Goal: Task Accomplishment & Management: Manage account settings

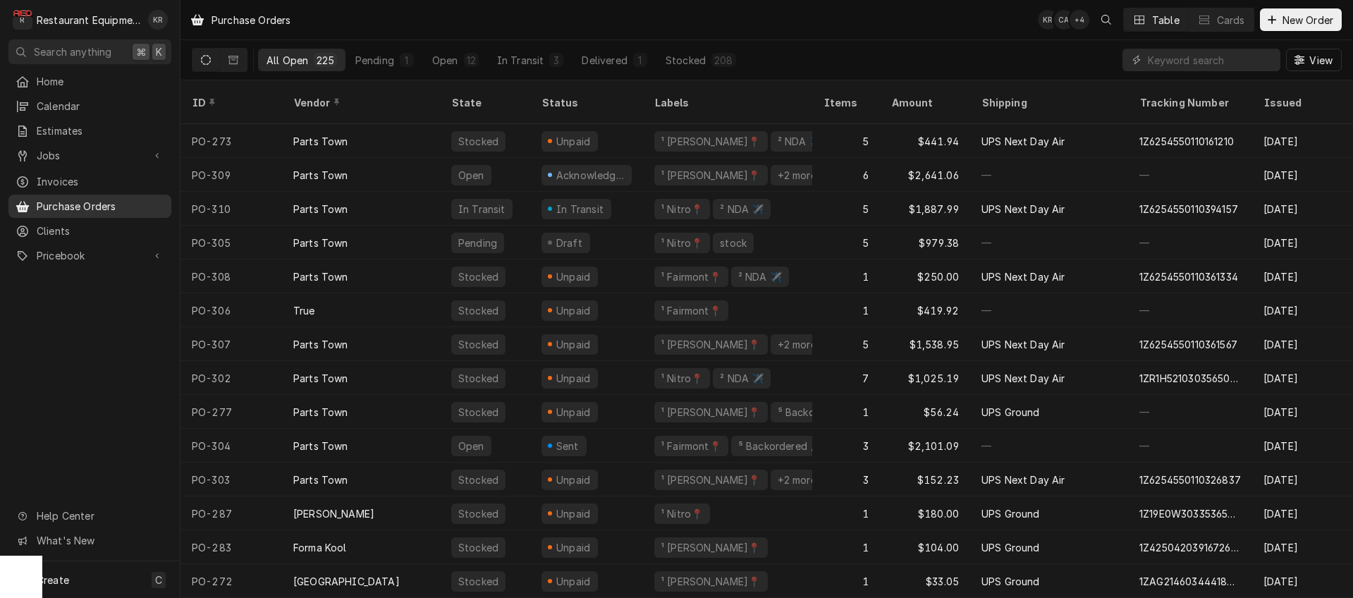
scroll to position [1, 0]
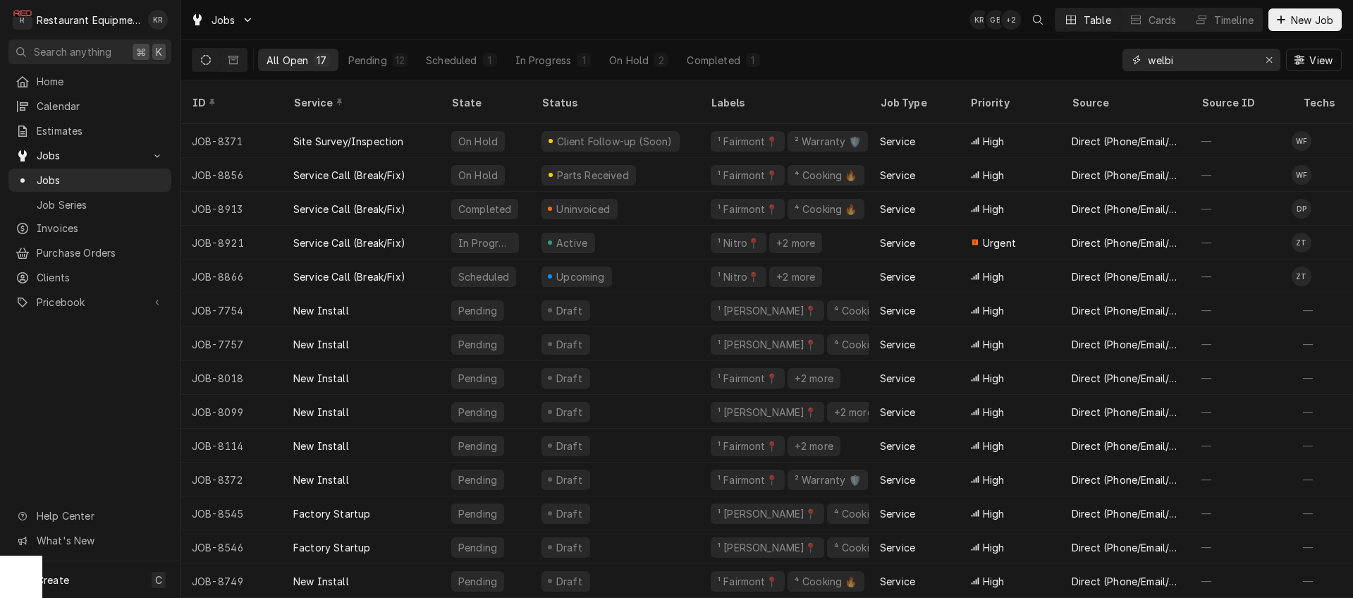
drag, startPoint x: 1214, startPoint y: 65, endPoint x: 1114, endPoint y: 63, distance: 99.4
click at [1148, 63] on input "welbi" at bounding box center [1201, 60] width 106 height 23
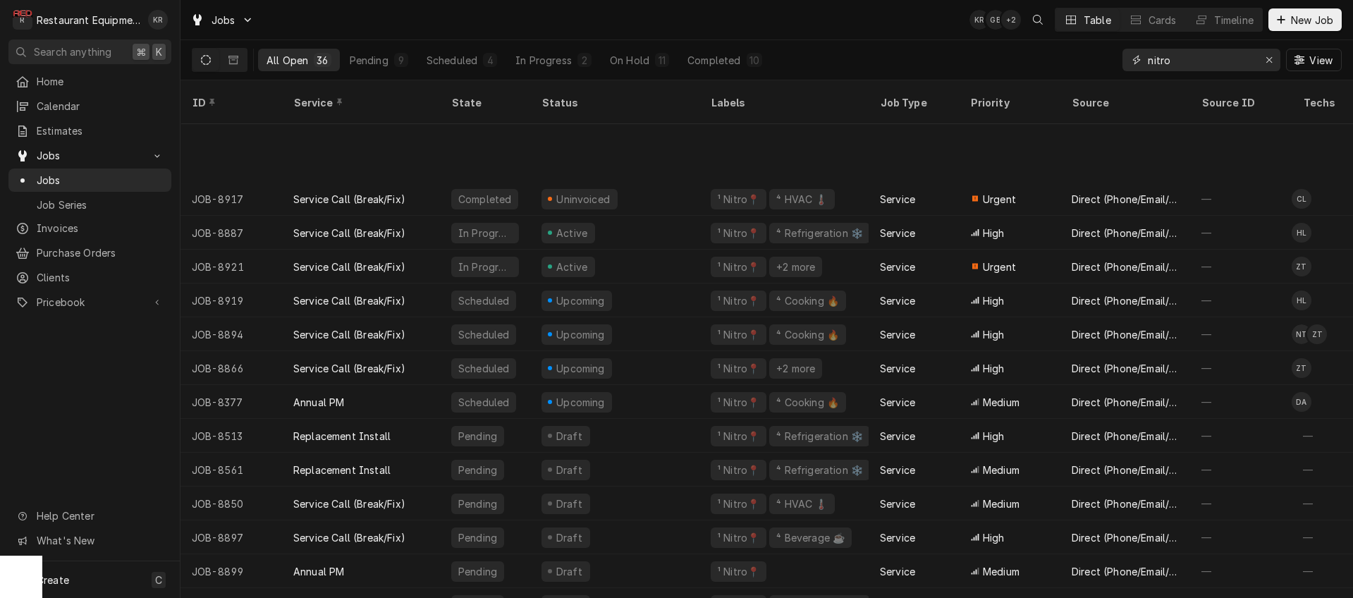
scroll to position [727, 0]
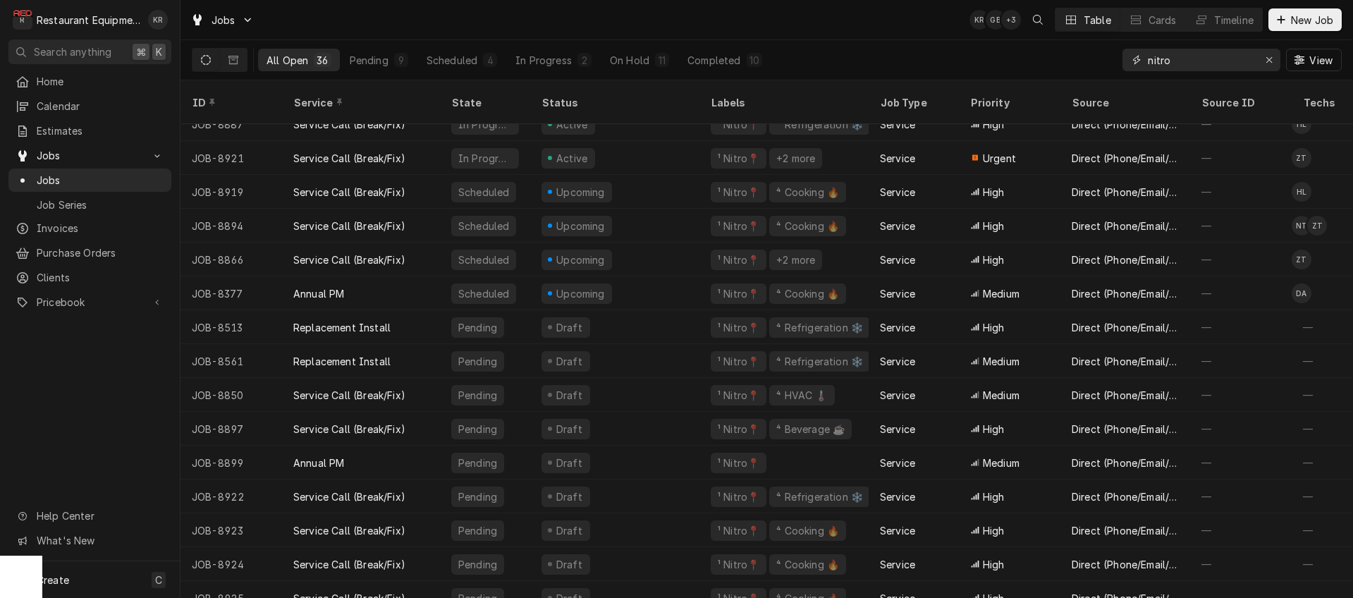
drag, startPoint x: 1203, startPoint y: 60, endPoint x: 1075, endPoint y: 56, distance: 128.3
click at [1148, 56] on input "nitro" at bounding box center [1201, 60] width 106 height 23
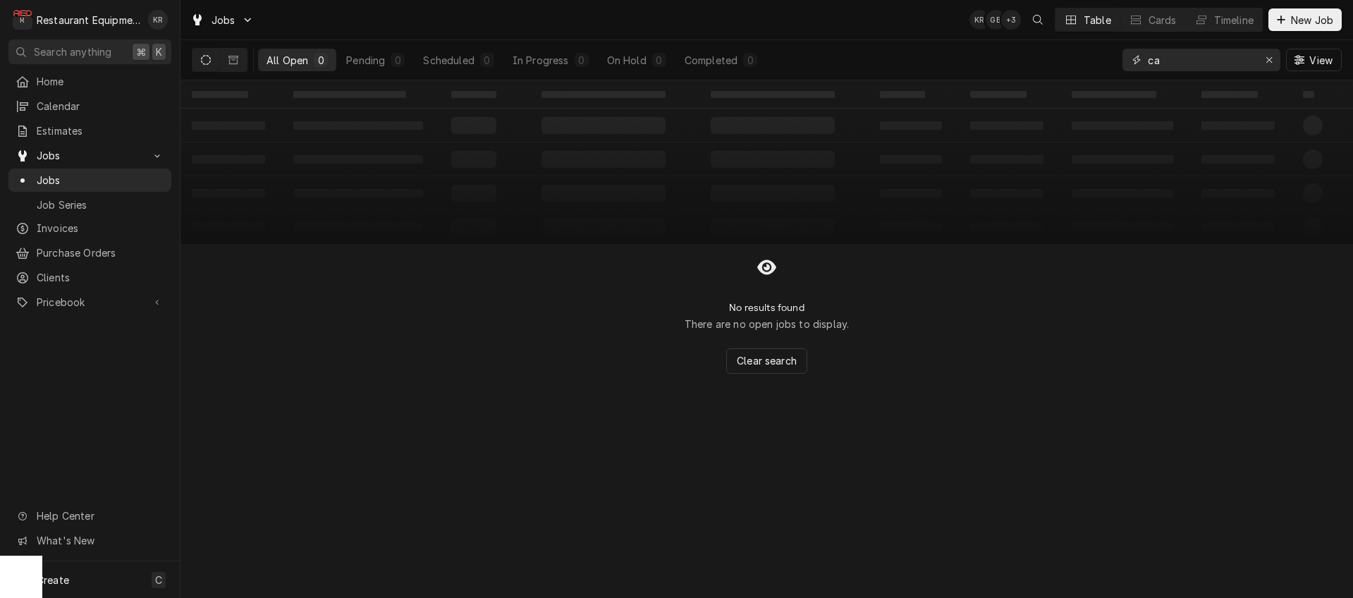
type input "c"
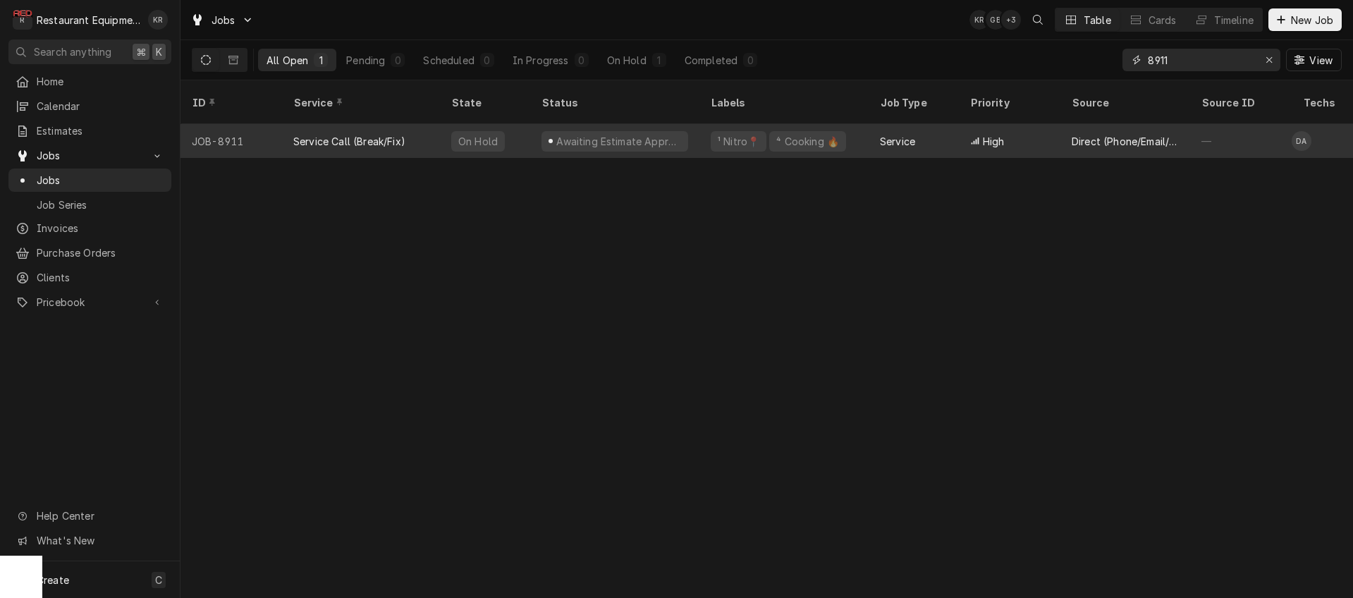
type input "8911"
click at [551, 137] on span "Dynamic Content Wrapper" at bounding box center [550, 140] width 6 height 7
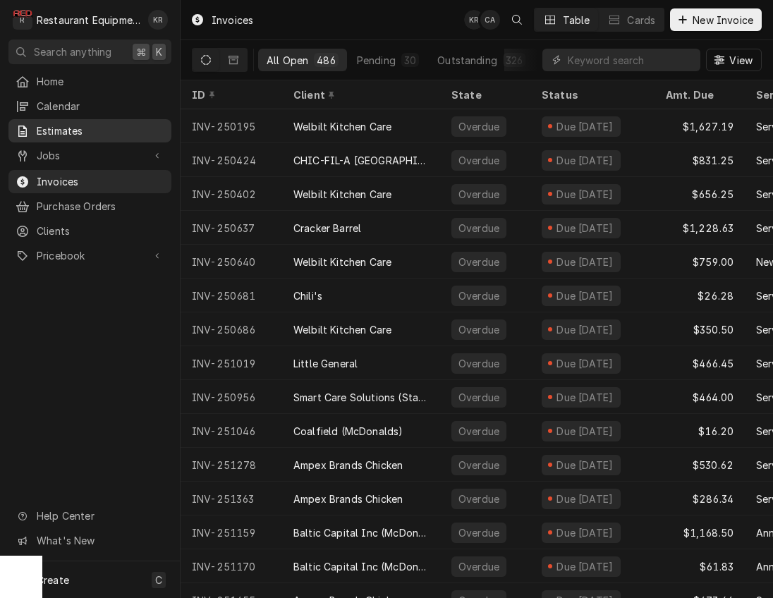
drag, startPoint x: 63, startPoint y: 123, endPoint x: 78, endPoint y: 121, distance: 15.0
click at [66, 123] on span "Estimates" at bounding box center [101, 130] width 128 height 15
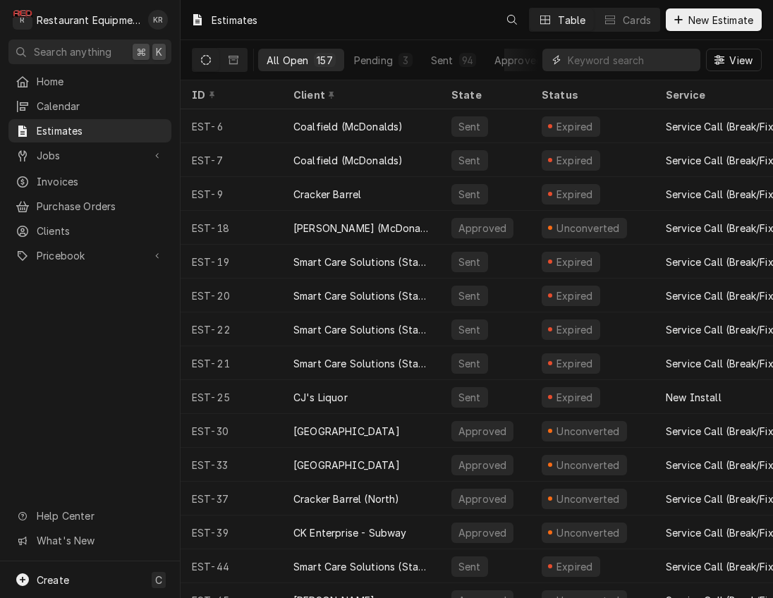
click at [663, 61] on input "Dynamic Content Wrapper" at bounding box center [629, 60] width 125 height 23
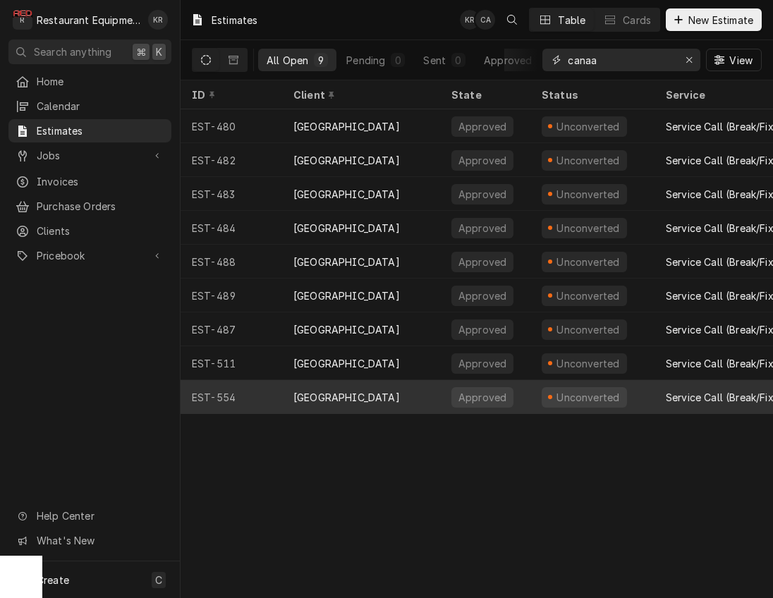
type input "canaa"
click at [422, 395] on div "[GEOGRAPHIC_DATA]" at bounding box center [361, 397] width 158 height 34
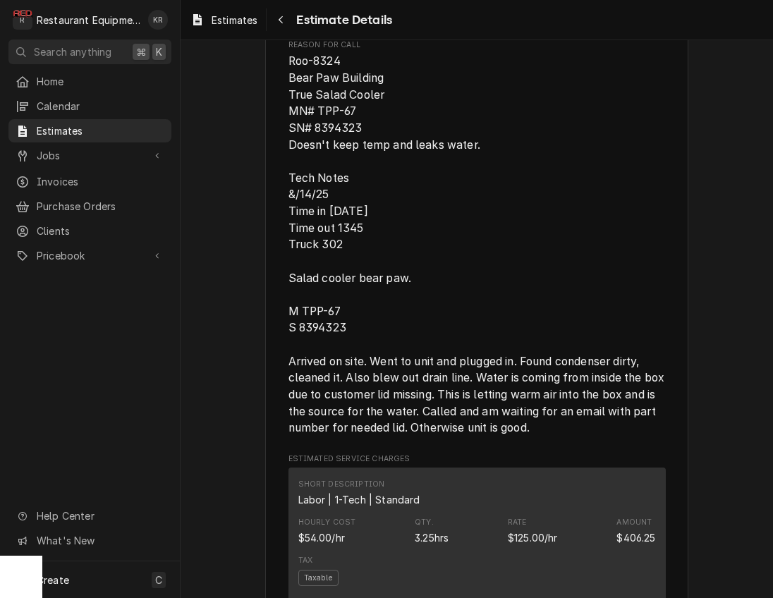
scroll to position [872, 0]
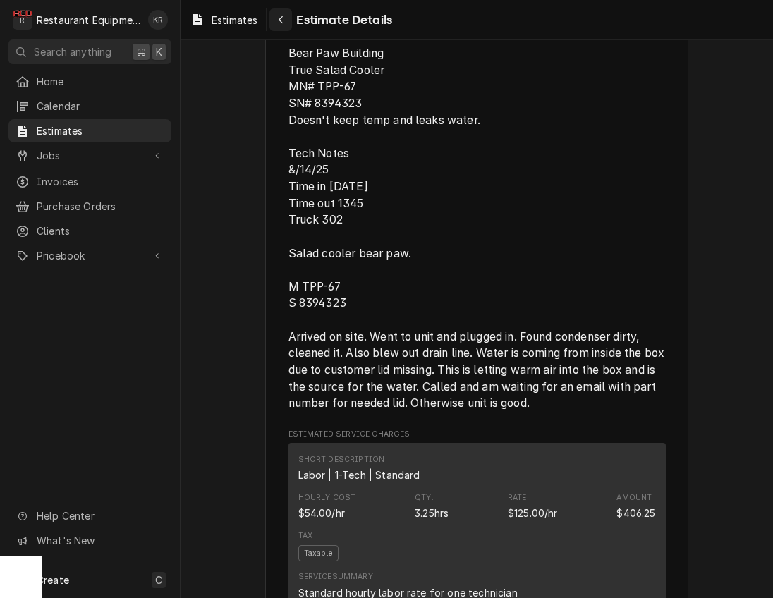
click at [281, 16] on icon "Navigate back" at bounding box center [281, 20] width 6 height 10
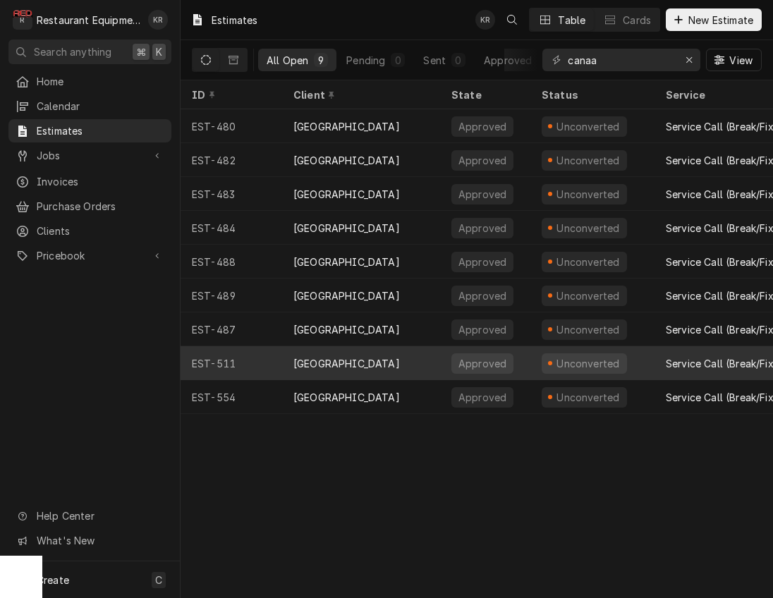
click at [338, 346] on div "[GEOGRAPHIC_DATA]" at bounding box center [361, 363] width 158 height 34
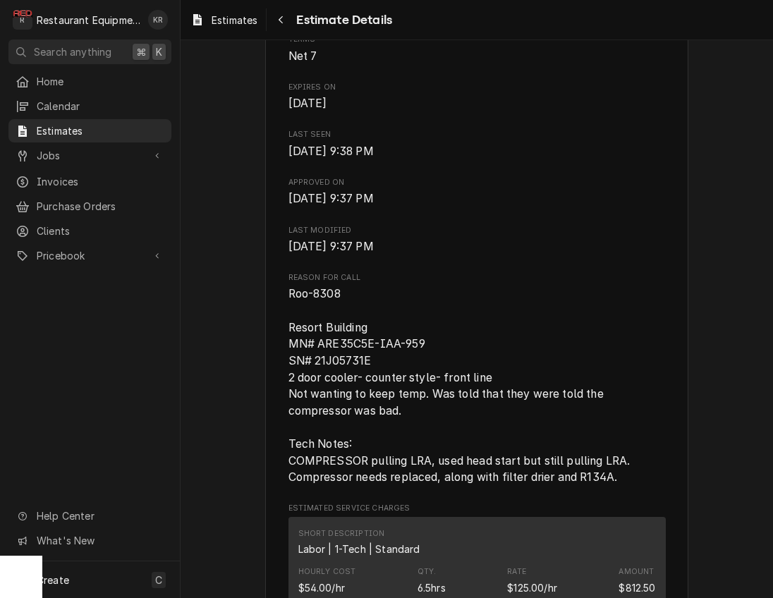
scroll to position [608, 0]
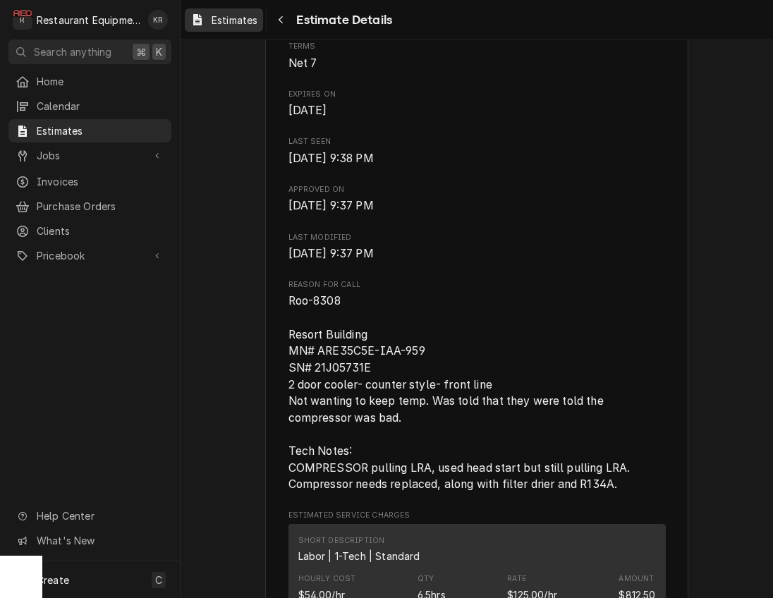
click at [248, 25] on span "Estimates" at bounding box center [234, 20] width 46 height 15
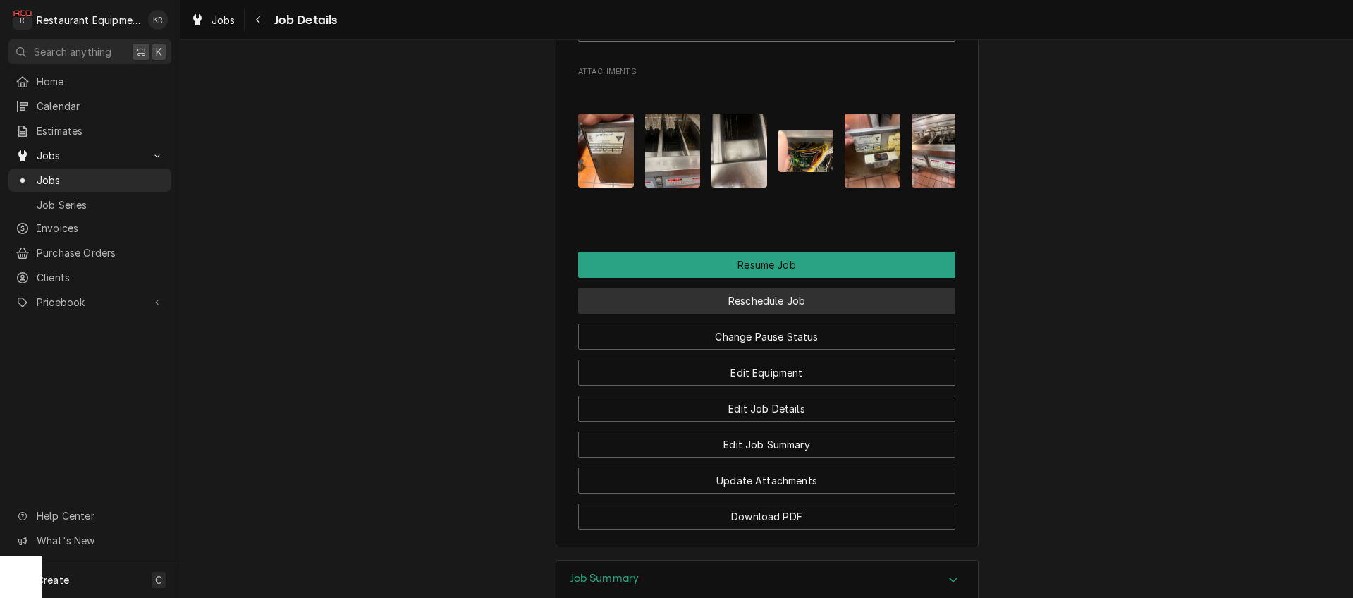
scroll to position [1683, 0]
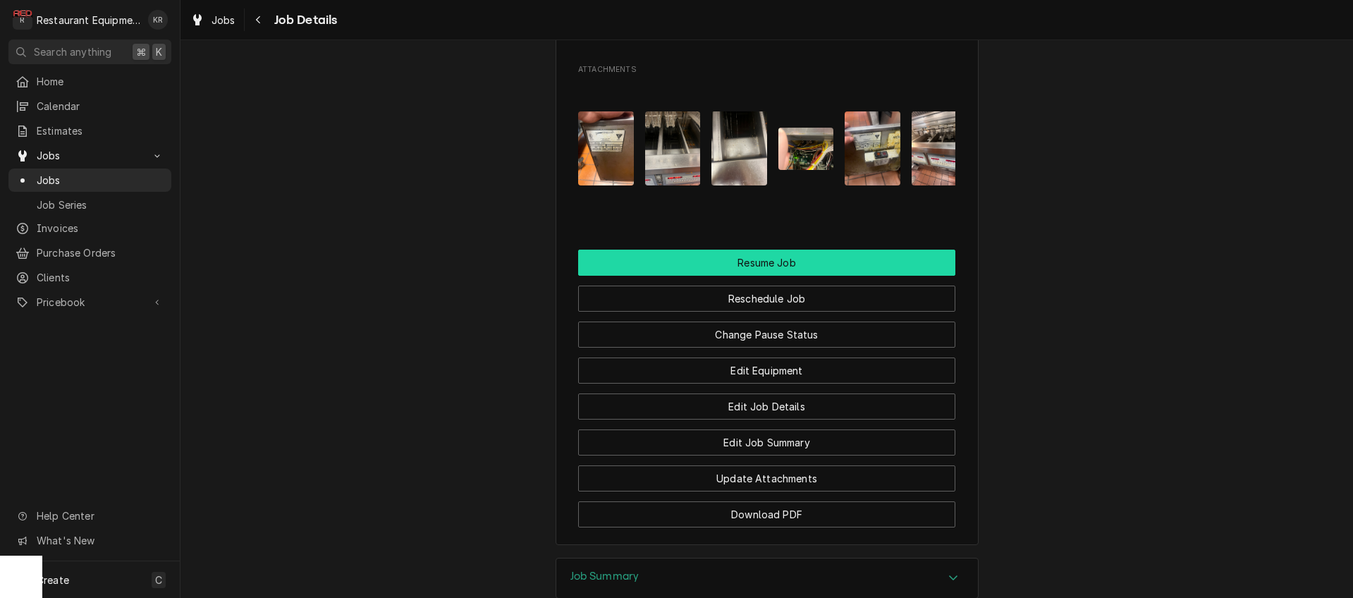
click at [751, 276] on button "Resume Job" at bounding box center [766, 263] width 377 height 26
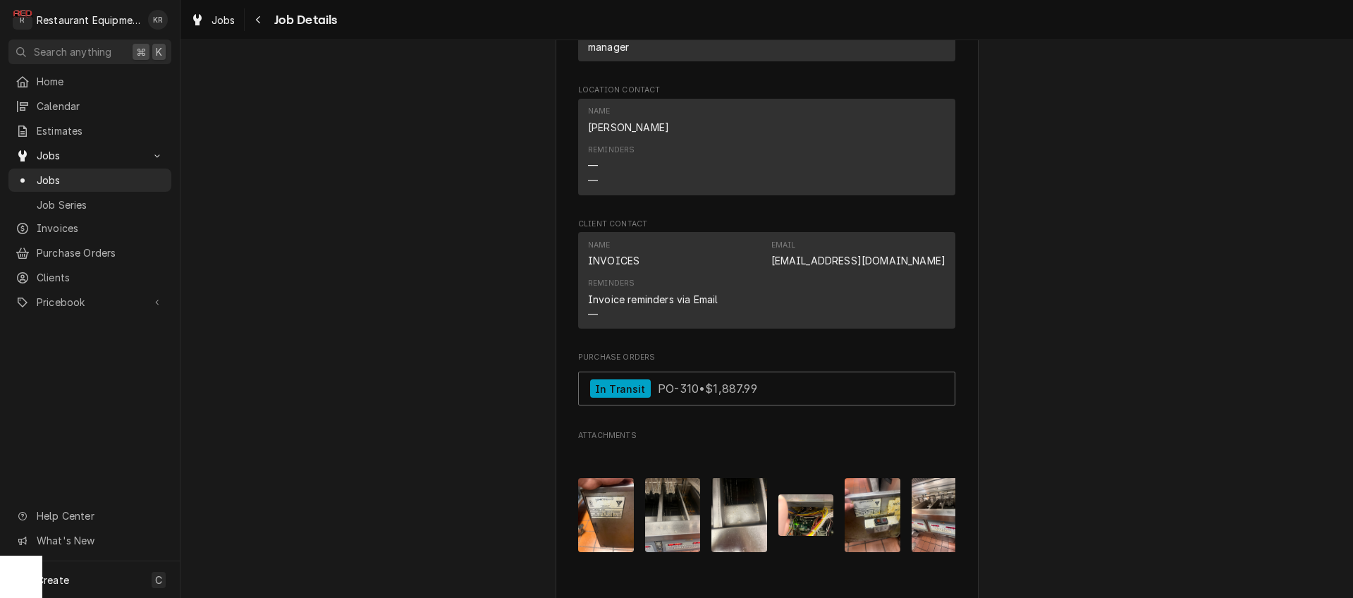
scroll to position [1711, 0]
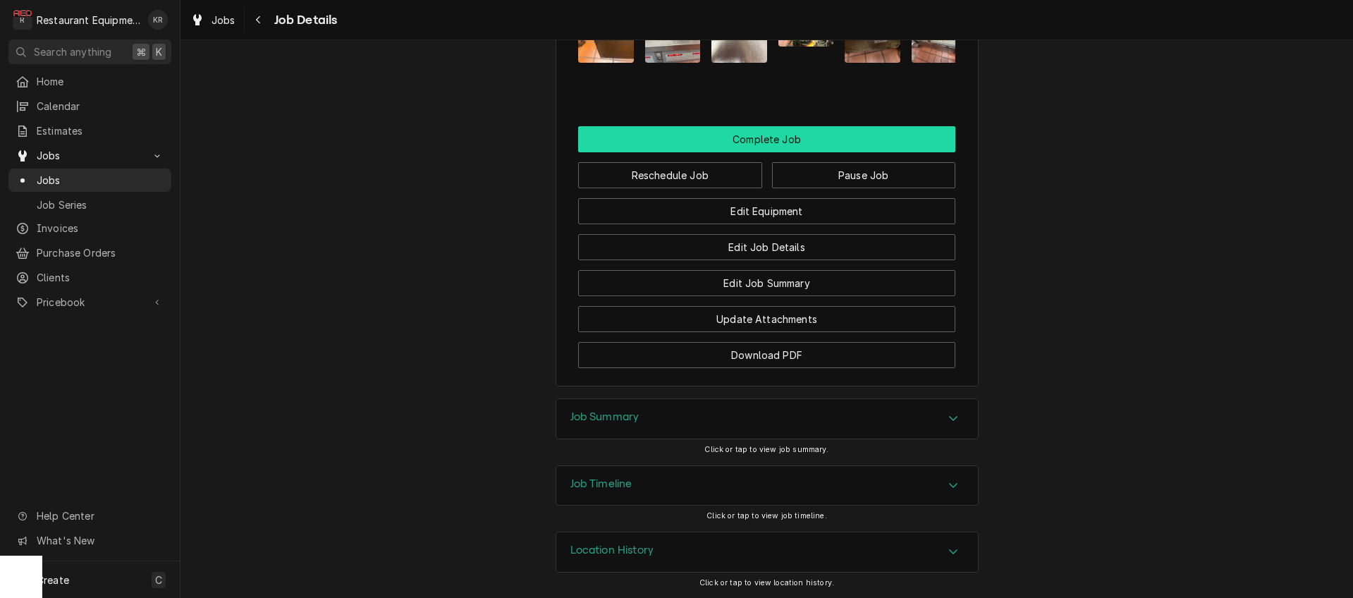
click at [766, 138] on button "Complete Job" at bounding box center [766, 139] width 377 height 26
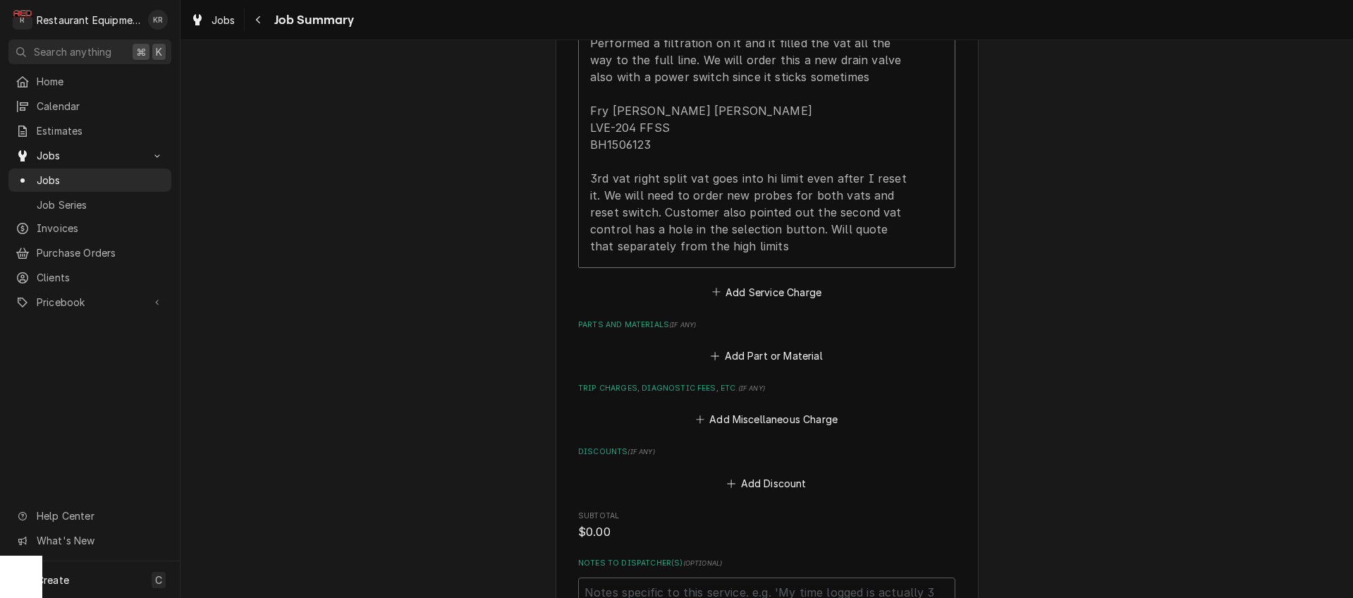
scroll to position [1186, 0]
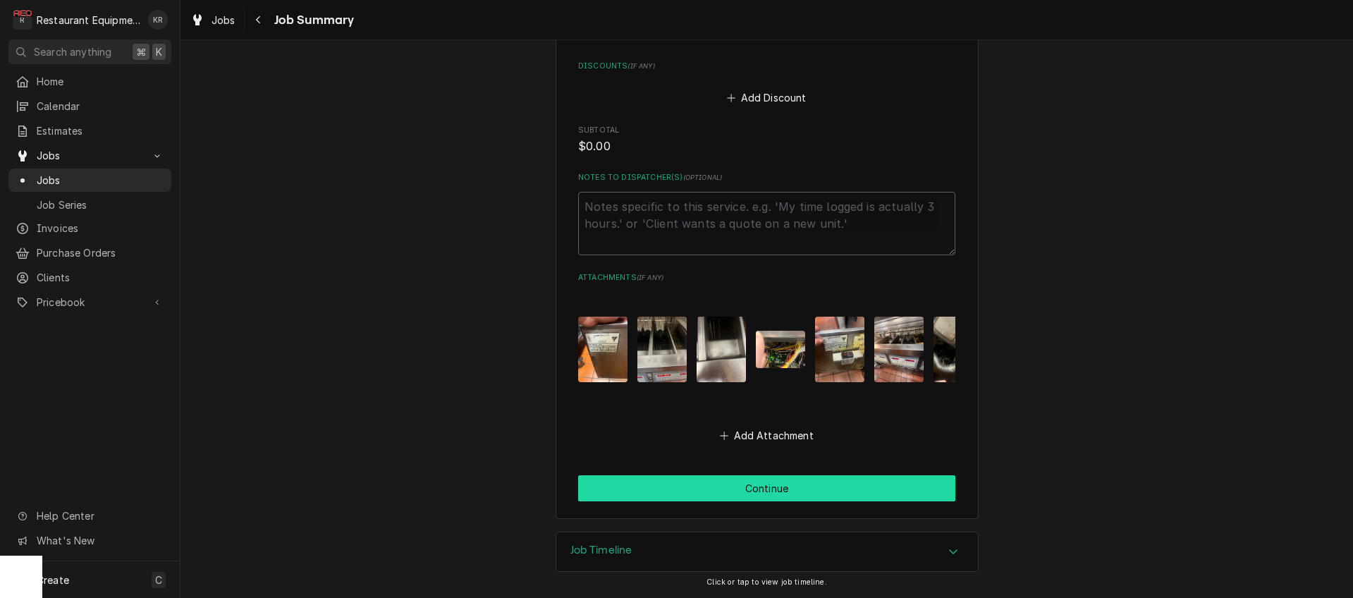
click at [747, 494] on button "Continue" at bounding box center [766, 488] width 377 height 26
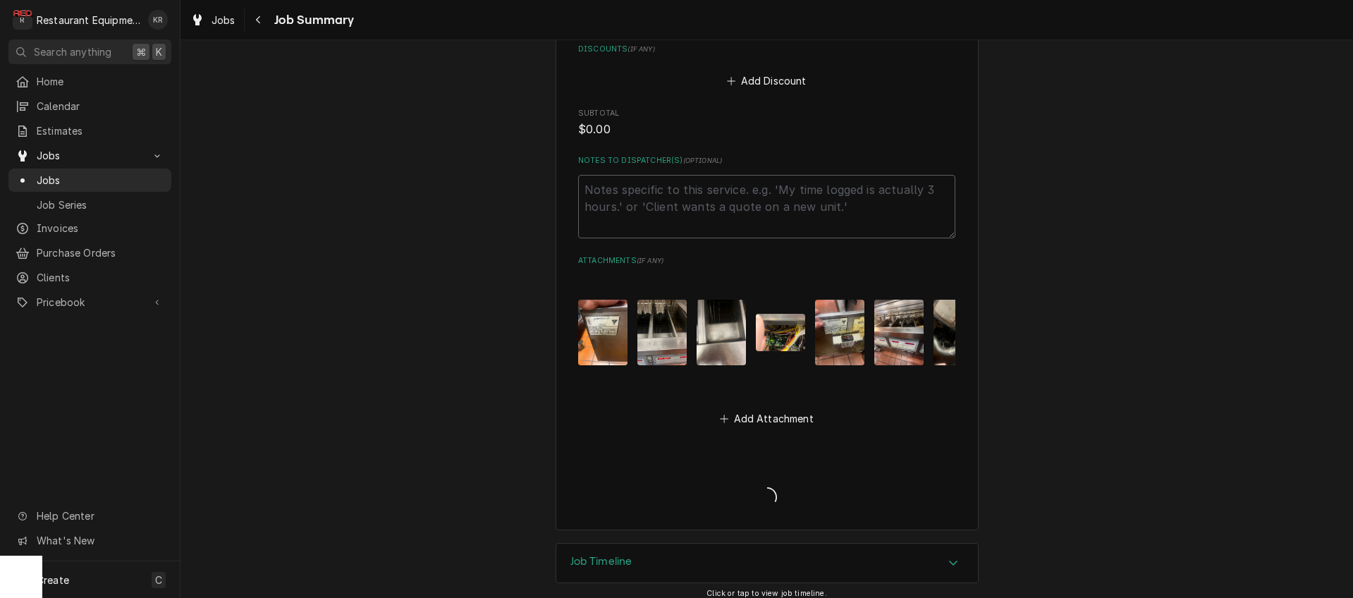
type textarea "x"
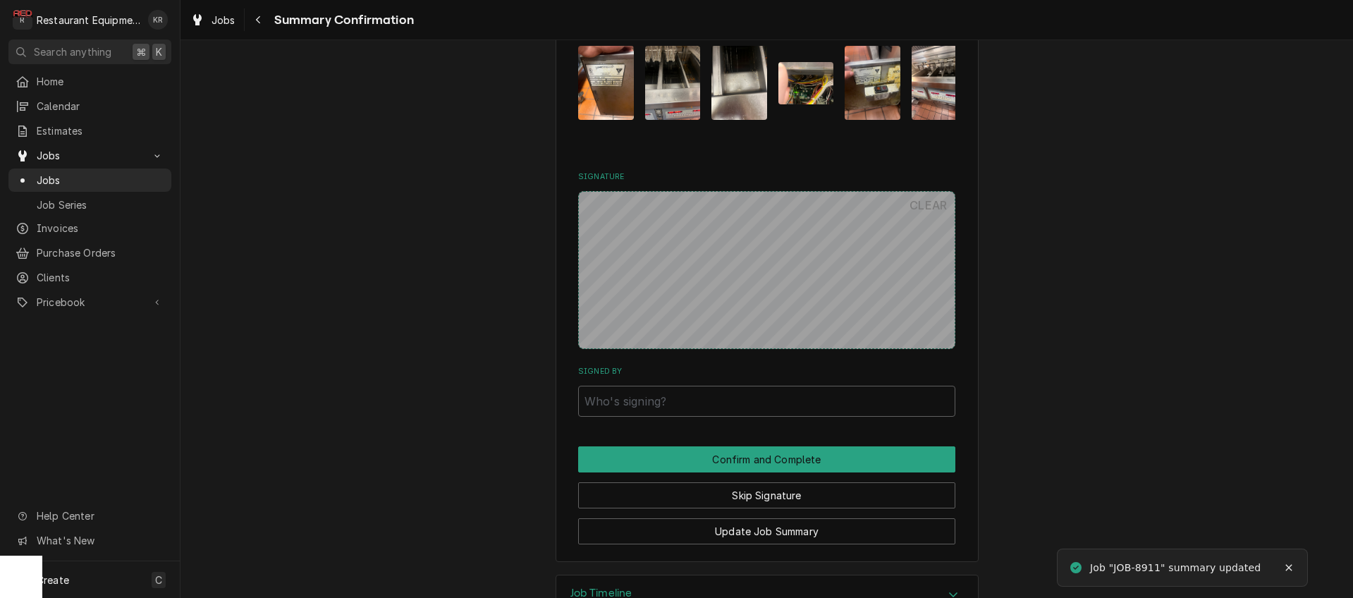
scroll to position [1201, 0]
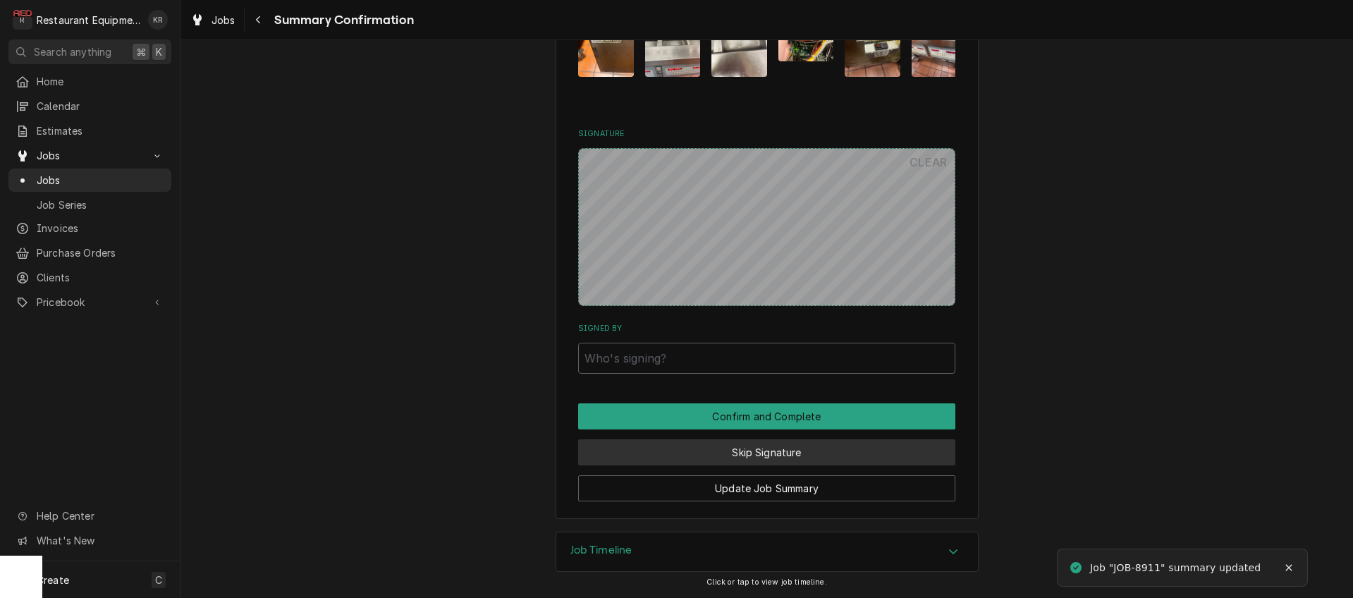
click at [756, 461] on button "Skip Signature" at bounding box center [766, 452] width 377 height 26
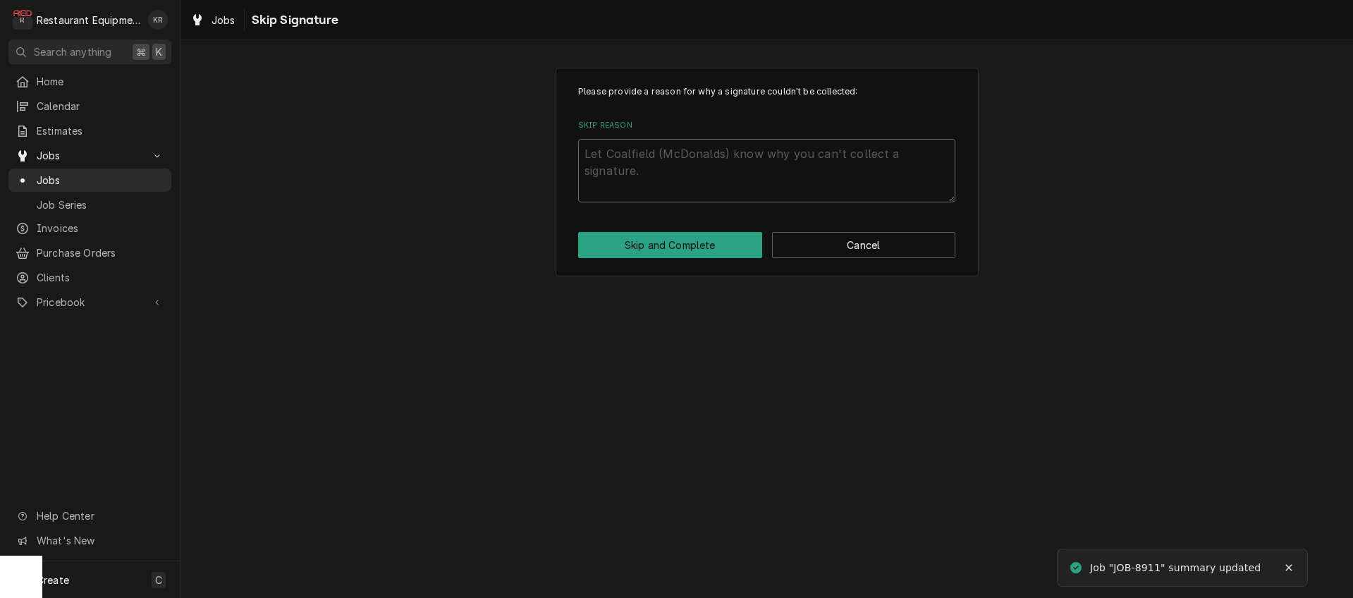
click at [645, 145] on textarea "Skip Reason" at bounding box center [766, 170] width 377 height 63
type textarea "x"
type textarea "S"
type textarea "x"
type textarea "Se"
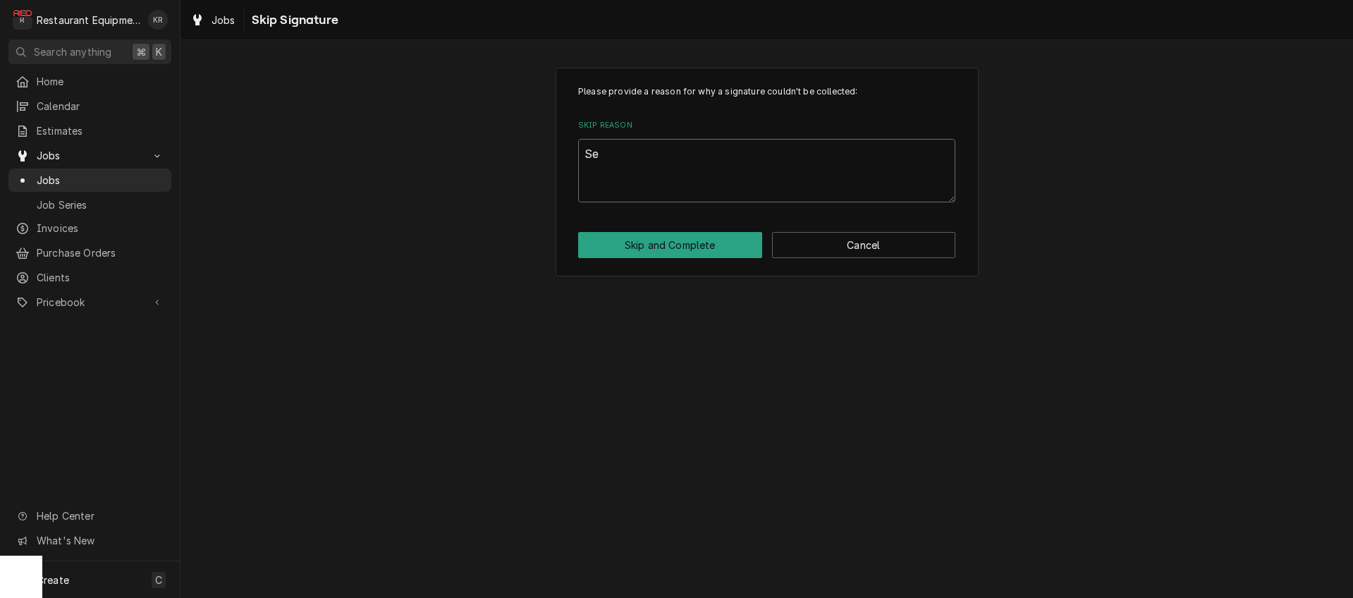
type textarea "x"
type textarea "Set"
type textarea "x"
type textarea "Set"
type textarea "x"
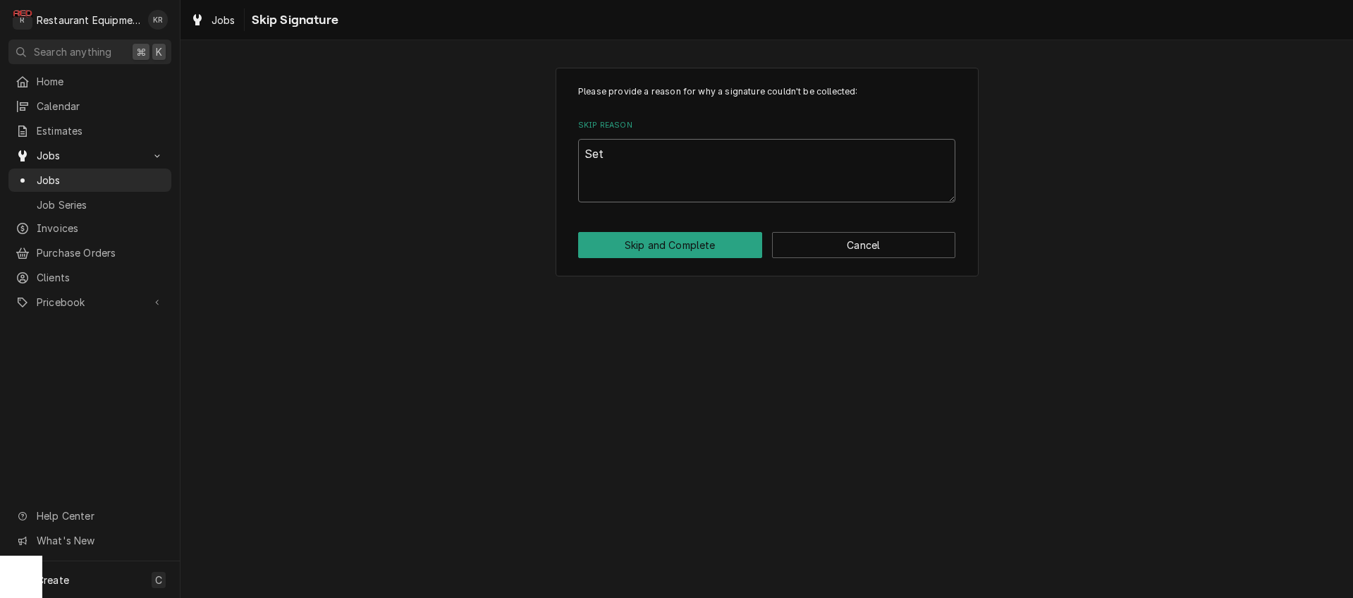
type textarea "Set"
type textarea "x"
type textarea "Se"
type textarea "x"
type textarea "Sen"
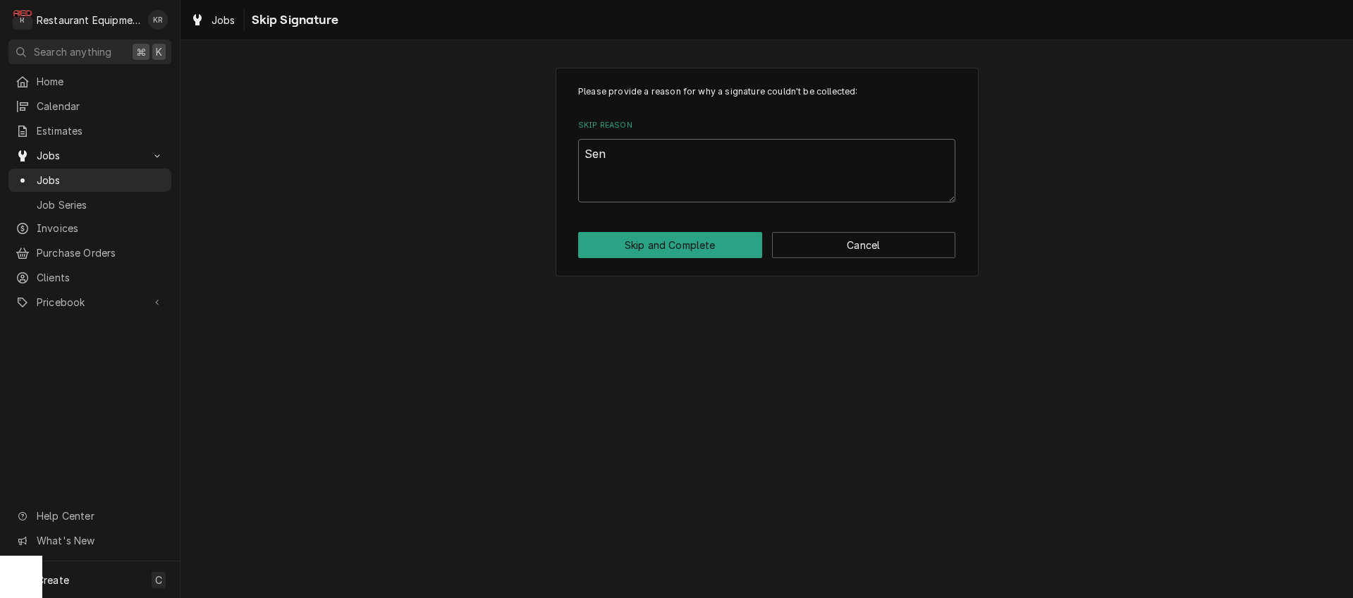
type textarea "x"
type textarea "Sent"
type textarea "x"
type textarea "Sent"
type textarea "x"
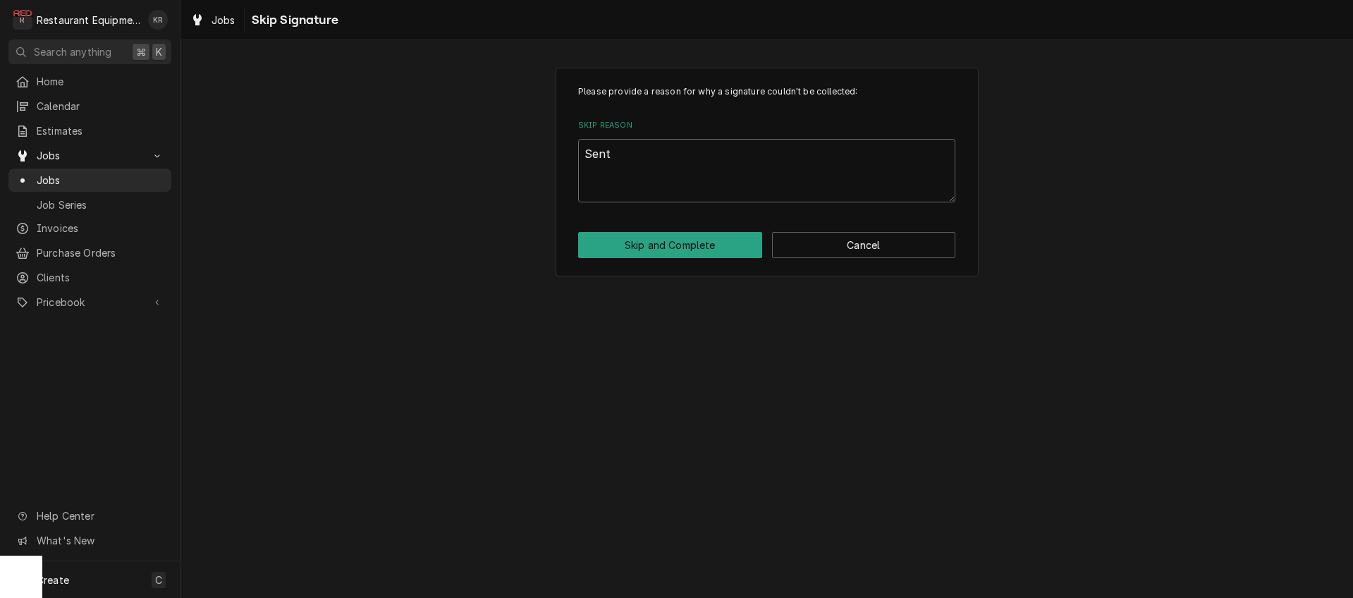
type textarea "Sent e"
type textarea "x"
type textarea "Sent es"
type textarea "x"
type textarea "Sent est"
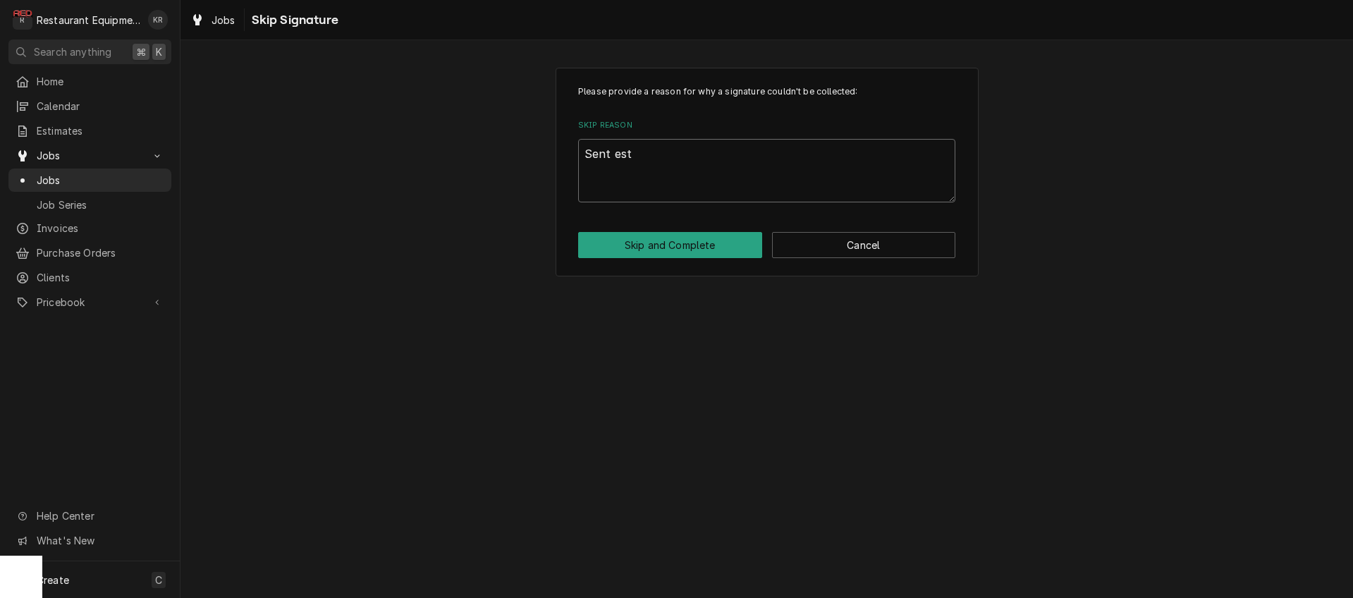
type textarea "x"
type textarea "Sent est"
type textarea "x"
type textarea "Sent est 9"
type textarea "x"
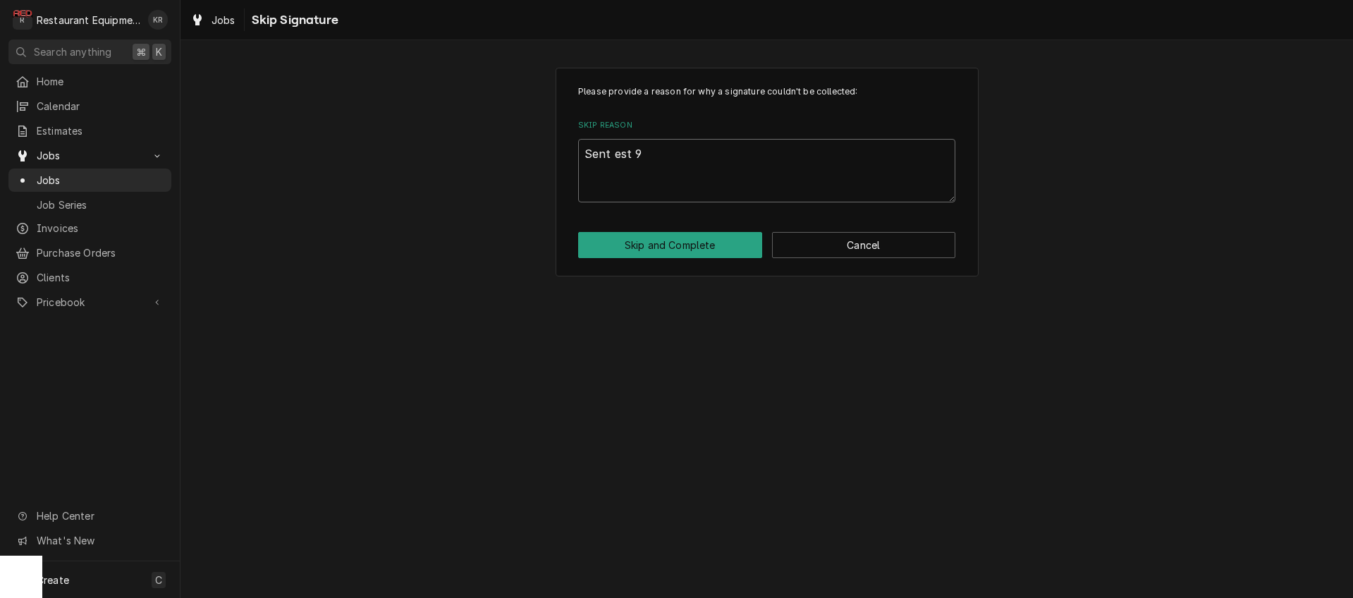
type textarea "Sent est 9/"
type textarea "x"
type textarea "Sent est 9/1"
type textarea "x"
type textarea "Sent est 9/17"
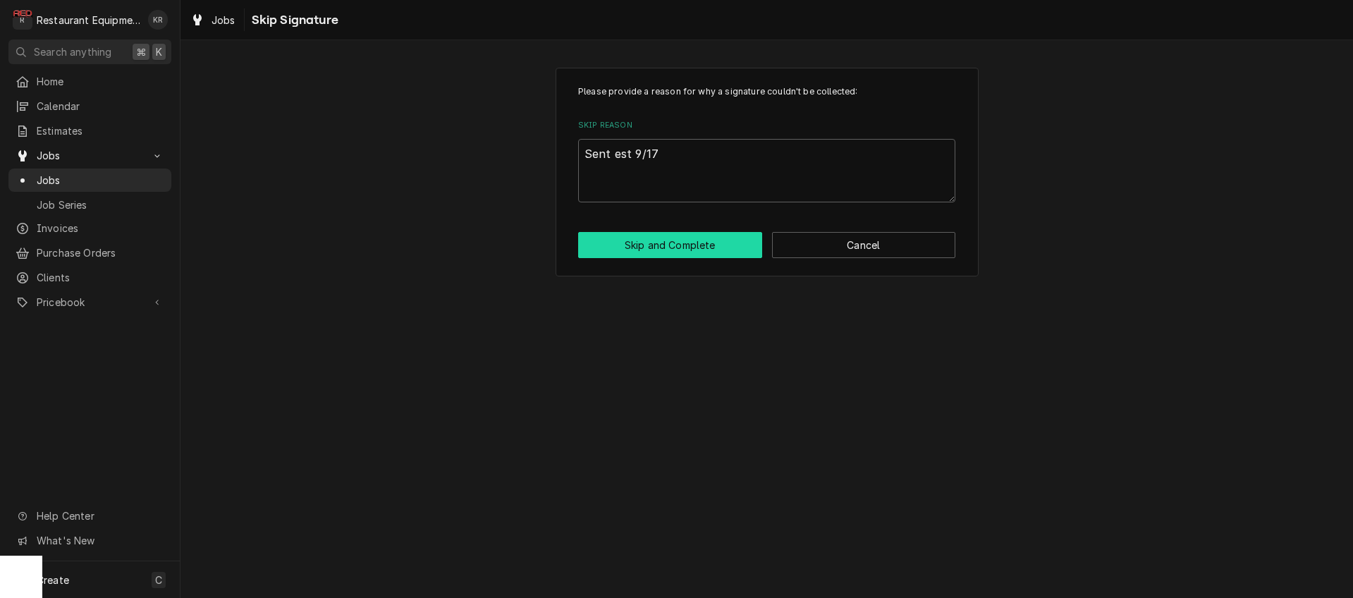
click at [643, 248] on button "Skip and Complete" at bounding box center [670, 245] width 184 height 26
type textarea "x"
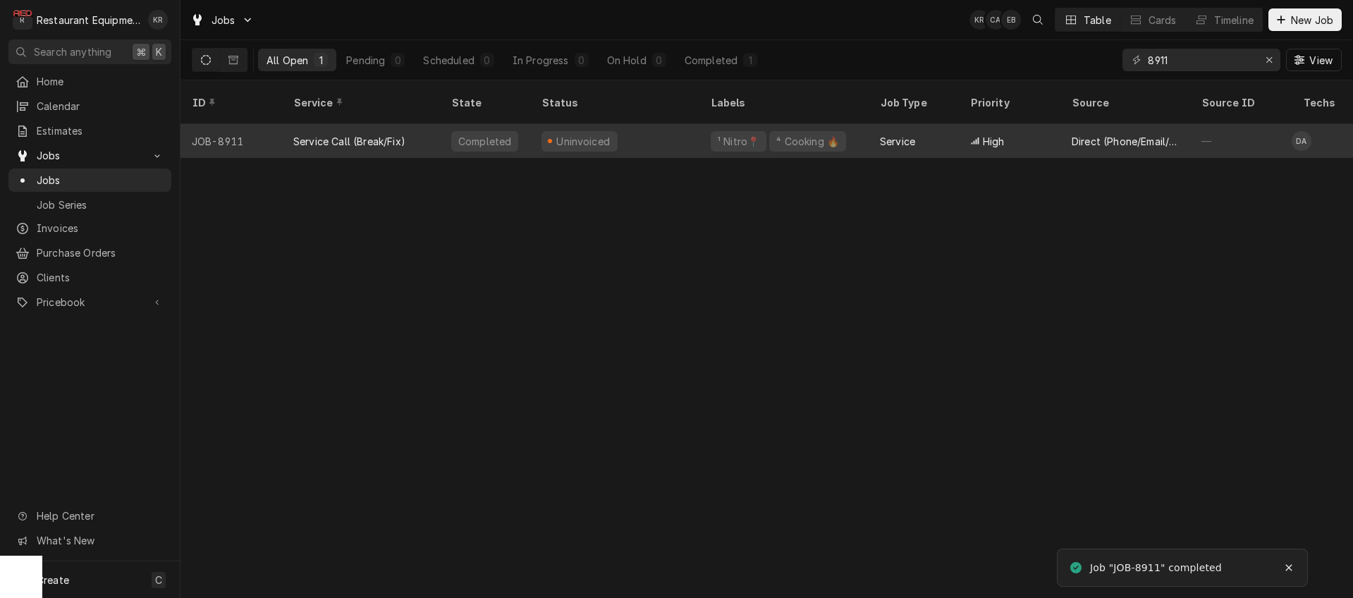
click at [668, 125] on div "Uninvoiced" at bounding box center [614, 141] width 169 height 34
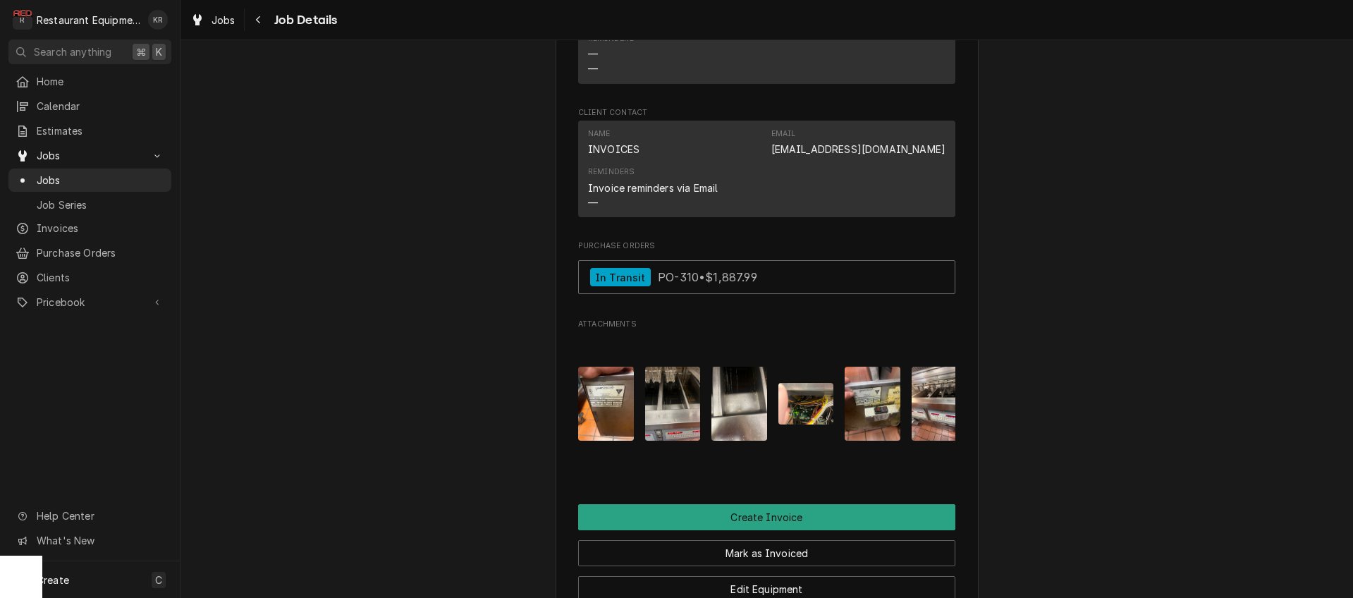
scroll to position [1613, 0]
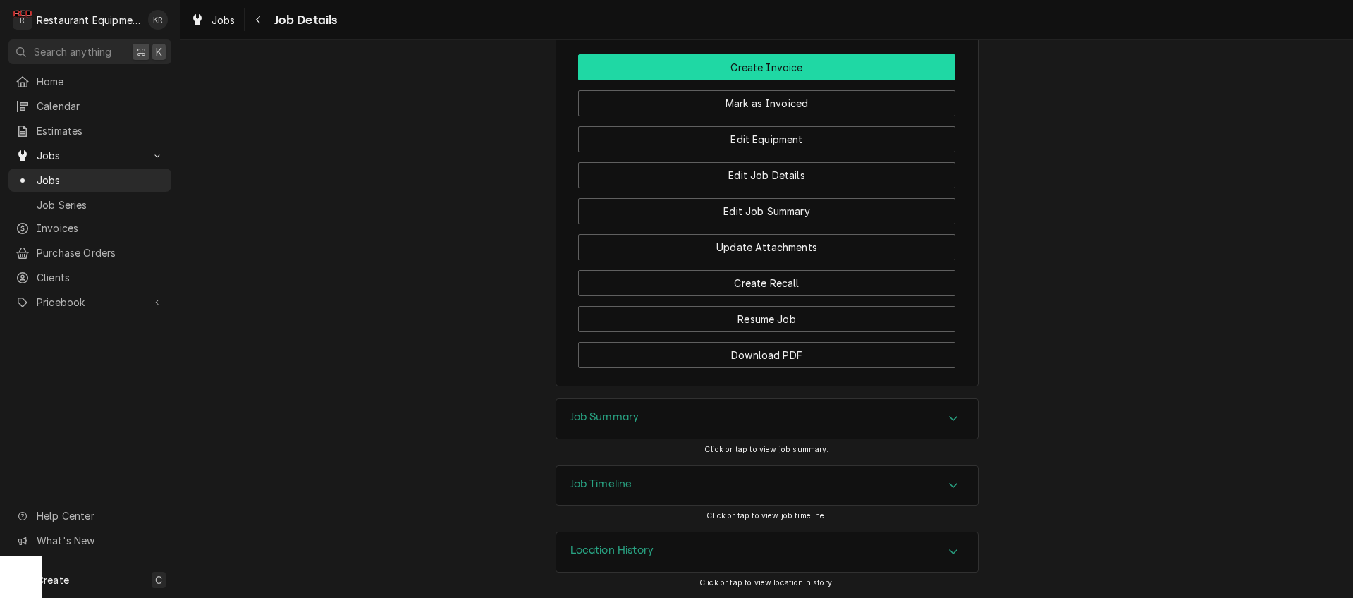
click at [756, 70] on button "Create Invoice" at bounding box center [766, 67] width 377 height 26
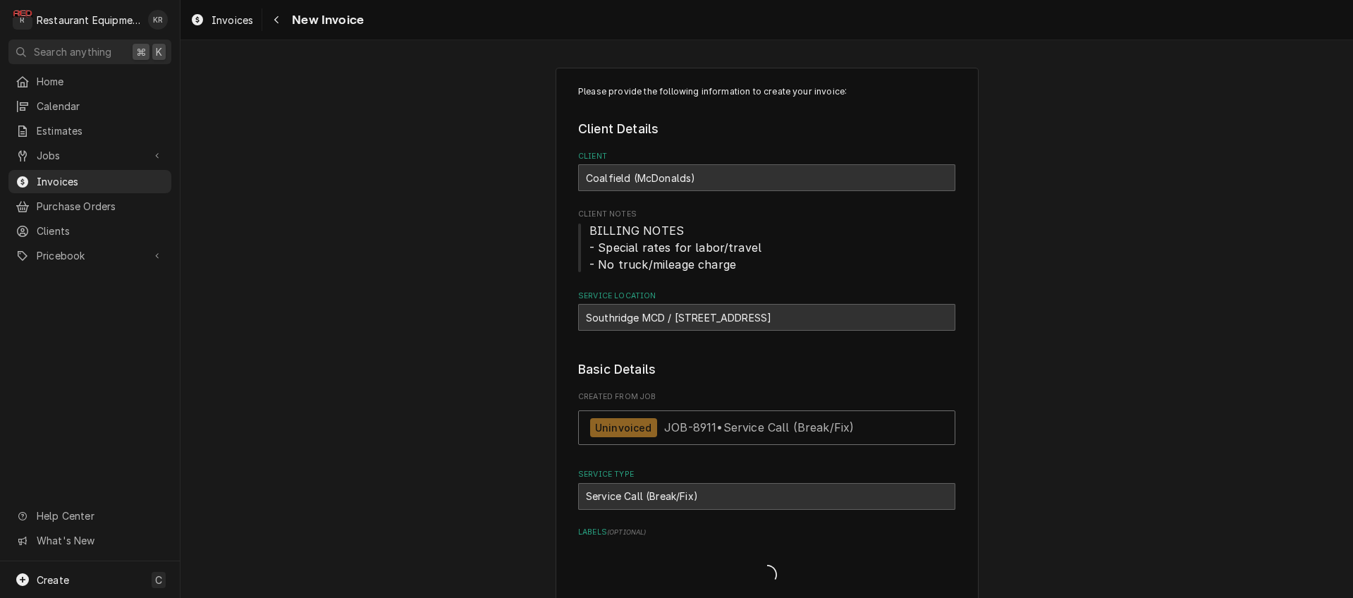
type textarea "x"
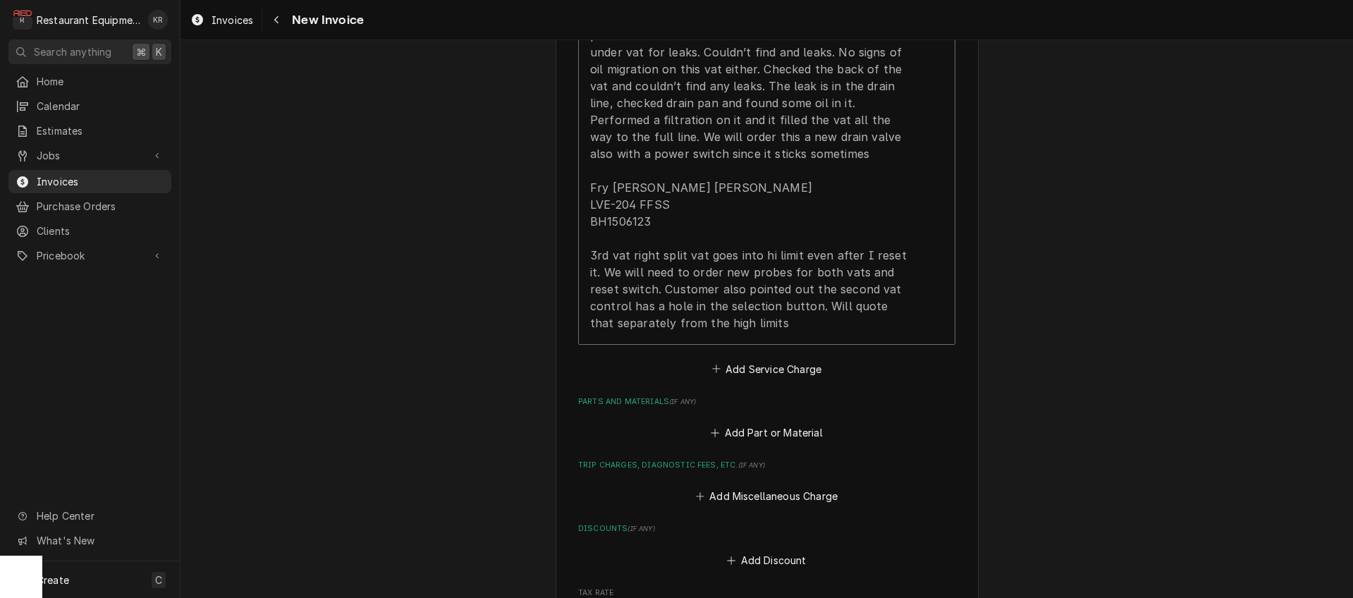
scroll to position [1690, 0]
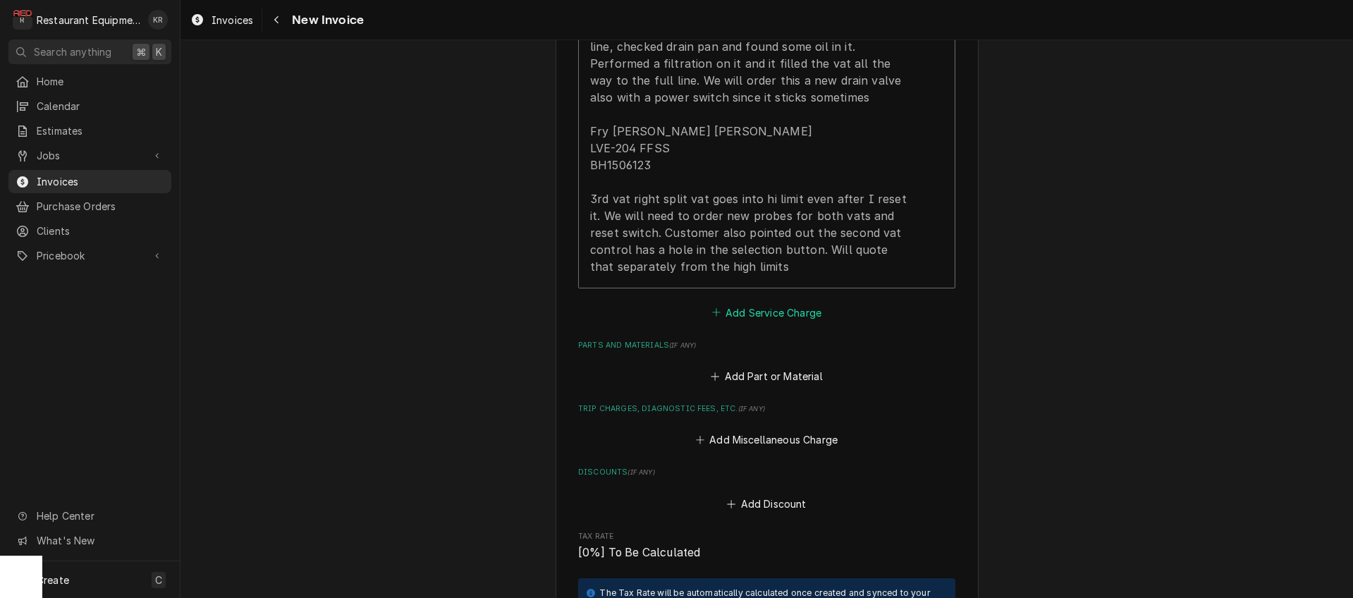
click at [775, 322] on button "Add Service Charge" at bounding box center [766, 312] width 114 height 20
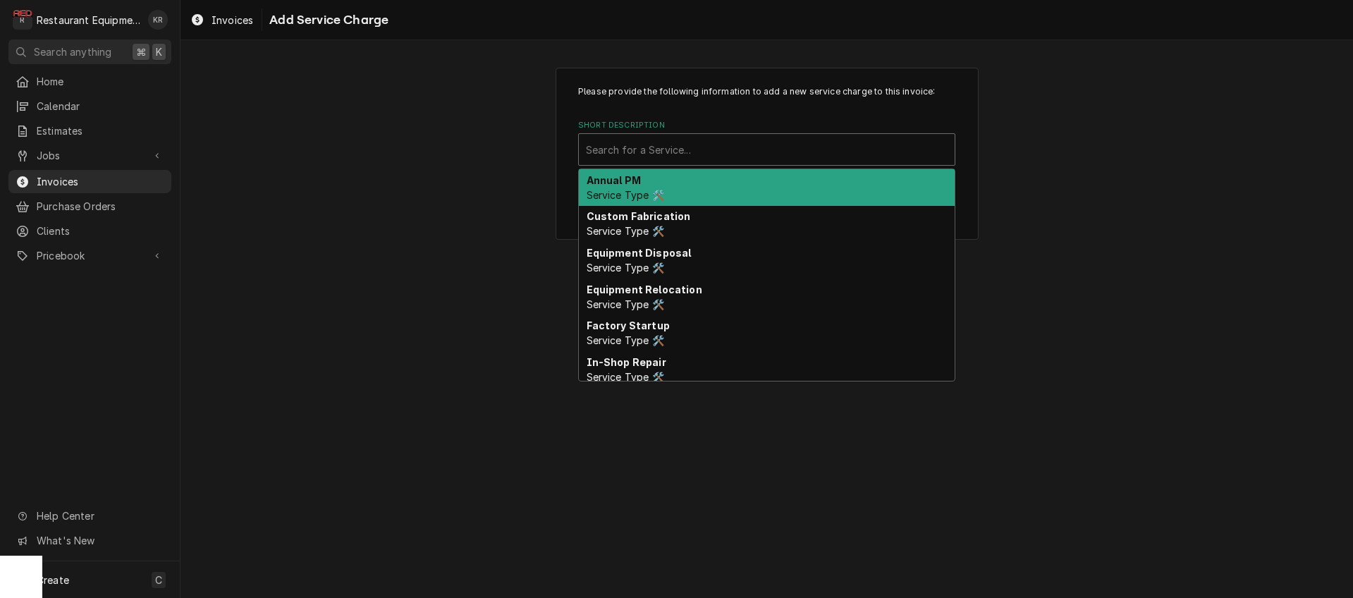
click at [694, 154] on div "Short Description" at bounding box center [767, 149] width 362 height 25
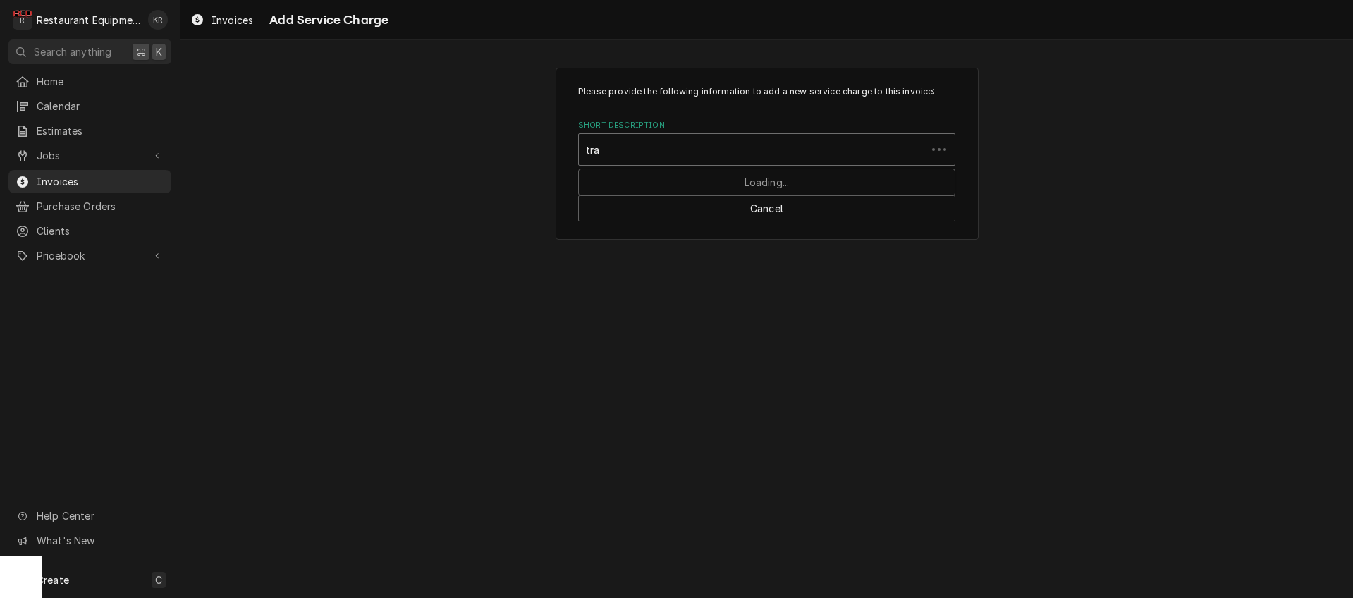
type input "trav"
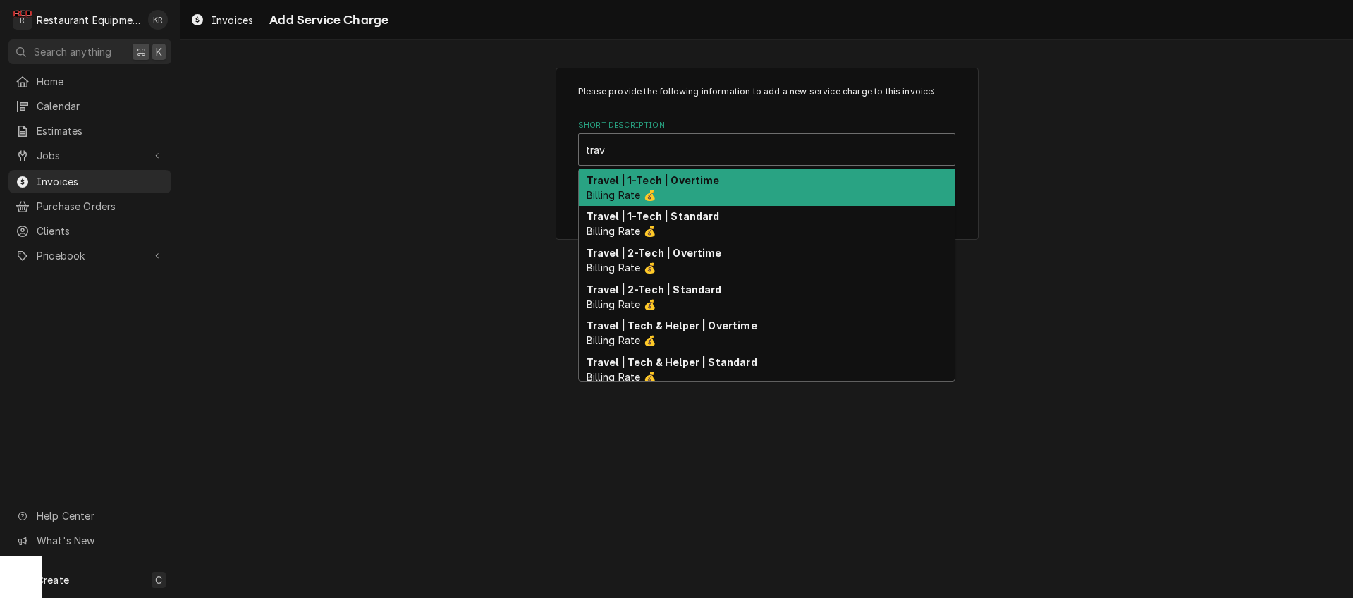
click at [637, 195] on span "Billing Rate 💰" at bounding box center [620, 195] width 69 height 12
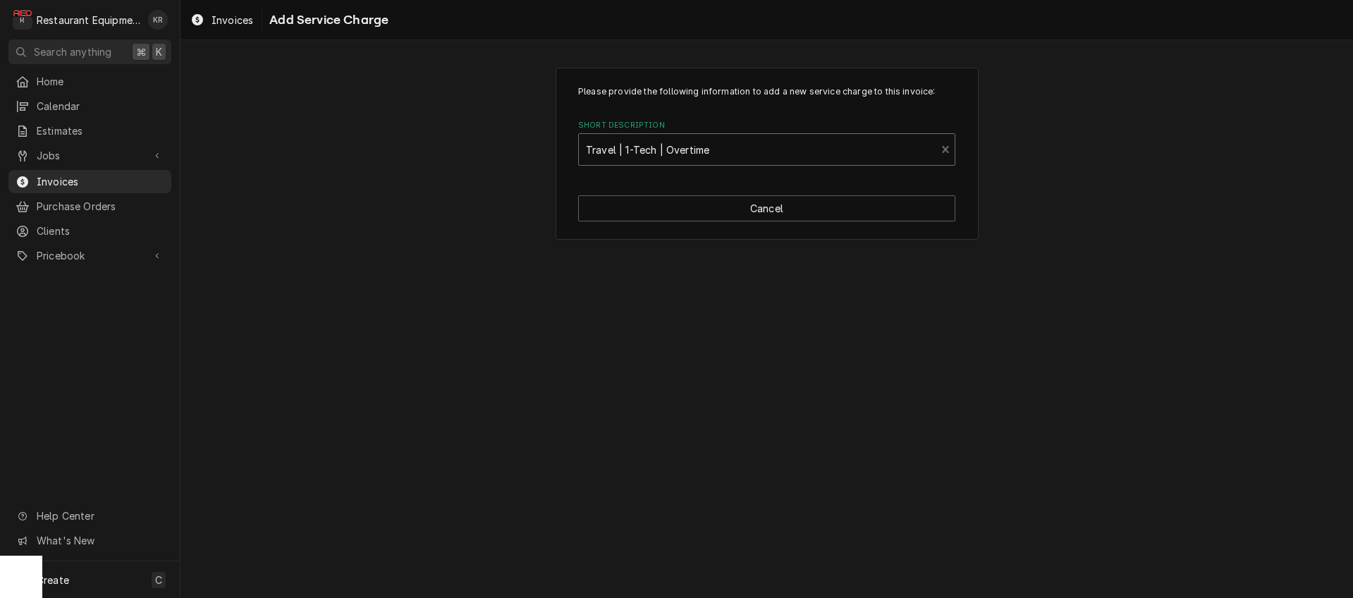
type textarea "x"
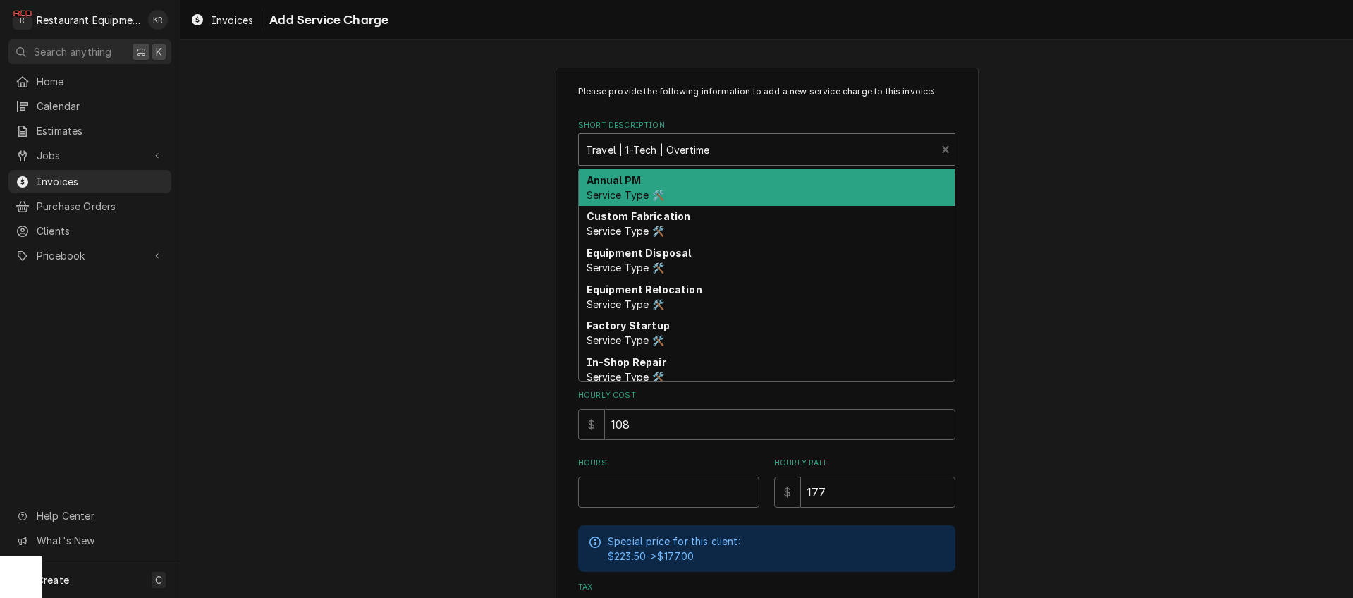
click at [818, 149] on div "Short Description" at bounding box center [757, 149] width 343 height 25
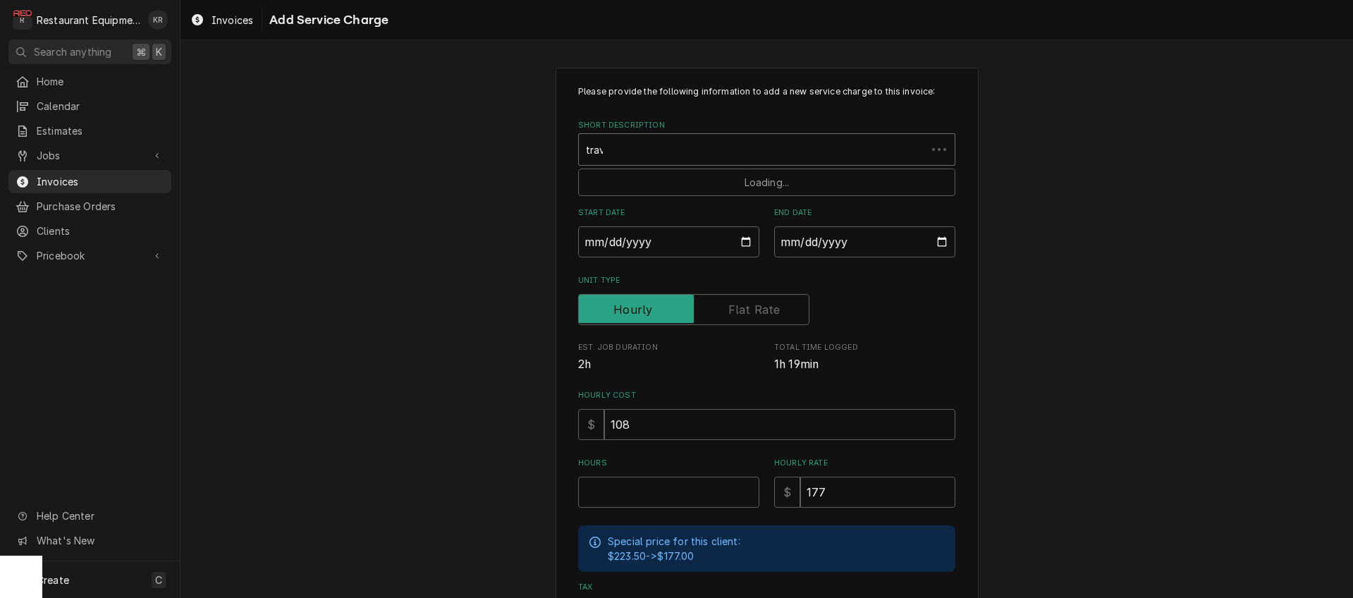
type input "trave"
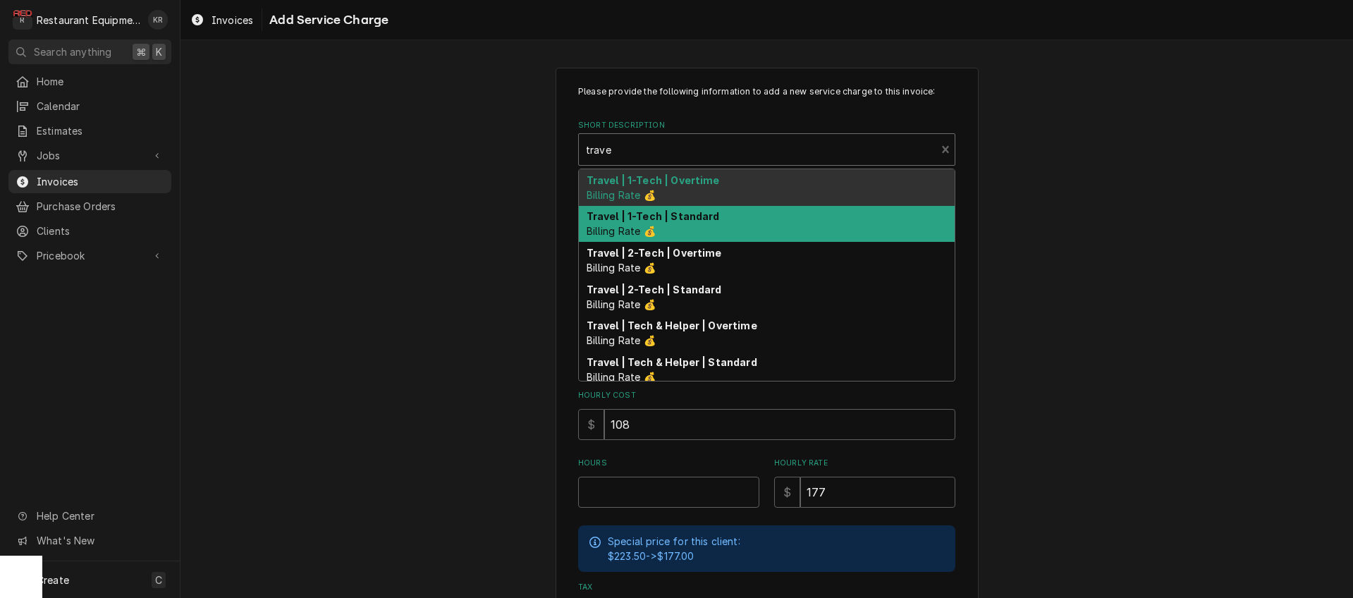
click at [663, 223] on div "Travel | 1-Tech | Standard Billing Rate 💰" at bounding box center [767, 224] width 376 height 37
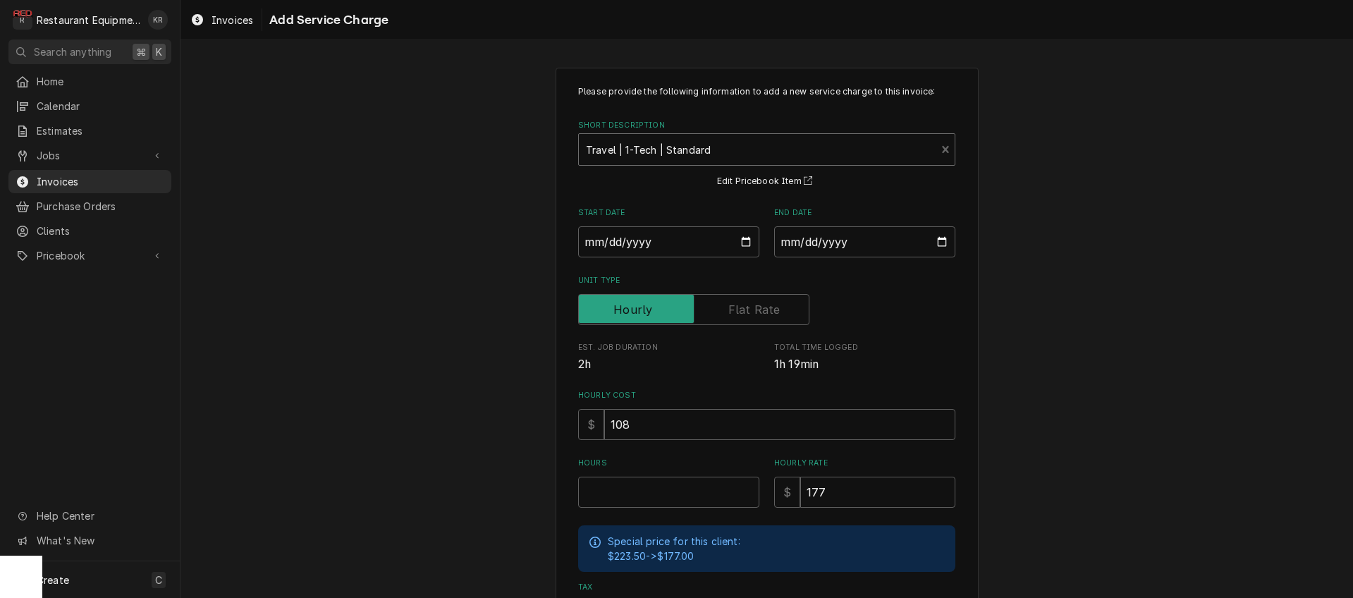
type textarea "x"
click at [742, 242] on input "Start Date" at bounding box center [668, 241] width 181 height 31
type input "2025-09-17"
type textarea "x"
click at [939, 243] on input "End Date" at bounding box center [864, 241] width 181 height 31
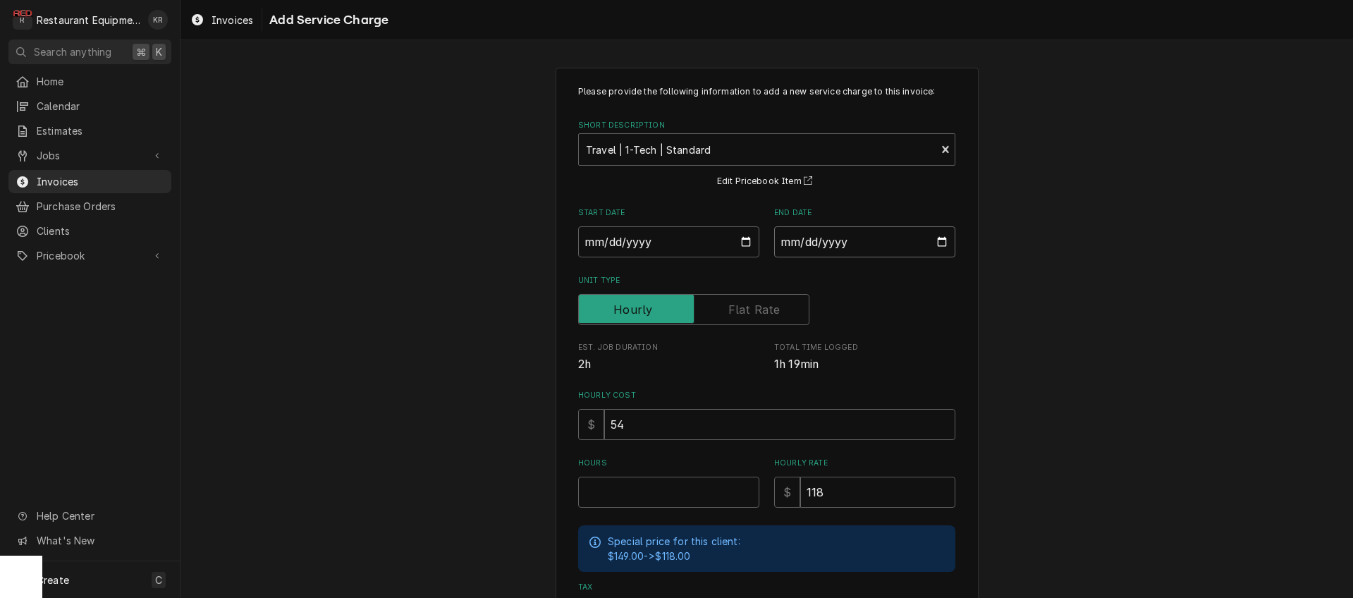
type input "2025-09-17"
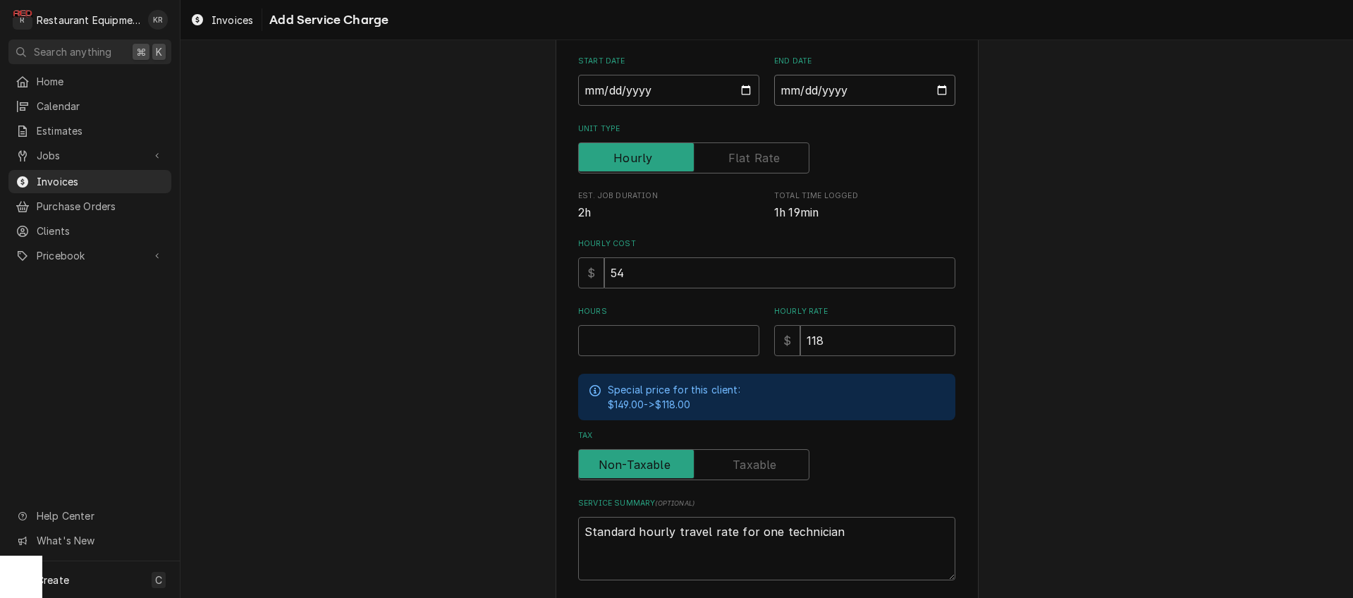
scroll to position [219, 0]
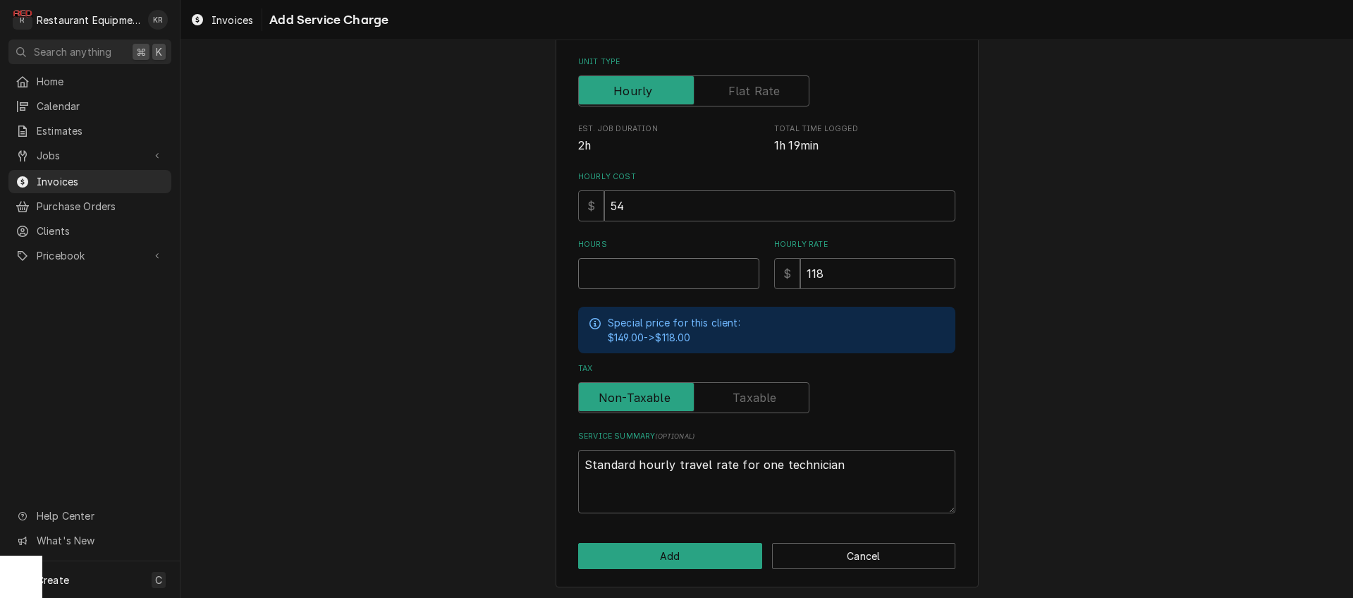
click at [621, 275] on input "Hours" at bounding box center [668, 273] width 181 height 31
type textarea "x"
type input "1"
click at [672, 548] on button "Add" at bounding box center [670, 556] width 184 height 26
type textarea "x"
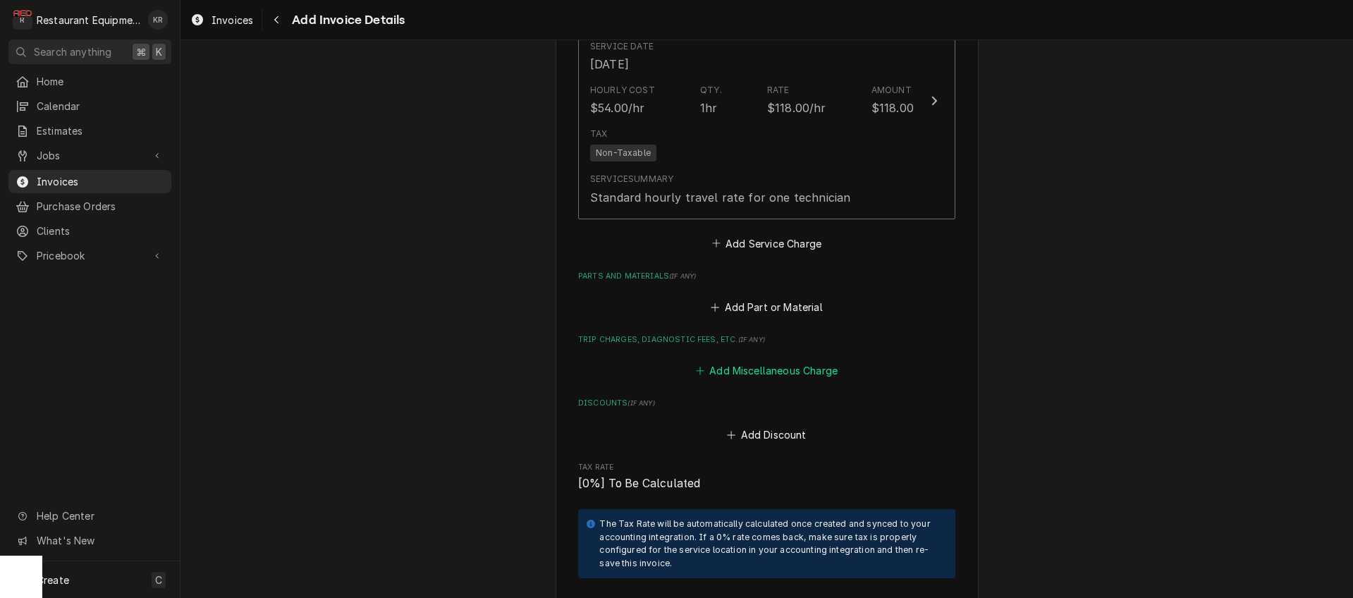
scroll to position [2067, 0]
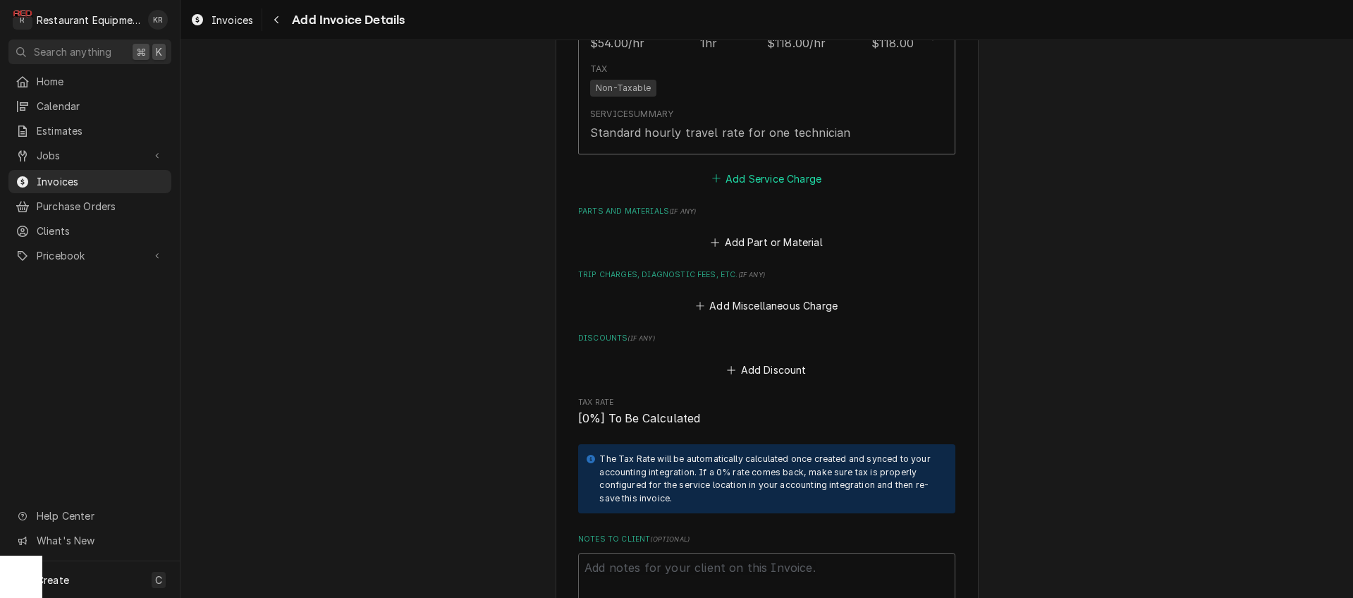
click at [768, 188] on button "Add Service Charge" at bounding box center [766, 178] width 114 height 20
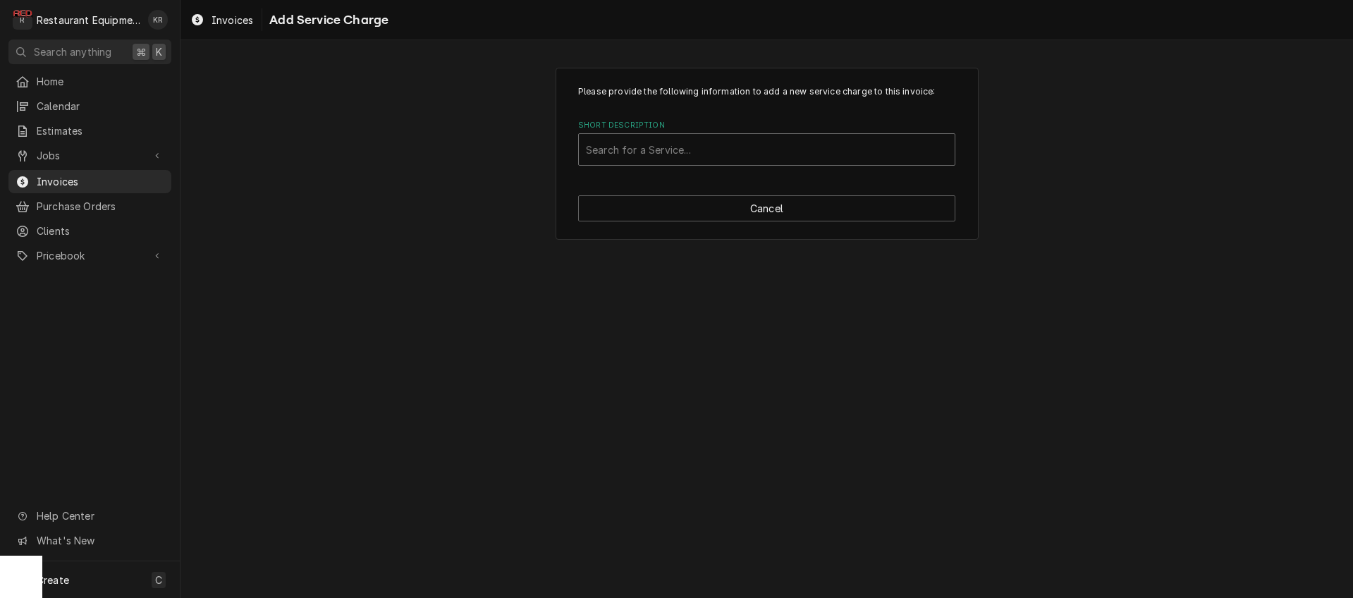
click at [640, 149] on div "Short Description" at bounding box center [767, 149] width 362 height 25
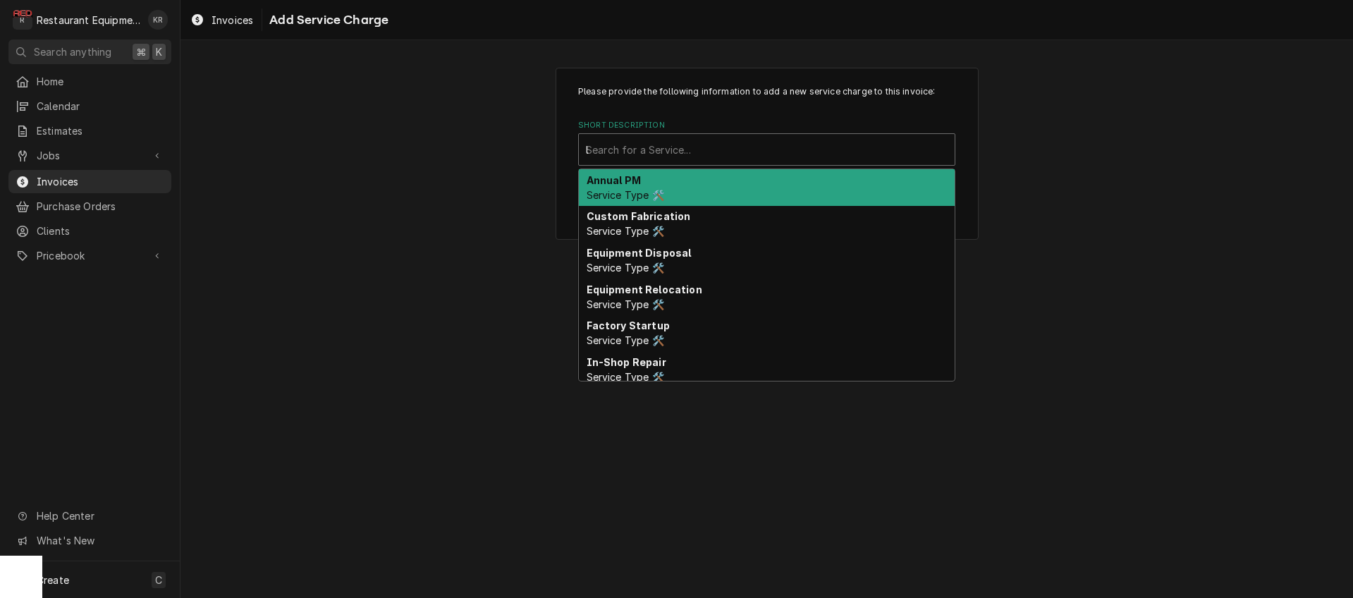
type input "lab"
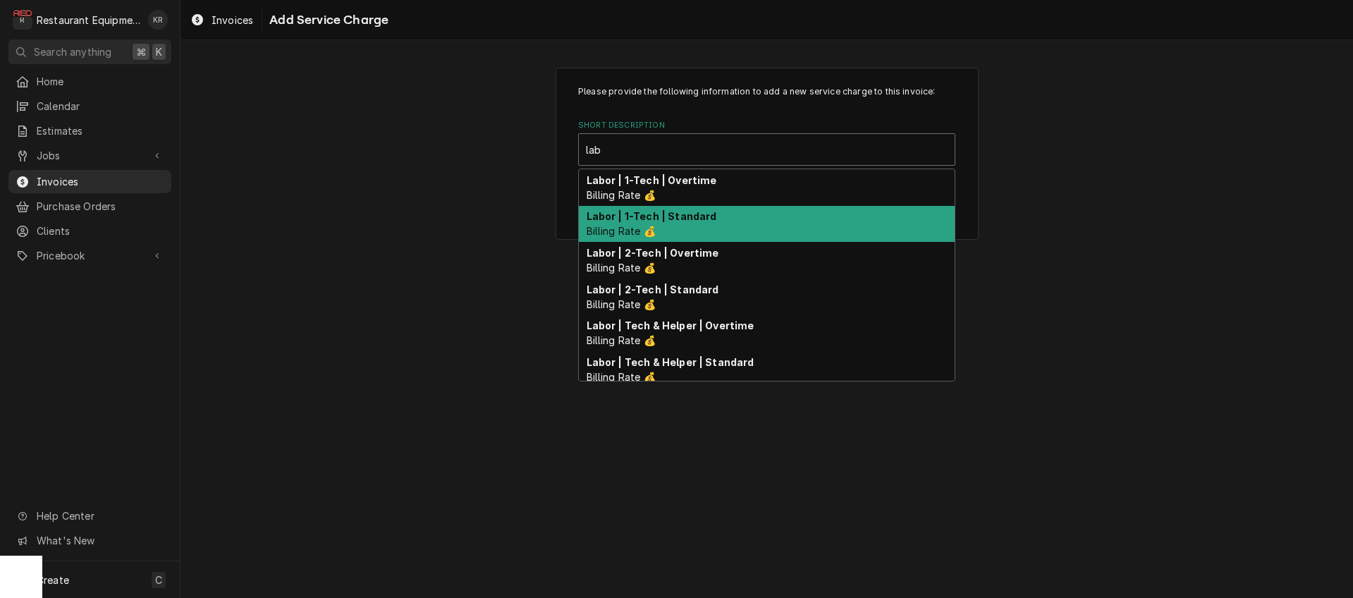
click at [643, 220] on strong "Labor | 1-Tech | Standard" at bounding box center [651, 216] width 130 height 12
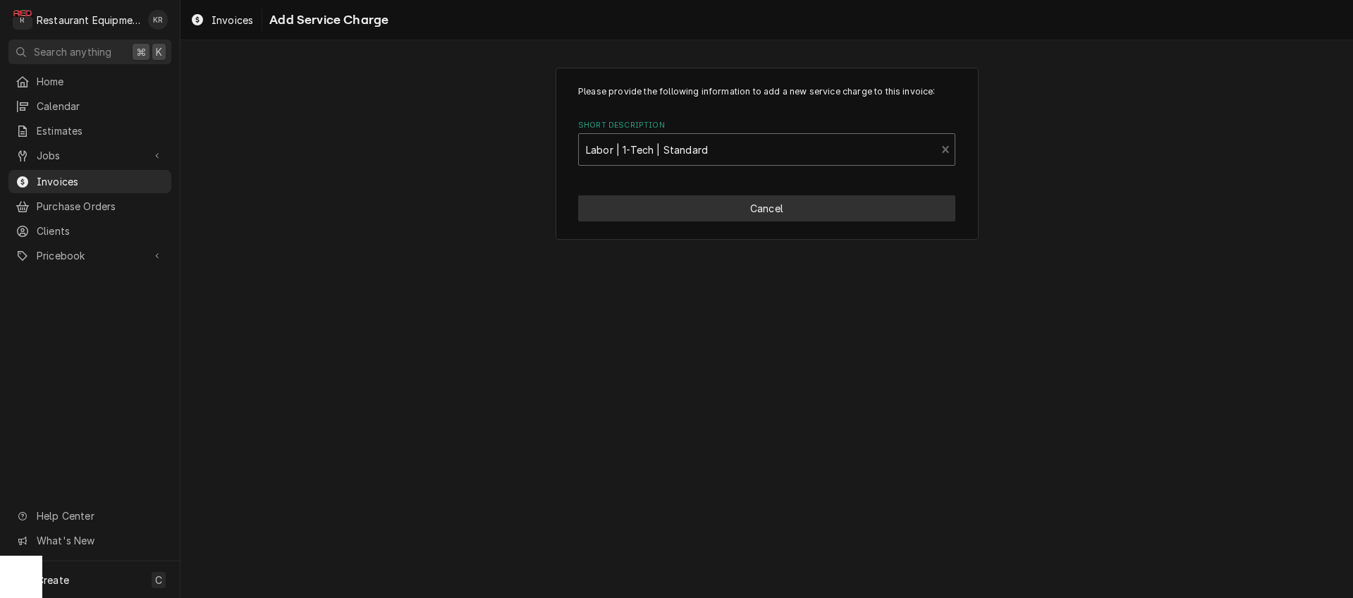
type textarea "x"
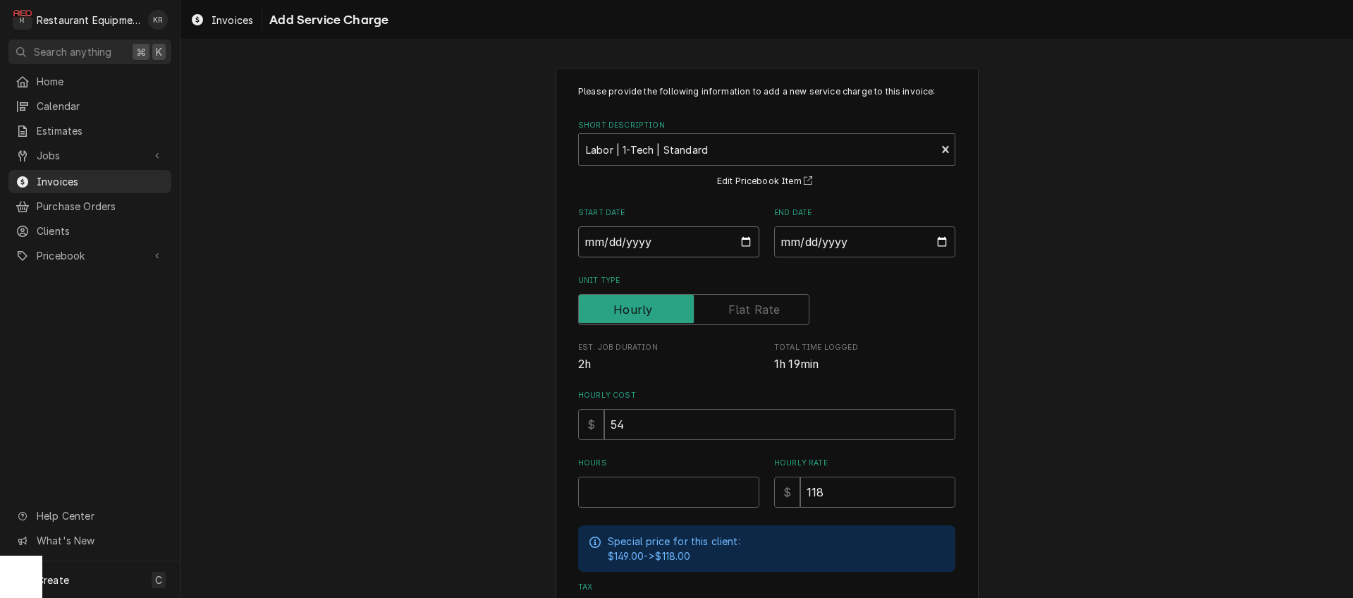
drag, startPoint x: 747, startPoint y: 242, endPoint x: 749, endPoint y: 235, distance: 8.0
click at [750, 241] on input "Start Date" at bounding box center [668, 241] width 181 height 31
type input "2025-09-17"
type textarea "x"
drag, startPoint x: 938, startPoint y: 240, endPoint x: 922, endPoint y: 268, distance: 31.6
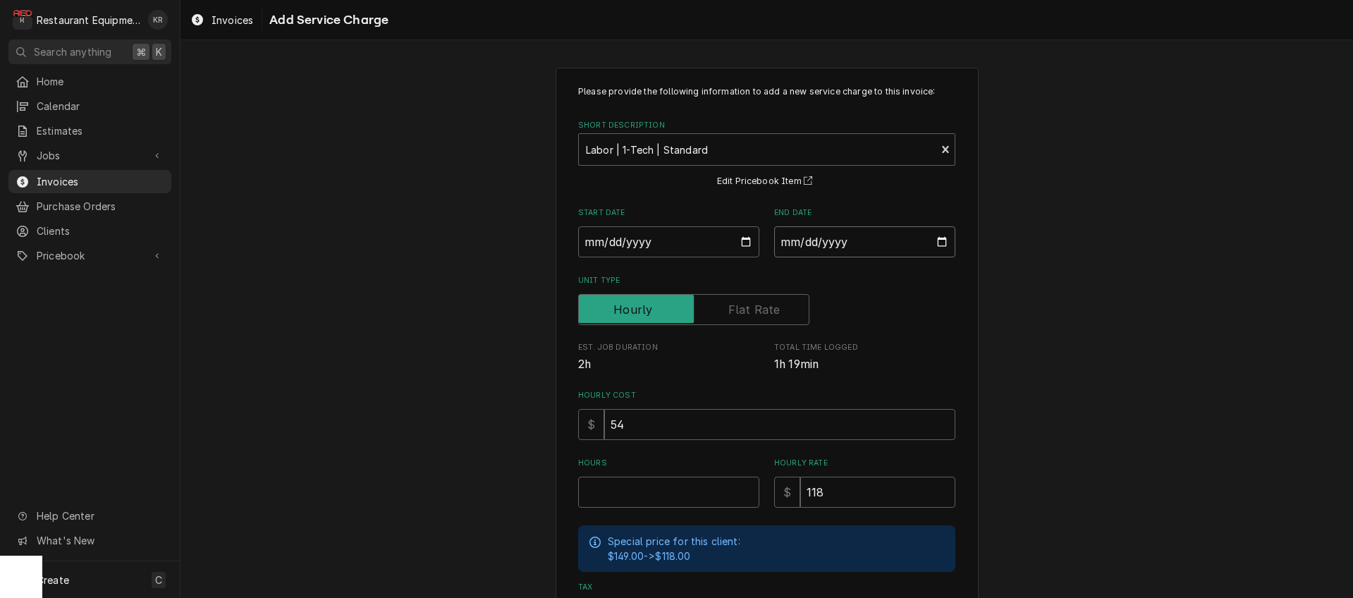
click at [938, 240] on input "End Date" at bounding box center [864, 241] width 181 height 31
type input "2025-09-17"
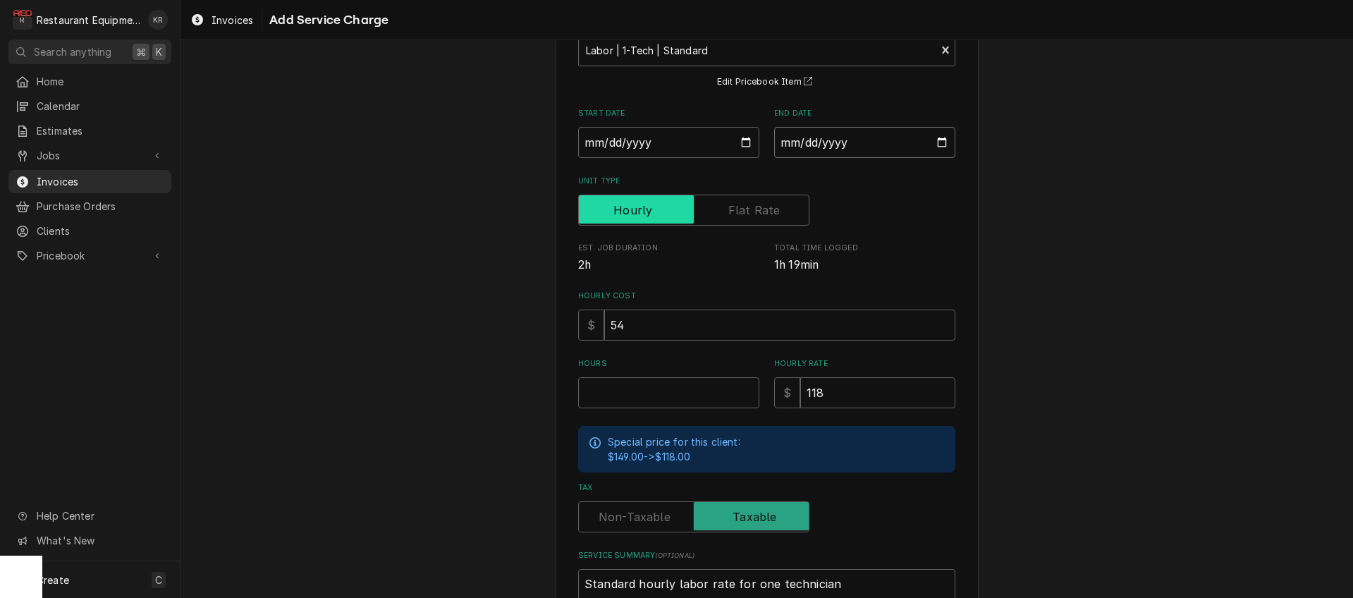
scroll to position [219, 0]
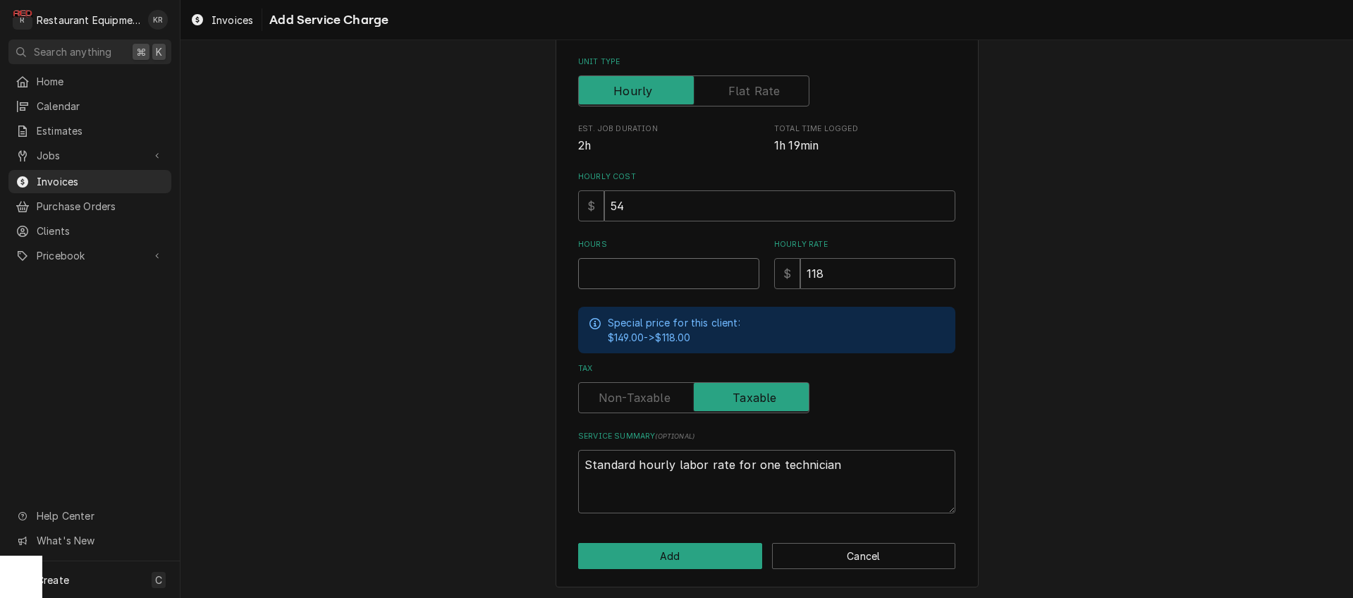
click at [633, 284] on input "Hours" at bounding box center [668, 273] width 181 height 31
type textarea "x"
type input "1"
type textarea "x"
type input "1.7"
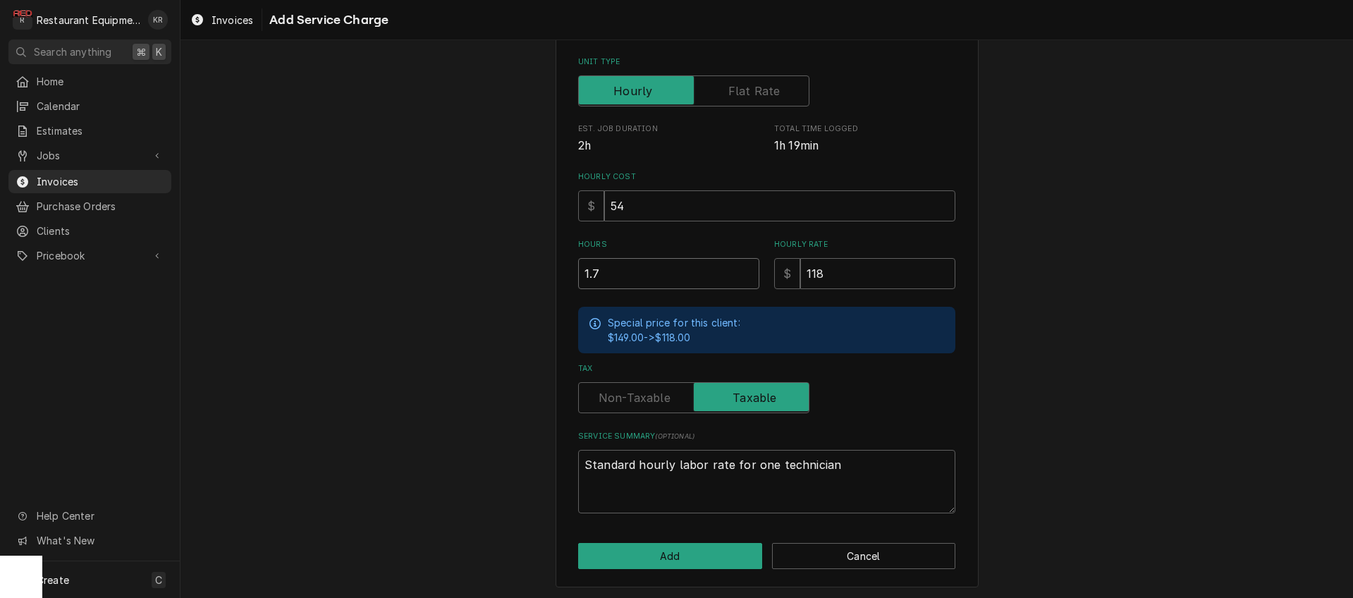
type textarea "x"
type input "1.75"
click at [682, 557] on button "Add" at bounding box center [670, 556] width 184 height 26
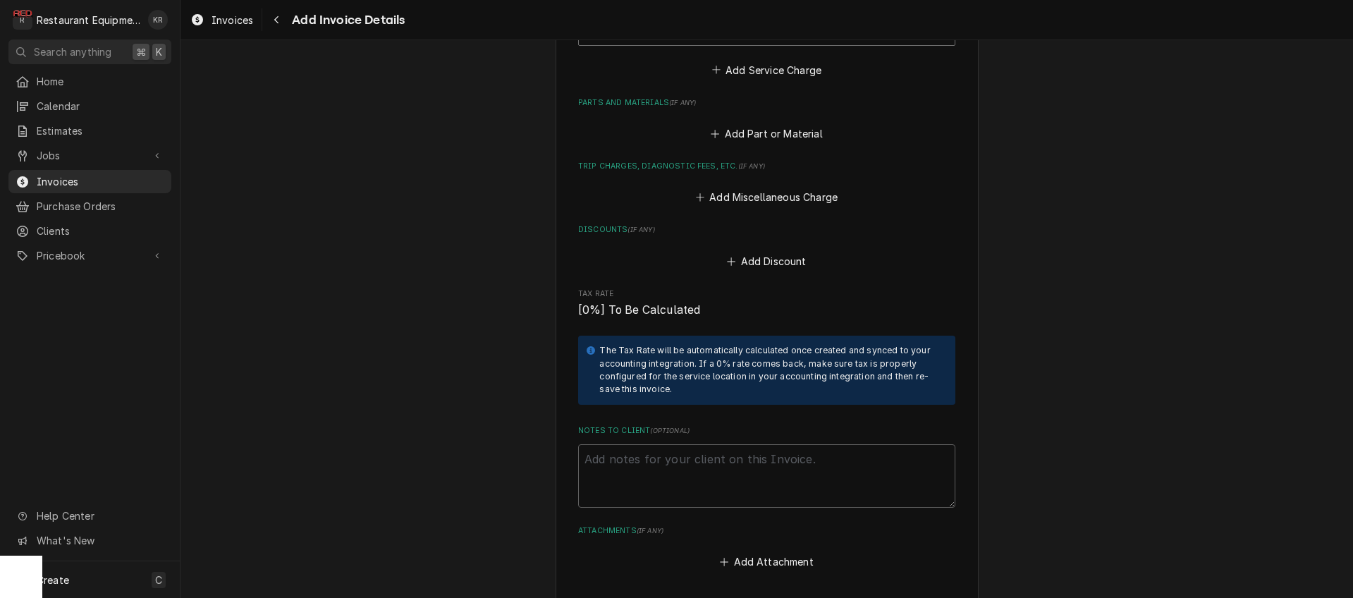
scroll to position [2488, 0]
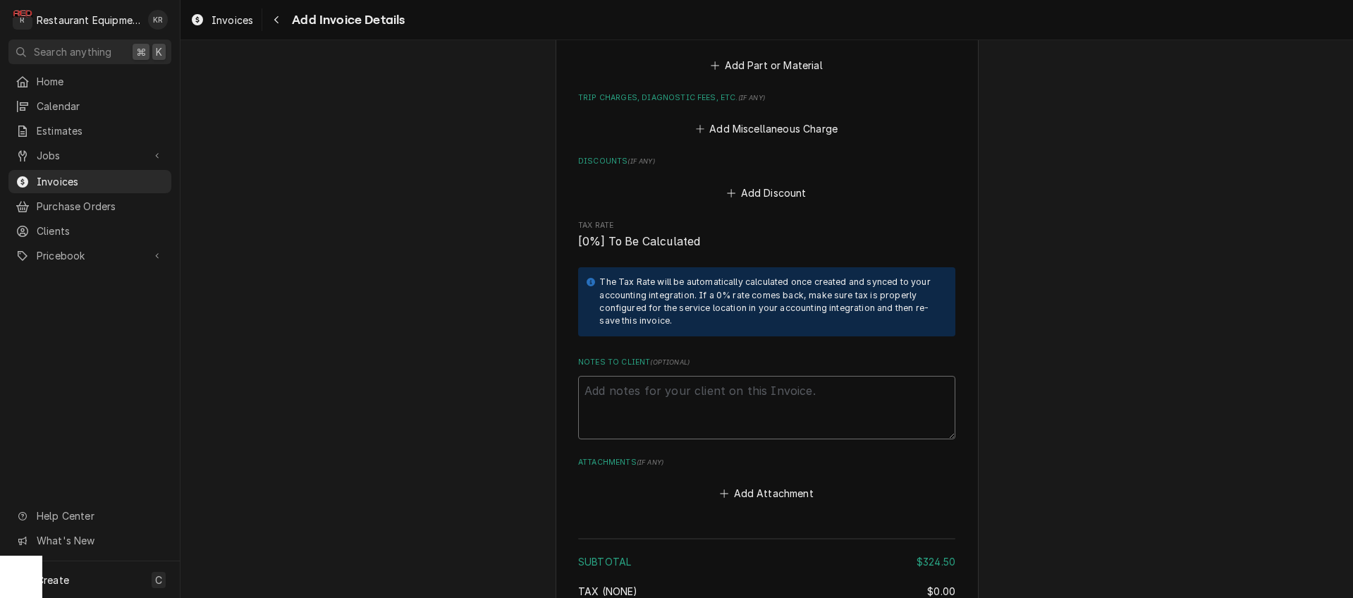
click at [652, 410] on textarea "Notes to Client ( optional )" at bounding box center [766, 407] width 377 height 63
type textarea "x"
type textarea "R"
type textarea "x"
type textarea "Ro"
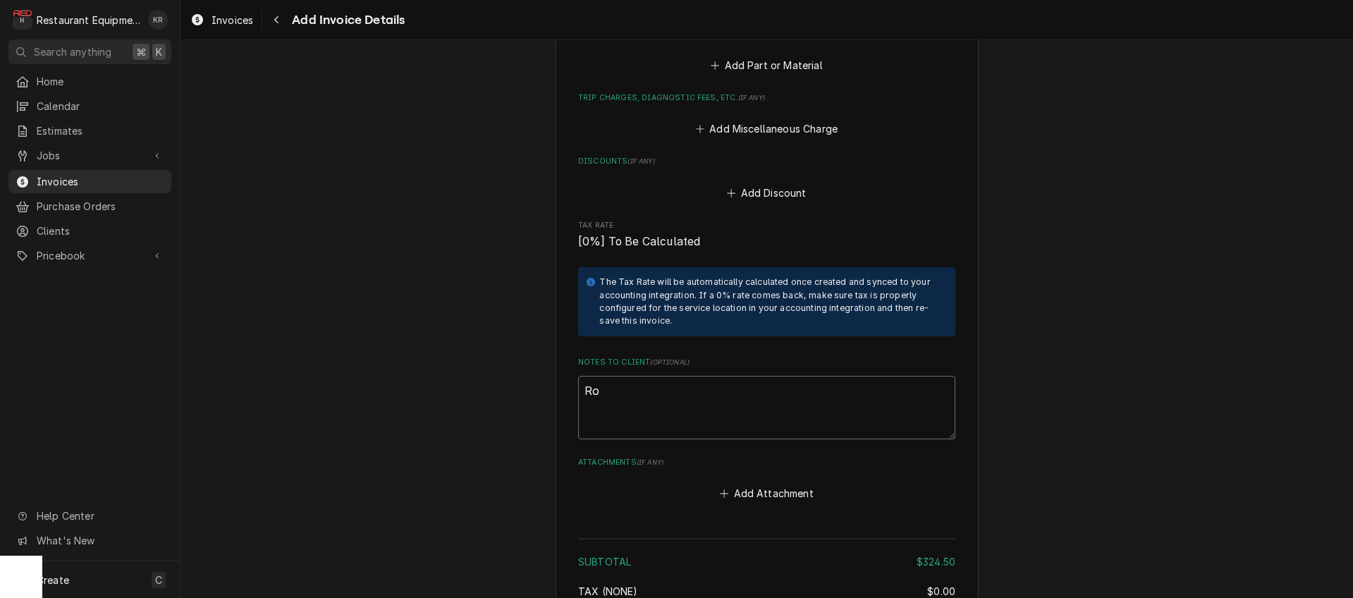
type textarea "x"
type textarea "Roo"
type textarea "x"
type textarea "Roo"
type textarea "x"
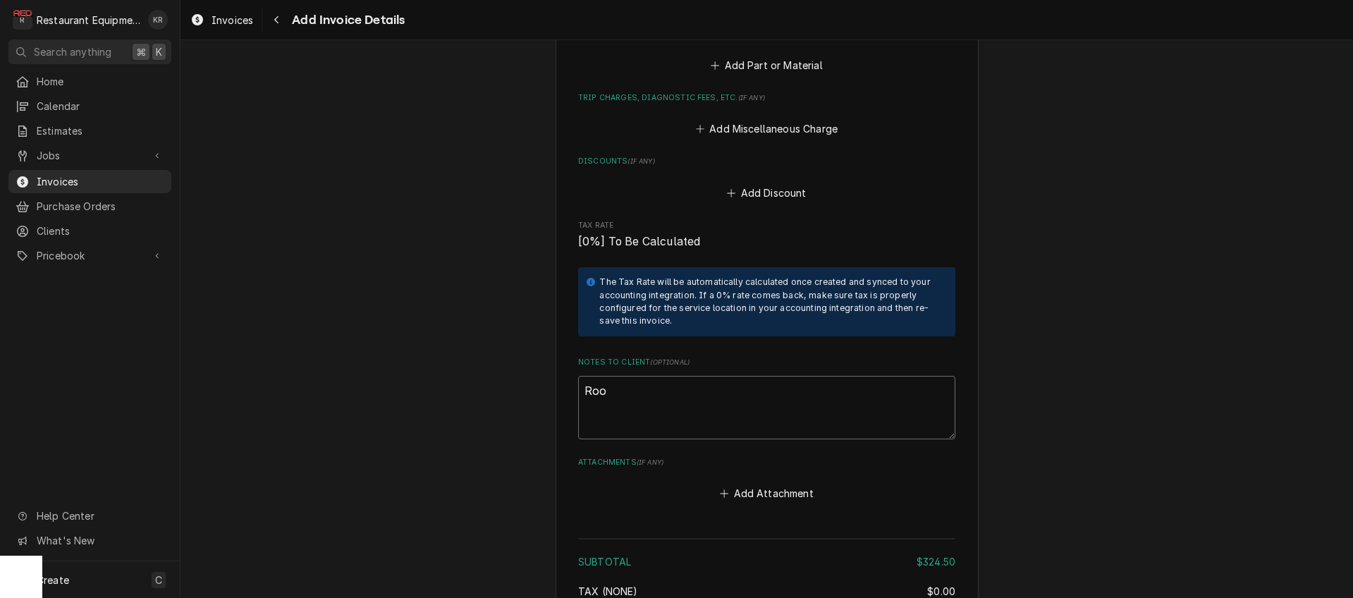
type textarea "Roo 8"
type textarea "x"
type textarea "Roo 89"
type textarea "x"
type textarea "Roo 891"
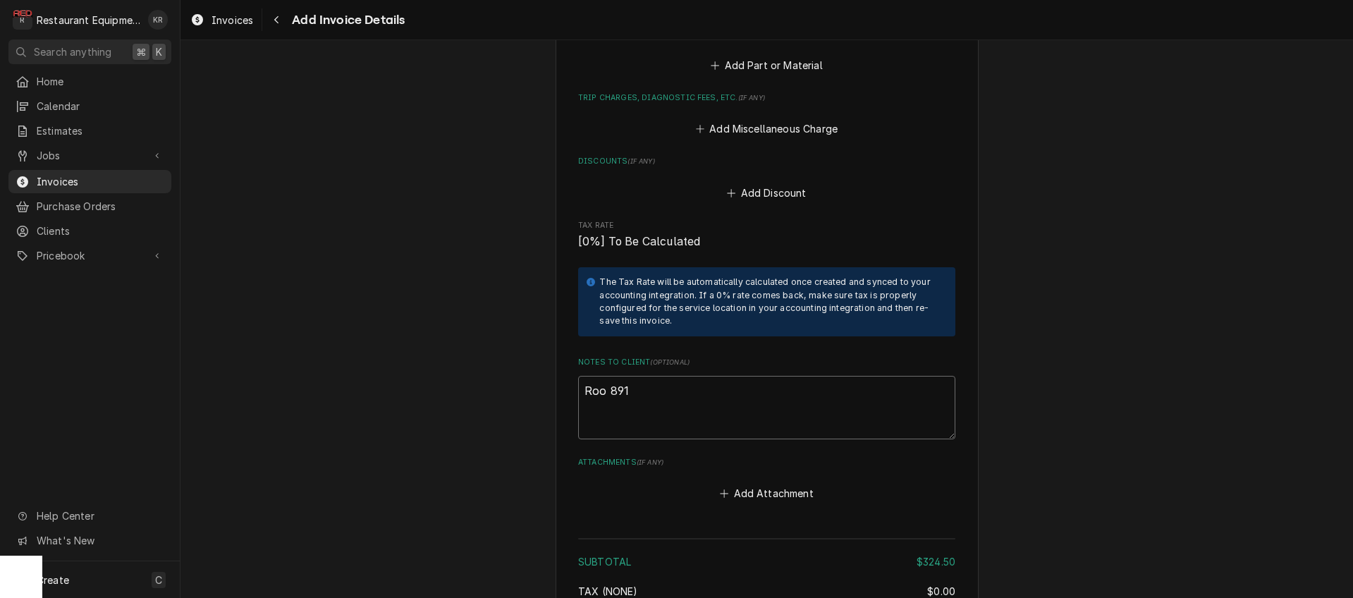
type textarea "x"
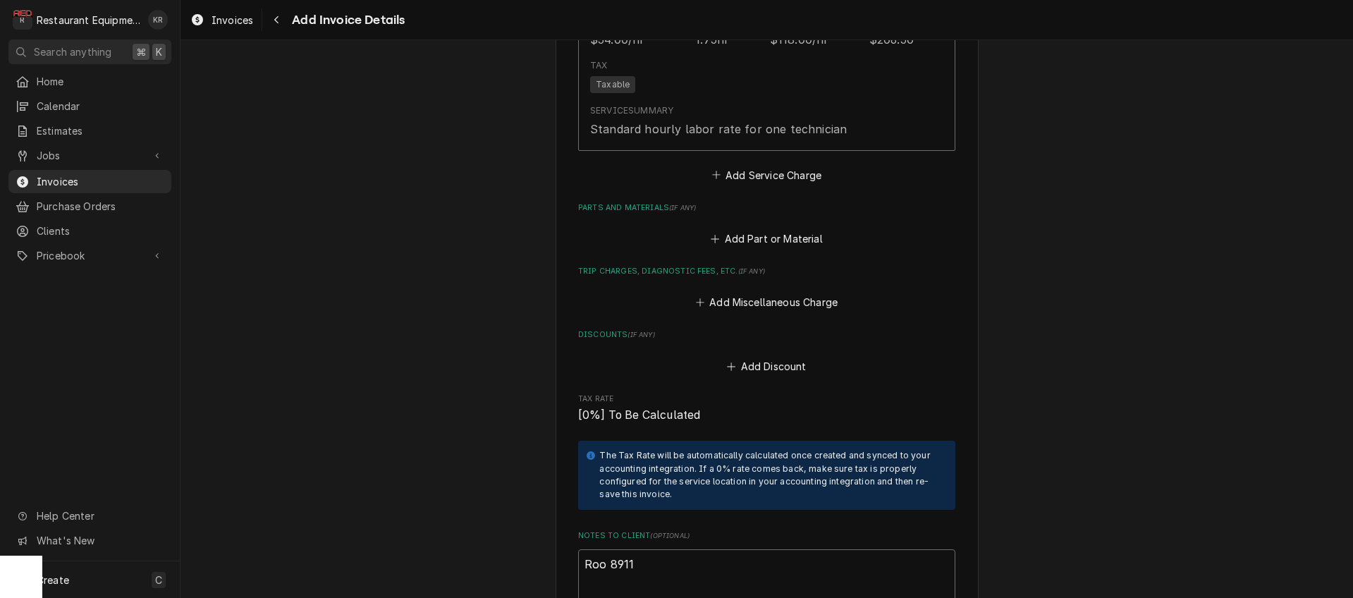
scroll to position [2705, 0]
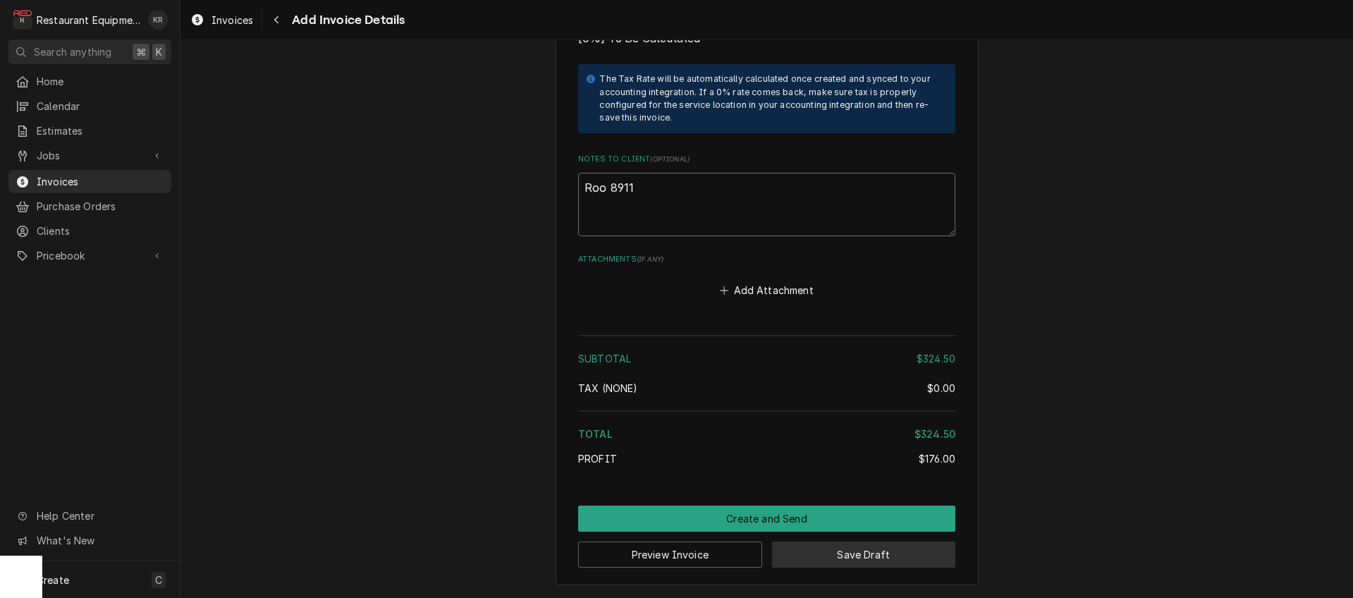
type textarea "Roo 8911"
click at [847, 563] on button "Save Draft" at bounding box center [864, 554] width 184 height 26
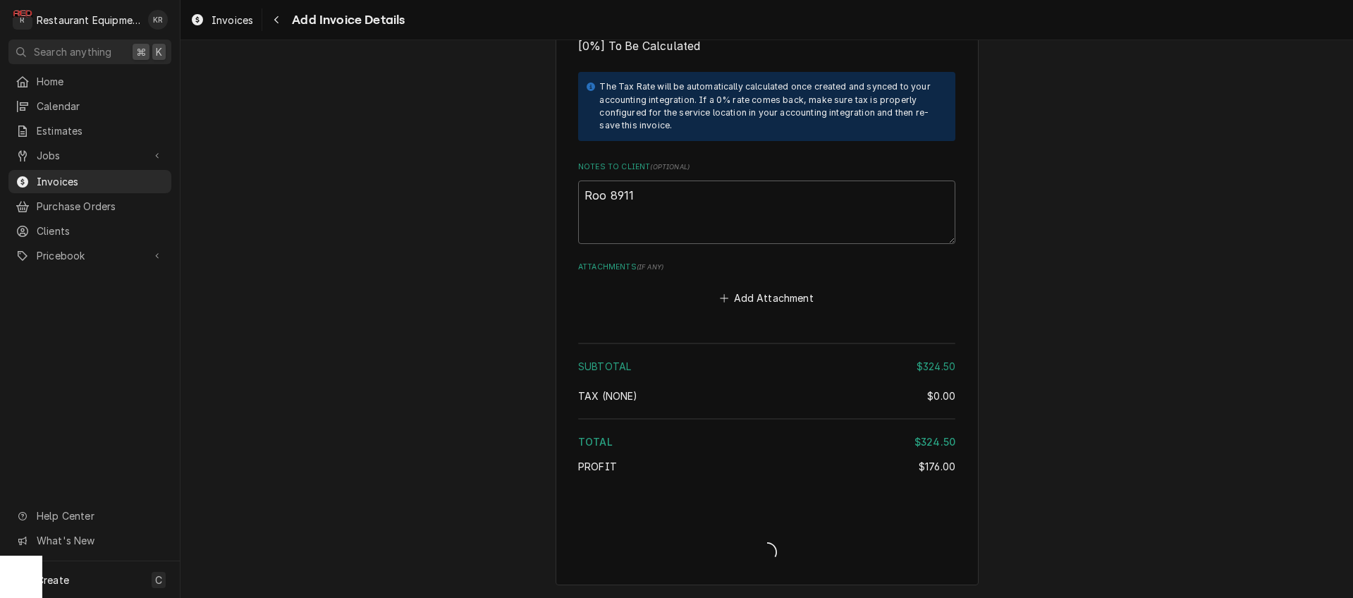
scroll to position [2698, 0]
type textarea "x"
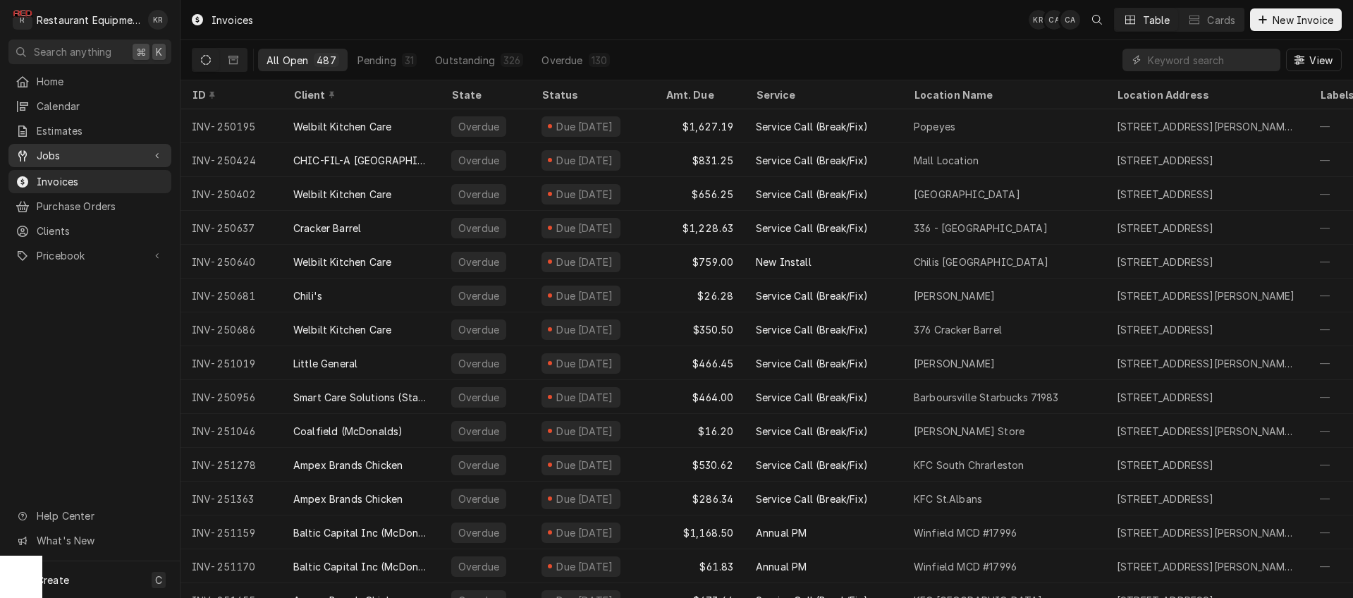
click at [58, 152] on span "Jobs" at bounding box center [90, 155] width 106 height 15
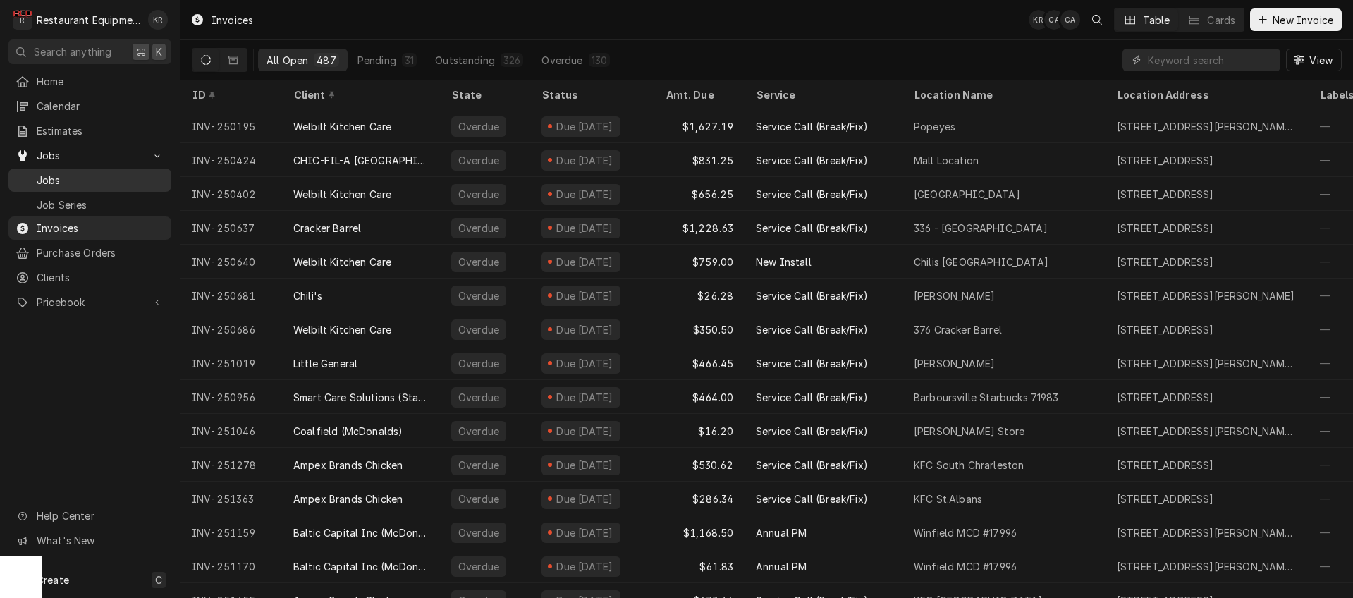
click at [59, 175] on span "Jobs" at bounding box center [101, 180] width 128 height 15
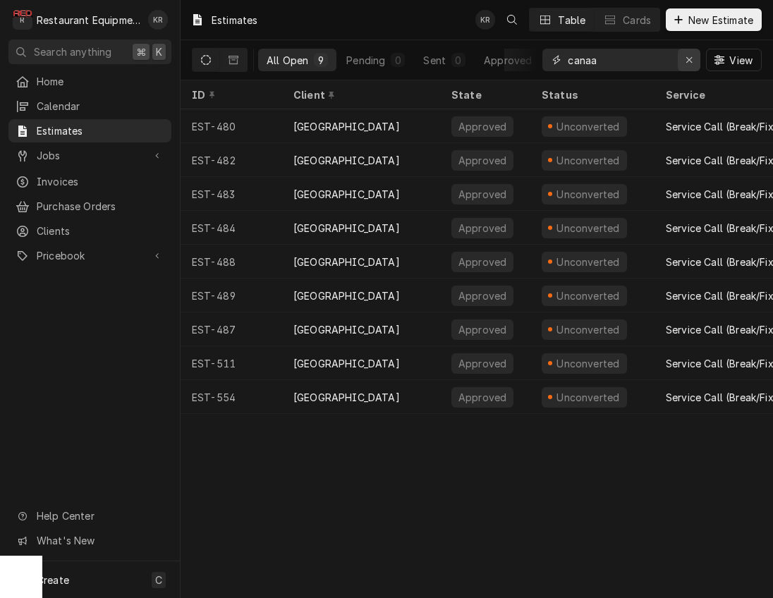
click at [688, 62] on icon "Erase input" at bounding box center [689, 60] width 8 height 10
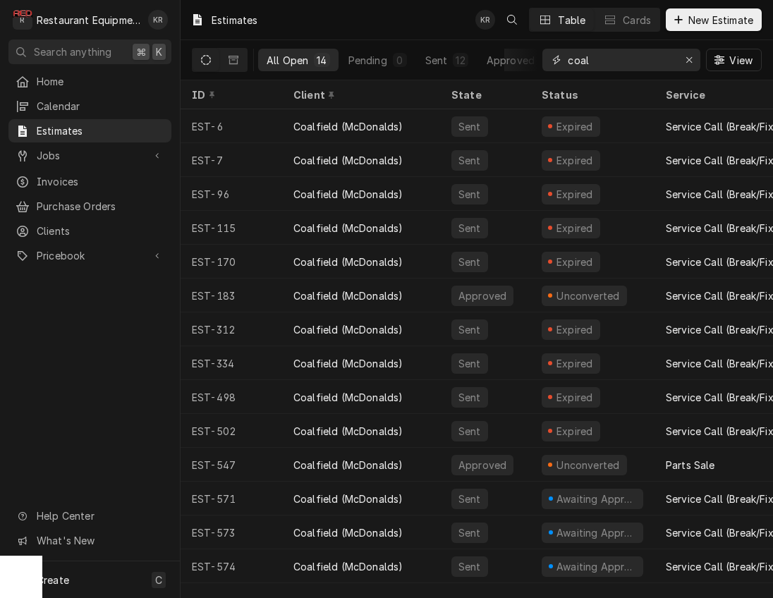
type input "coal"
click at [207, 57] on icon "Dynamic Content Wrapper" at bounding box center [206, 60] width 10 height 10
click at [199, 99] on div "ID" at bounding box center [230, 94] width 76 height 15
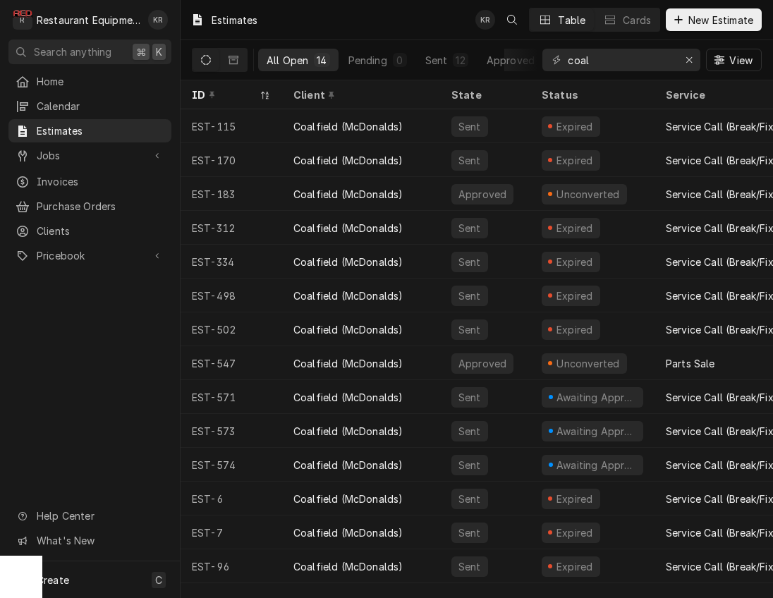
click at [199, 99] on div "ID" at bounding box center [224, 94] width 65 height 15
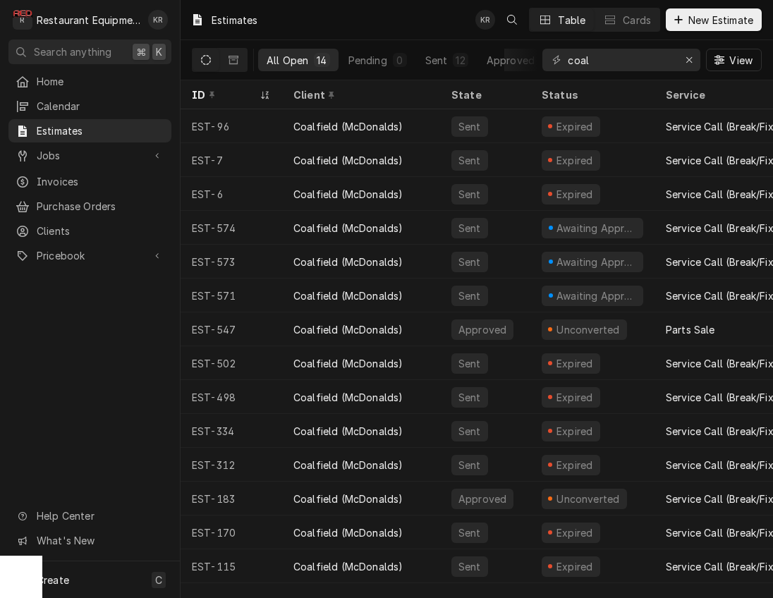
click at [199, 99] on div "ID" at bounding box center [224, 94] width 65 height 15
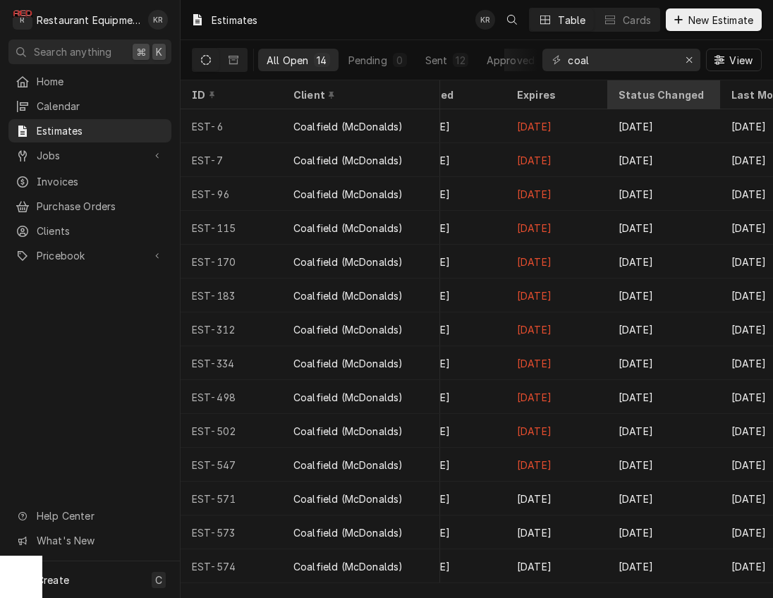
scroll to position [0, 1133]
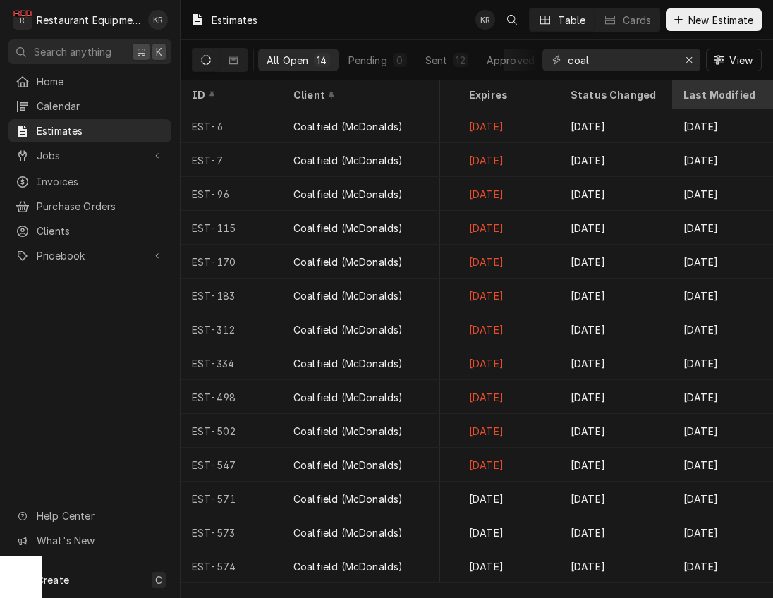
click at [704, 97] on div "Last Modified" at bounding box center [721, 94] width 76 height 15
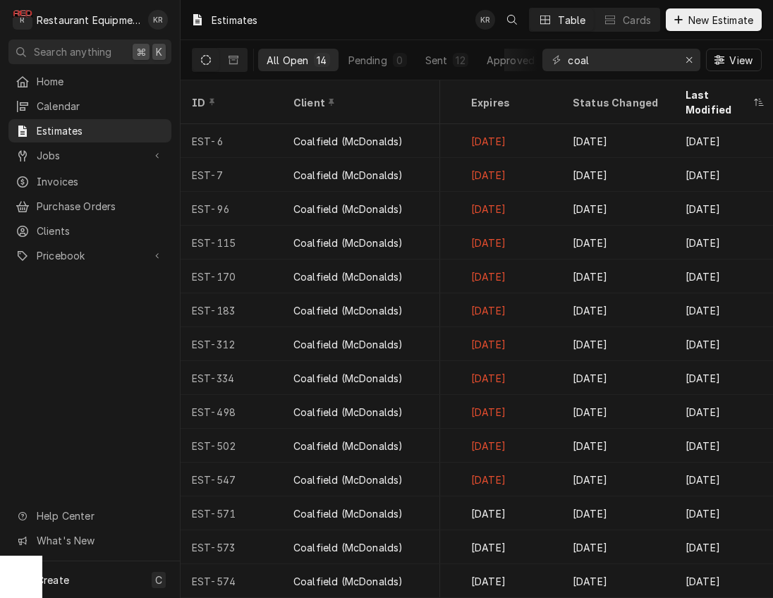
scroll to position [0, 1201]
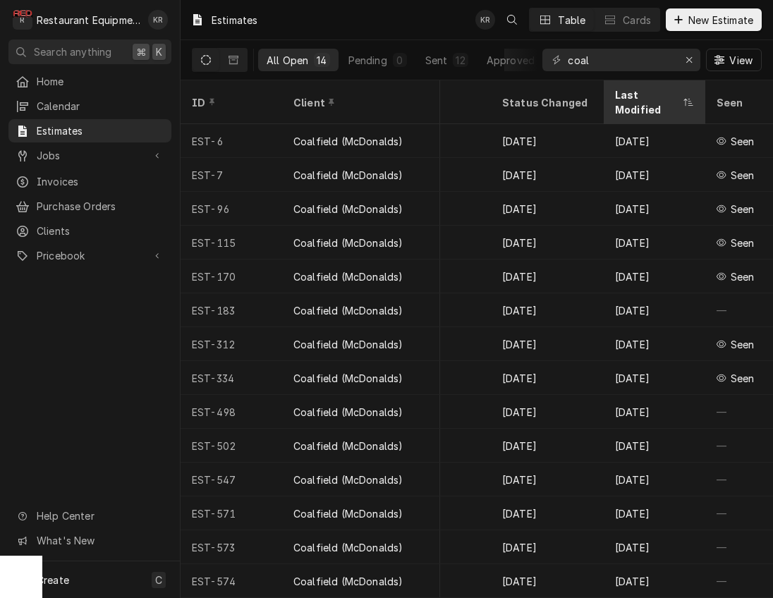
click at [646, 96] on div "Last Modified" at bounding box center [647, 102] width 65 height 30
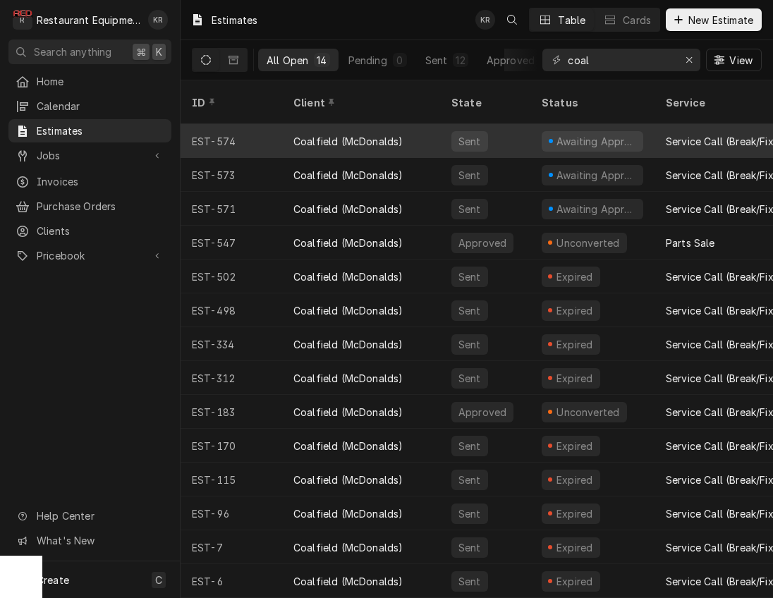
click at [350, 134] on div "Coalfield (McDonalds)" at bounding box center [347, 141] width 109 height 15
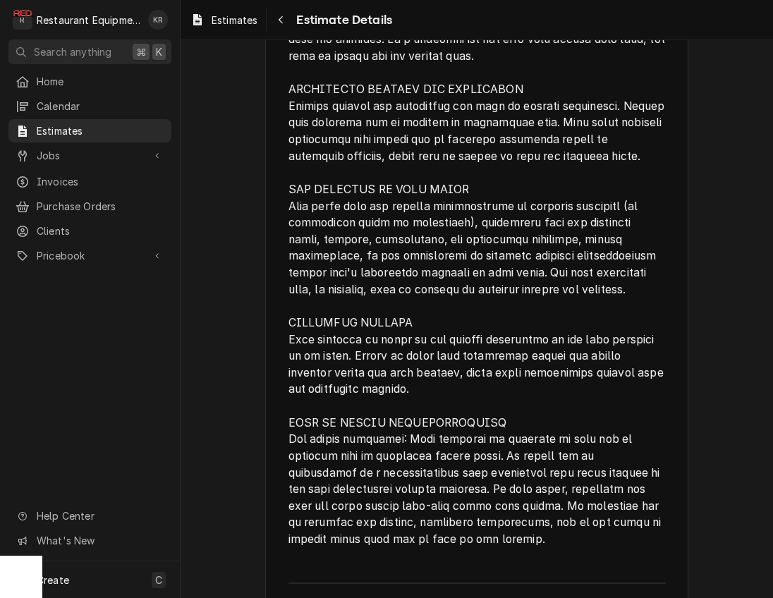
scroll to position [2447, 0]
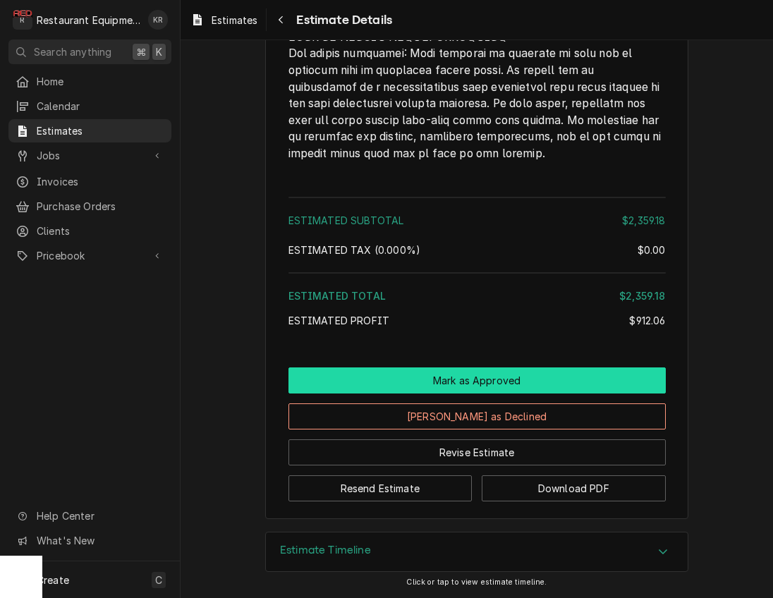
click at [455, 388] on button "Mark as Approved" at bounding box center [476, 380] width 377 height 26
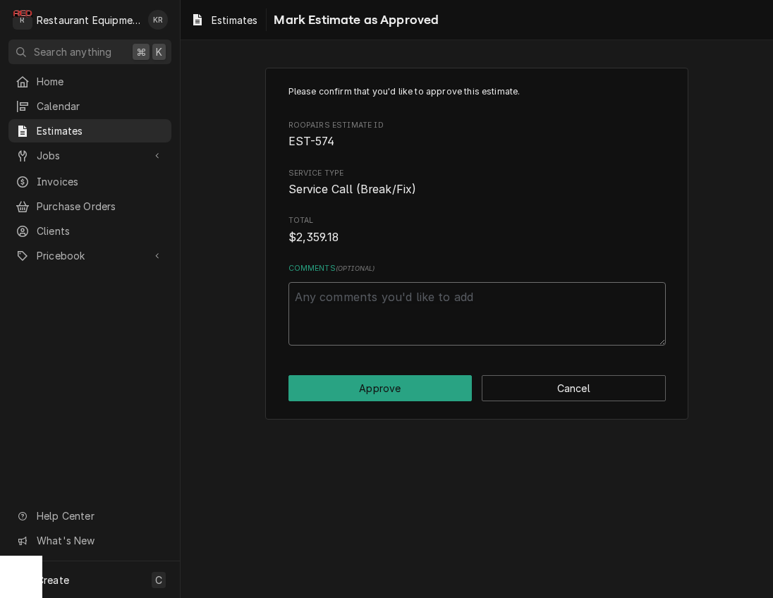
click at [389, 328] on textarea "Comments ( optional )" at bounding box center [476, 313] width 377 height 63
type textarea "x"
type textarea "P"
type textarea "x"
type textarea "Pe"
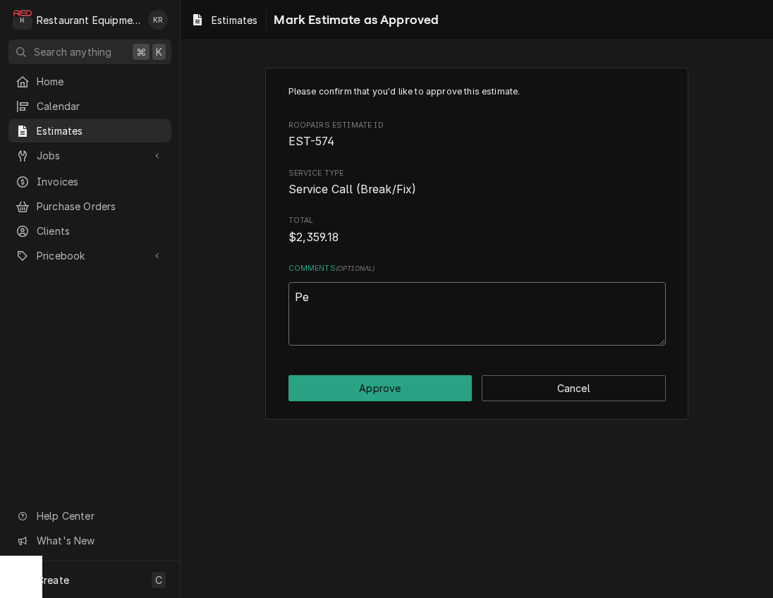
type textarea "x"
type textarea "Per"
type textarea "x"
type textarea "Per"
type textarea "x"
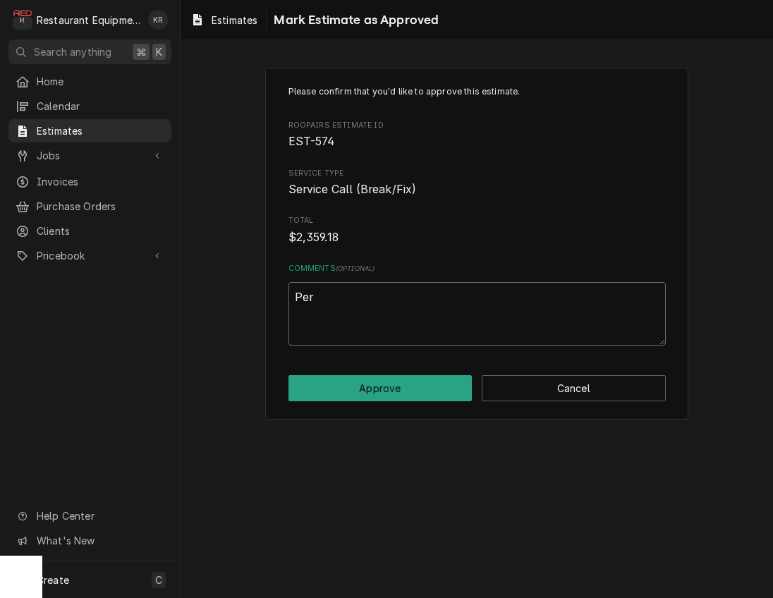
type textarea "Per C"
type textarea "x"
type textarea "Per Co"
type textarea "x"
type textarea "Per Con"
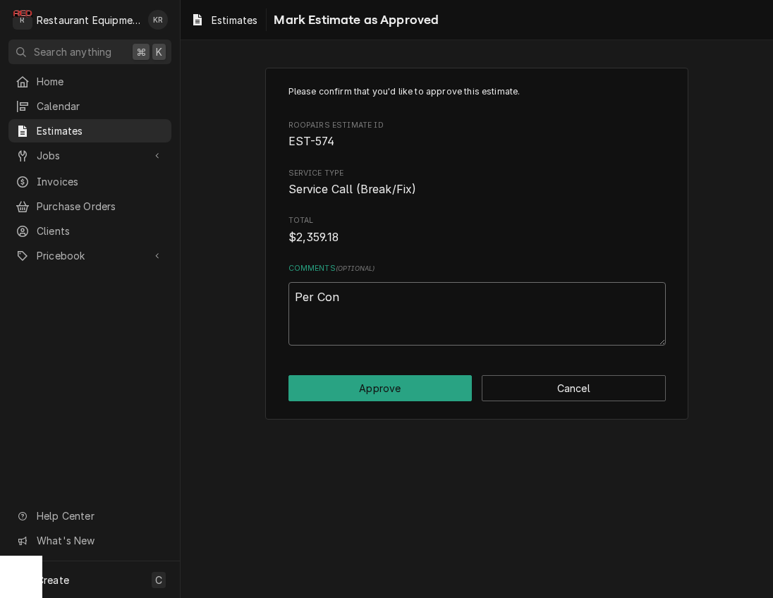
type textarea "x"
type textarea "Per Conn"
type textarea "x"
type textarea "Per Conni"
type textarea "x"
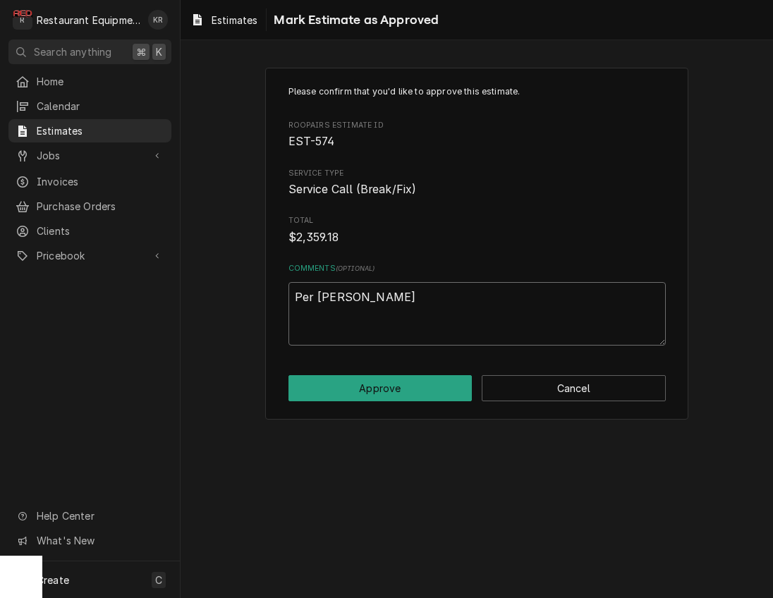
type textarea "Per Connie"
type textarea "x"
type textarea "Per Connie"
type textarea "x"
type textarea "Per Connie 9"
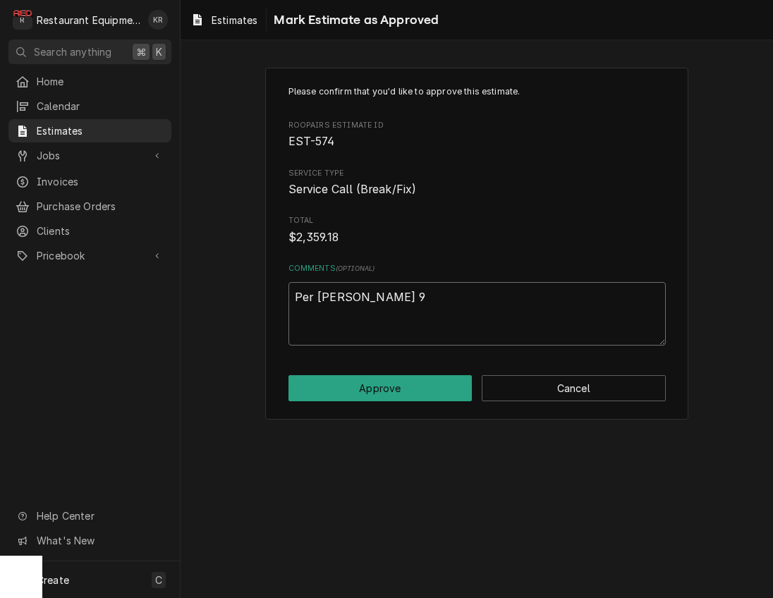
type textarea "x"
type textarea "Per Connie 9/"
type textarea "x"
type textarea "Per Connie 9/1"
type textarea "x"
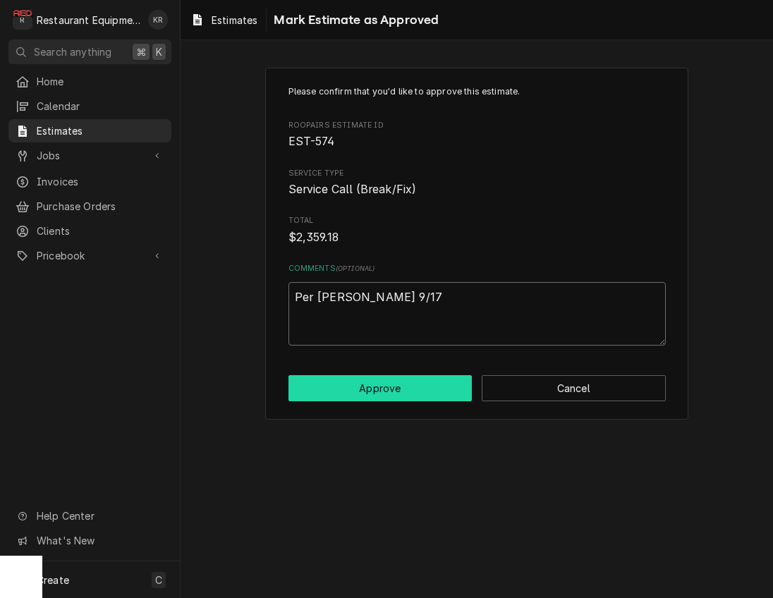
type textarea "Per Connie 9/17"
click at [377, 391] on button "Approve" at bounding box center [380, 388] width 184 height 26
type textarea "x"
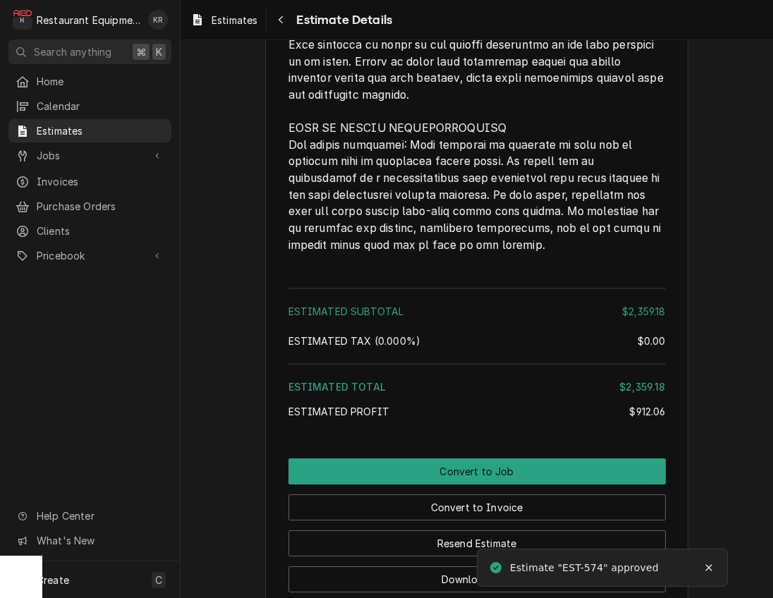
scroll to position [2494, 0]
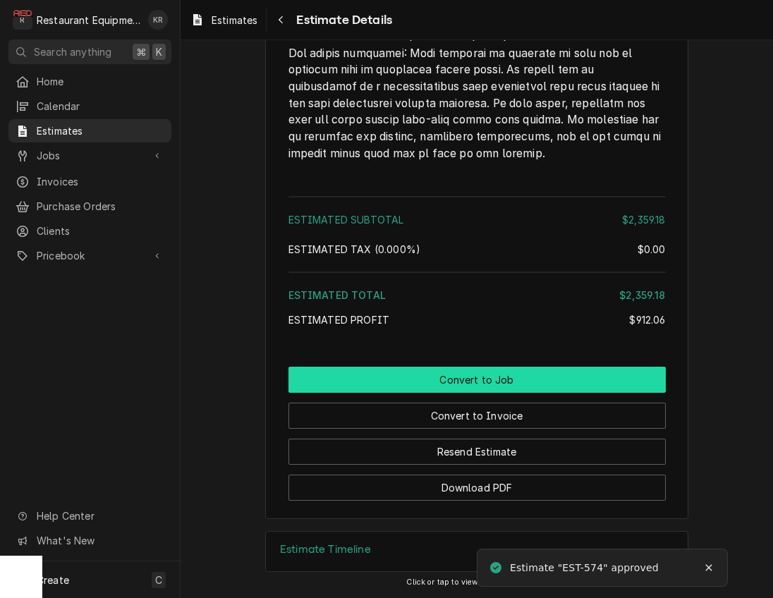
click at [448, 381] on button "Convert to Job" at bounding box center [476, 380] width 377 height 26
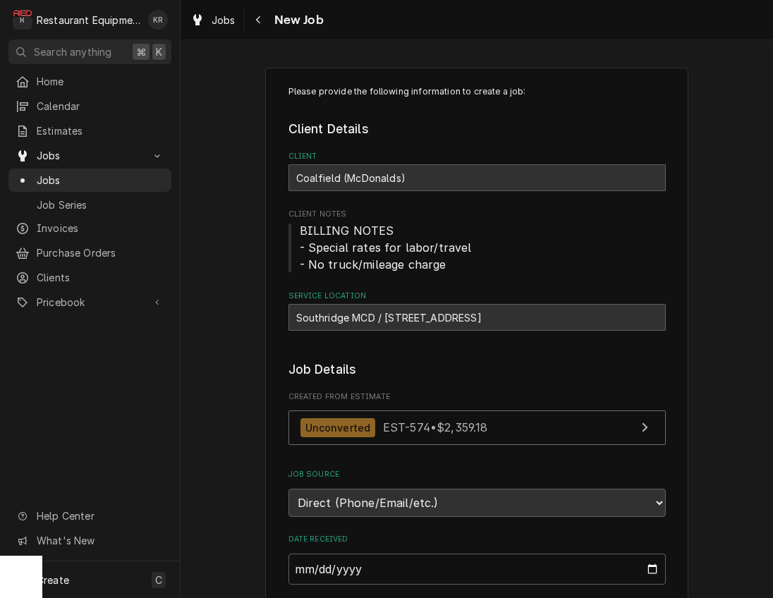
type textarea "x"
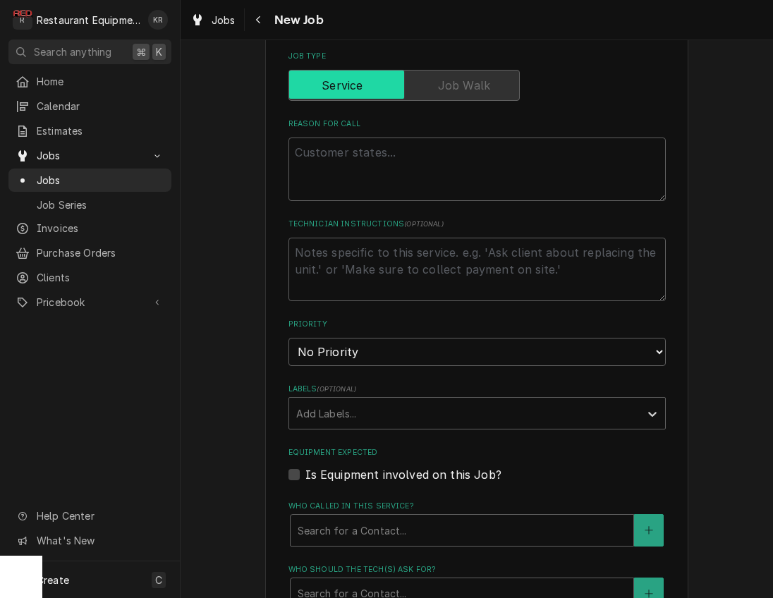
scroll to position [610, 0]
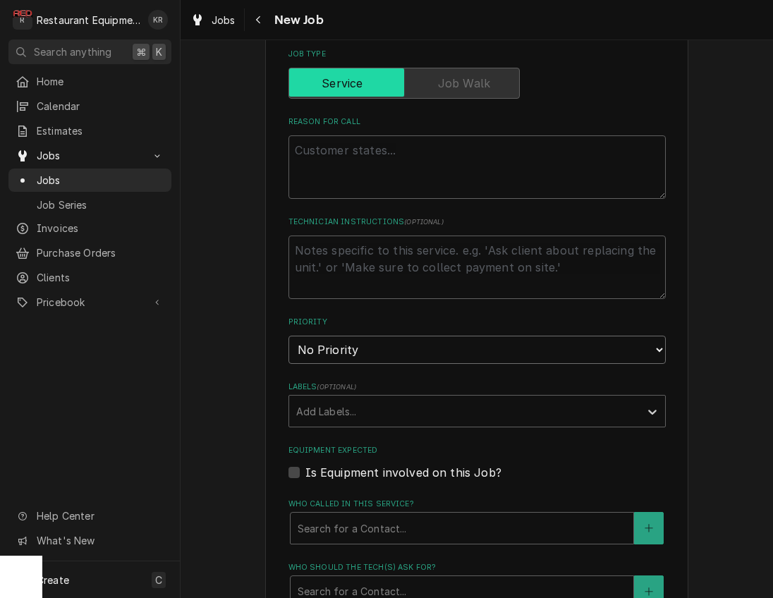
select select "2"
click option "High" at bounding box center [0, 0] width 0 height 0
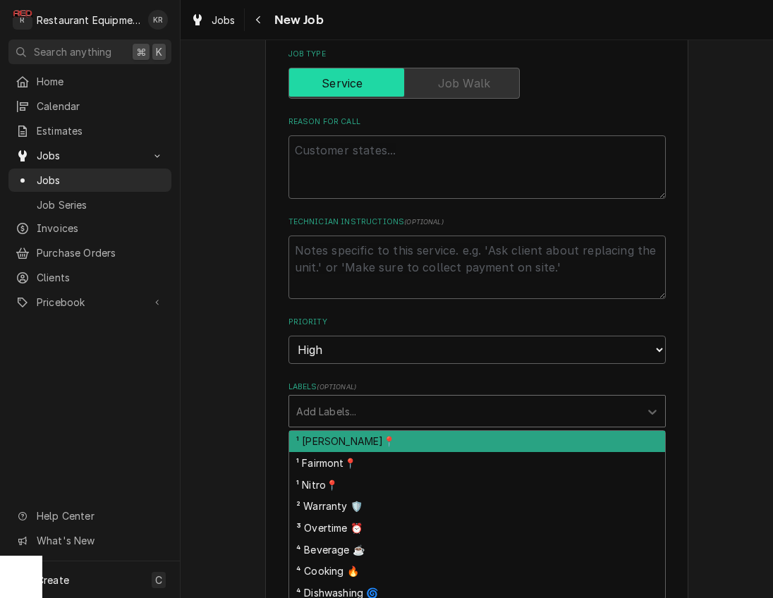
drag, startPoint x: 402, startPoint y: 399, endPoint x: 405, endPoint y: 410, distance: 10.8
click at [402, 402] on div "Labels" at bounding box center [464, 410] width 336 height 25
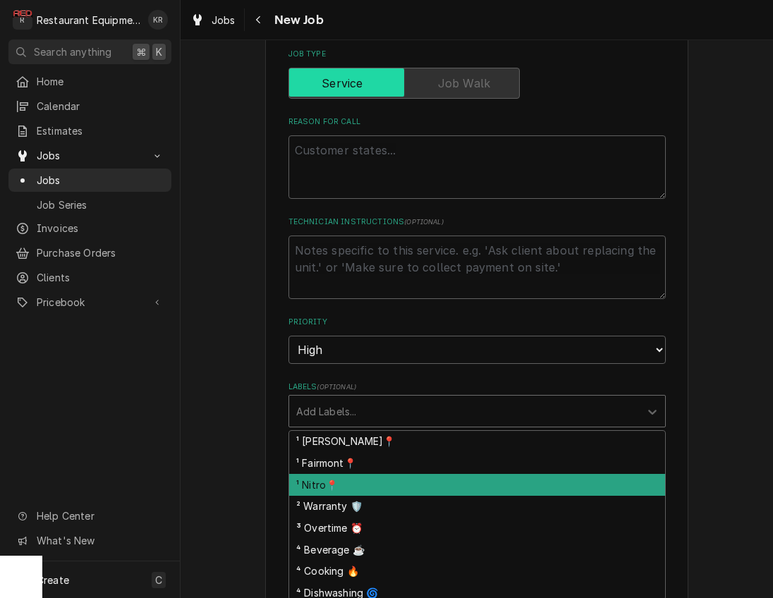
click at [402, 488] on div "¹ Nitro📍" at bounding box center [477, 485] width 376 height 22
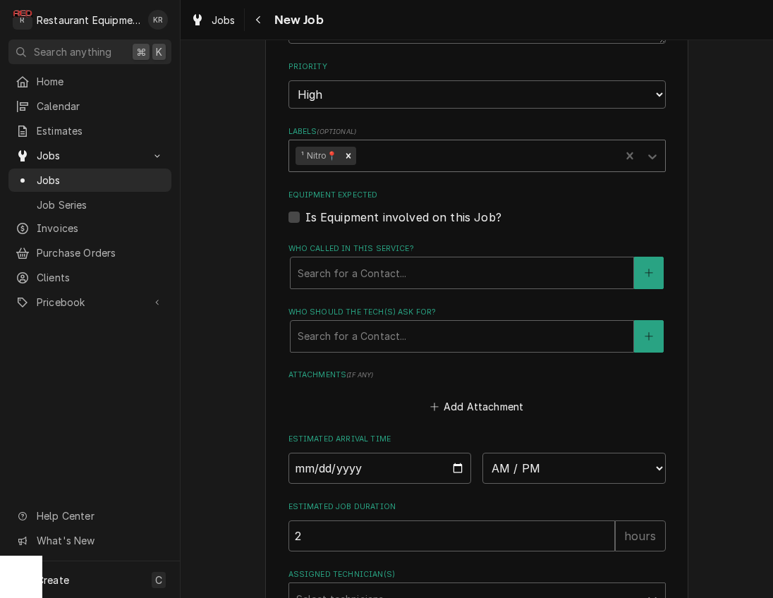
scroll to position [875, 0]
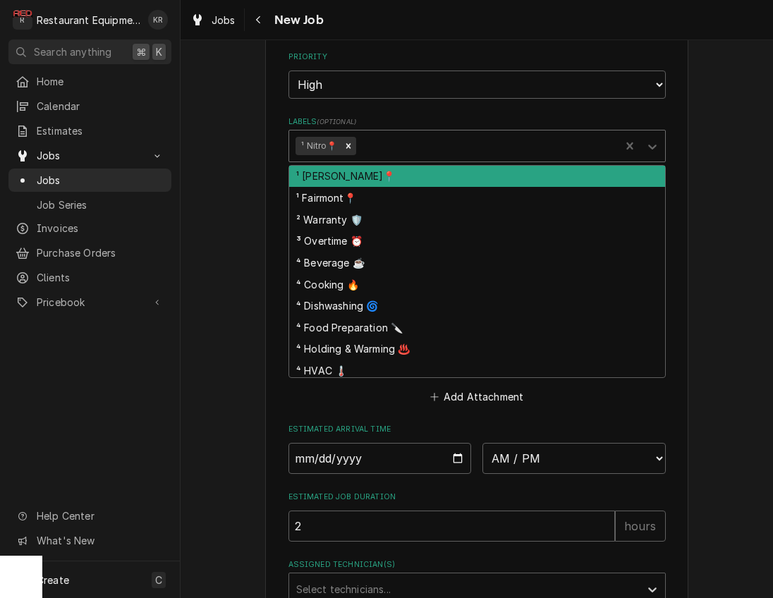
click at [414, 148] on div "Labels" at bounding box center [485, 145] width 254 height 25
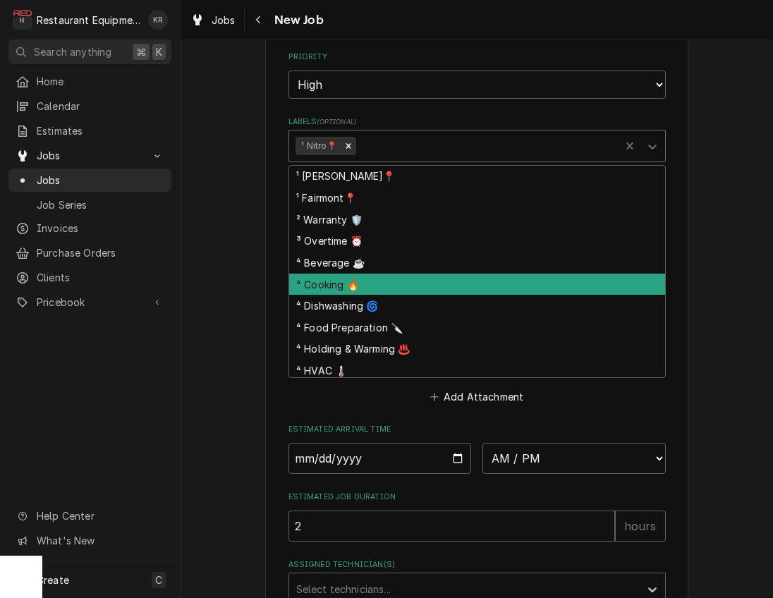
drag, startPoint x: 414, startPoint y: 288, endPoint x: 419, endPoint y: 277, distance: 11.7
click at [414, 288] on div "⁴ Cooking 🔥" at bounding box center [477, 284] width 376 height 22
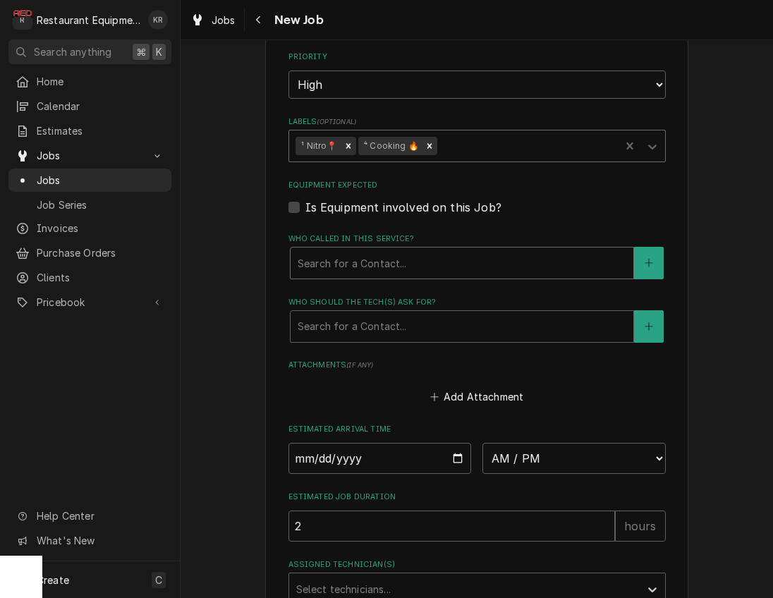
click at [420, 271] on div "Who called in this service?" at bounding box center [461, 262] width 328 height 25
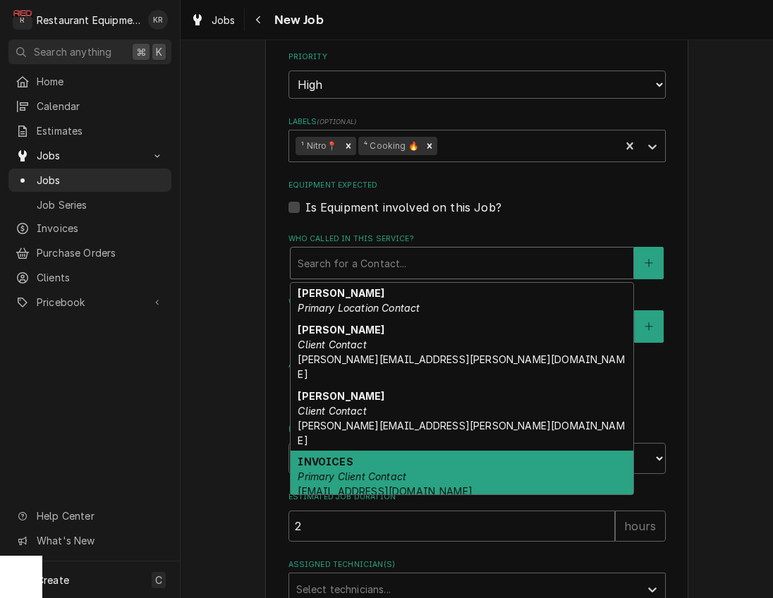
scroll to position [102, 0]
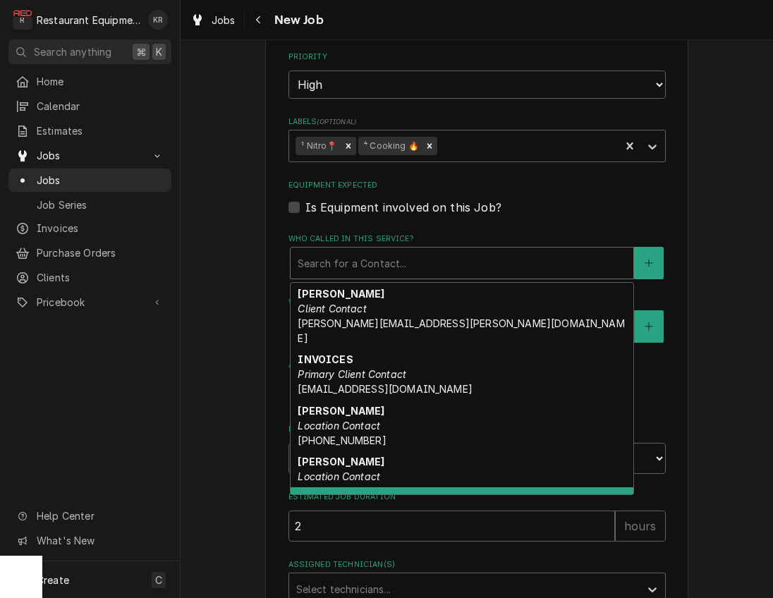
click at [393, 487] on div "manager Location Contact" at bounding box center [461, 505] width 343 height 37
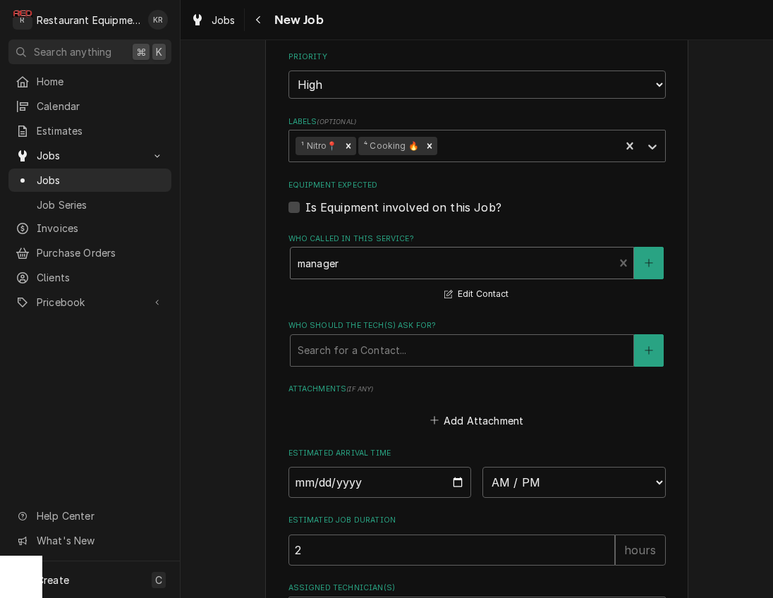
click at [399, 273] on div "Who called in this service?" at bounding box center [451, 262] width 309 height 25
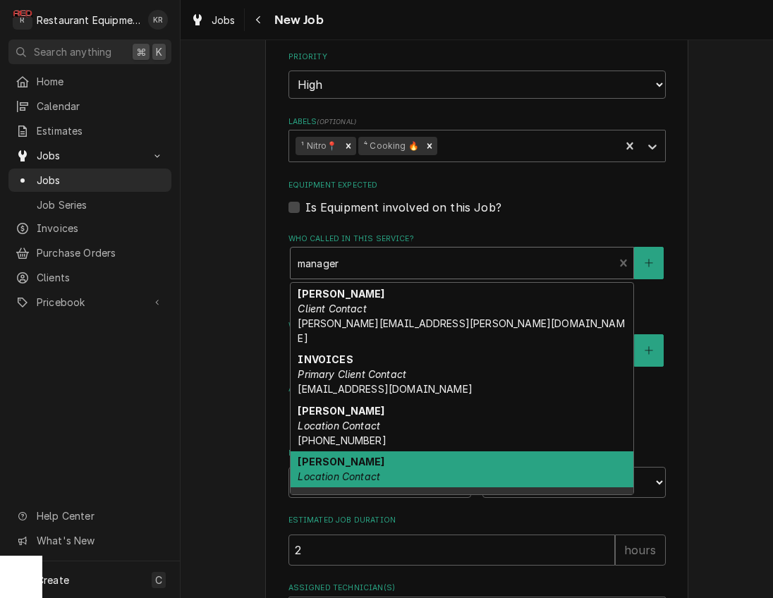
click at [393, 451] on div "[PERSON_NAME] Location Contact" at bounding box center [461, 469] width 343 height 37
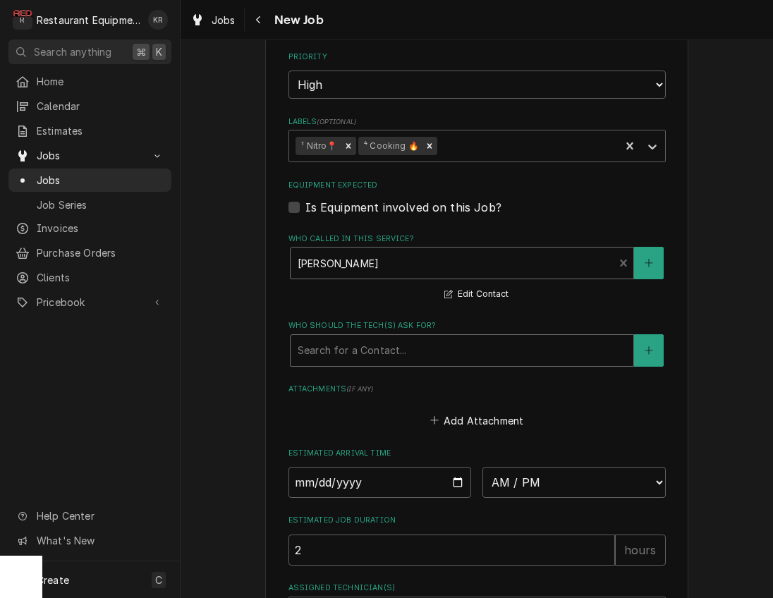
click at [393, 360] on div "Search for a Contact..." at bounding box center [461, 350] width 343 height 31
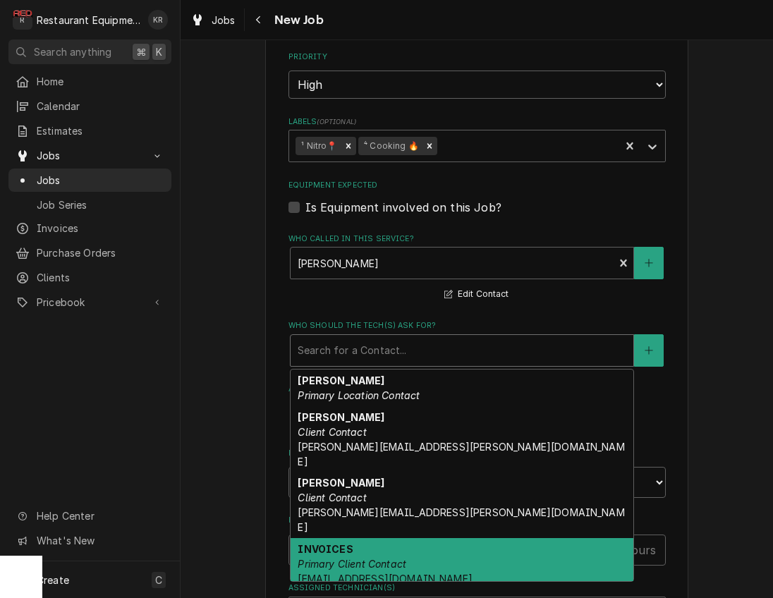
scroll to position [103, 0]
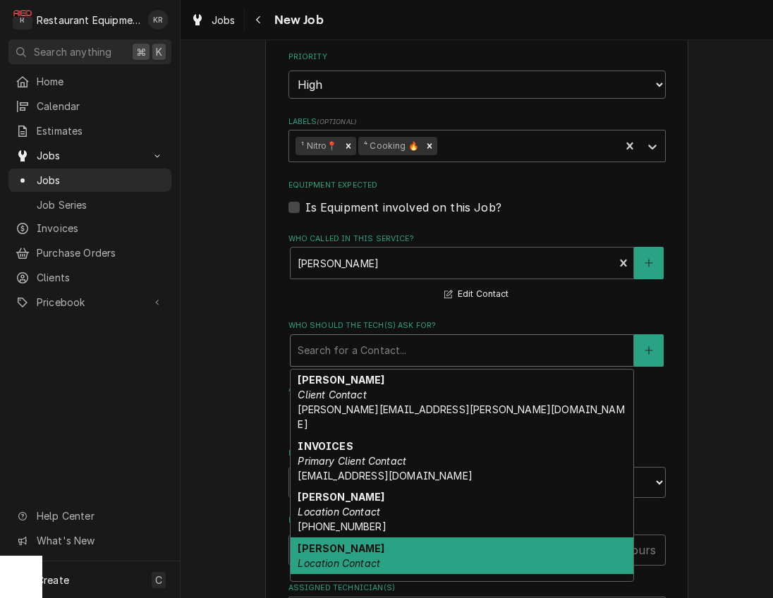
click at [397, 537] on div "TERESA Location Contact" at bounding box center [461, 555] width 343 height 37
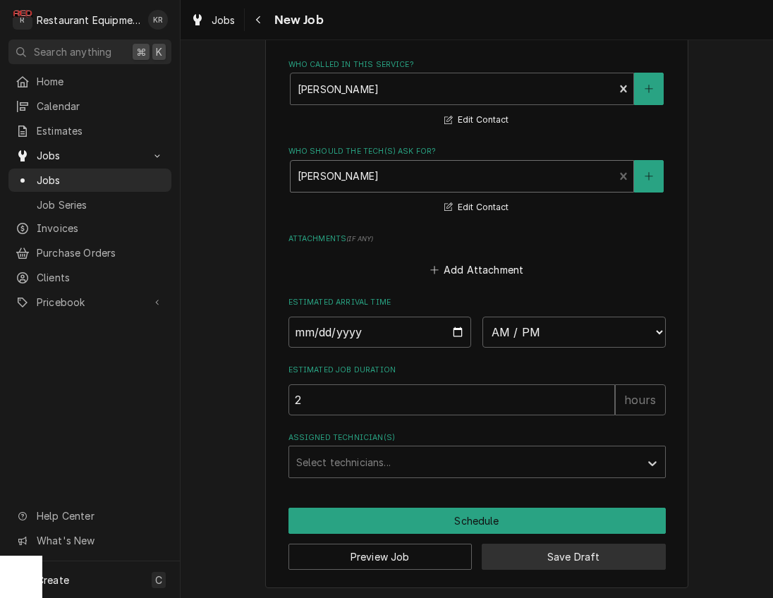
click at [555, 547] on button "Save Draft" at bounding box center [573, 556] width 184 height 26
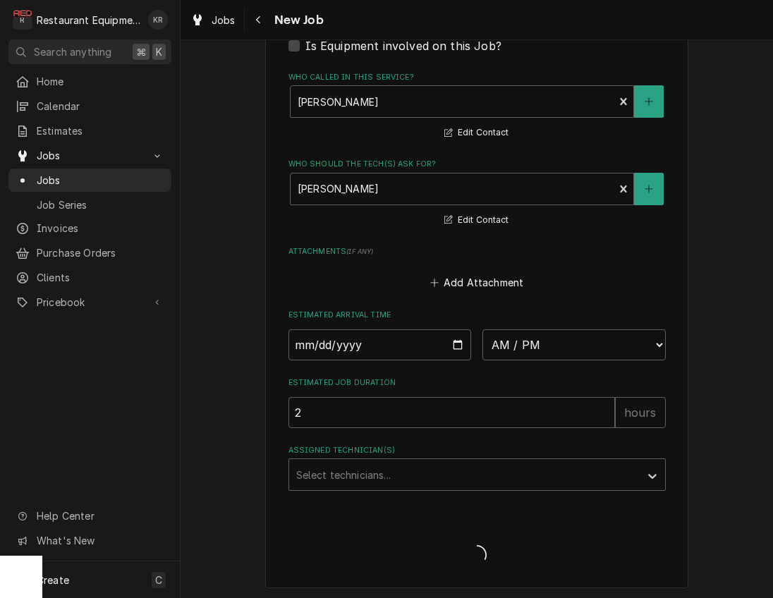
type textarea "x"
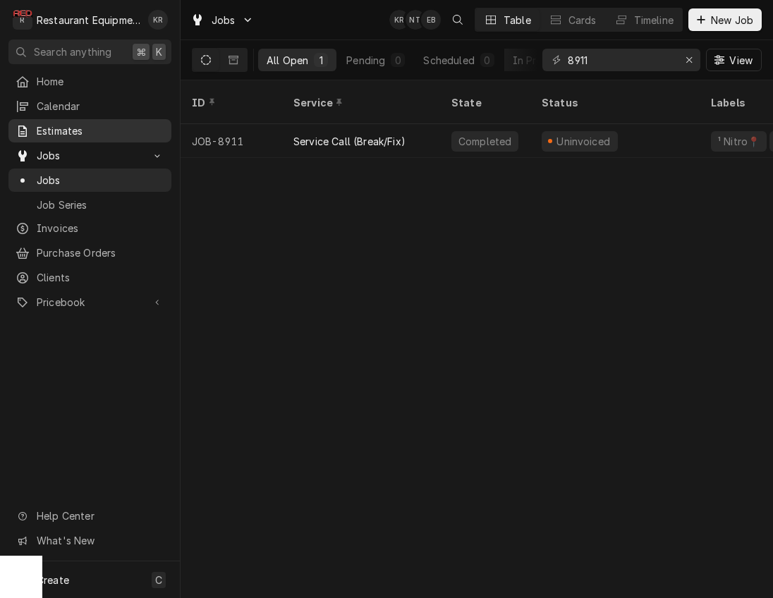
click at [72, 123] on span "Estimates" at bounding box center [101, 130] width 128 height 15
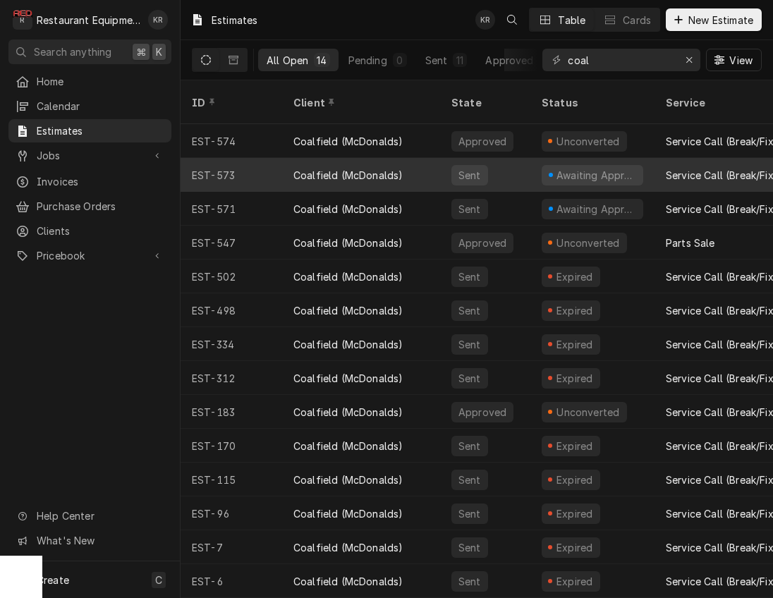
click at [423, 158] on div "Coalfield (McDonalds)" at bounding box center [361, 175] width 158 height 34
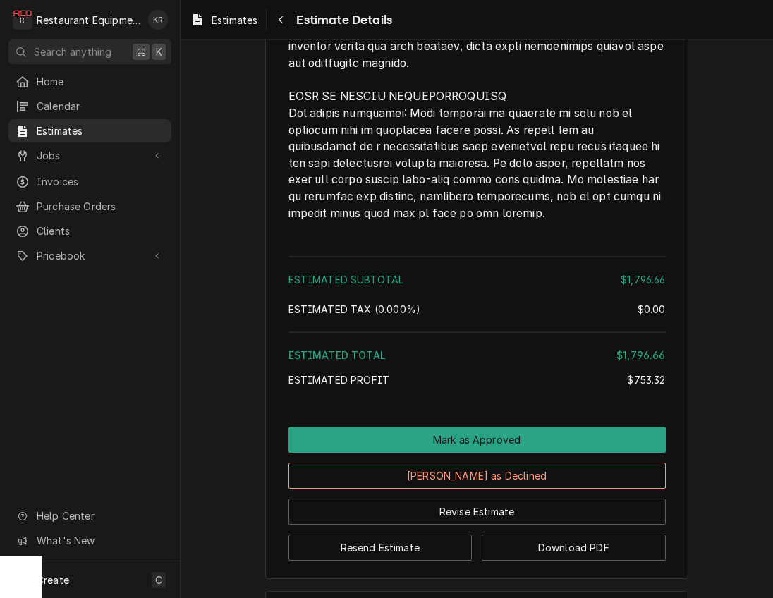
scroll to position [2653, 0]
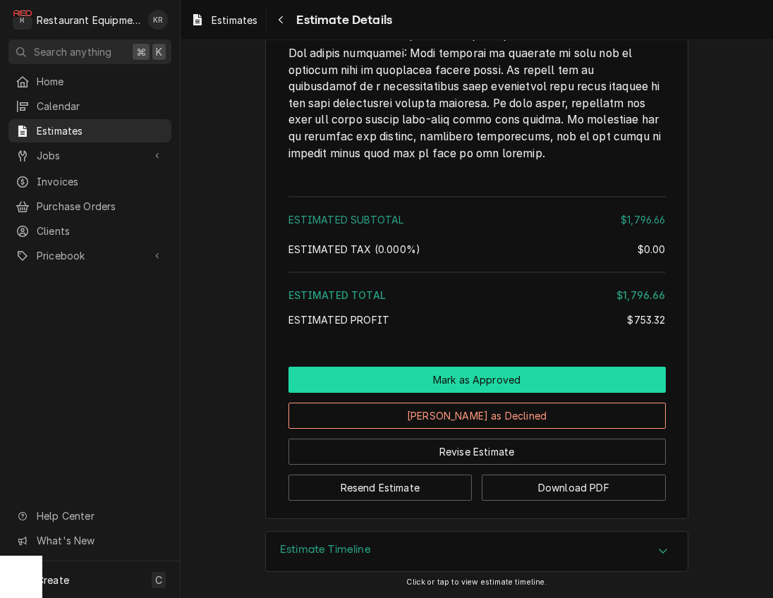
click at [481, 377] on button "Mark as Approved" at bounding box center [476, 380] width 377 height 26
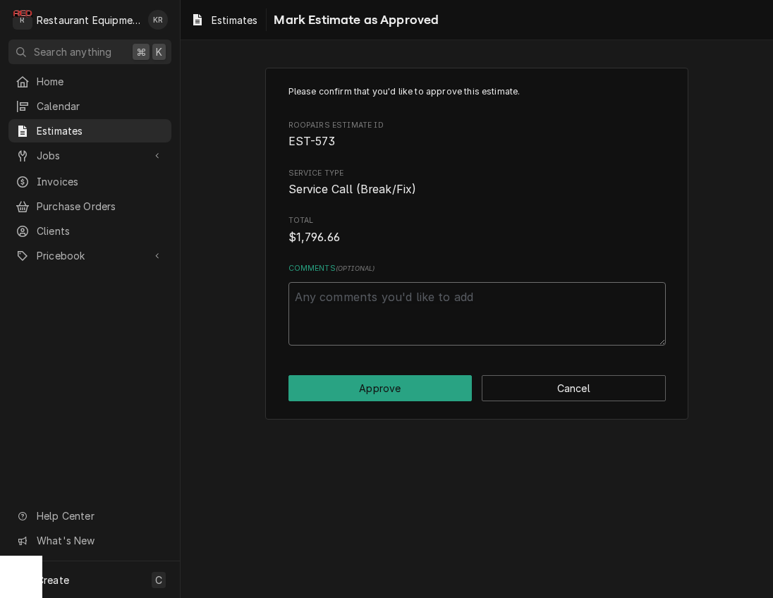
click at [399, 299] on textarea "Comments ( optional )" at bounding box center [476, 313] width 377 height 63
click at [379, 388] on button "Approve" at bounding box center [380, 388] width 184 height 26
type textarea "x"
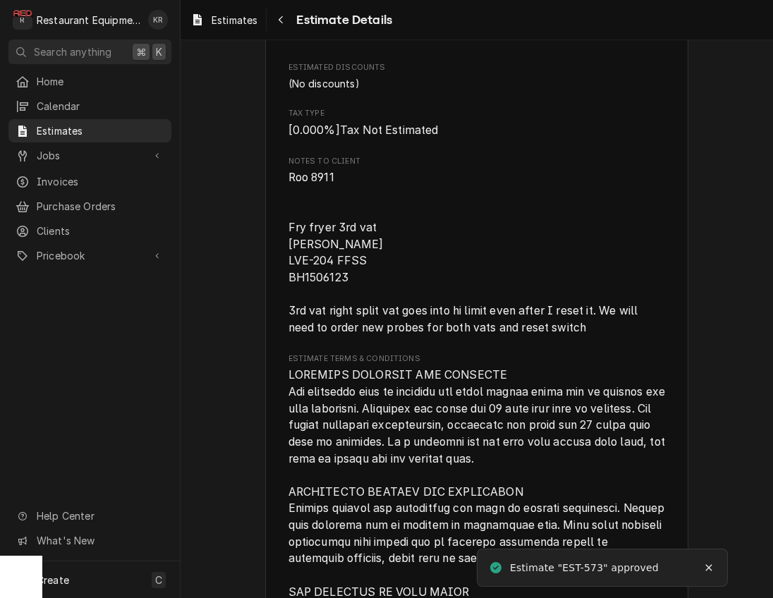
scroll to position [2653, 0]
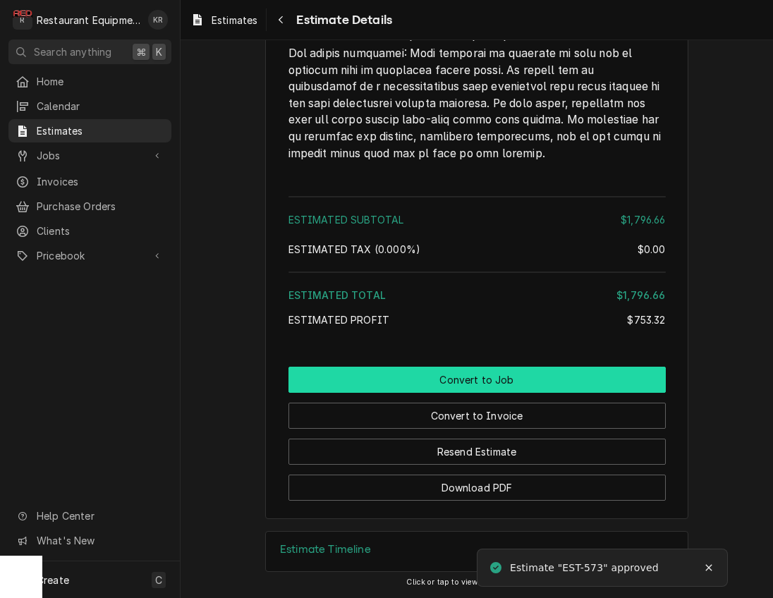
click at [474, 377] on button "Convert to Job" at bounding box center [476, 380] width 377 height 26
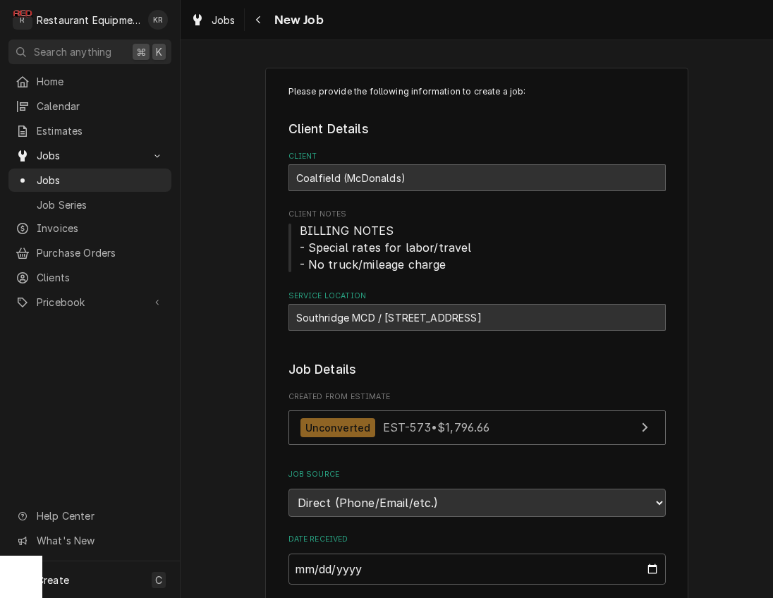
type textarea "x"
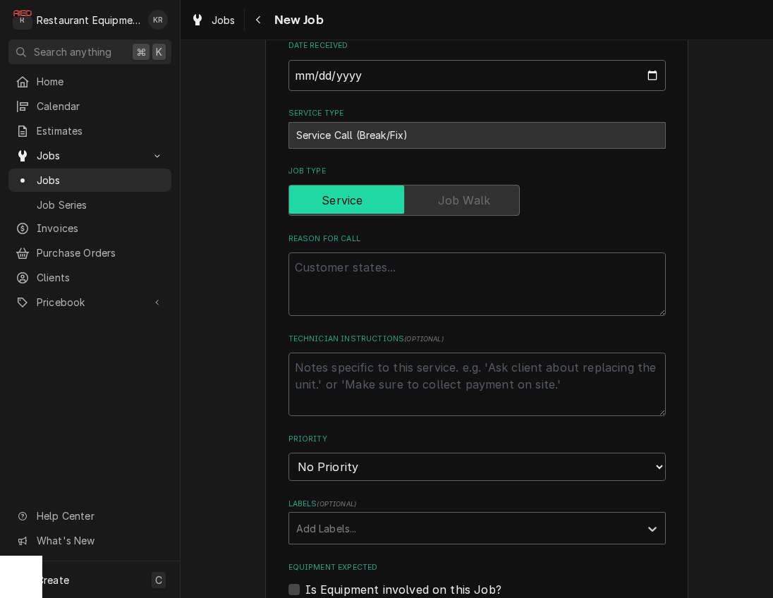
scroll to position [512, 0]
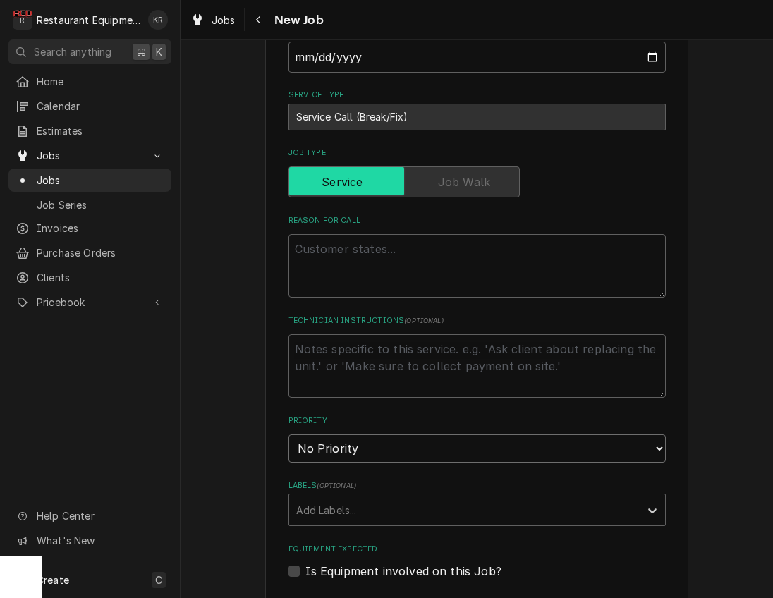
select select "2"
click option "High" at bounding box center [0, 0] width 0 height 0
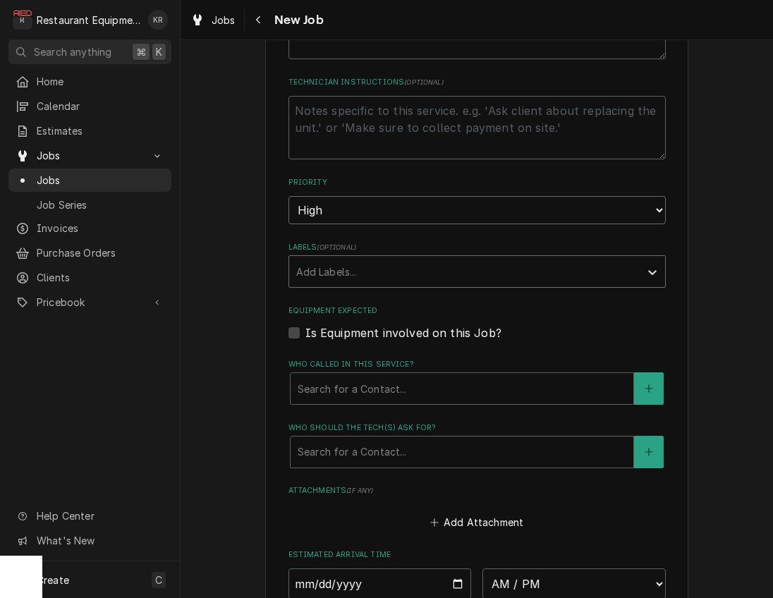
scroll to position [756, 0]
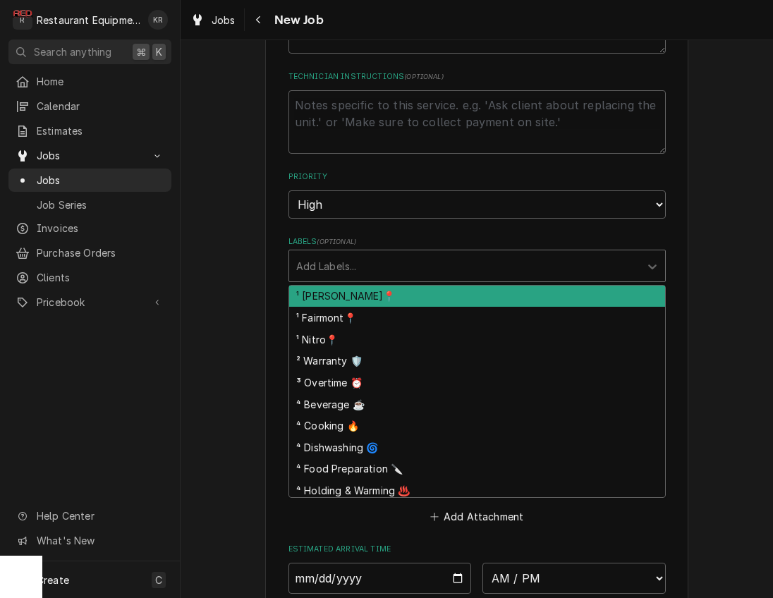
drag, startPoint x: 345, startPoint y: 262, endPoint x: 350, endPoint y: 295, distance: 34.1
click at [345, 262] on div "Labels" at bounding box center [464, 265] width 336 height 25
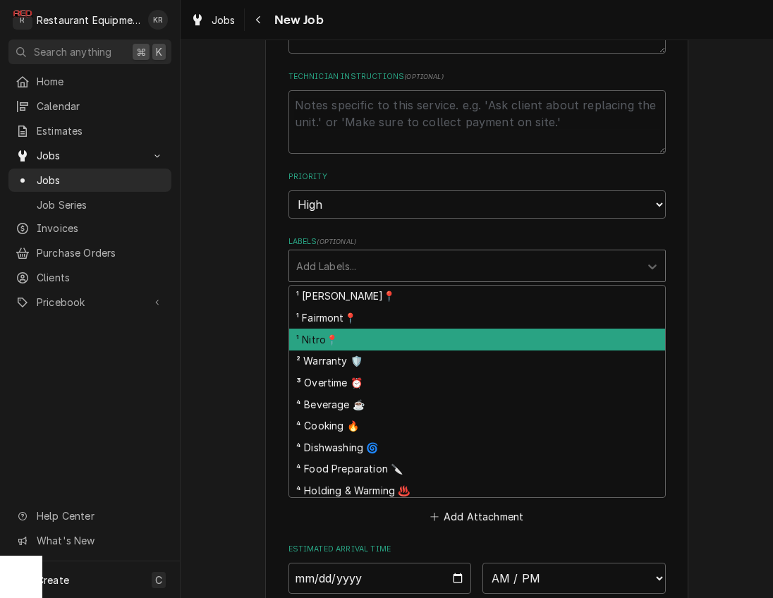
click at [350, 340] on div "¹ Nitro📍" at bounding box center [477, 339] width 376 height 22
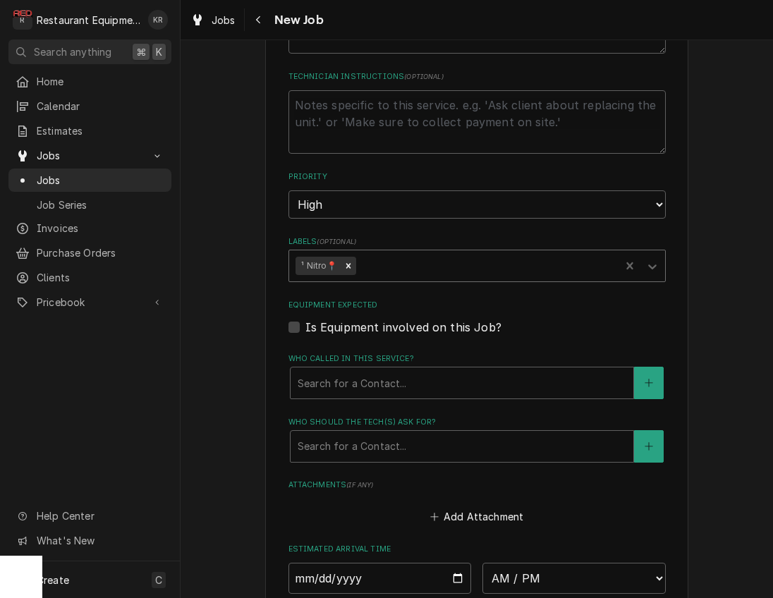
click at [398, 273] on div "Labels" at bounding box center [485, 265] width 254 height 25
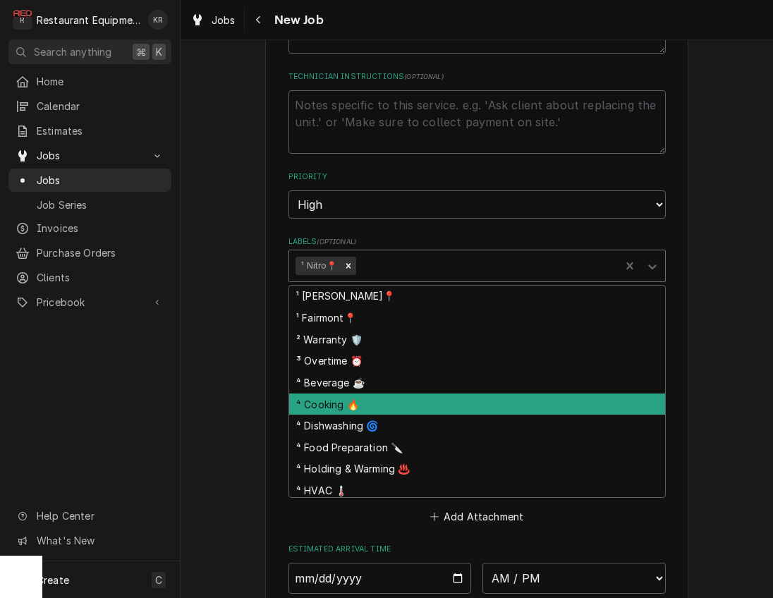
click at [402, 403] on div "⁴ Cooking 🔥" at bounding box center [477, 404] width 376 height 22
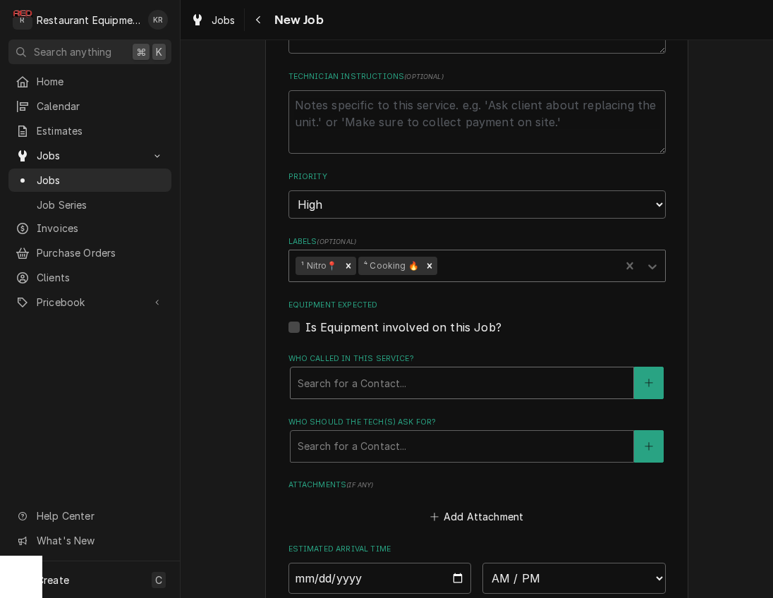
click at [369, 380] on div "Who called in this service?" at bounding box center [461, 382] width 328 height 25
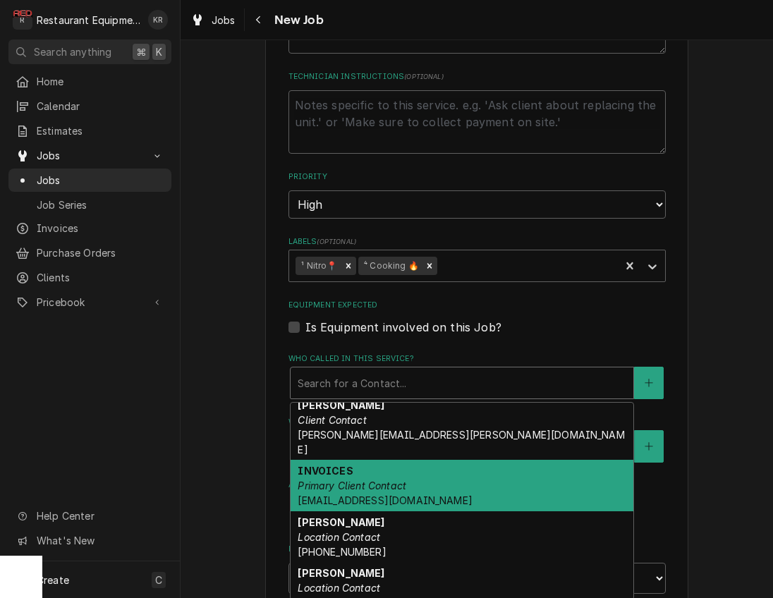
scroll to position [117, 0]
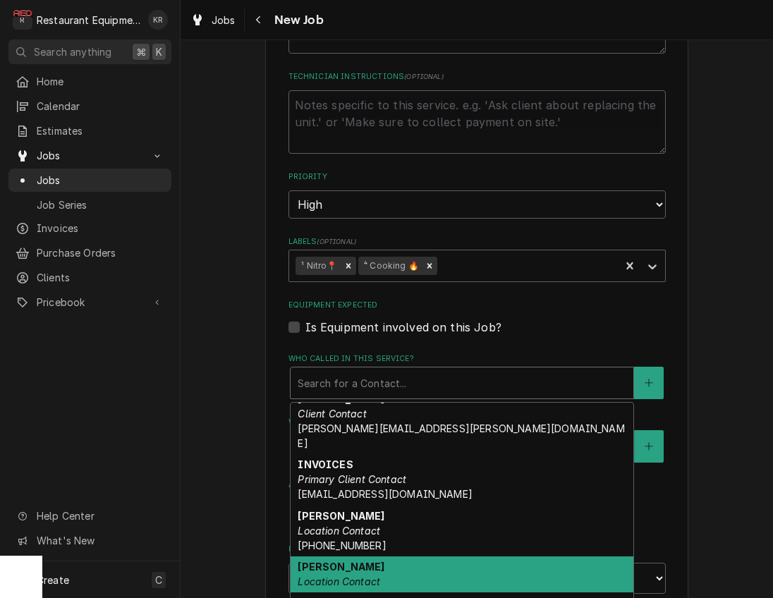
click at [388, 556] on div "TERESA Location Contact" at bounding box center [461, 574] width 343 height 37
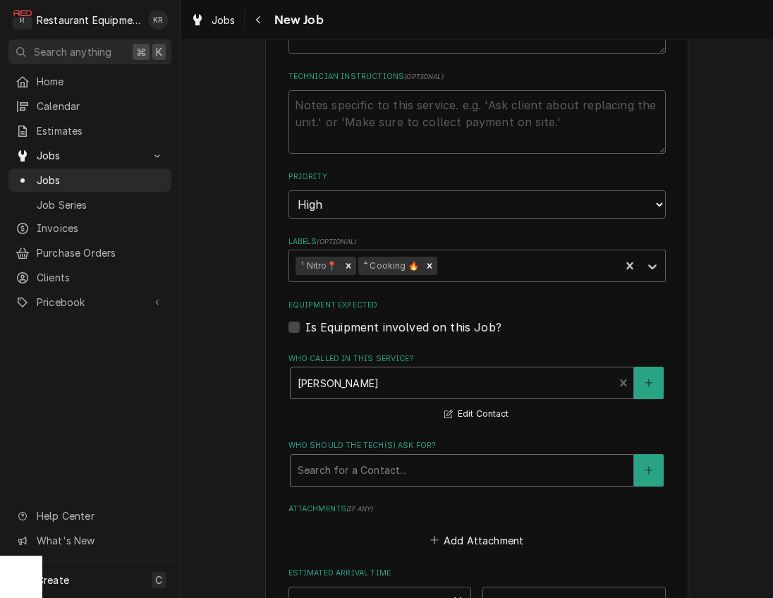
click at [379, 480] on div "Search for a Contact..." at bounding box center [461, 470] width 343 height 31
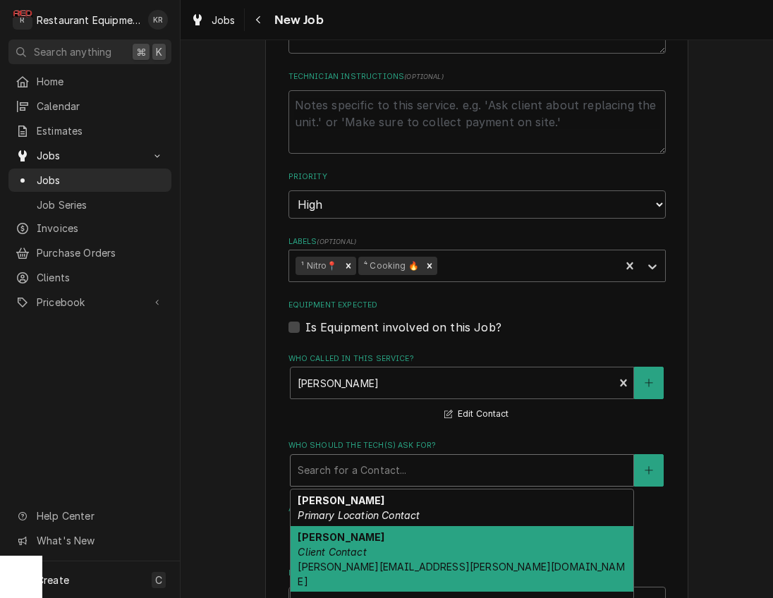
scroll to position [204, 0]
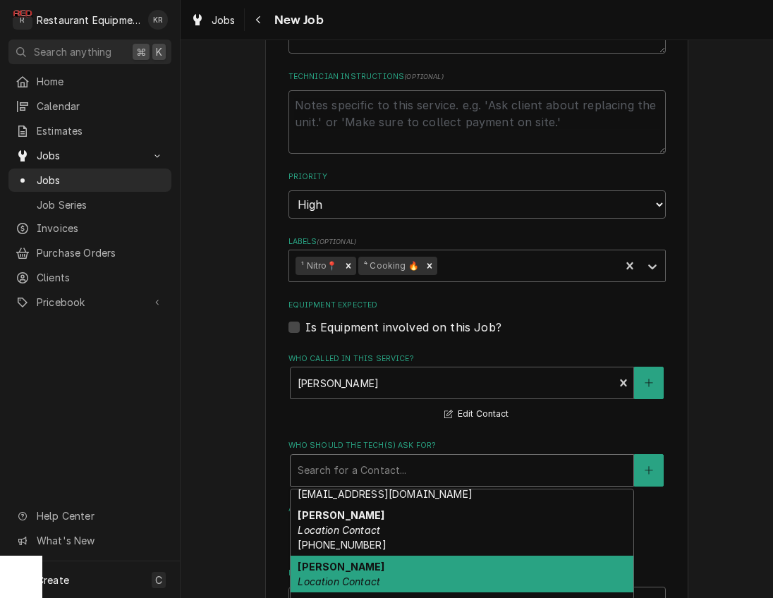
drag, startPoint x: 395, startPoint y: 548, endPoint x: 388, endPoint y: 541, distance: 10.0
click at [395, 555] on div "TERESA Location Contact" at bounding box center [461, 573] width 343 height 37
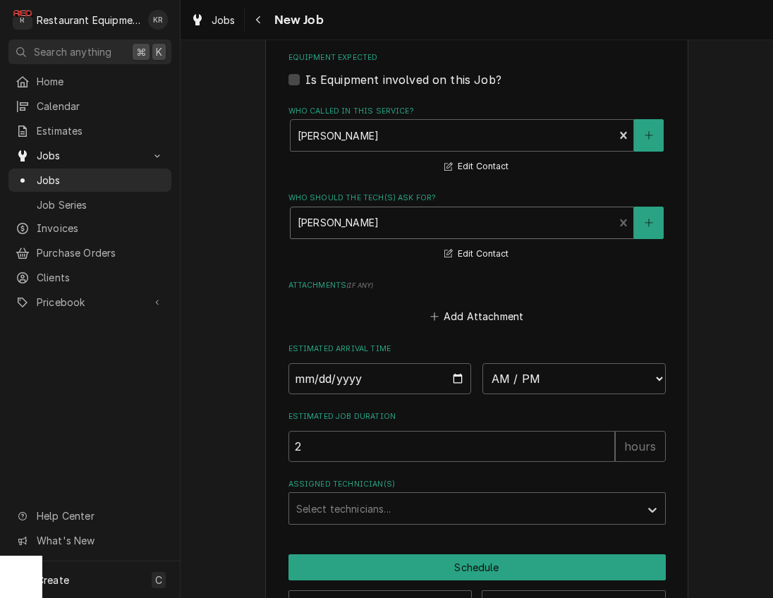
scroll to position [1050, 0]
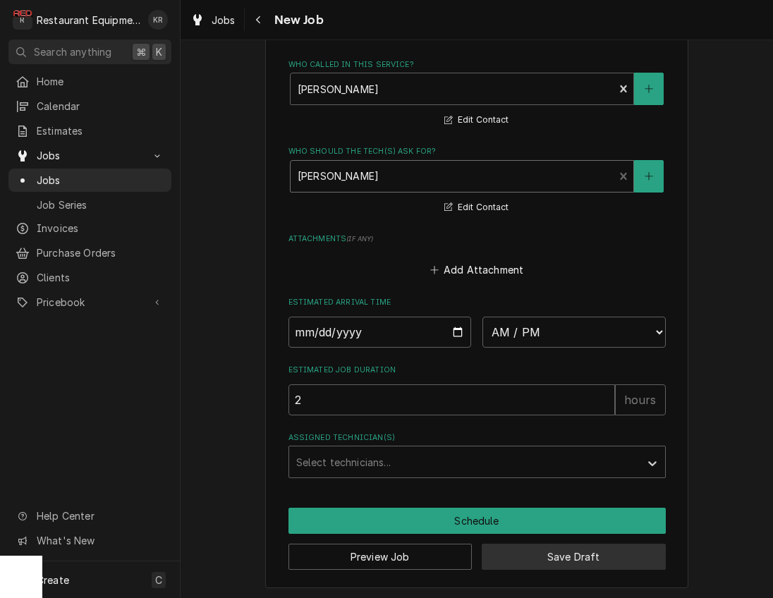
click at [587, 557] on button "Save Draft" at bounding box center [573, 556] width 184 height 26
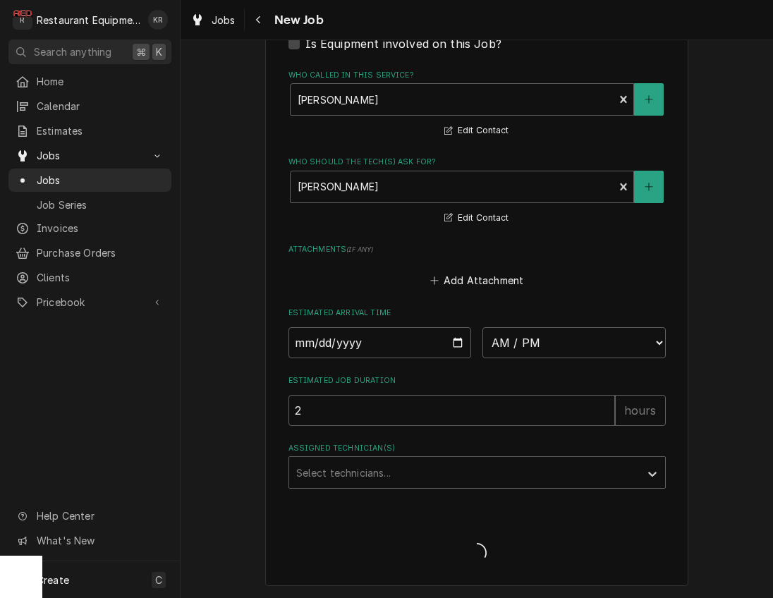
scroll to position [1037, 0]
type textarea "x"
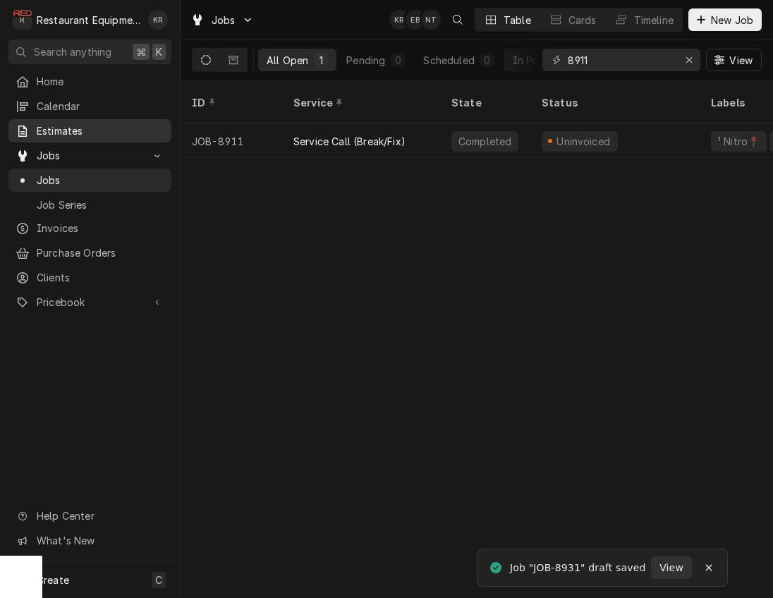
click at [56, 125] on span "Estimates" at bounding box center [101, 130] width 128 height 15
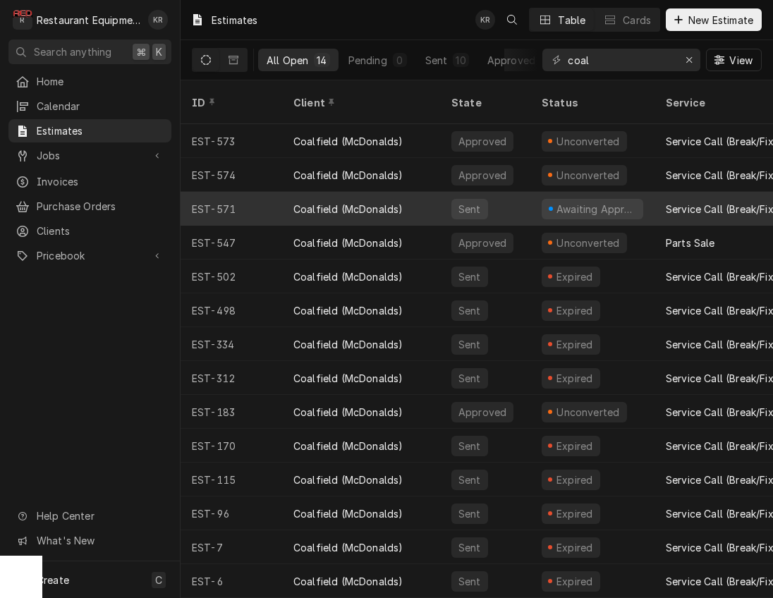
click at [388, 202] on div "Coalfield (McDonalds)" at bounding box center [347, 209] width 109 height 15
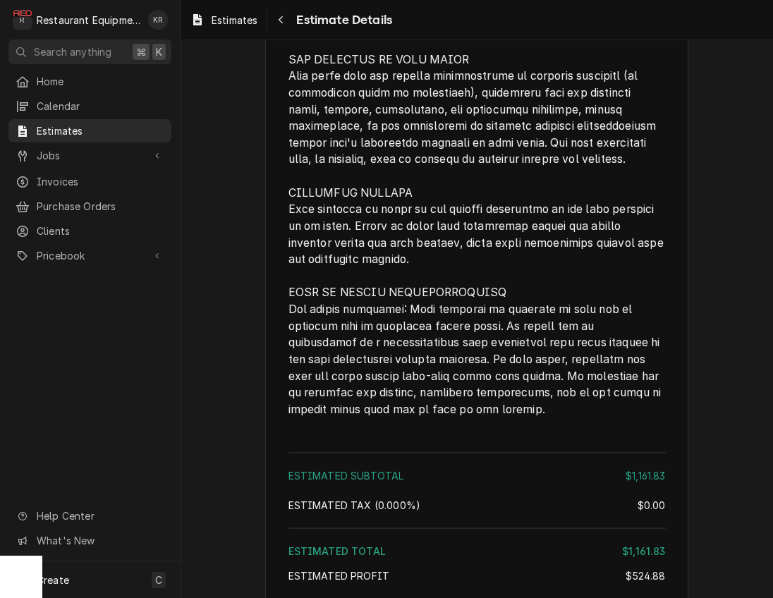
scroll to position [2736, 0]
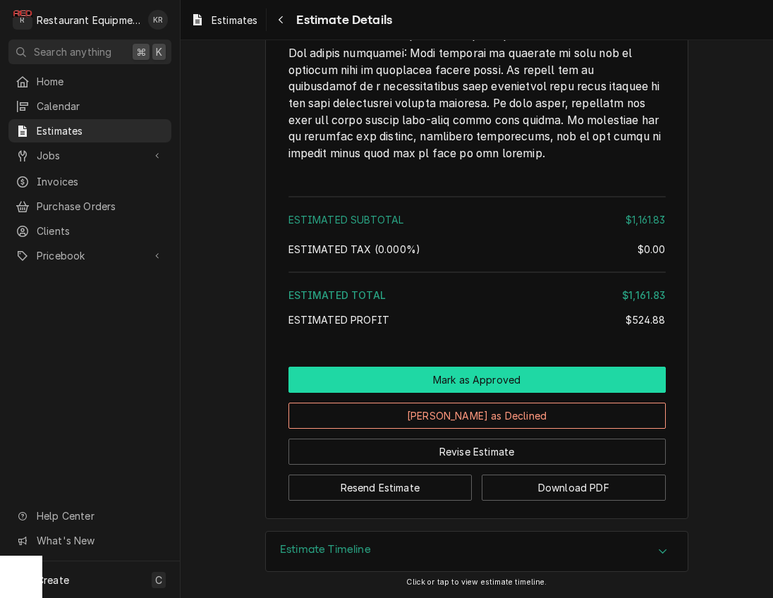
click at [460, 379] on button "Mark as Approved" at bounding box center [476, 380] width 377 height 26
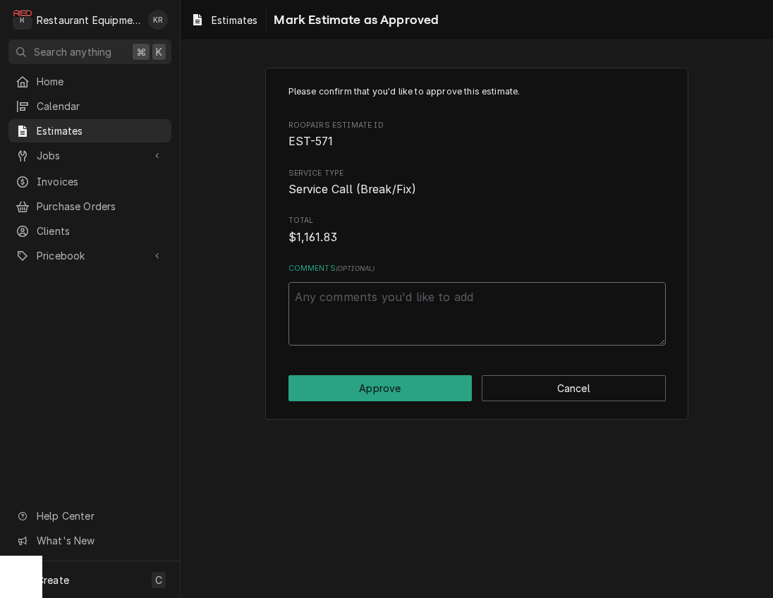
click at [385, 314] on textarea "Comments ( optional )" at bounding box center [476, 313] width 377 height 63
type textarea "x"
type textarea "P"
type textarea "x"
type textarea "Pe"
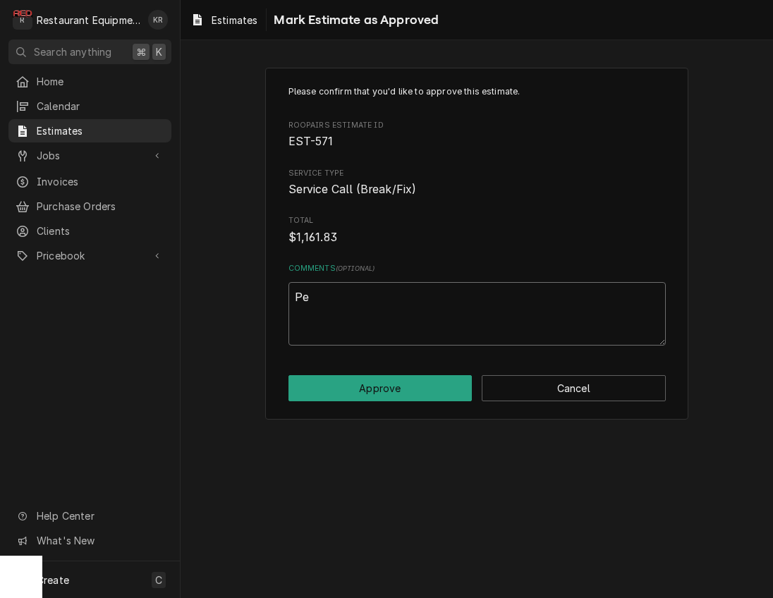
type textarea "x"
type textarea "Per"
type textarea "x"
type textarea "Per"
type textarea "x"
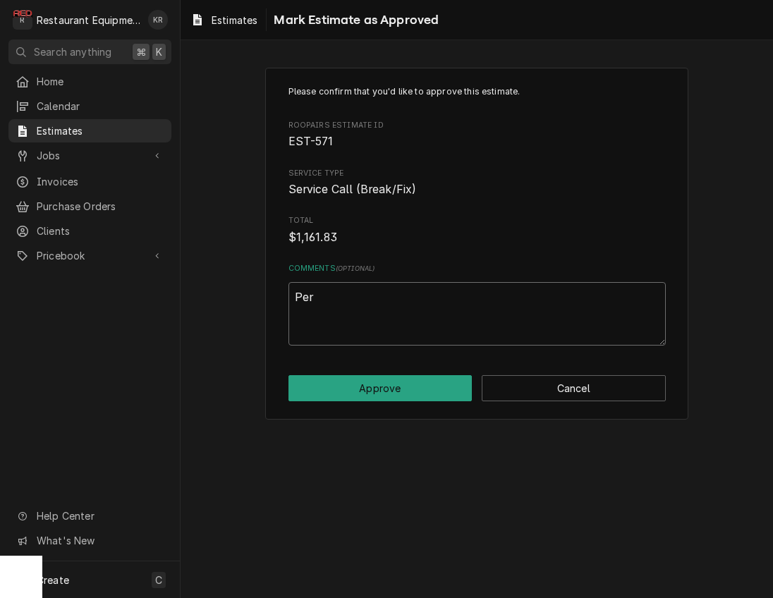
type textarea "Per C"
type textarea "x"
type textarea "Per Co"
type textarea "x"
type textarea "Per Con"
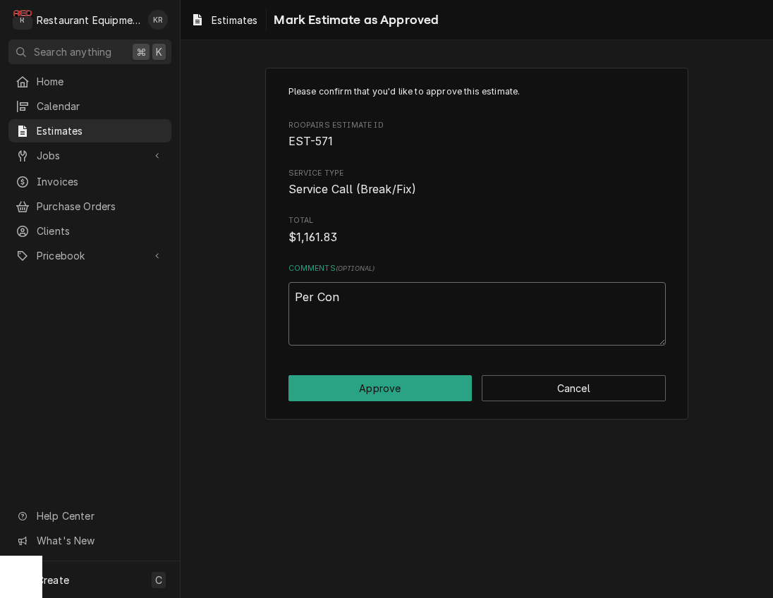
type textarea "x"
type textarea "Per Conn"
type textarea "x"
type textarea "Per Conni"
type textarea "x"
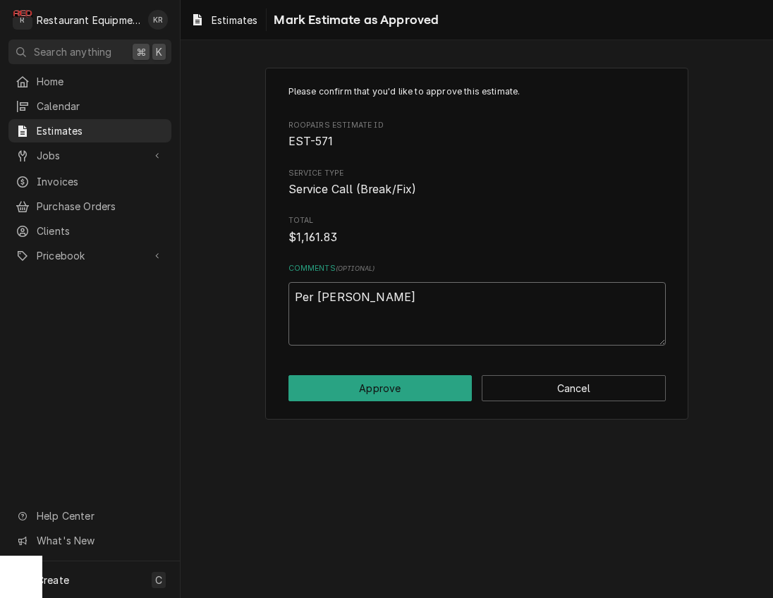
type textarea "Per Connie"
type textarea "x"
type textarea "Per Connie"
type textarea "x"
type textarea "Per Connie 9"
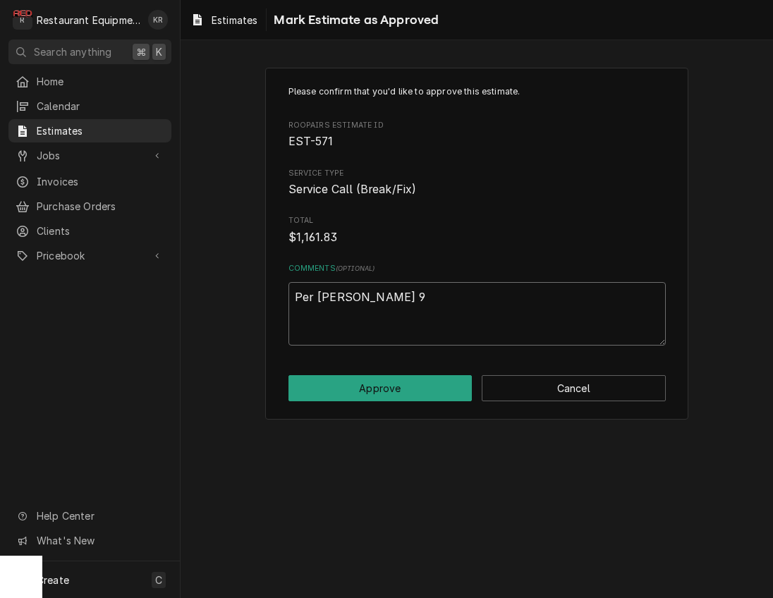
type textarea "x"
type textarea "Per Connie 9/"
type textarea "x"
type textarea "Per Connie 9/1"
type textarea "x"
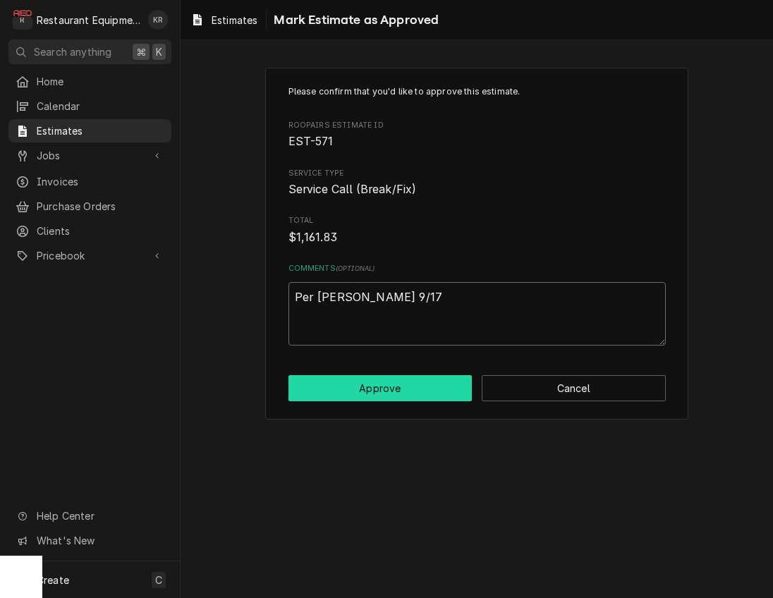
type textarea "Per [PERSON_NAME] 9/17"
click at [379, 382] on button "Approve" at bounding box center [380, 388] width 184 height 26
type textarea "x"
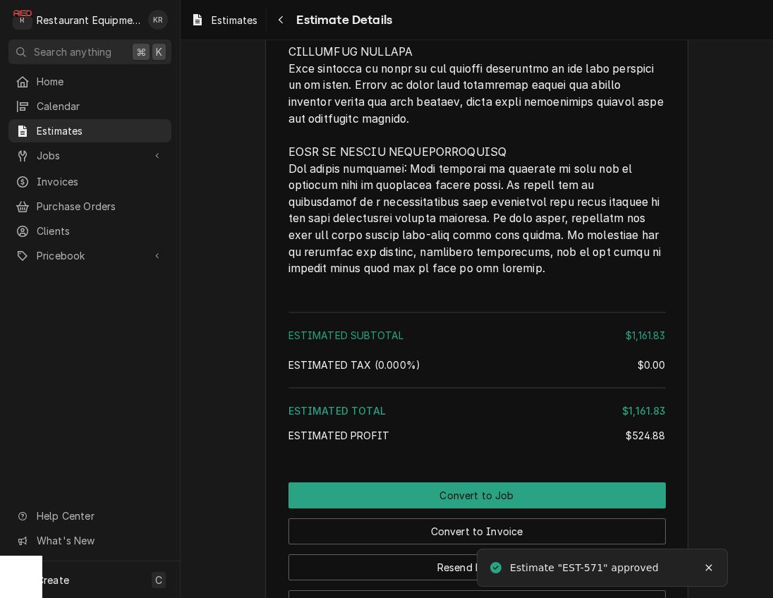
scroll to position [2784, 0]
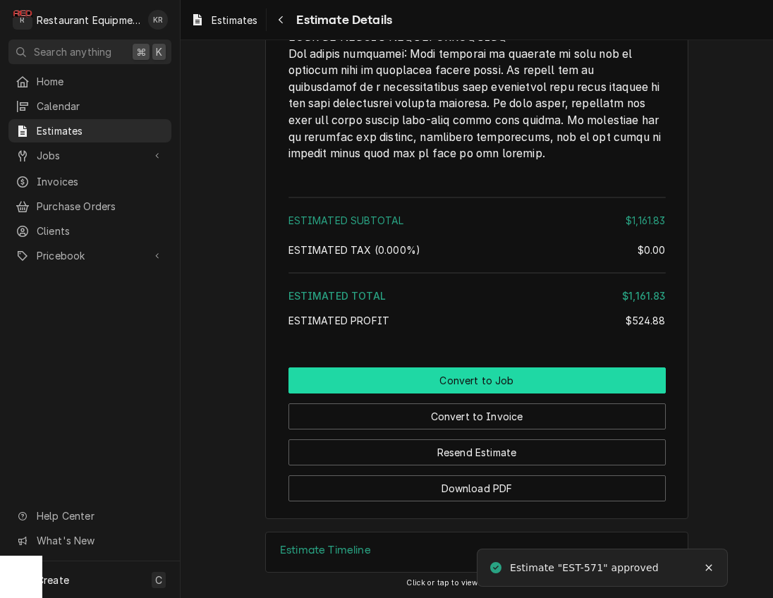
click at [460, 376] on button "Convert to Job" at bounding box center [476, 380] width 377 height 26
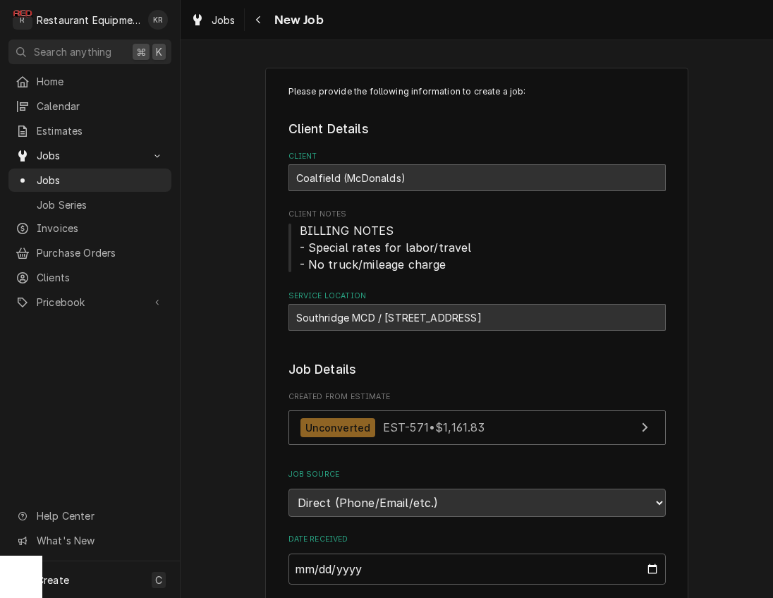
type textarea "x"
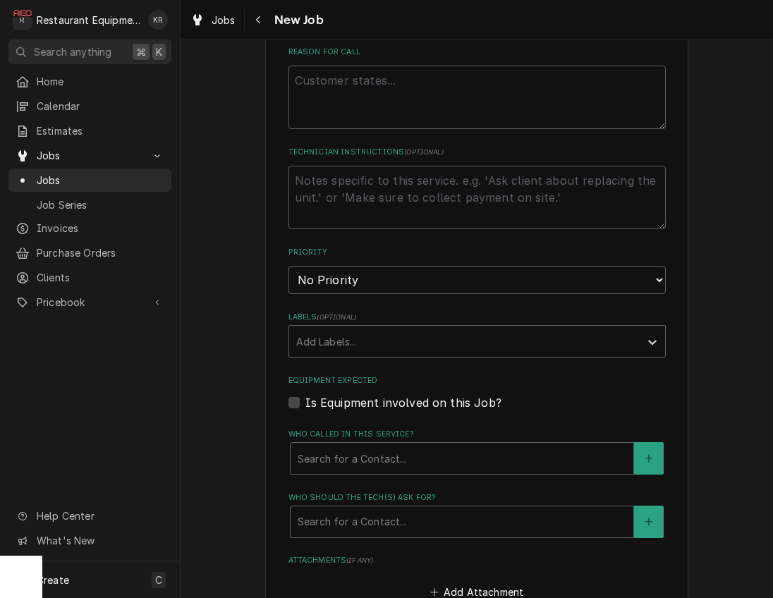
scroll to position [682, 0]
select select "2"
click option "High" at bounding box center [0, 0] width 0 height 0
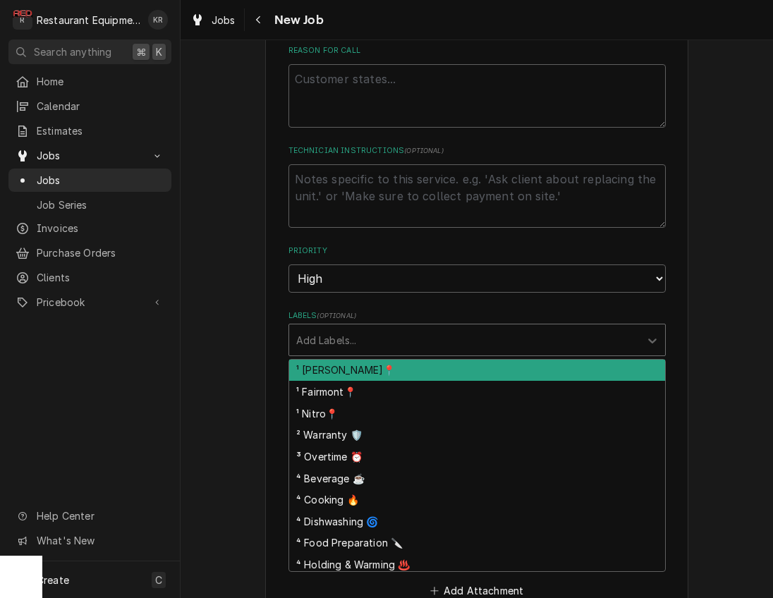
drag, startPoint x: 375, startPoint y: 339, endPoint x: 383, endPoint y: 355, distance: 17.3
click at [375, 339] on div "Labels" at bounding box center [464, 339] width 336 height 25
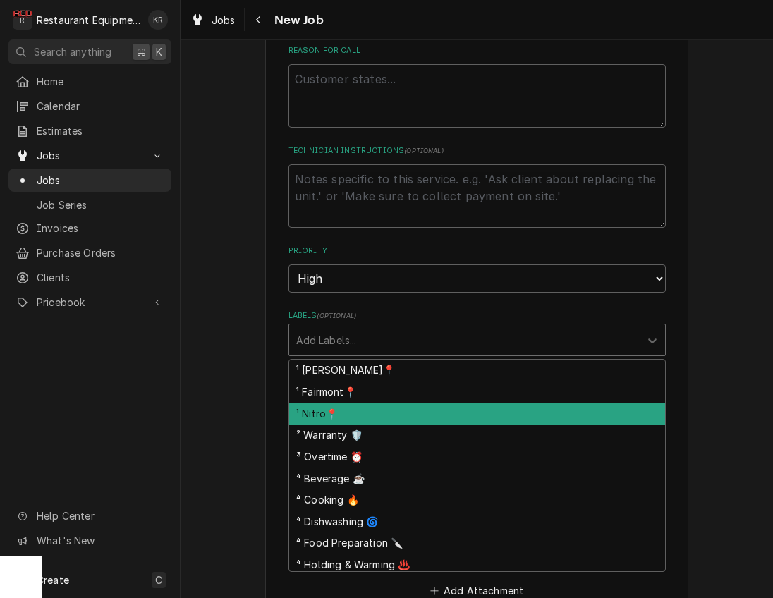
click at [388, 407] on div "¹ Nitro📍" at bounding box center [477, 413] width 376 height 22
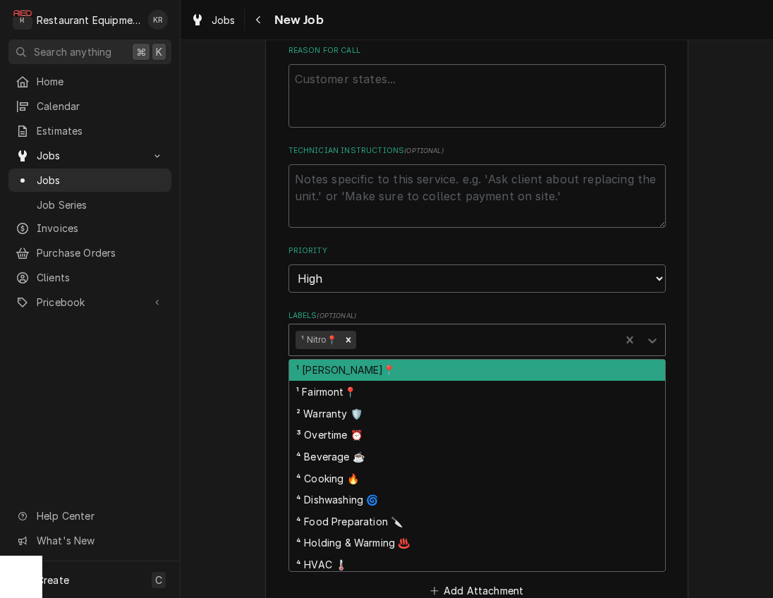
click at [423, 340] on div "Labels" at bounding box center [485, 339] width 254 height 25
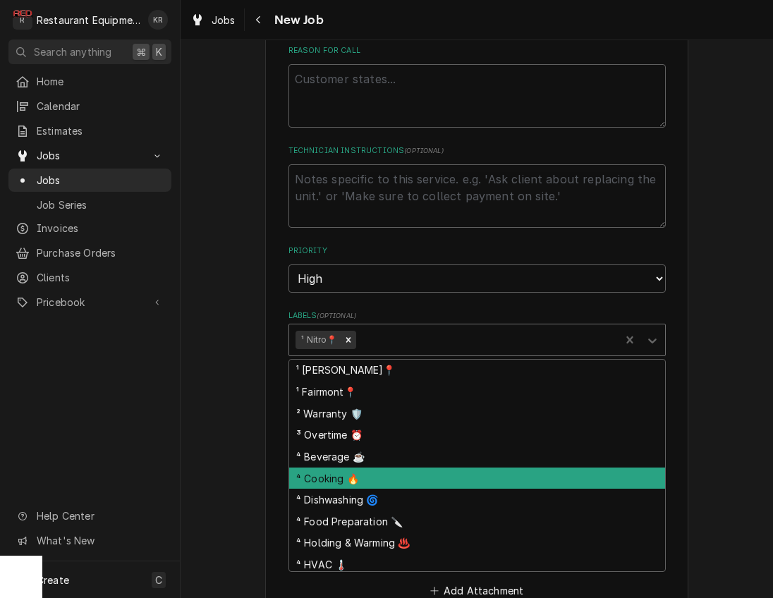
scroll to position [3, 0]
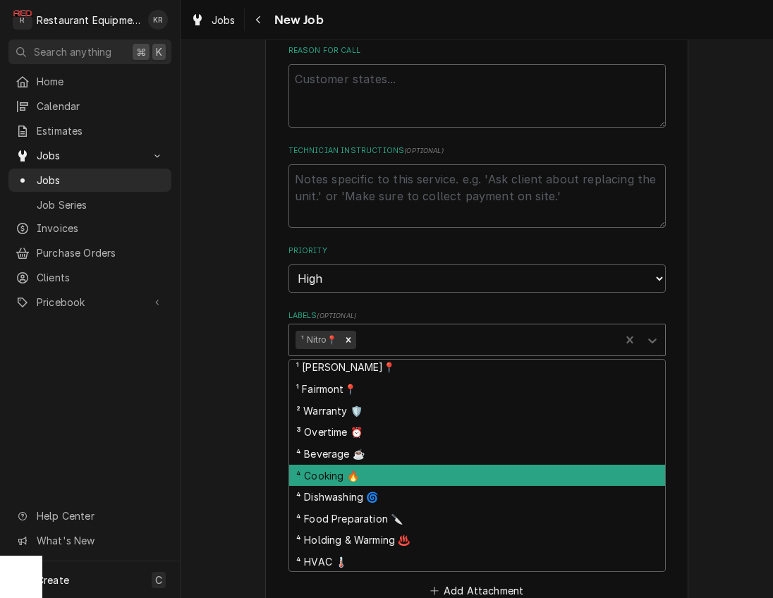
click at [412, 473] on div "⁴ Cooking 🔥" at bounding box center [477, 476] width 376 height 22
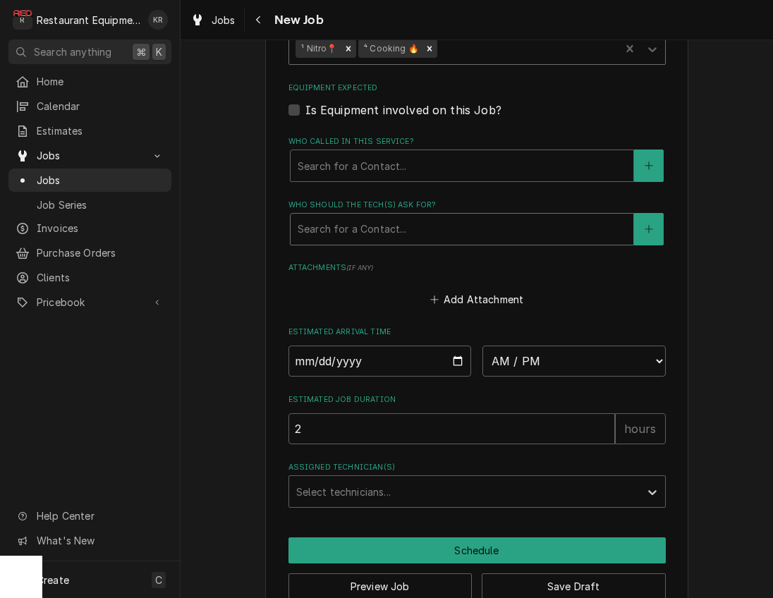
scroll to position [1002, 0]
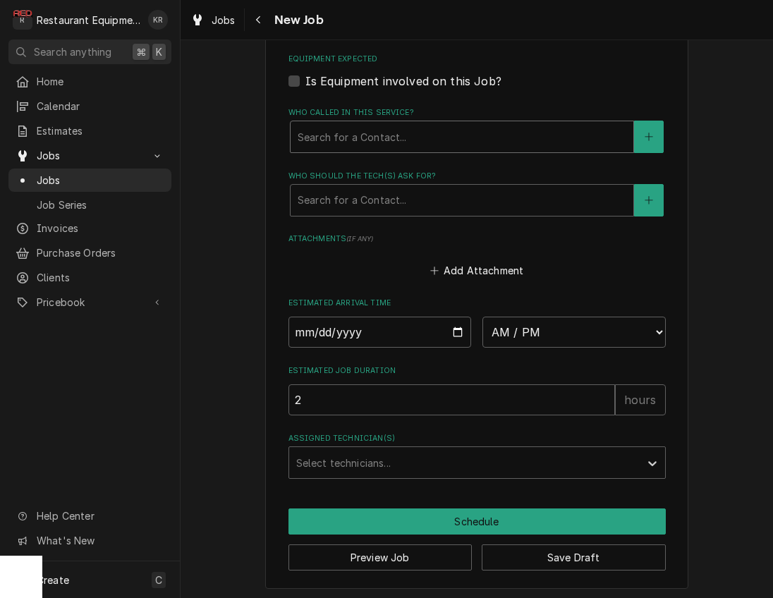
click at [403, 127] on div "Who called in this service?" at bounding box center [461, 136] width 328 height 25
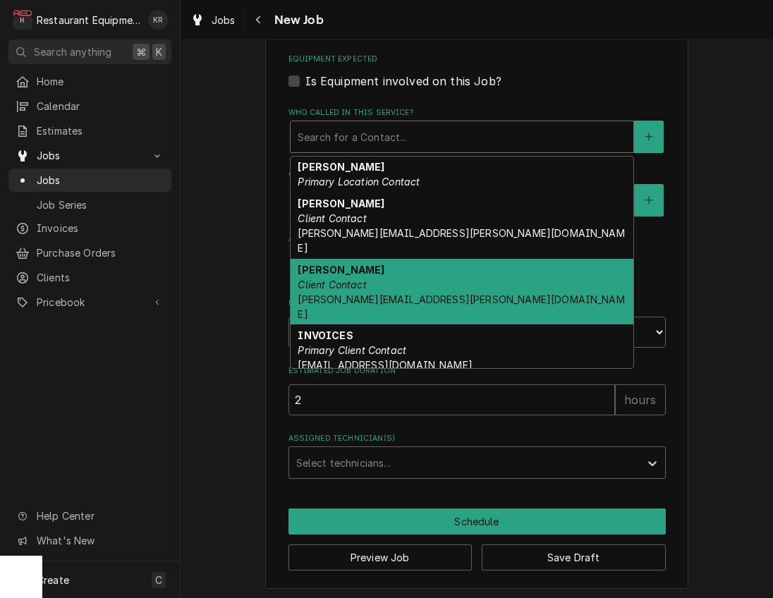
scroll to position [102, 0]
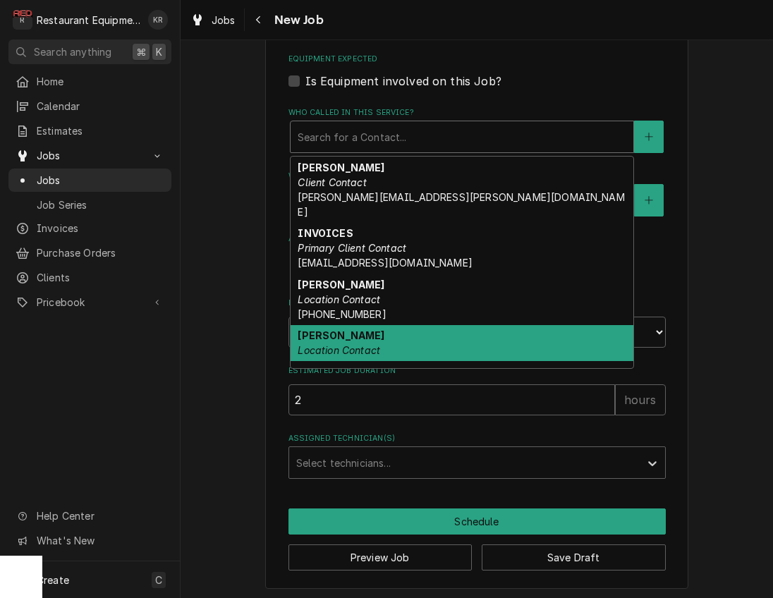
click at [391, 325] on div "[PERSON_NAME] Location Contact" at bounding box center [461, 343] width 343 height 37
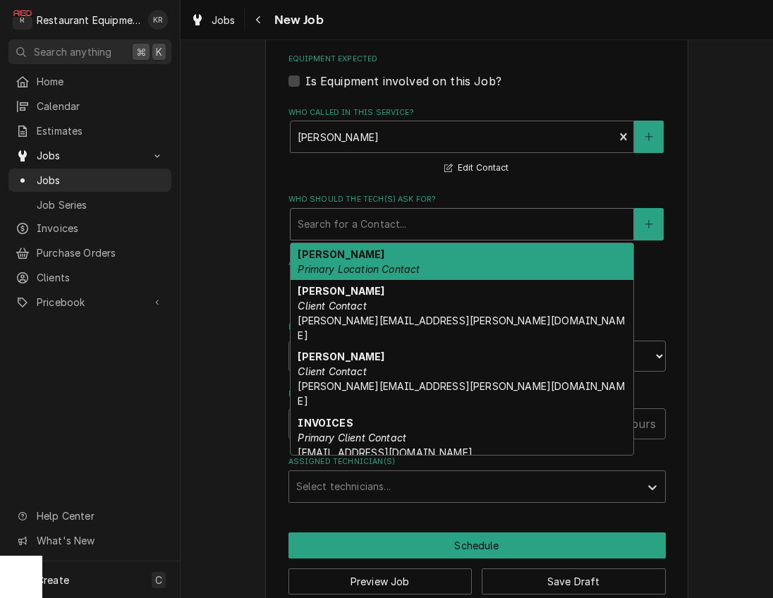
click at [387, 216] on div "Who should the tech(s) ask for?" at bounding box center [461, 223] width 328 height 25
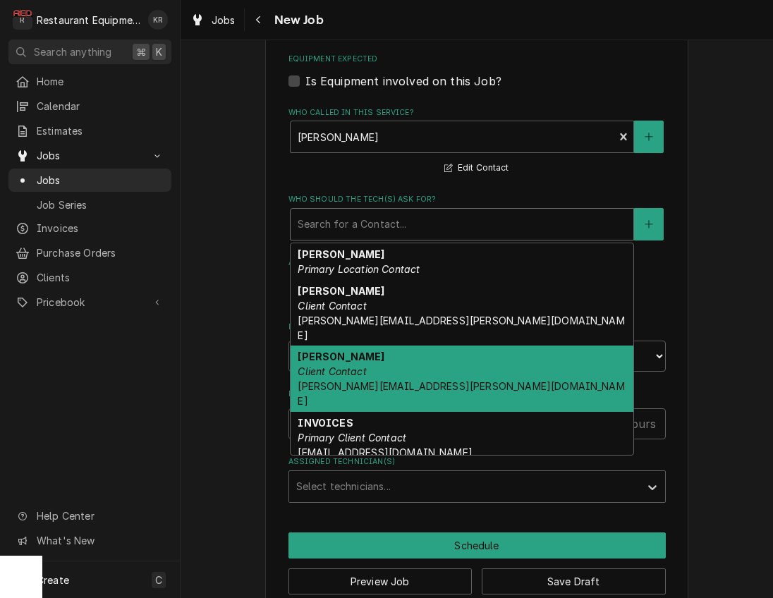
scroll to position [103, 0]
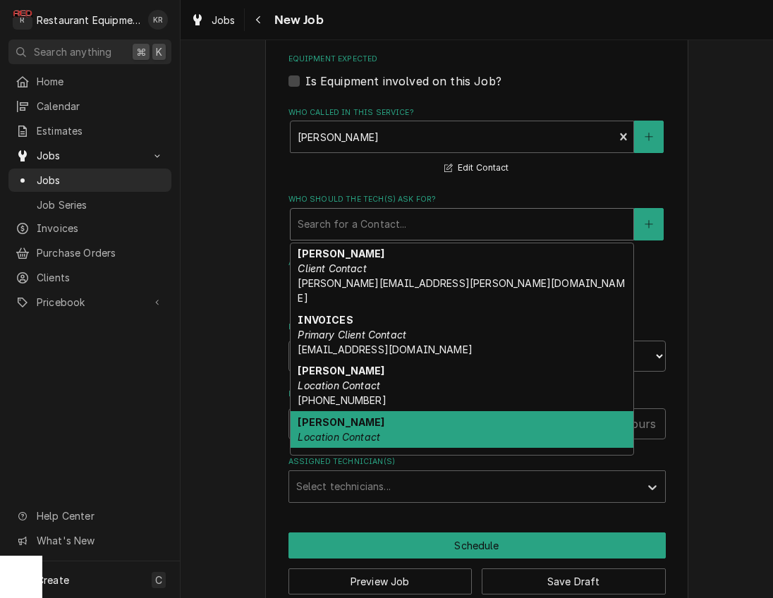
click at [393, 411] on div "TERESA Location Contact" at bounding box center [461, 429] width 343 height 37
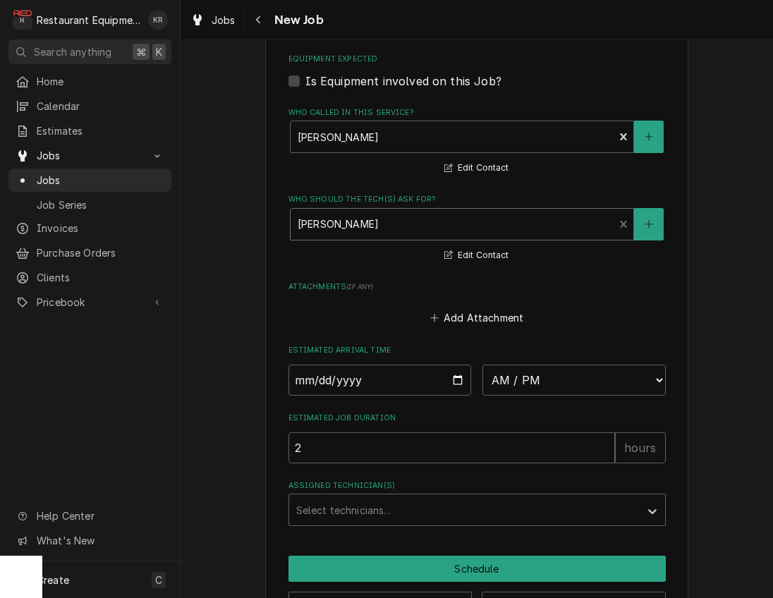
scroll to position [1050, 0]
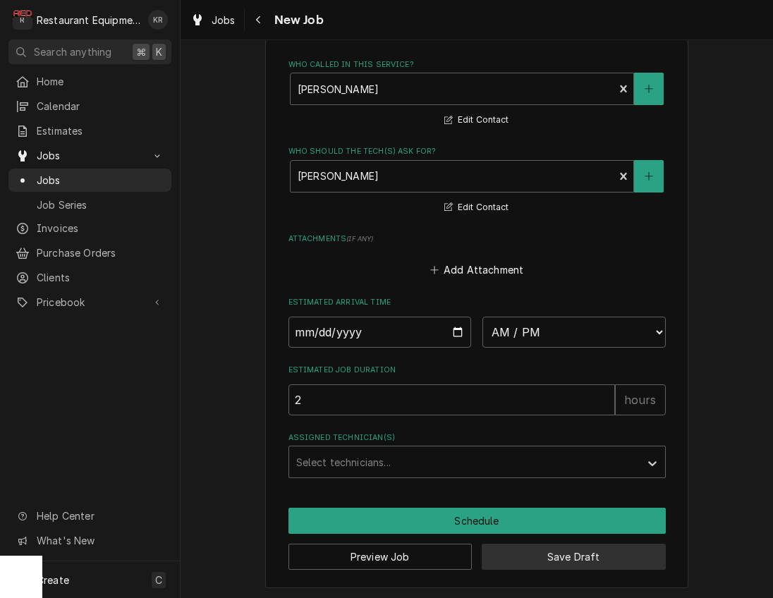
click at [563, 559] on button "Save Draft" at bounding box center [573, 556] width 184 height 26
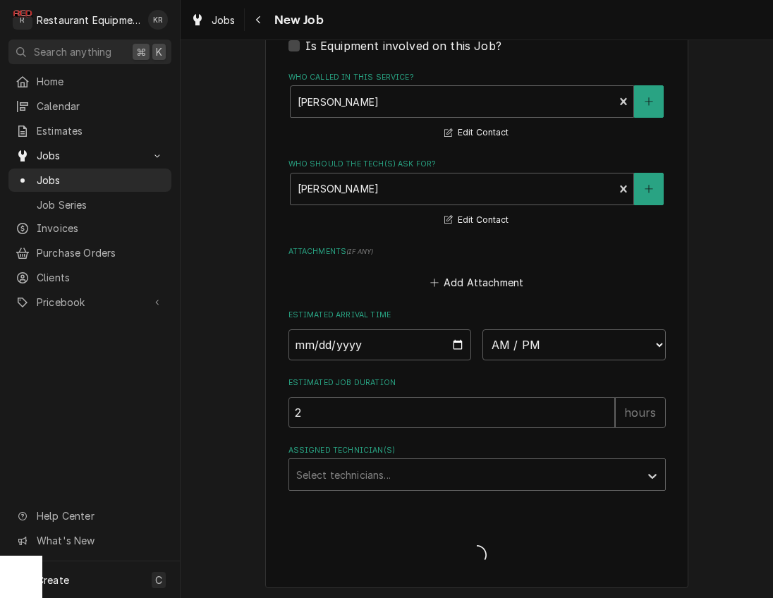
type textarea "x"
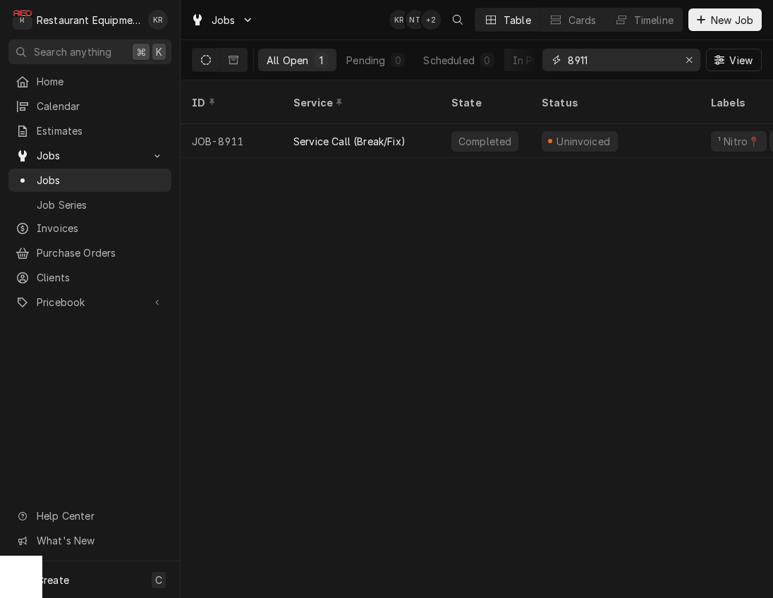
click at [689, 61] on icon "Erase input" at bounding box center [689, 60] width 8 height 10
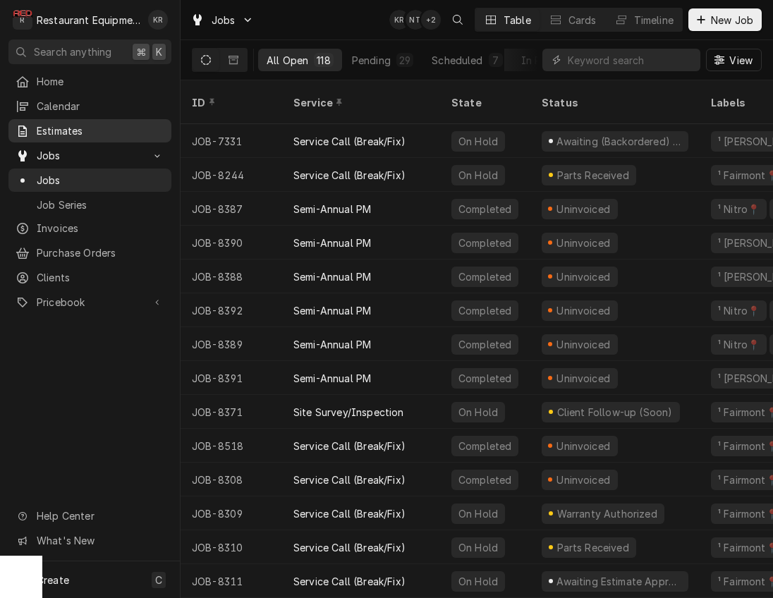
click at [68, 130] on span "Estimates" at bounding box center [101, 130] width 128 height 15
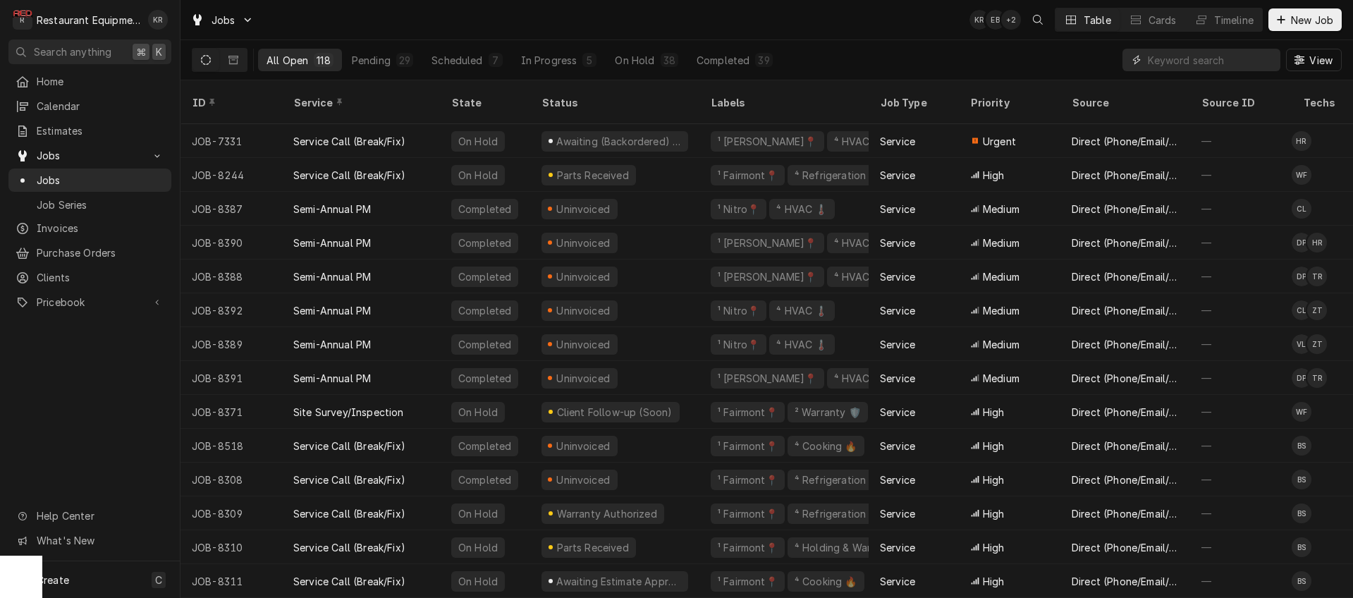
click at [1172, 58] on input "Dynamic Content Wrapper" at bounding box center [1210, 60] width 125 height 23
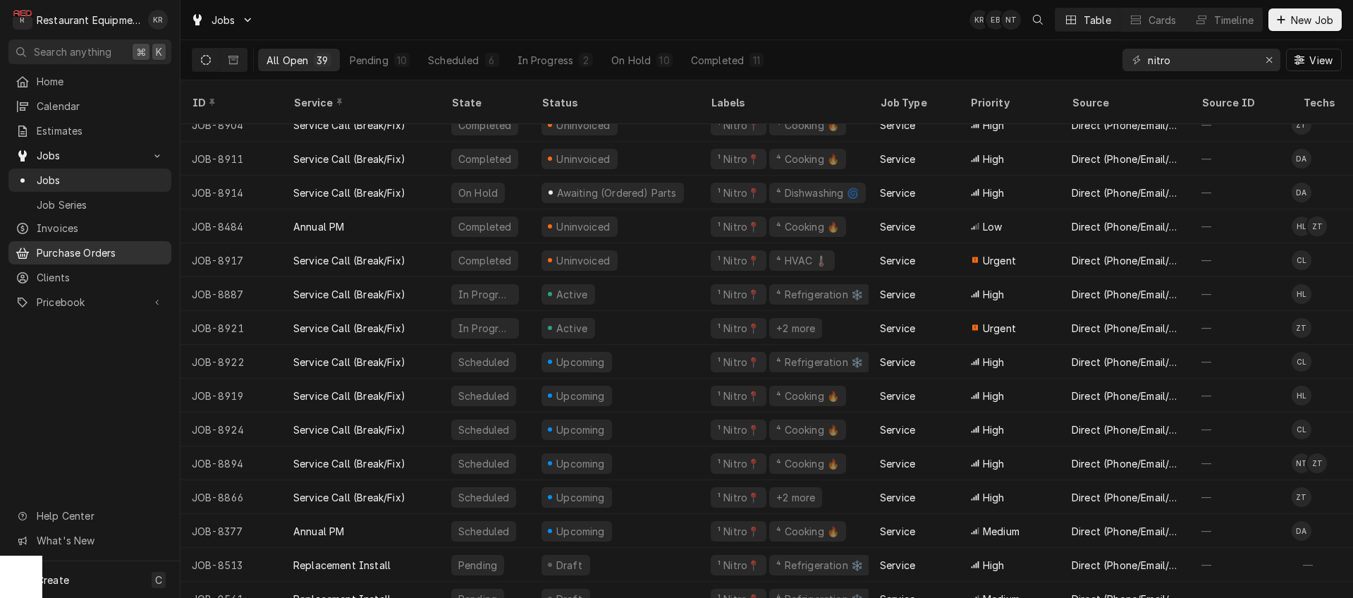
scroll to position [829, 0]
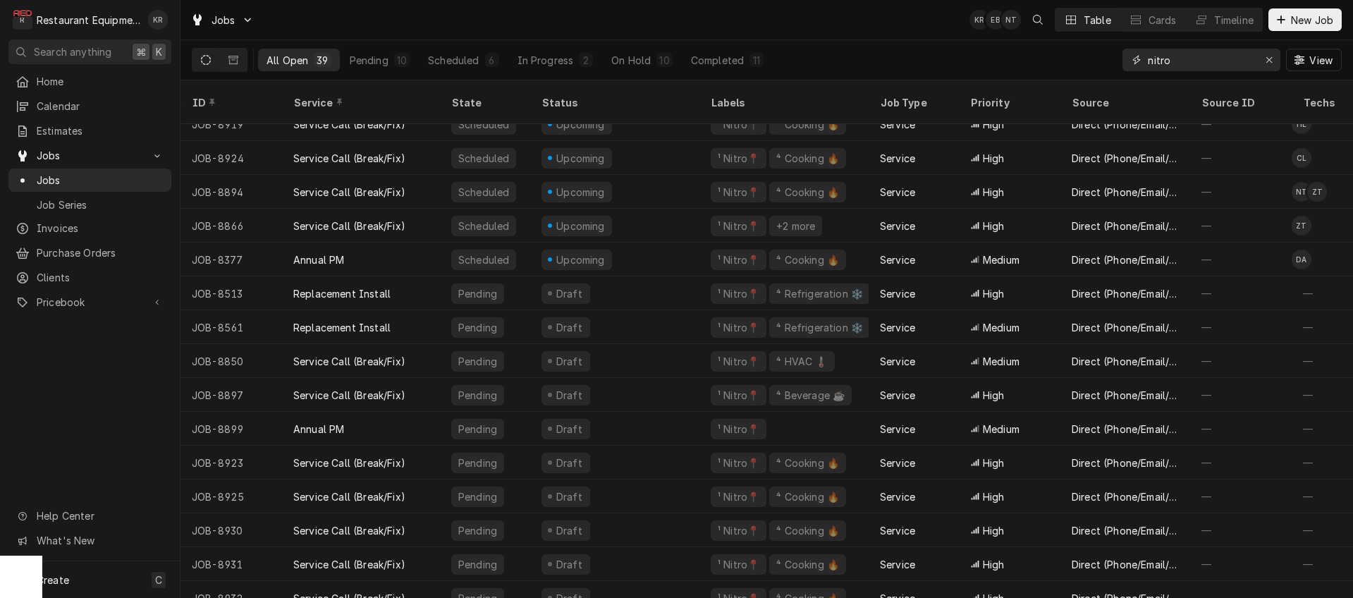
drag, startPoint x: 1191, startPoint y: 53, endPoint x: 1070, endPoint y: 53, distance: 120.5
click at [1148, 53] on input "nitro" at bounding box center [1201, 60] width 106 height 23
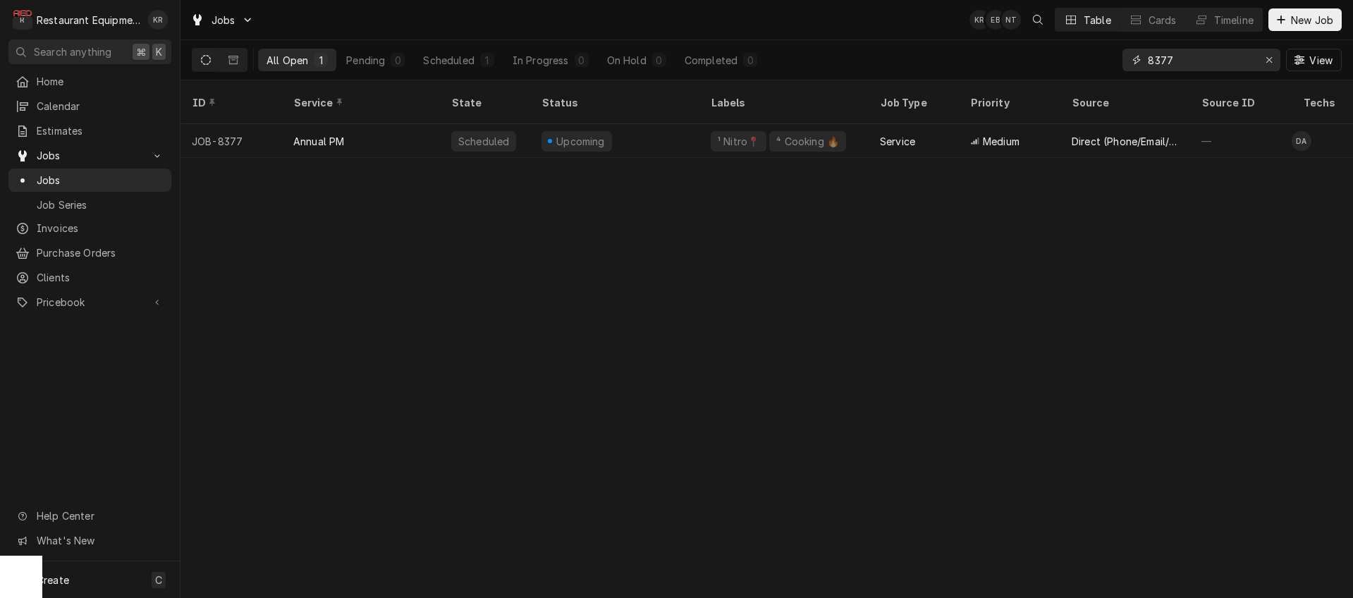
drag, startPoint x: 1156, startPoint y: 59, endPoint x: 1047, endPoint y: 68, distance: 108.9
click at [1148, 68] on input "8377" at bounding box center [1201, 60] width 106 height 23
type input "nitro"
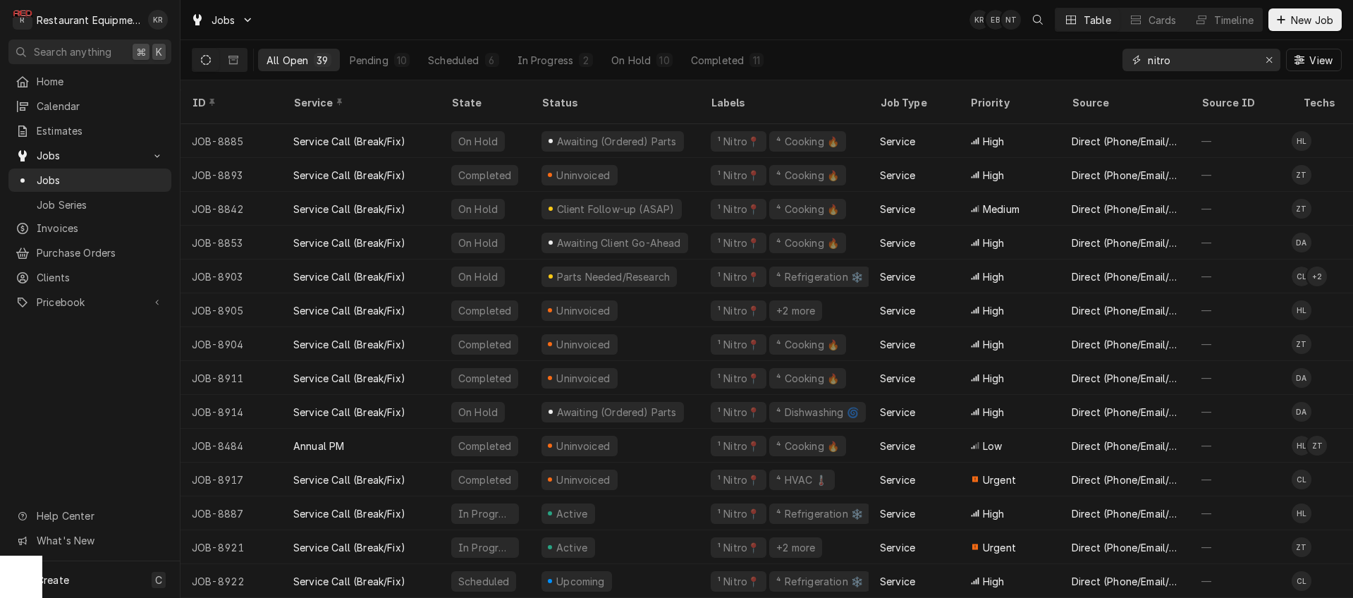
scroll to position [0, 0]
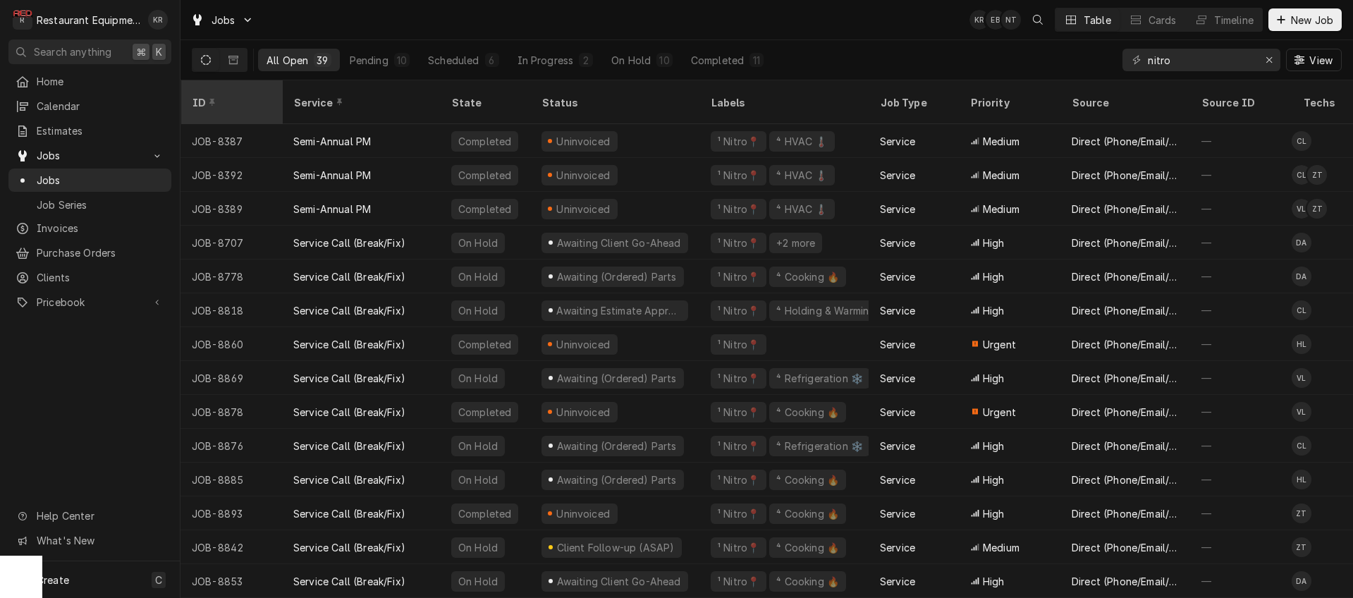
click at [201, 95] on div "ID" at bounding box center [230, 102] width 76 height 15
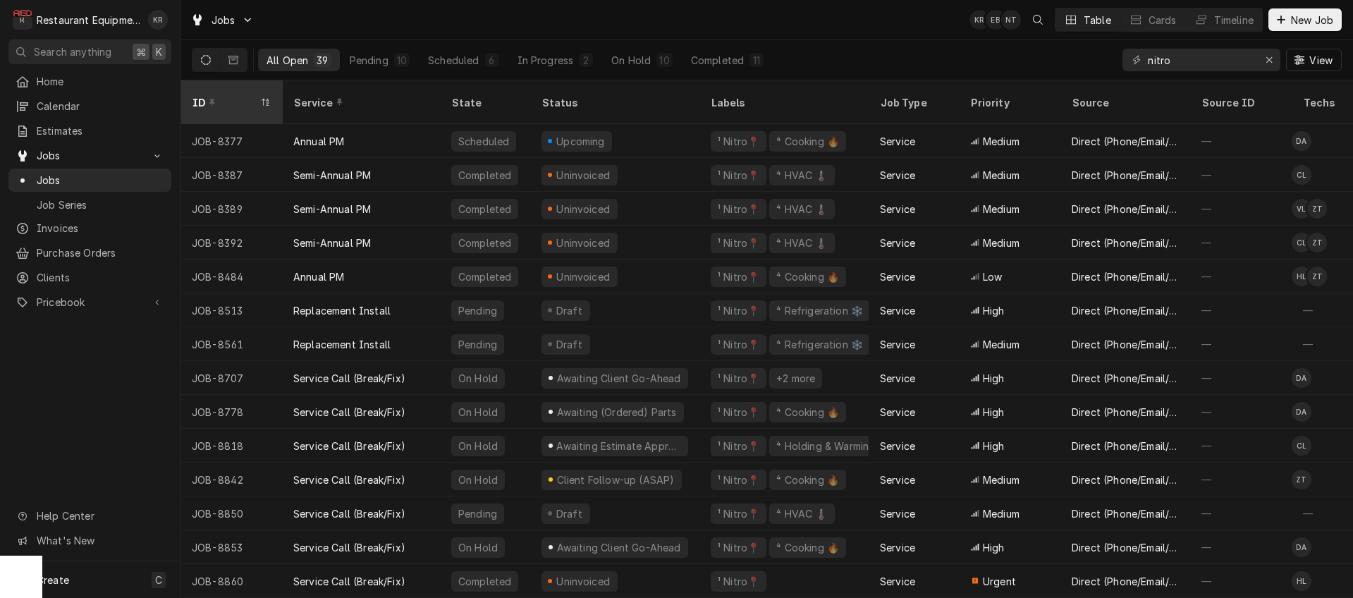
click at [201, 95] on div "ID" at bounding box center [224, 102] width 65 height 15
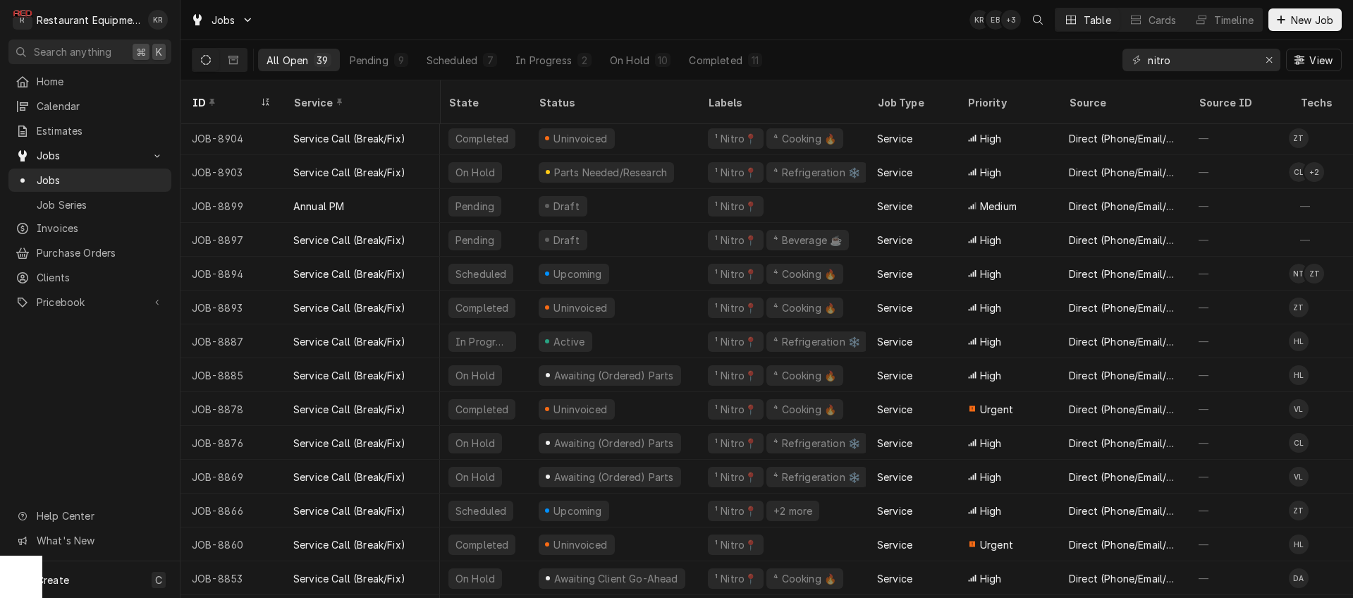
scroll to position [444, 3]
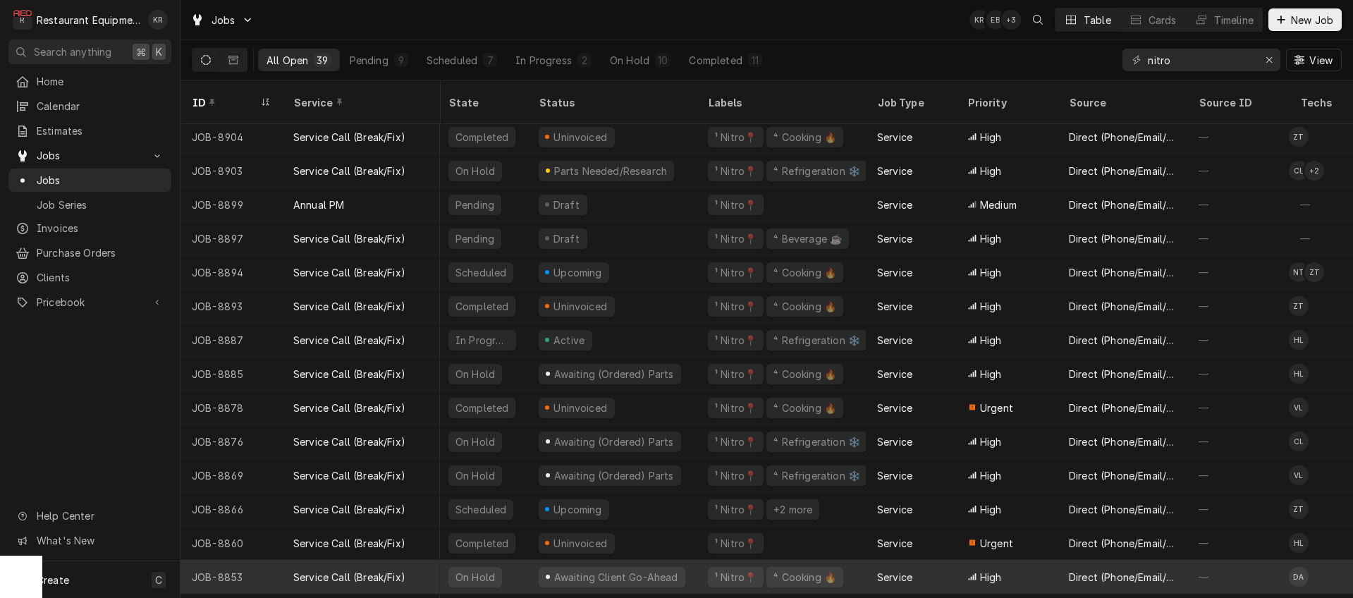
click at [648, 570] on div "Awaiting Client Go-Ahead" at bounding box center [615, 577] width 127 height 15
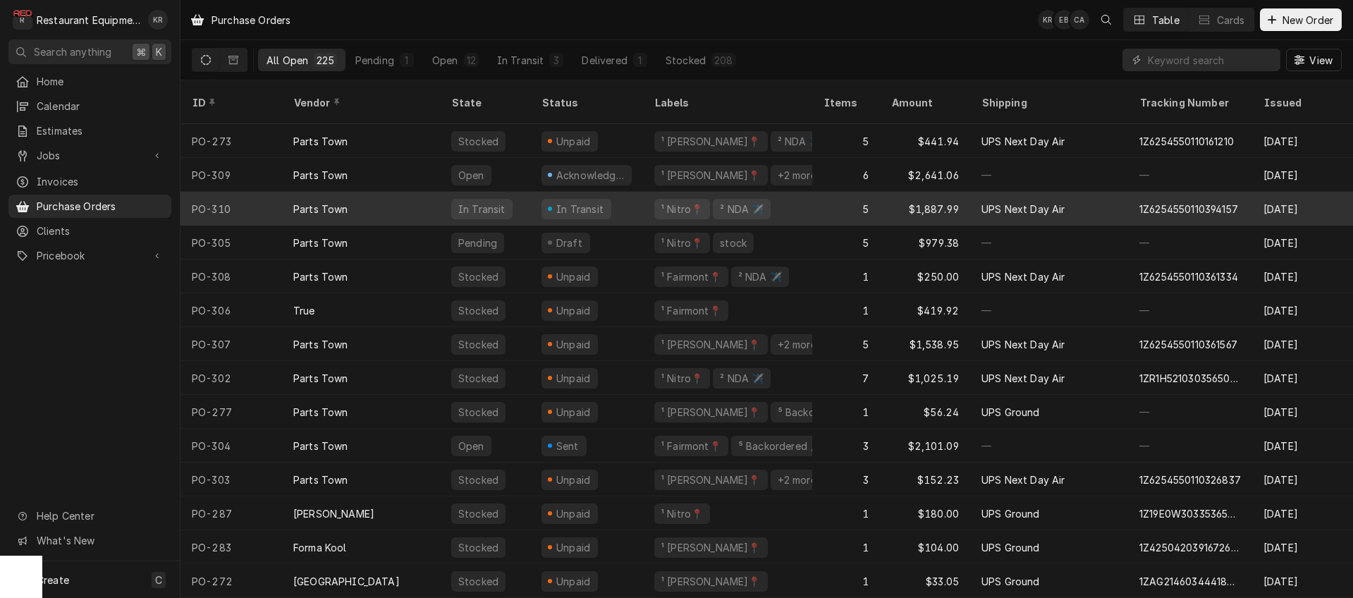
scroll to position [1, 0]
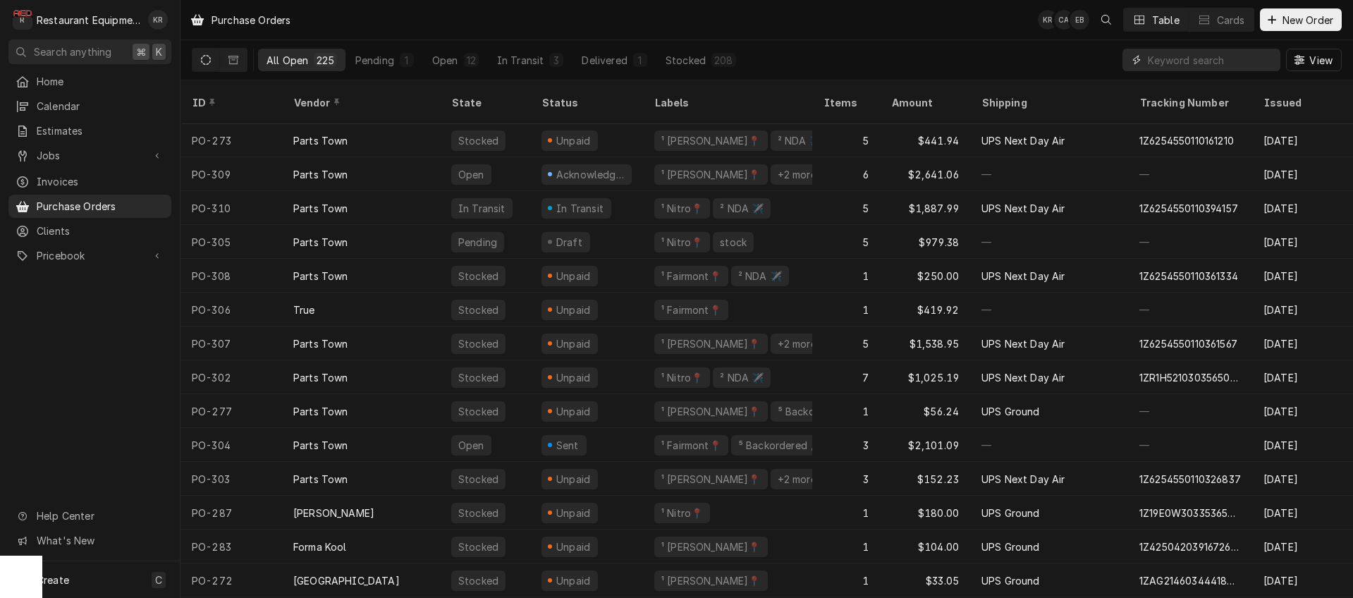
click at [1186, 59] on input "Dynamic Content Wrapper" at bounding box center [1210, 60] width 125 height 23
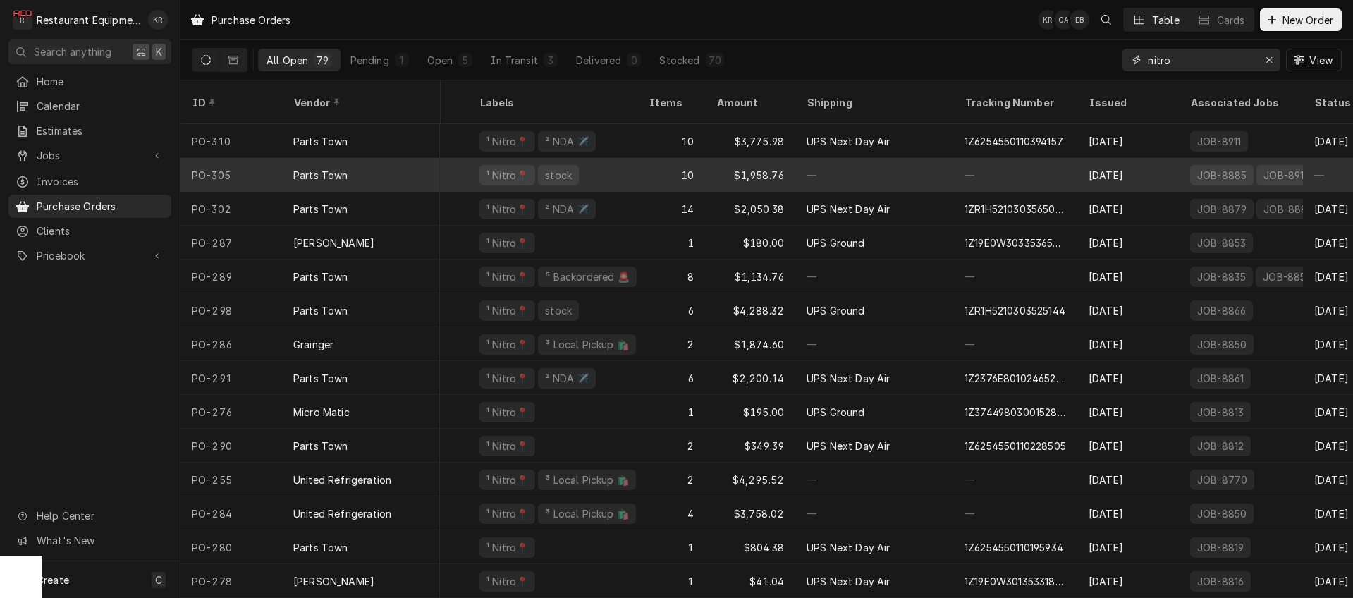
scroll to position [0, 169]
type input "nitro"
click at [615, 158] on div "¹ Nitro📍 stock" at bounding box center [558, 175] width 169 height 34
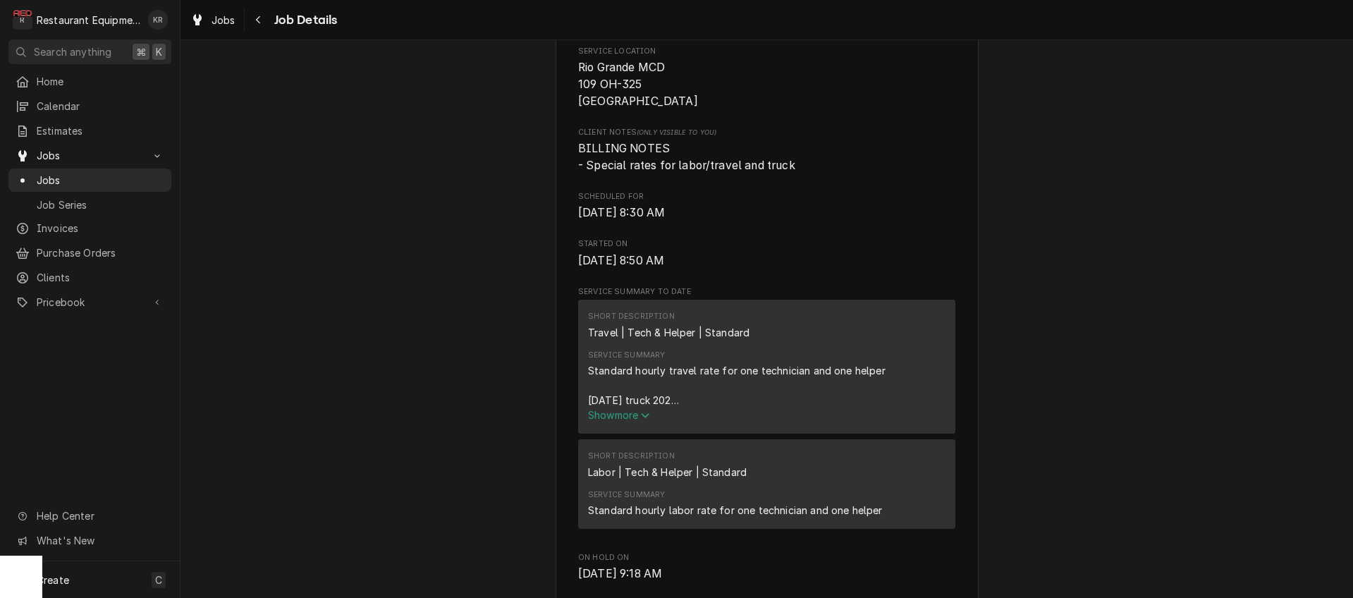
scroll to position [408, 0]
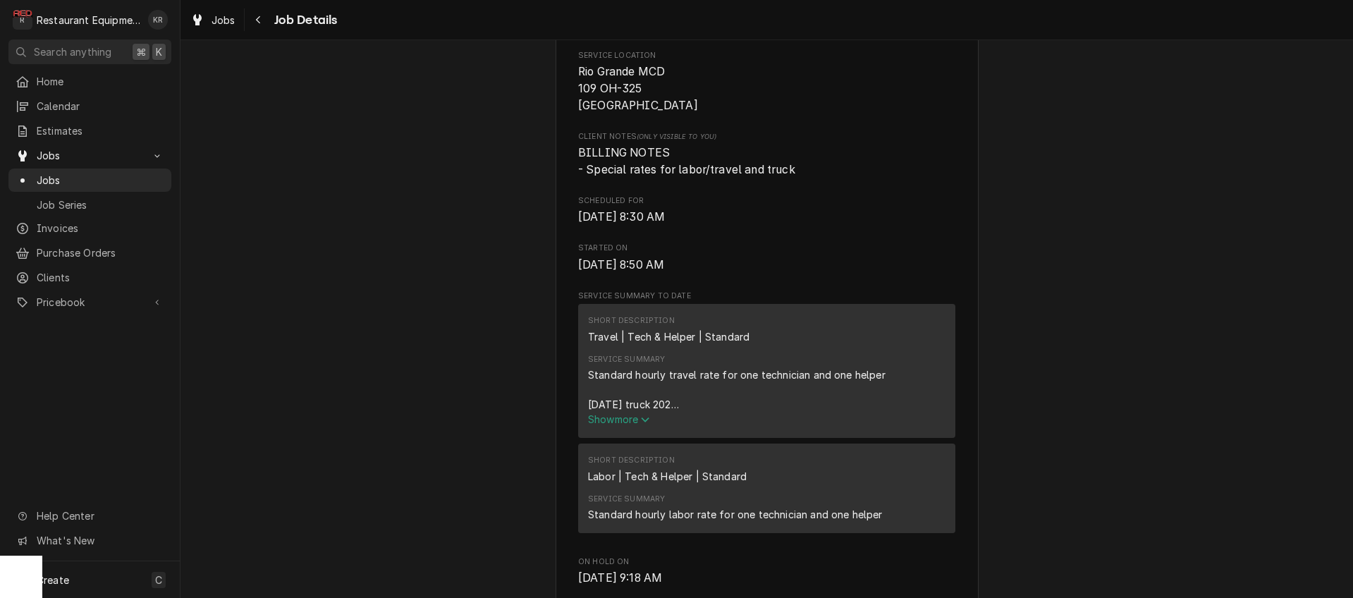
click at [620, 417] on span "Show more" at bounding box center [619, 419] width 62 height 12
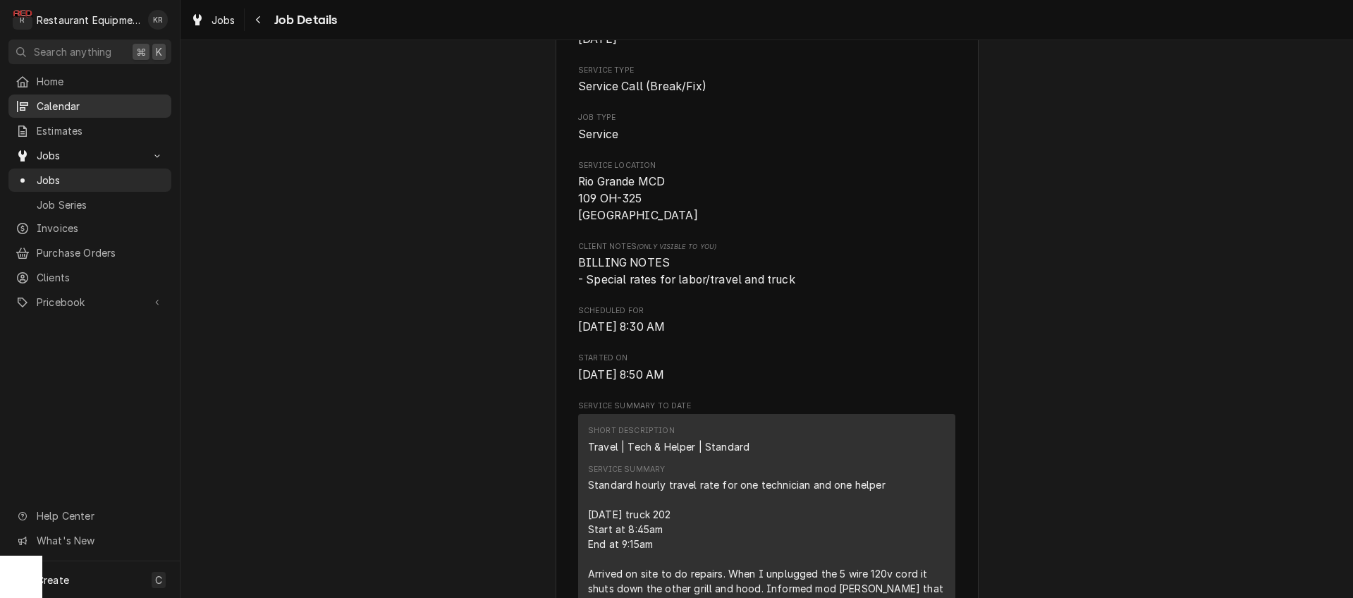
scroll to position [295, 0]
click at [256, 21] on icon "Navigate back" at bounding box center [258, 20] width 6 height 10
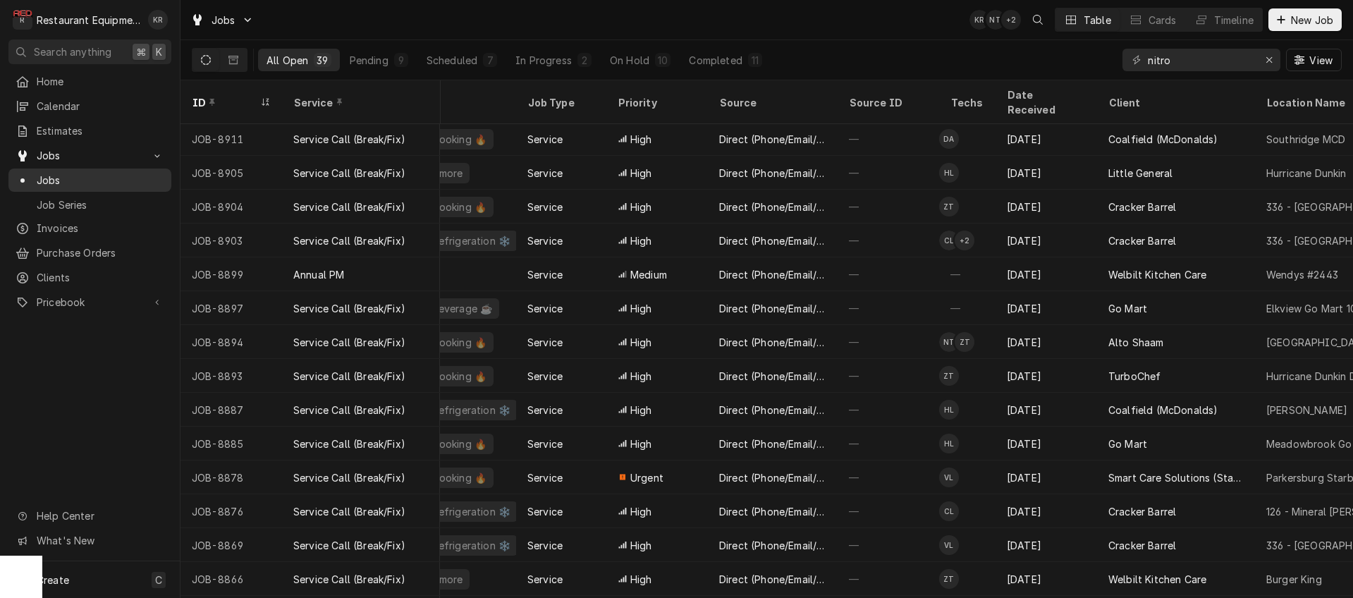
scroll to position [374, 0]
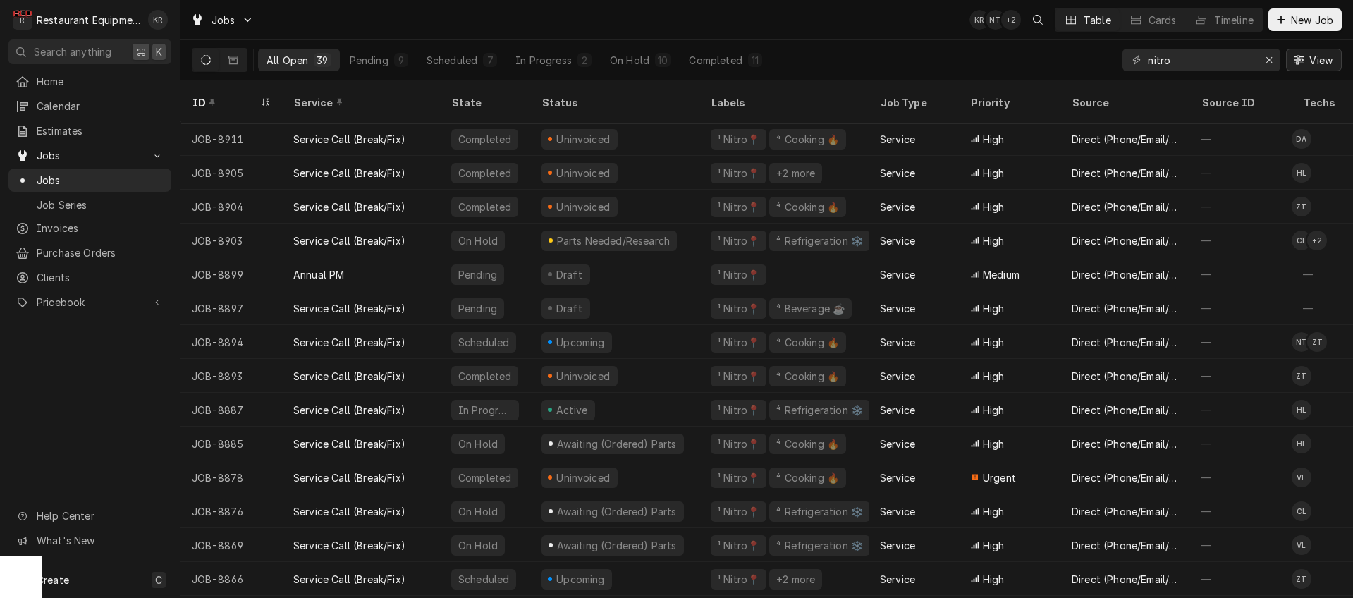
click at [1329, 64] on span "View" at bounding box center [1320, 60] width 29 height 15
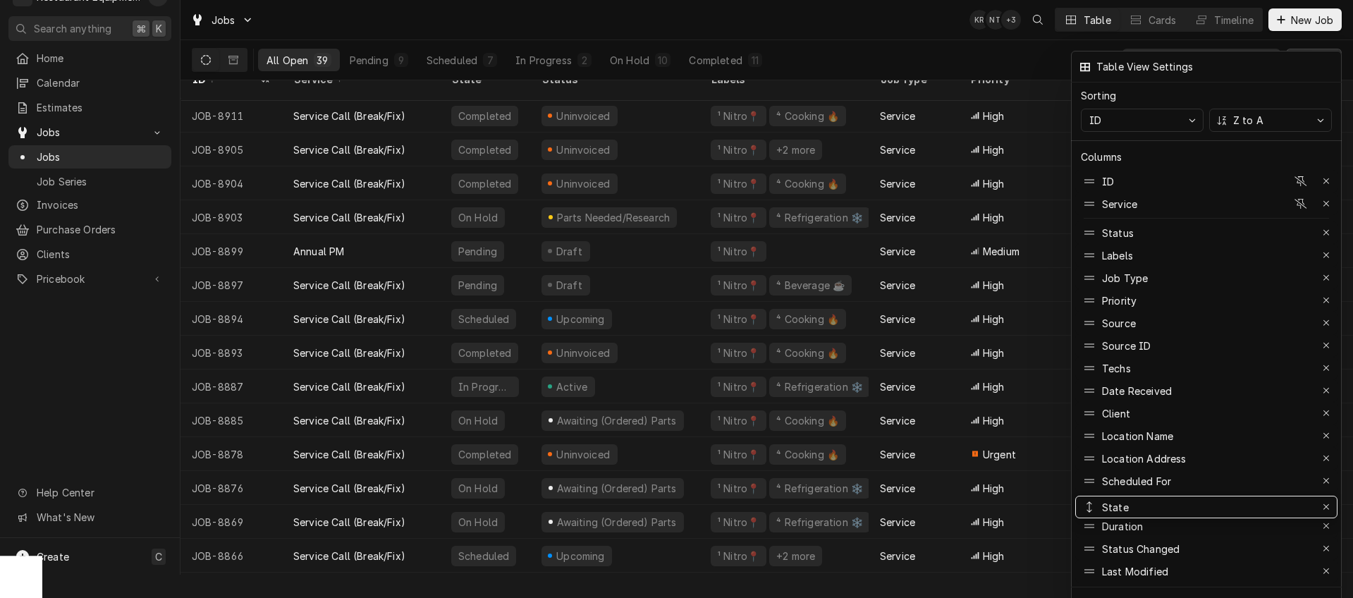
drag, startPoint x: 1114, startPoint y: 248, endPoint x: 1144, endPoint y: 500, distance: 253.4
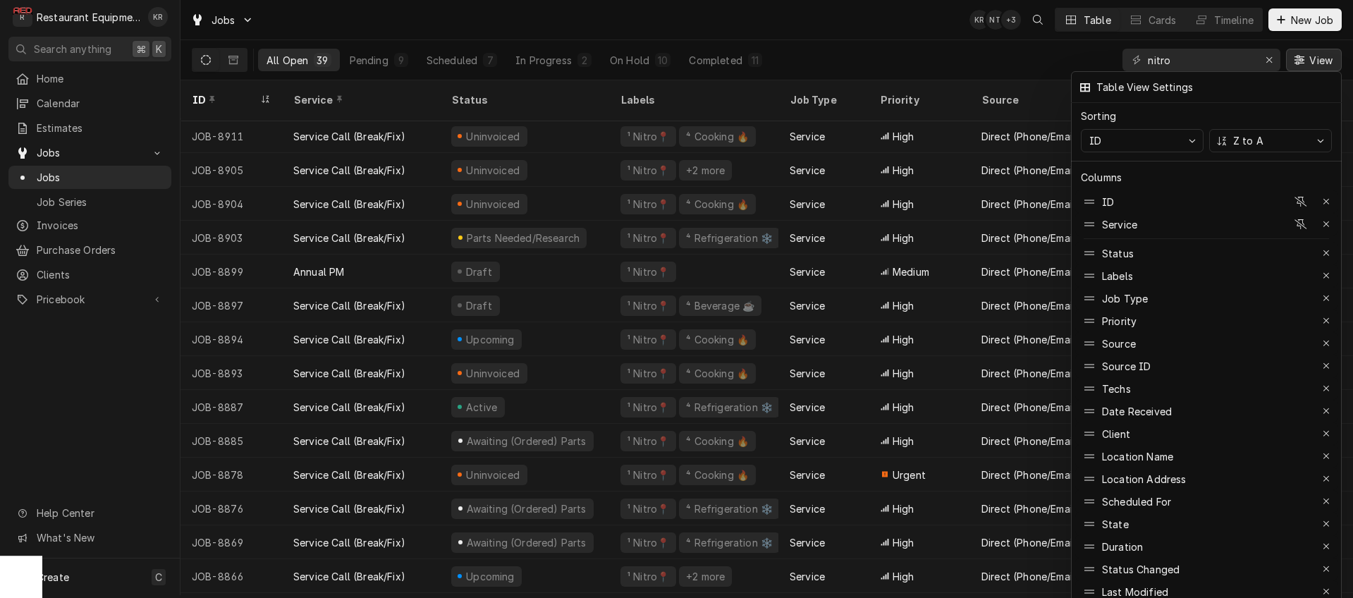
scroll to position [0, 0]
drag, startPoint x: 1133, startPoint y: 386, endPoint x: 1138, endPoint y: 294, distance: 91.8
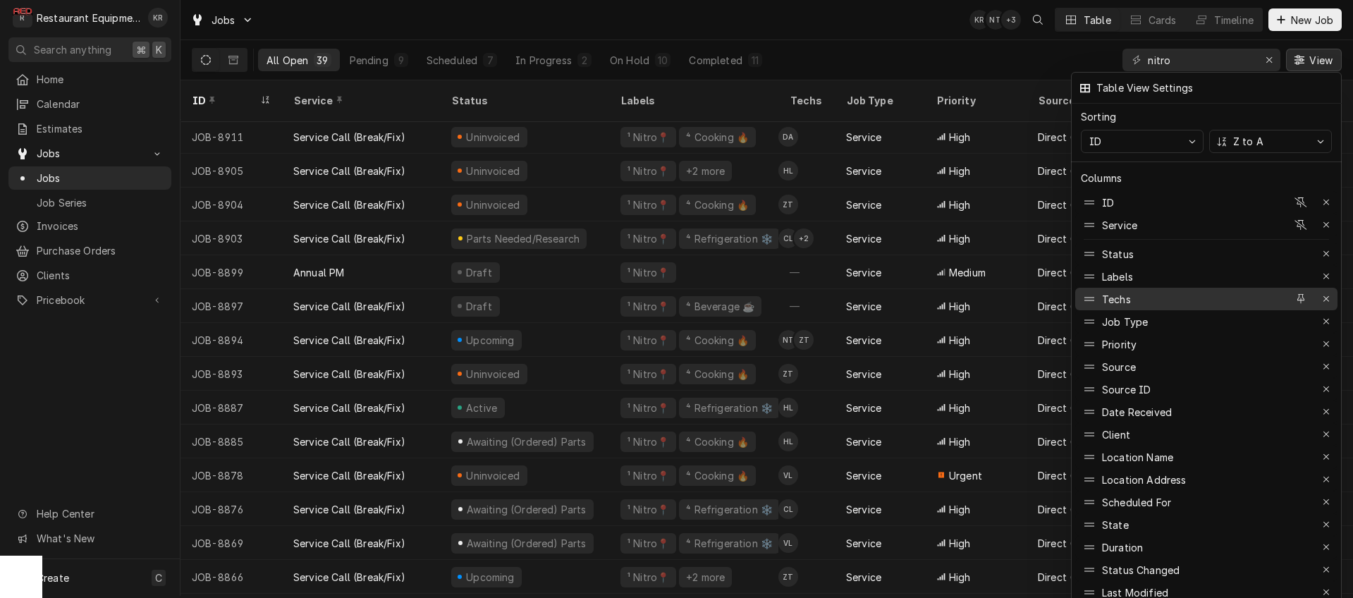
scroll to position [4, 0]
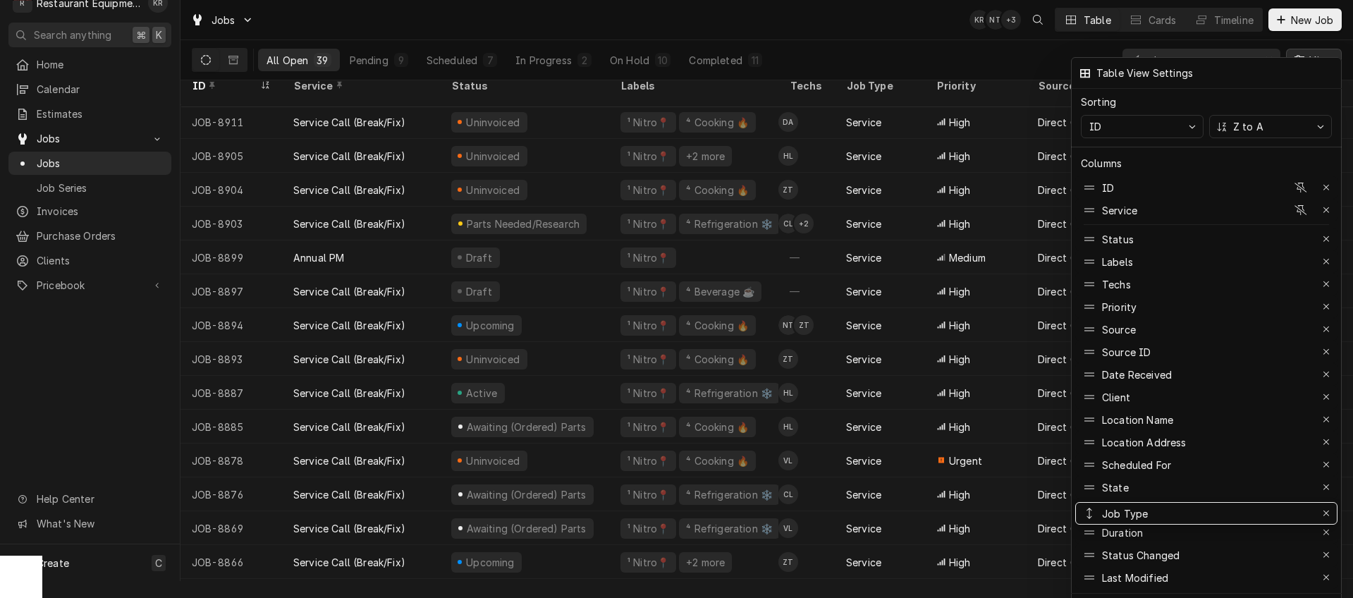
drag, startPoint x: 1137, startPoint y: 317, endPoint x: 1155, endPoint y: 514, distance: 197.5
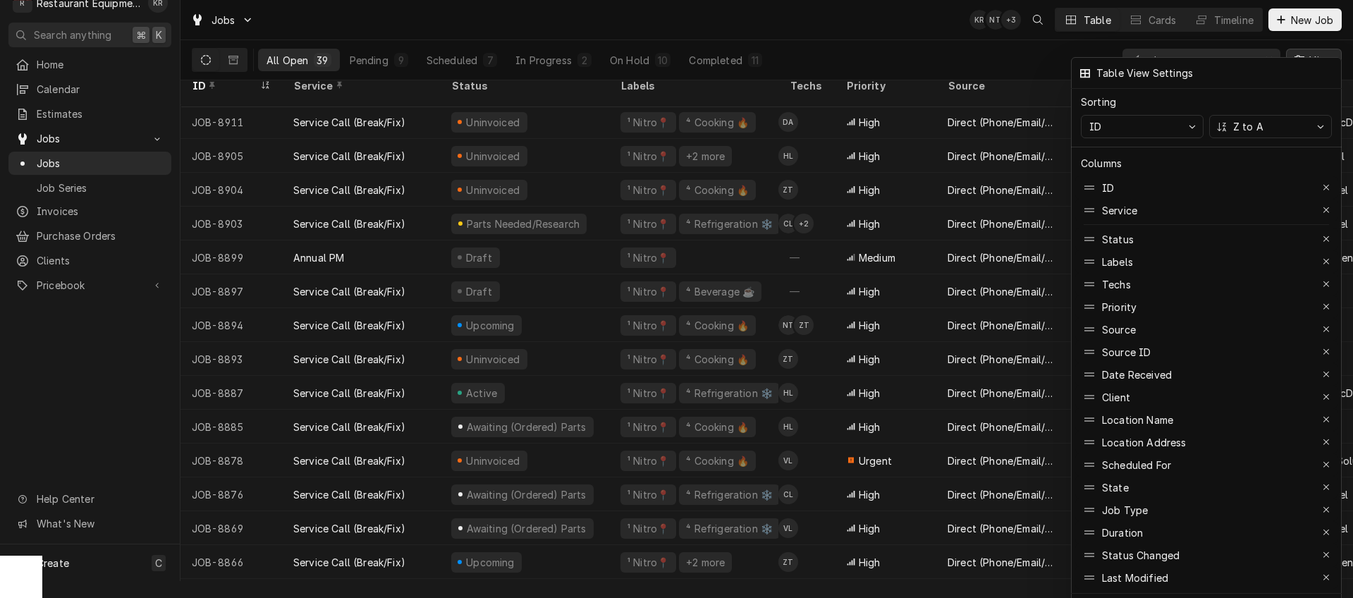
scroll to position [18, 0]
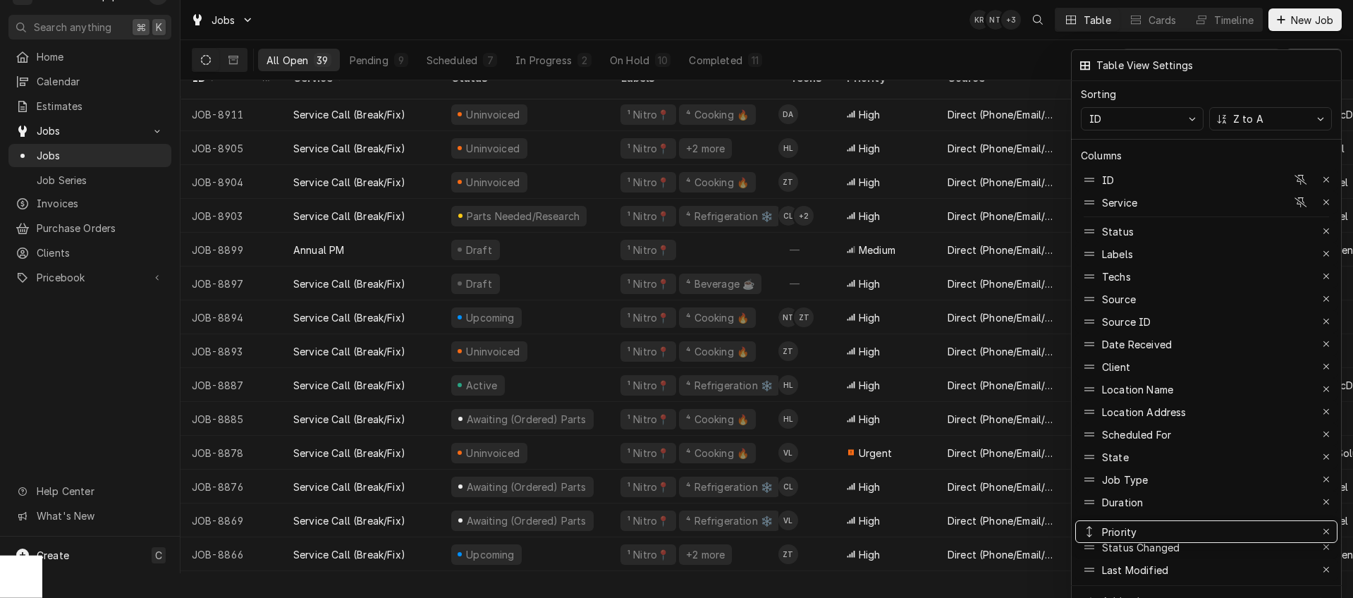
drag, startPoint x: 1136, startPoint y: 298, endPoint x: 1158, endPoint y: 524, distance: 226.6
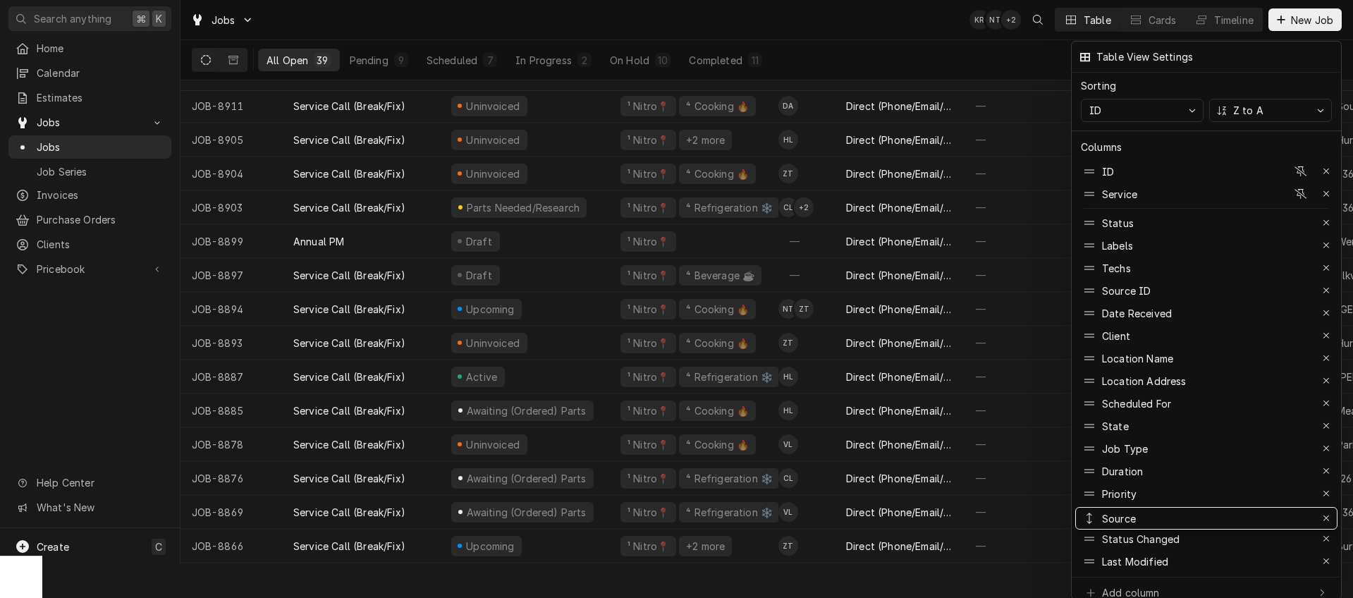
drag, startPoint x: 1164, startPoint y: 295, endPoint x: 1178, endPoint y: 514, distance: 219.7
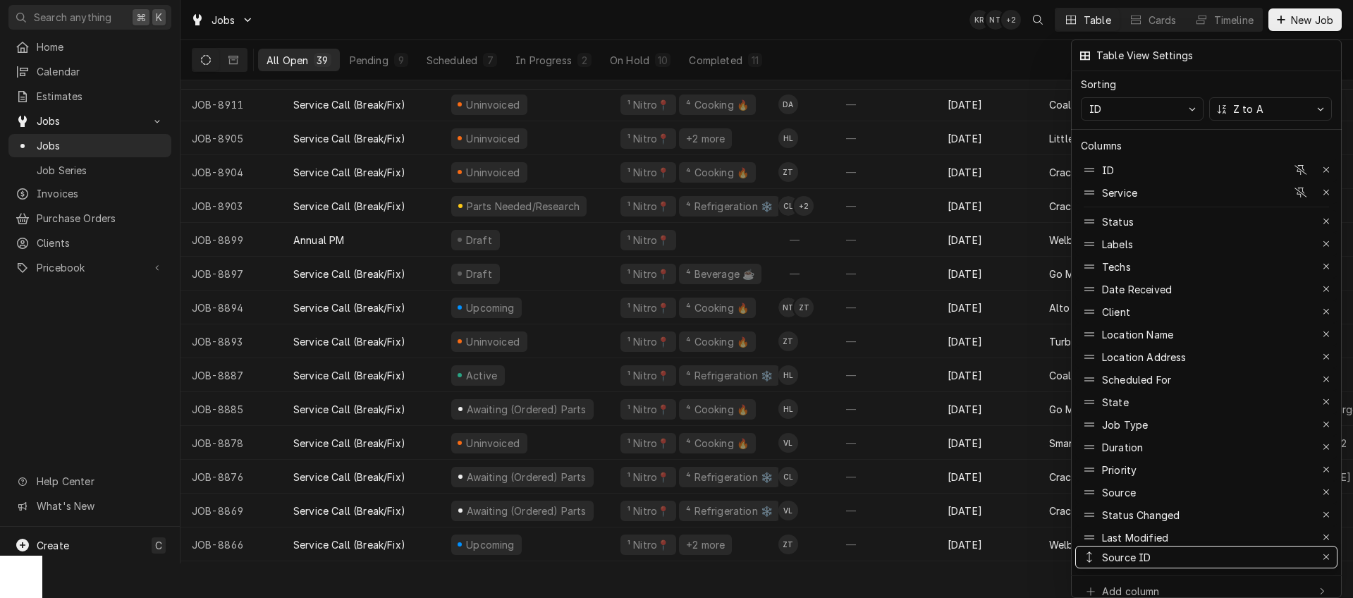
drag, startPoint x: 1156, startPoint y: 280, endPoint x: 1179, endPoint y: 548, distance: 268.8
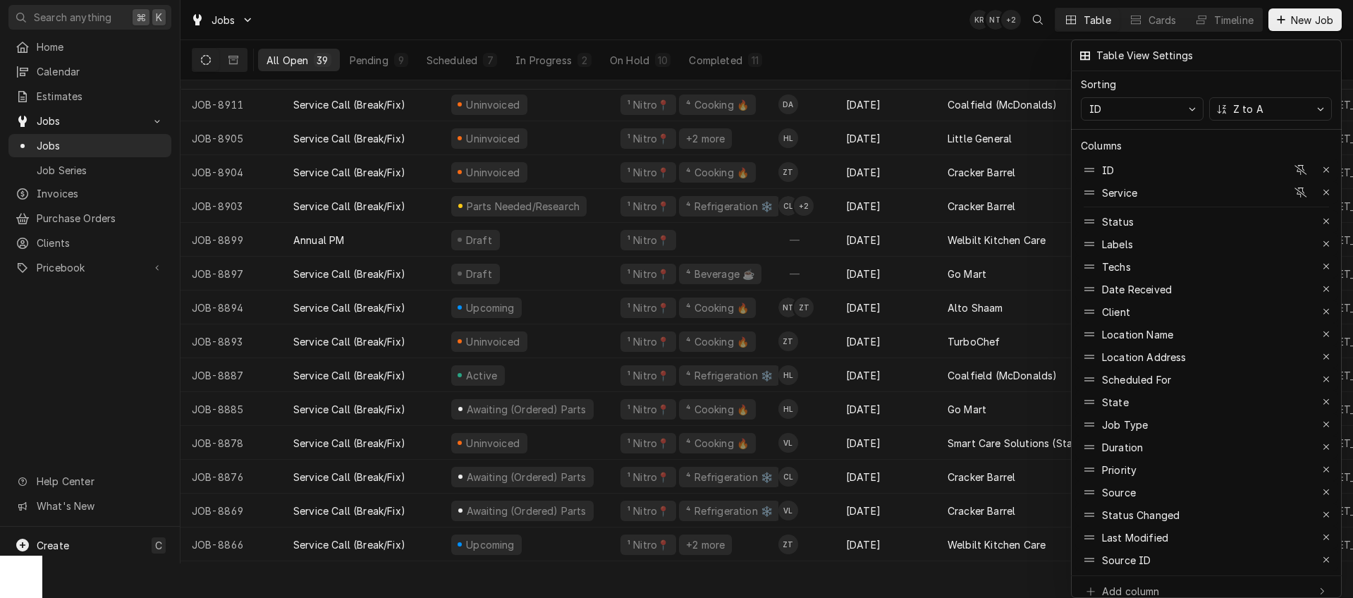
click at [996, 63] on div at bounding box center [676, 299] width 1353 height 598
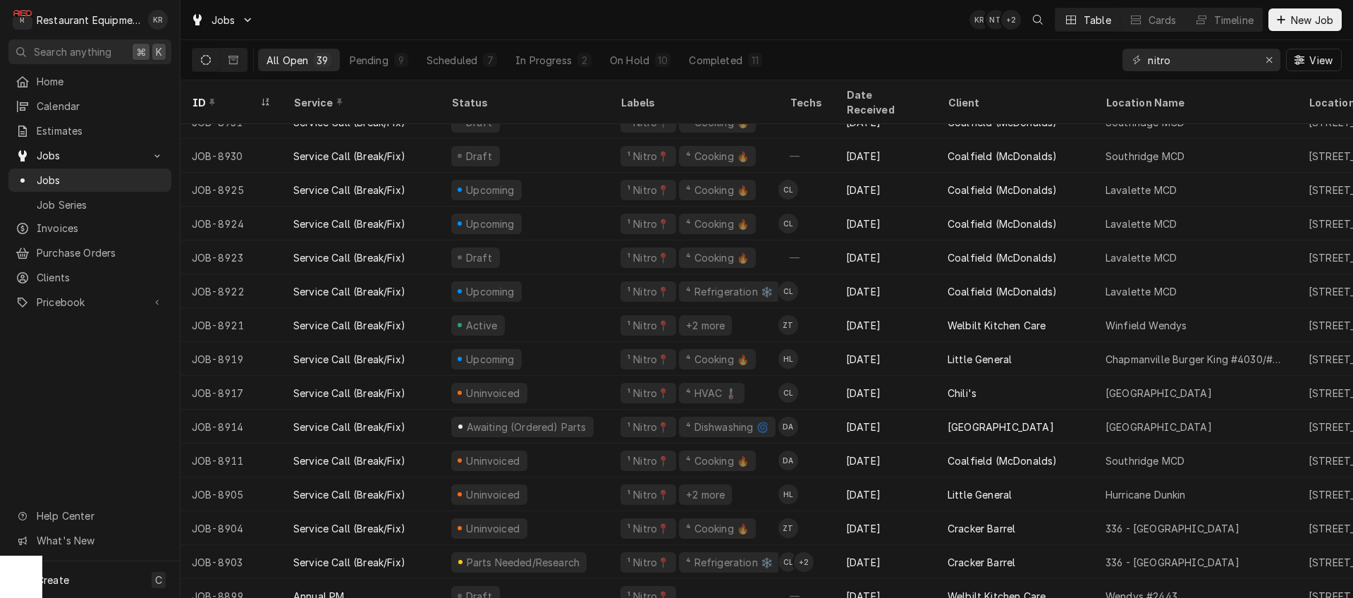
scroll to position [61, 0]
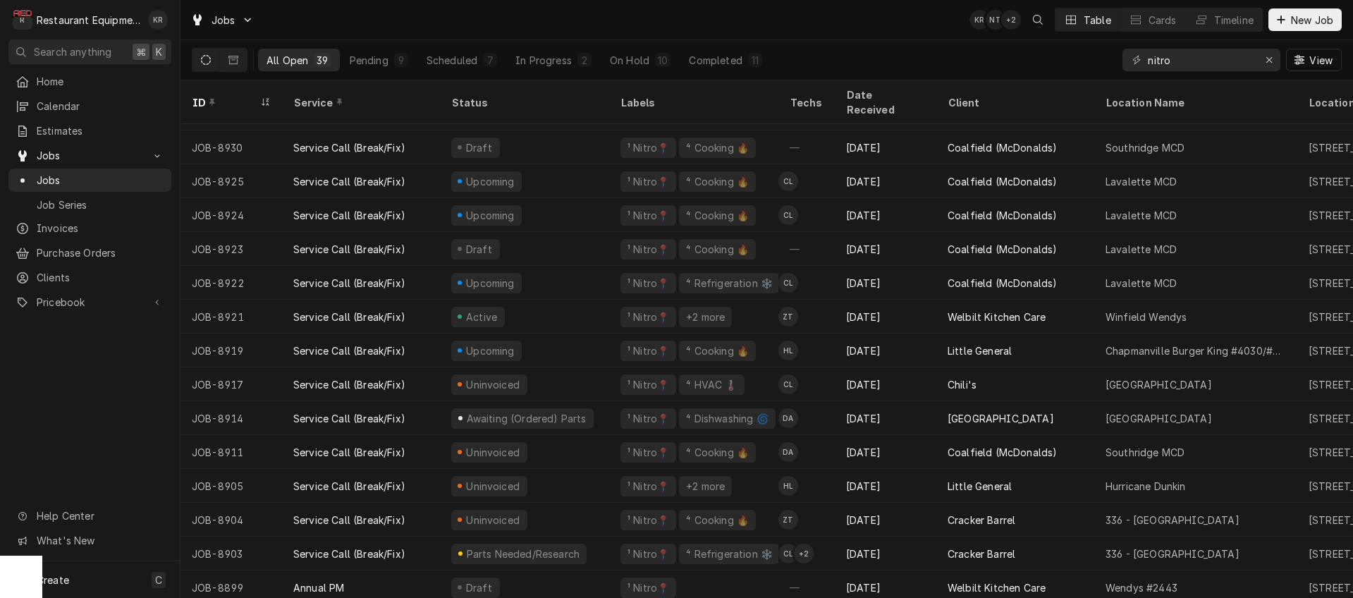
click at [1304, 62] on div "Dynamic Content Wrapper" at bounding box center [1299, 60] width 14 height 14
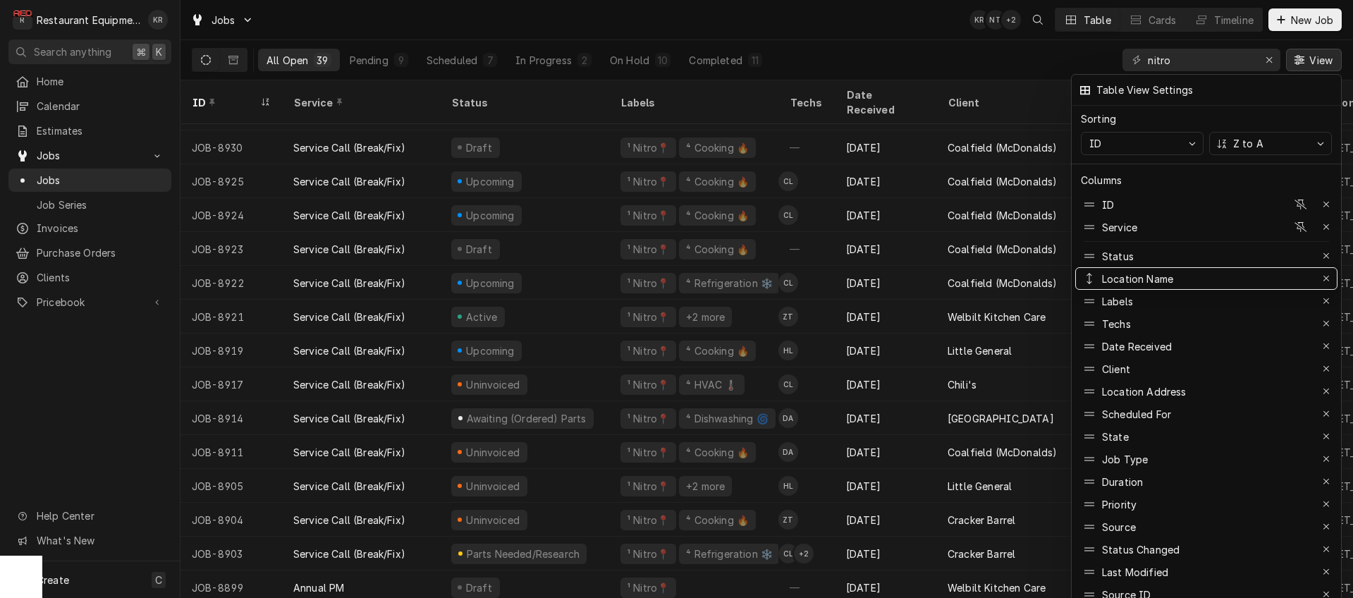
drag, startPoint x: 1169, startPoint y: 361, endPoint x: 1174, endPoint y: 271, distance: 90.4
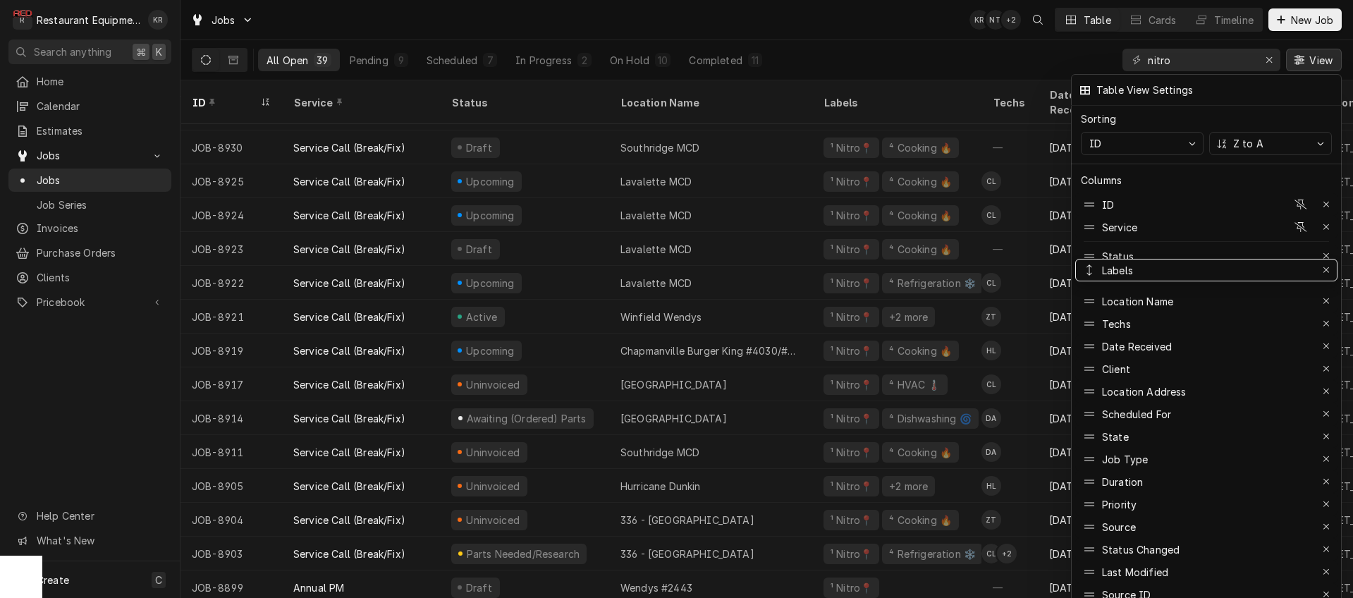
drag, startPoint x: 1129, startPoint y: 295, endPoint x: 1133, endPoint y: 264, distance: 31.3
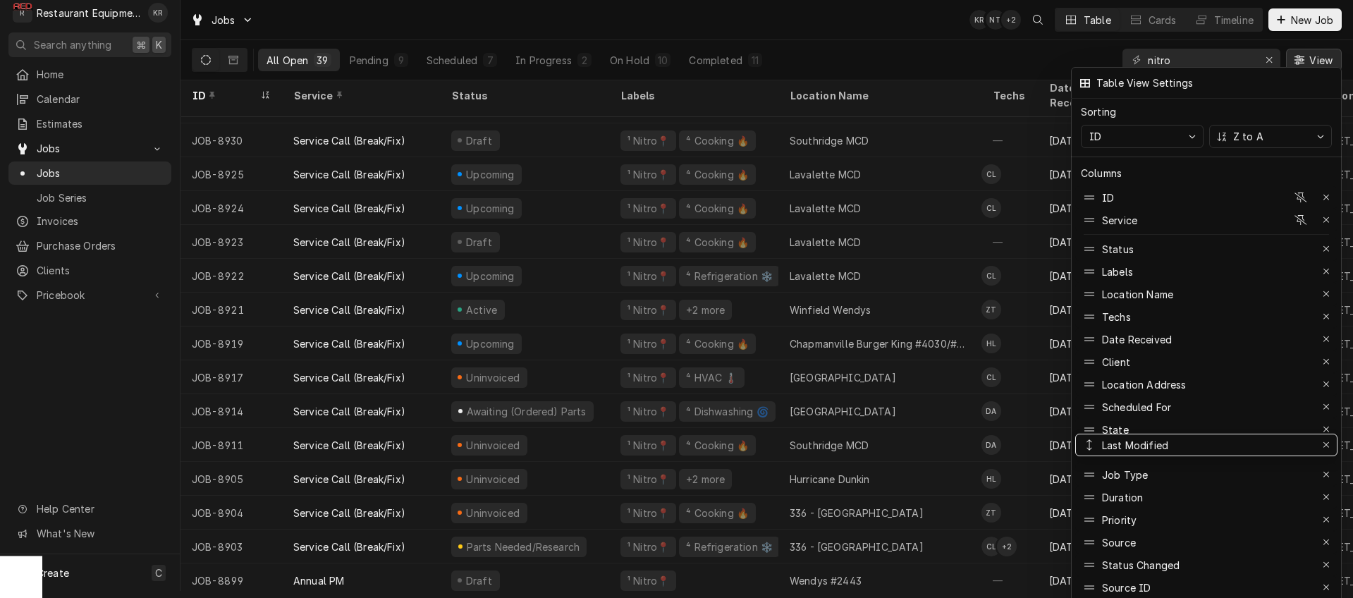
scroll to position [8, 0]
drag, startPoint x: 1154, startPoint y: 560, endPoint x: 1161, endPoint y: 343, distance: 216.5
click at [916, 41] on div at bounding box center [676, 299] width 1353 height 598
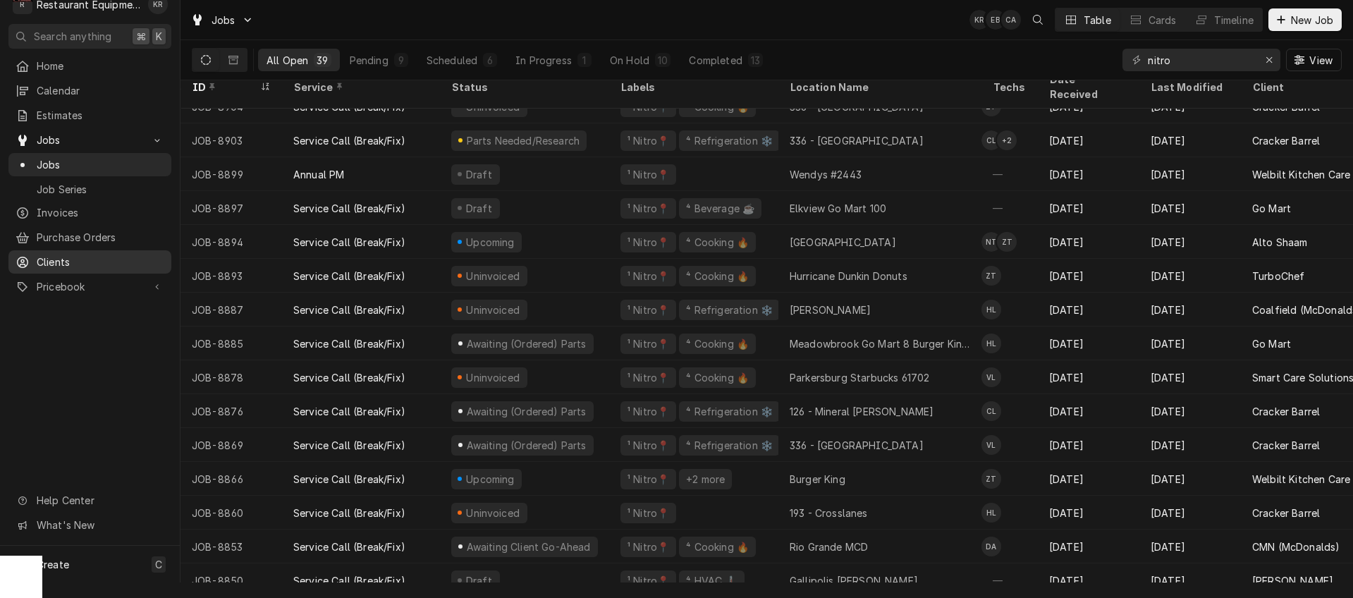
scroll to position [461, 0]
click at [510, 436] on div "Awaiting (Ordered) Parts" at bounding box center [526, 443] width 123 height 15
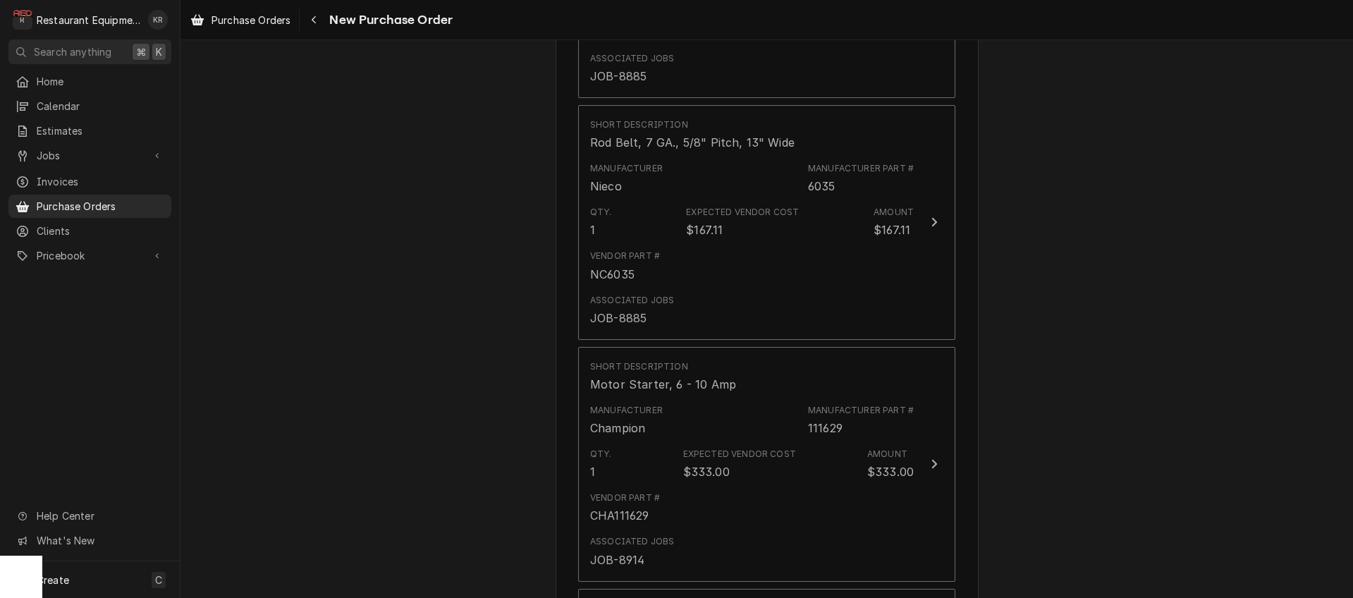
scroll to position [1030, 0]
click at [323, 23] on button "Navigate back" at bounding box center [313, 19] width 23 height 23
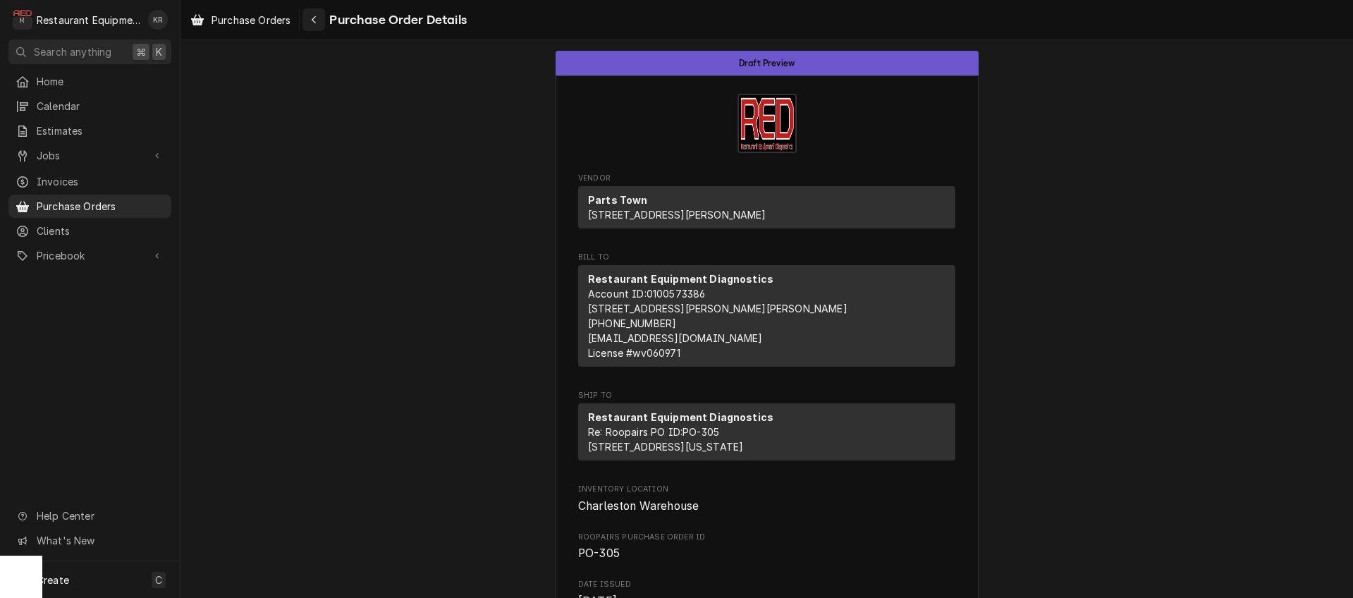
click at [314, 24] on icon "Navigate back" at bounding box center [314, 20] width 6 height 10
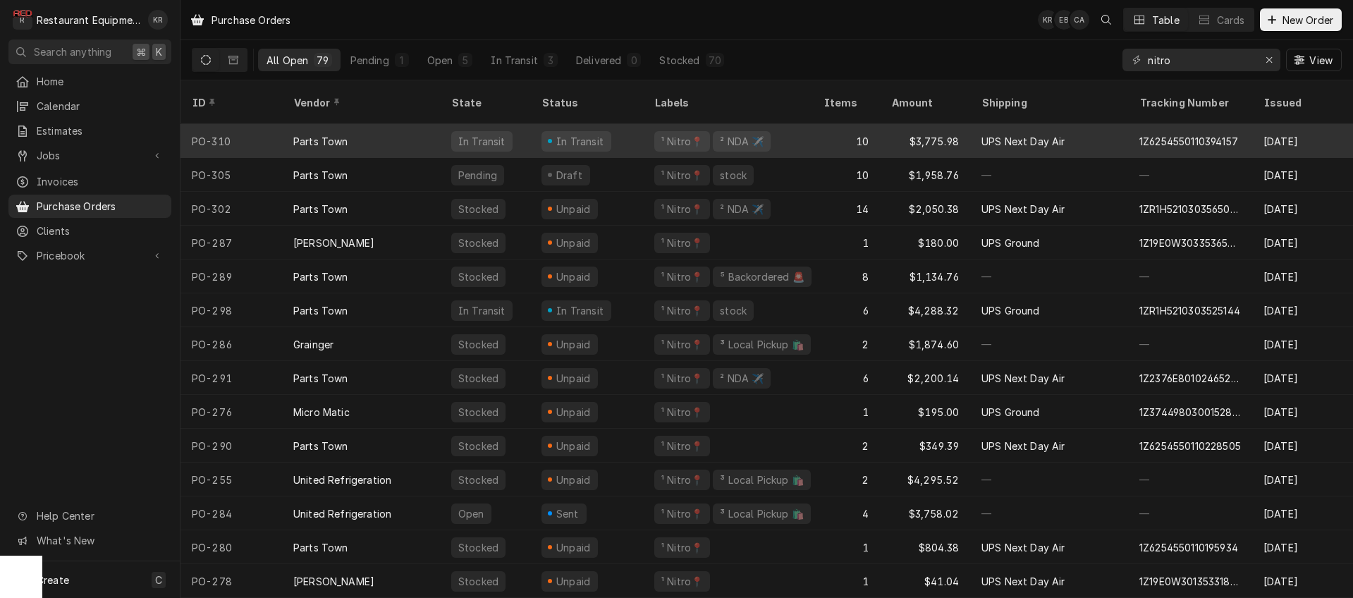
click at [862, 124] on div "10" at bounding box center [846, 141] width 68 height 34
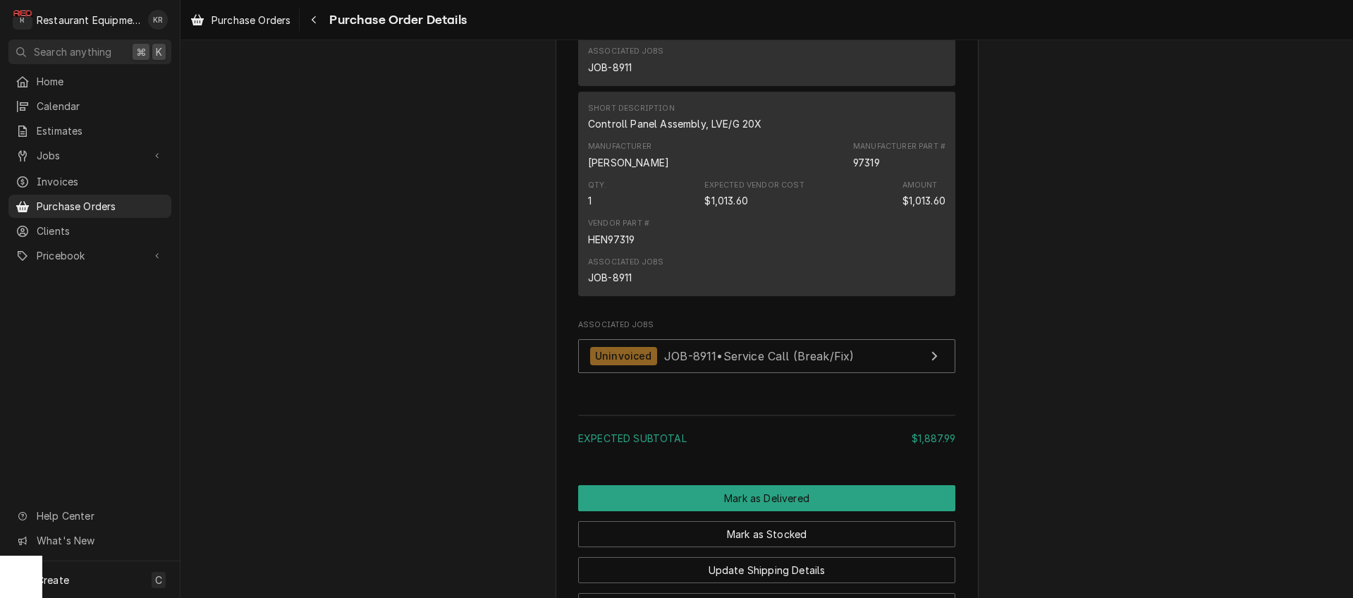
scroll to position [1891, 0]
click at [313, 20] on icon "Navigate back" at bounding box center [314, 20] width 6 height 10
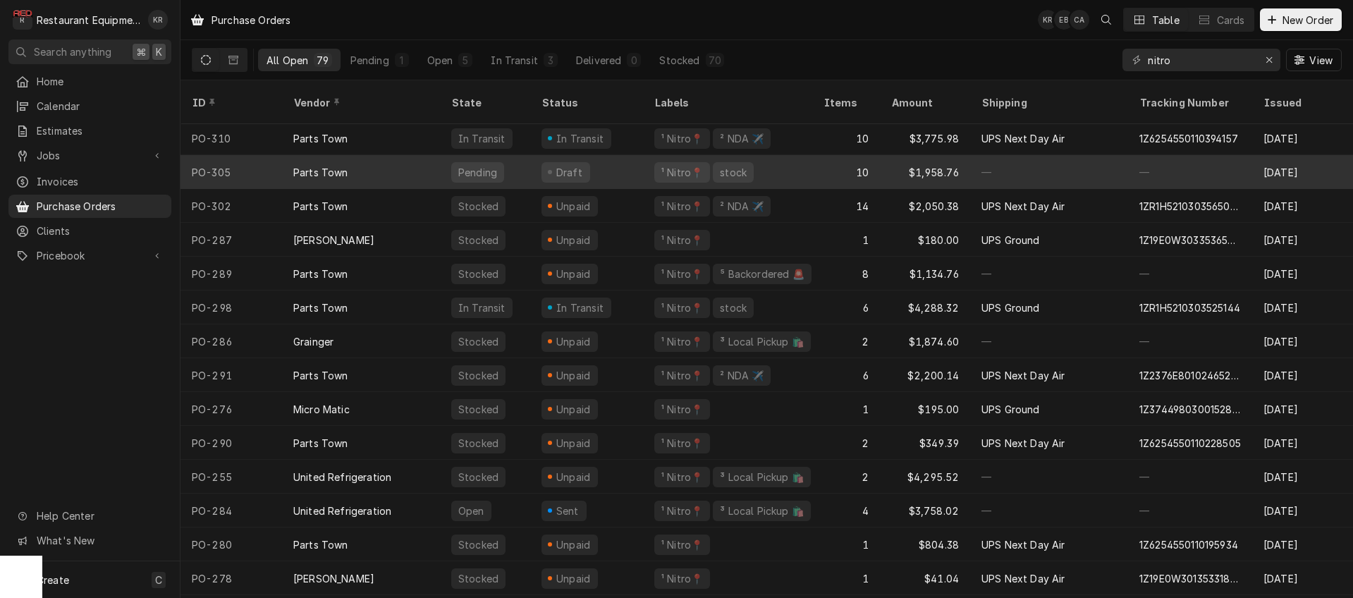
scroll to position [6, 0]
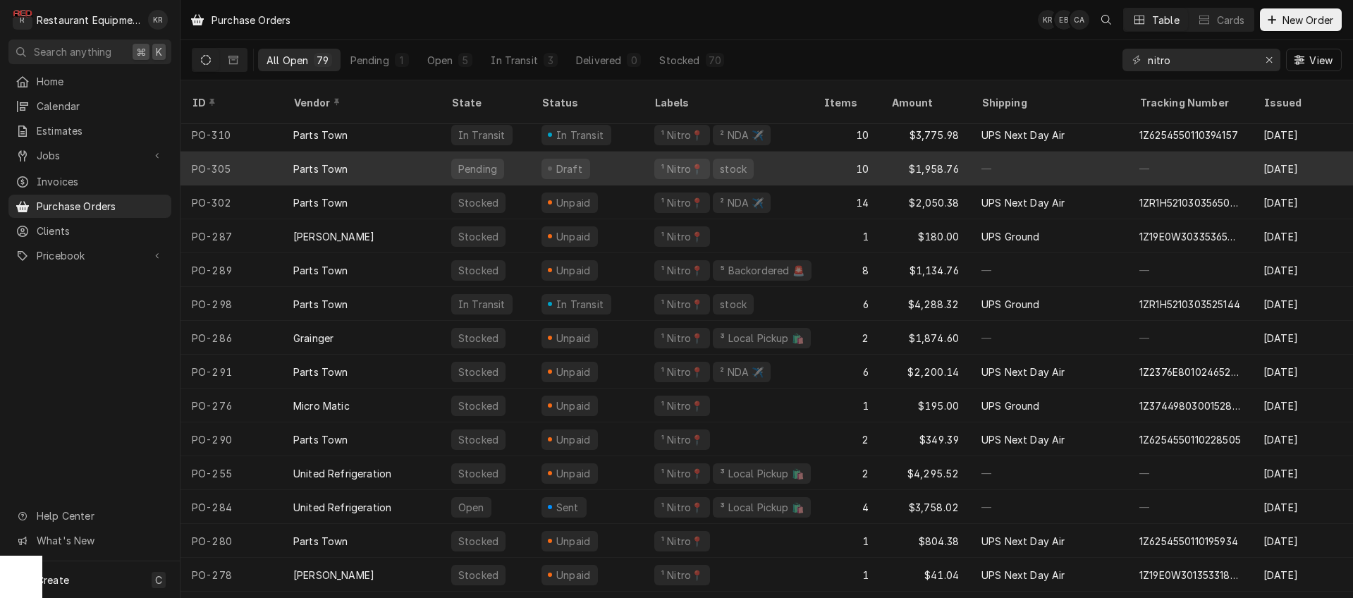
click at [786, 157] on div "¹ Nitro📍 stock" at bounding box center [727, 169] width 169 height 34
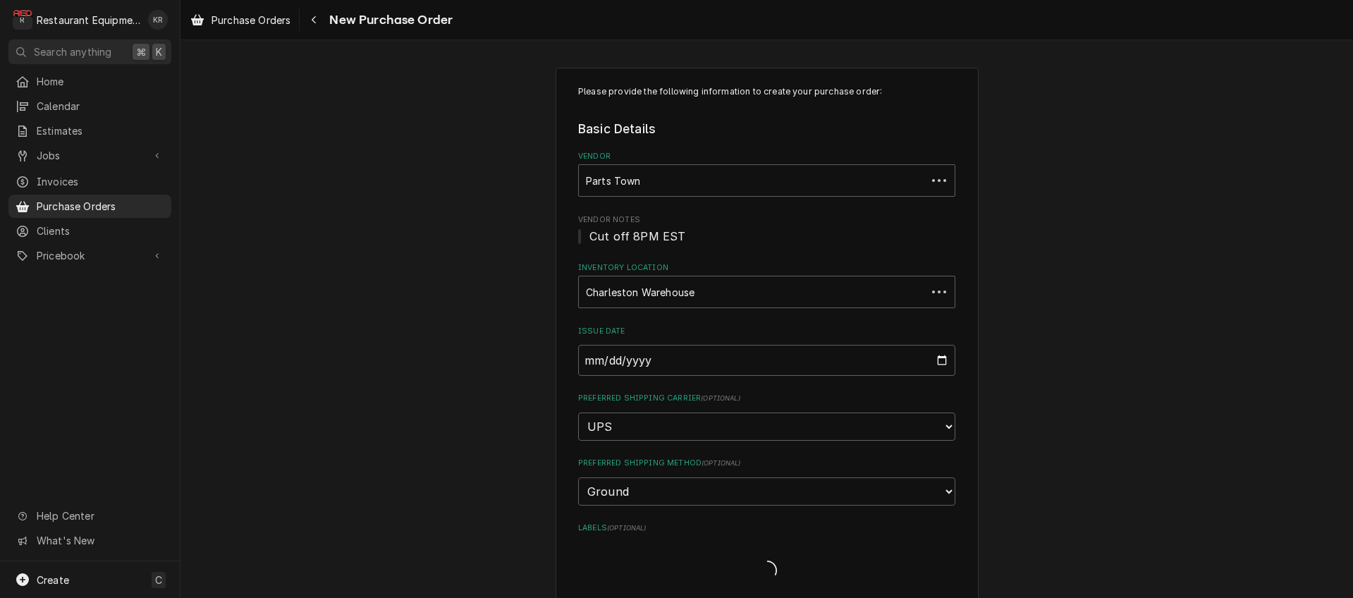
type textarea "x"
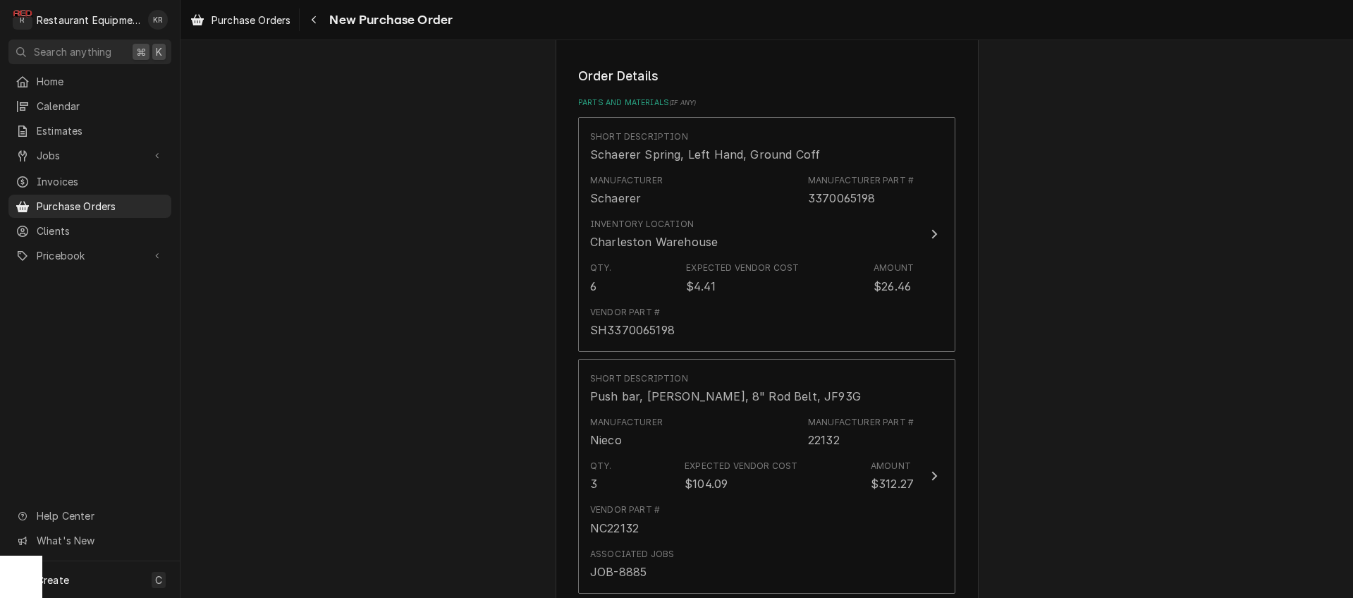
scroll to position [531, 0]
click at [320, 18] on div "Navigate back" at bounding box center [314, 20] width 14 height 14
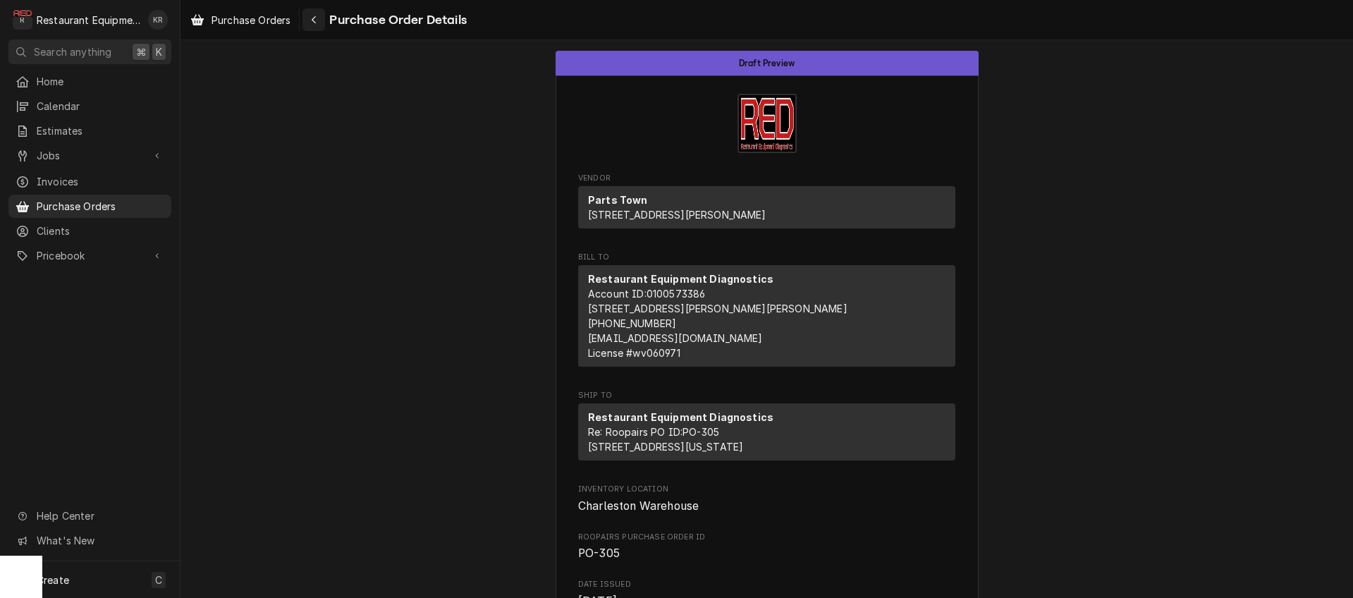
click at [321, 21] on div "Navigate back" at bounding box center [314, 20] width 14 height 14
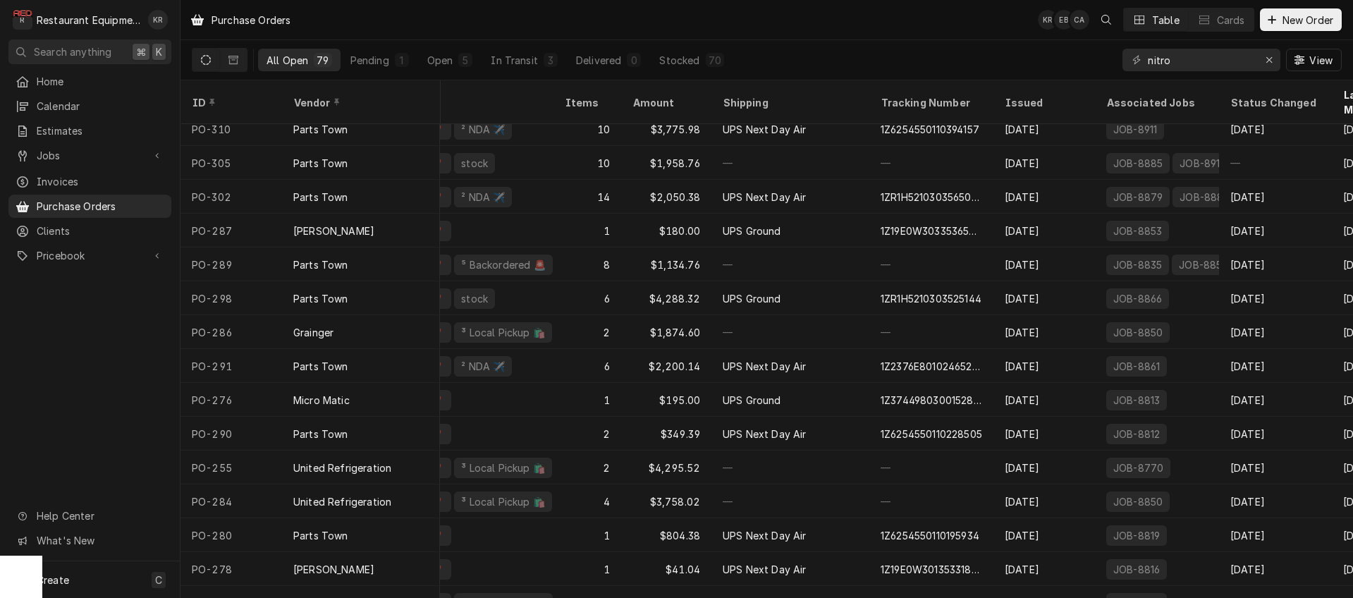
scroll to position [0, 259]
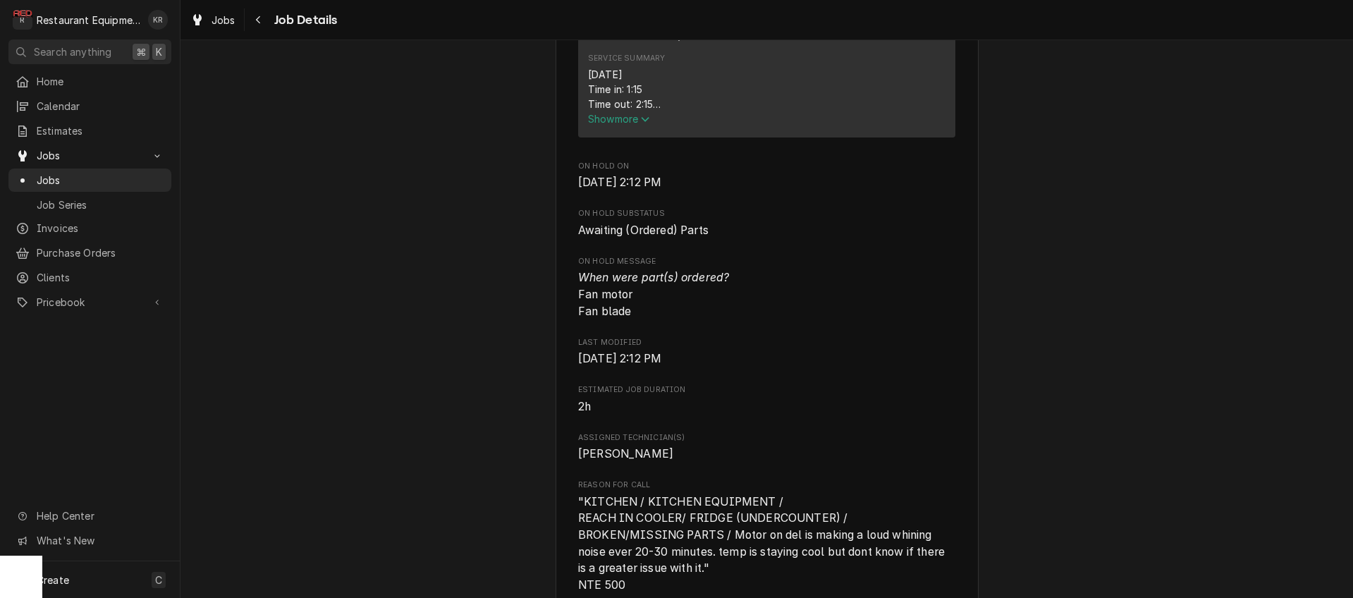
scroll to position [613, 0]
click at [625, 126] on span "Show more" at bounding box center [619, 120] width 62 height 12
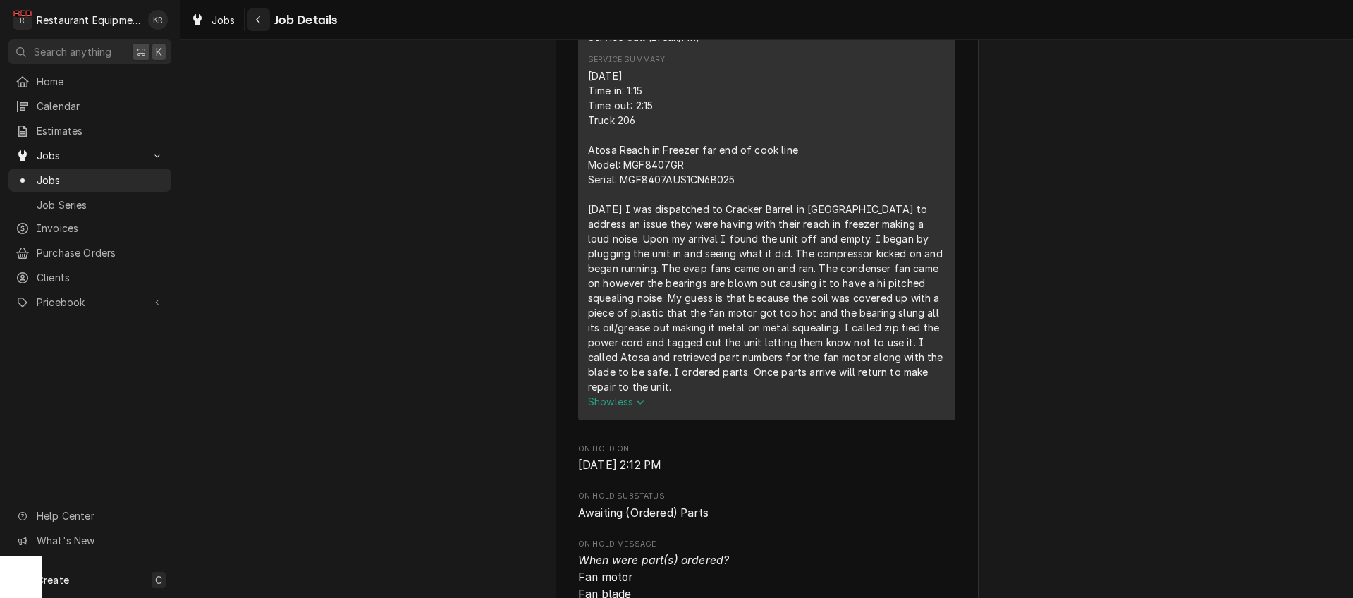
click at [260, 19] on icon "Navigate back" at bounding box center [258, 20] width 6 height 10
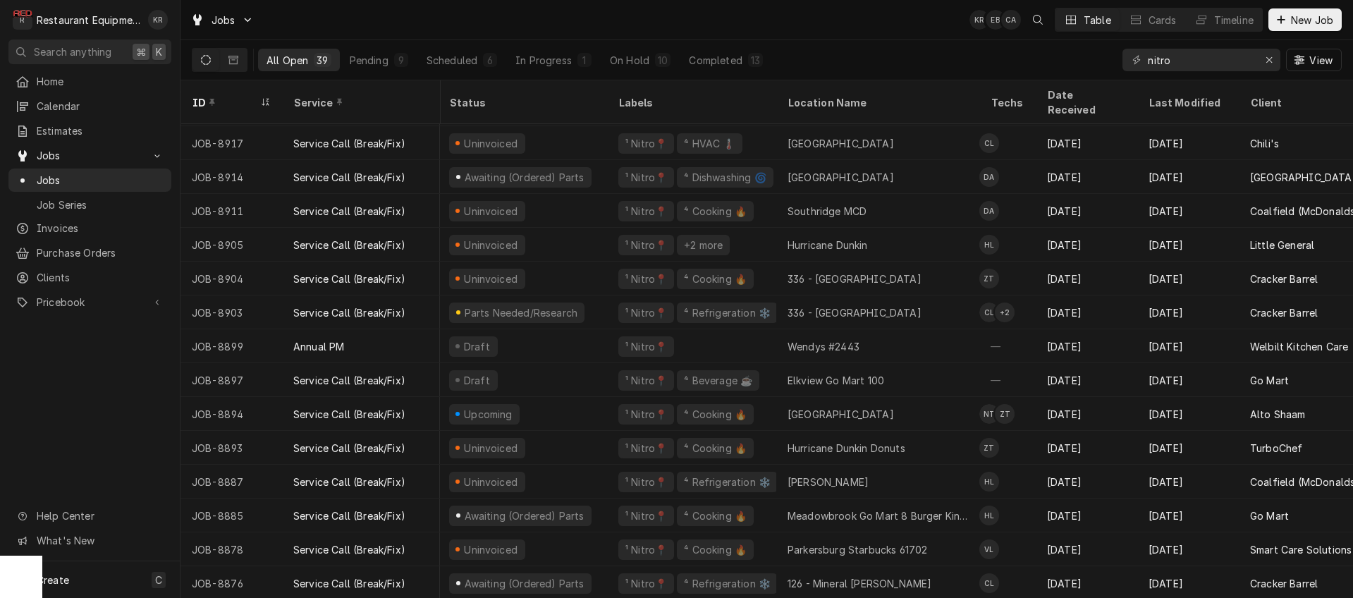
scroll to position [302, 0]
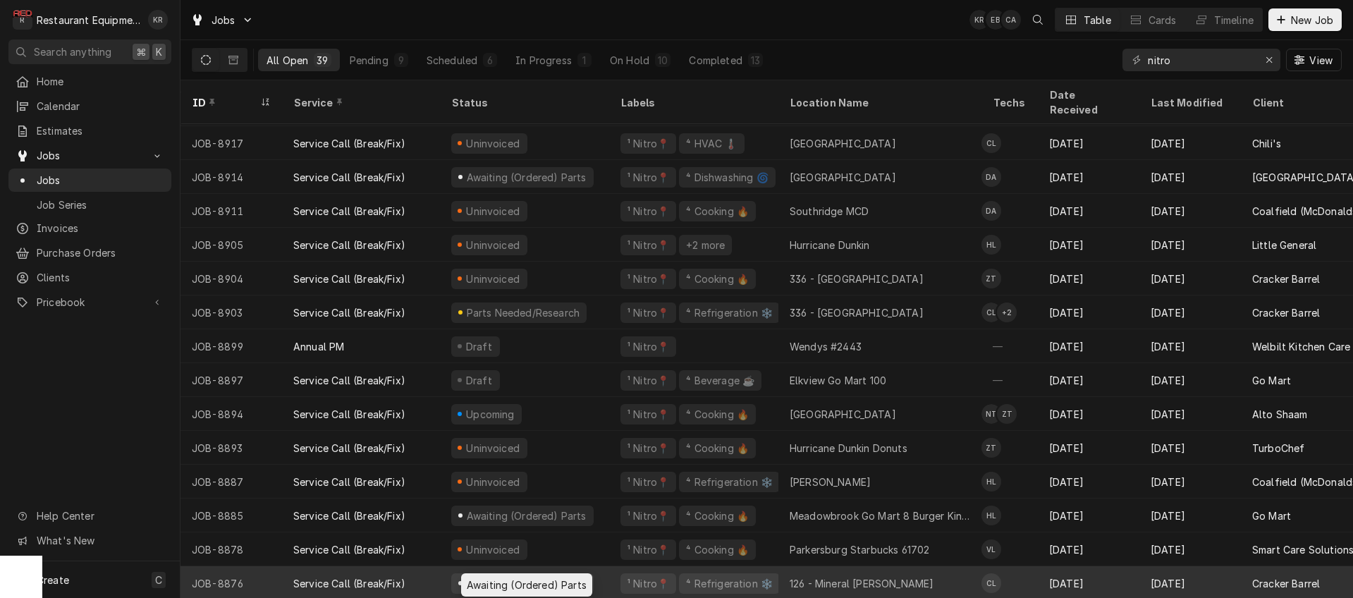
click at [508, 576] on div "Awaiting (Ordered) Parts" at bounding box center [526, 583] width 123 height 15
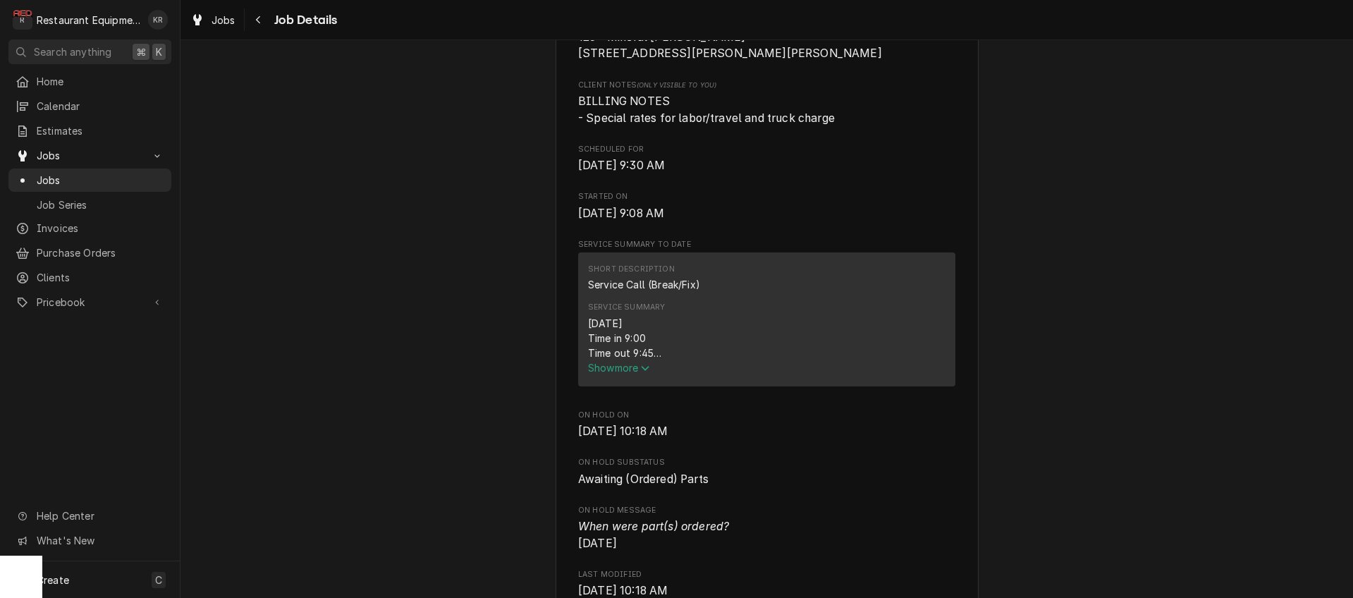
scroll to position [369, 0]
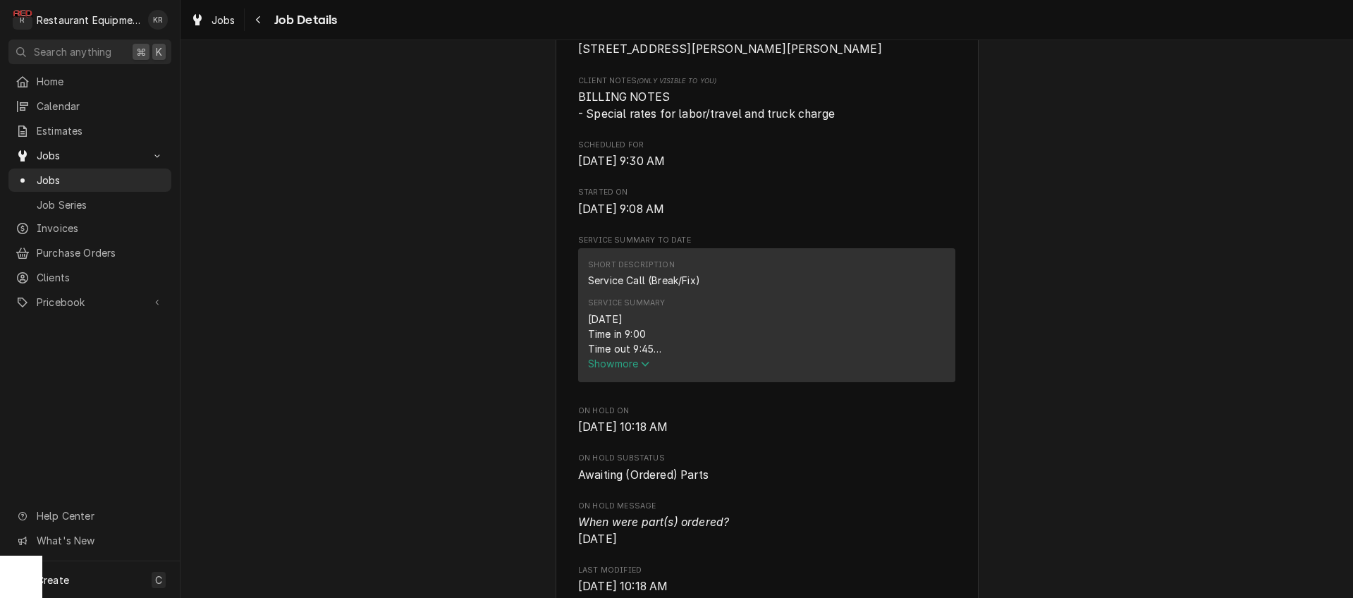
click at [621, 369] on span "Show more" at bounding box center [619, 363] width 62 height 12
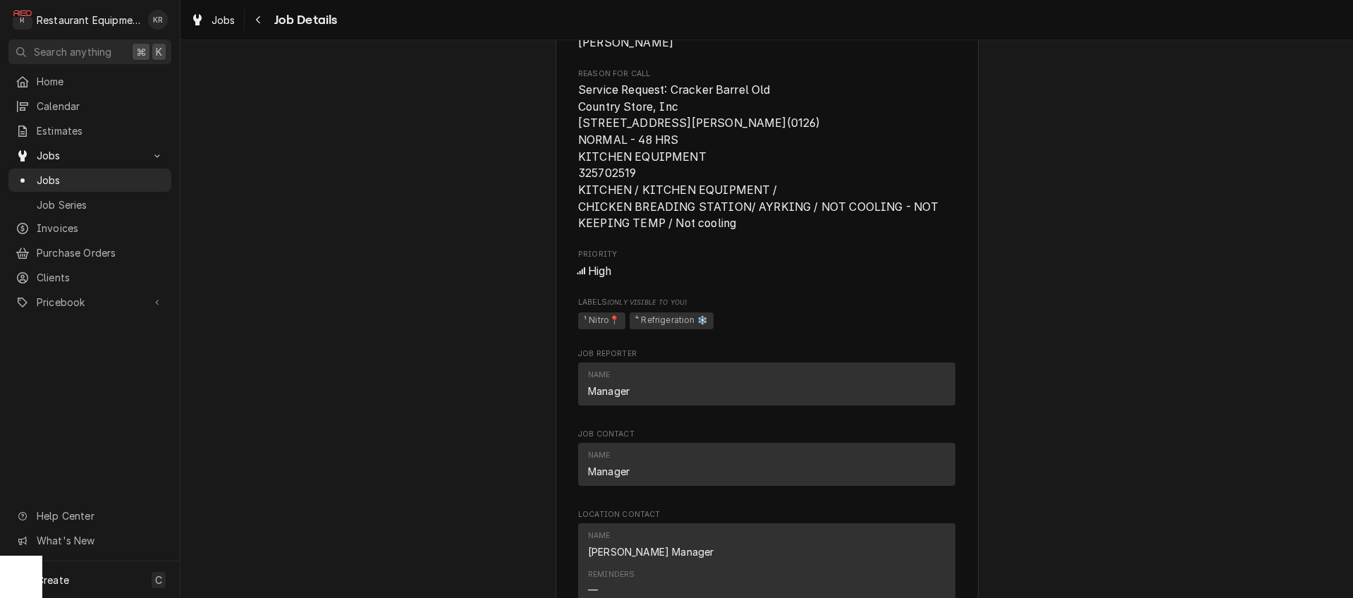
scroll to position [1437, 0]
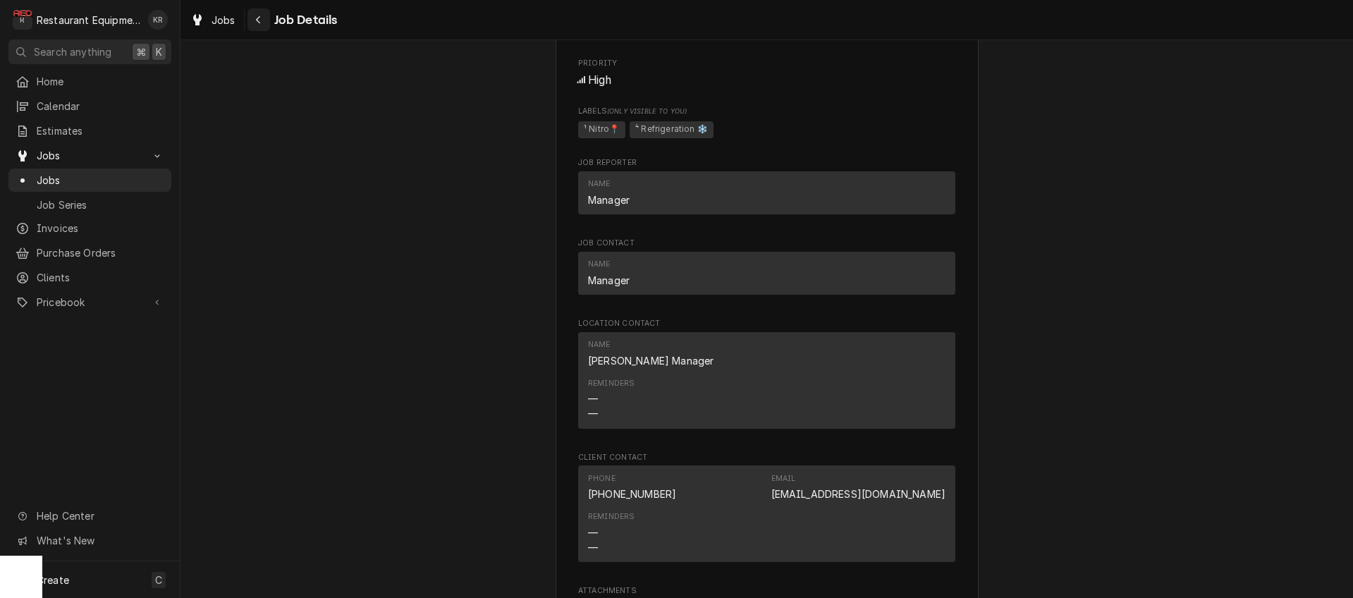
click at [261, 27] on button "Navigate back" at bounding box center [258, 19] width 23 height 23
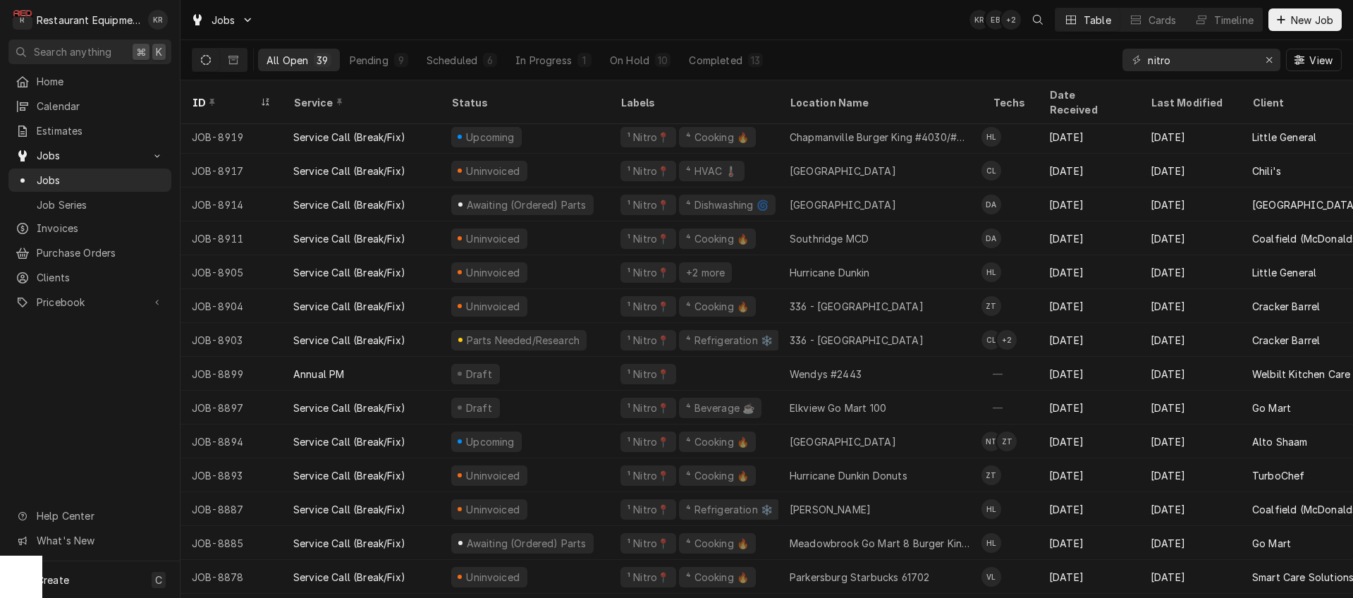
scroll to position [273, 0]
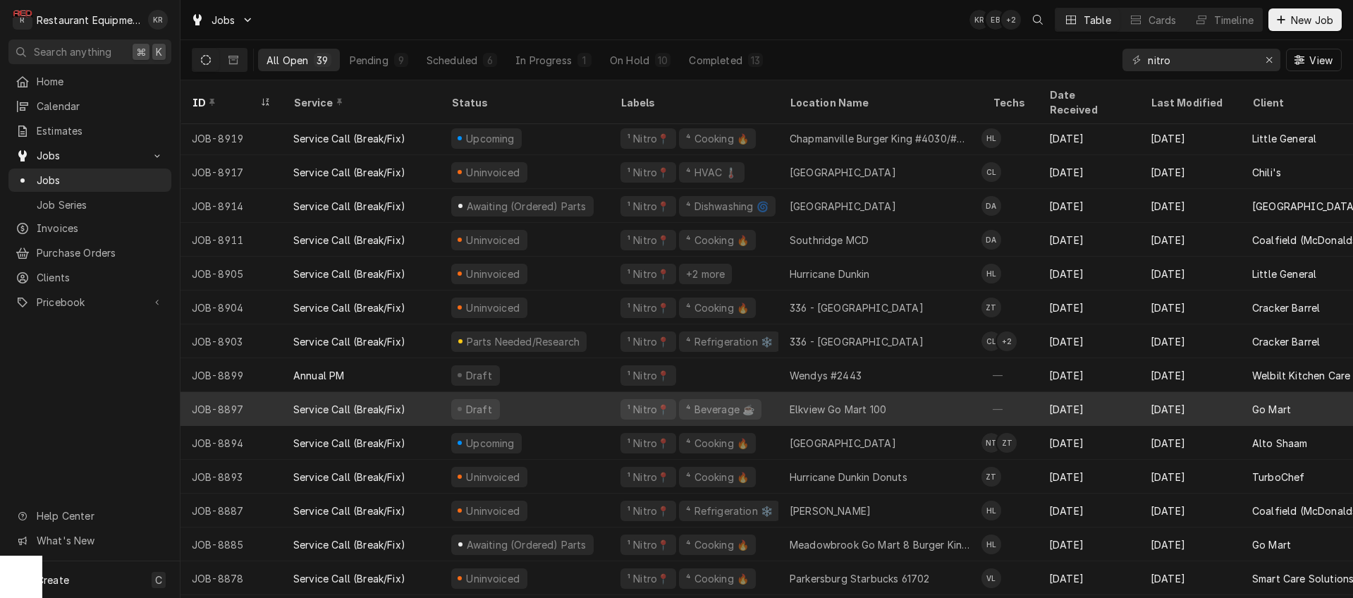
click at [508, 392] on div "Draft" at bounding box center [524, 409] width 169 height 34
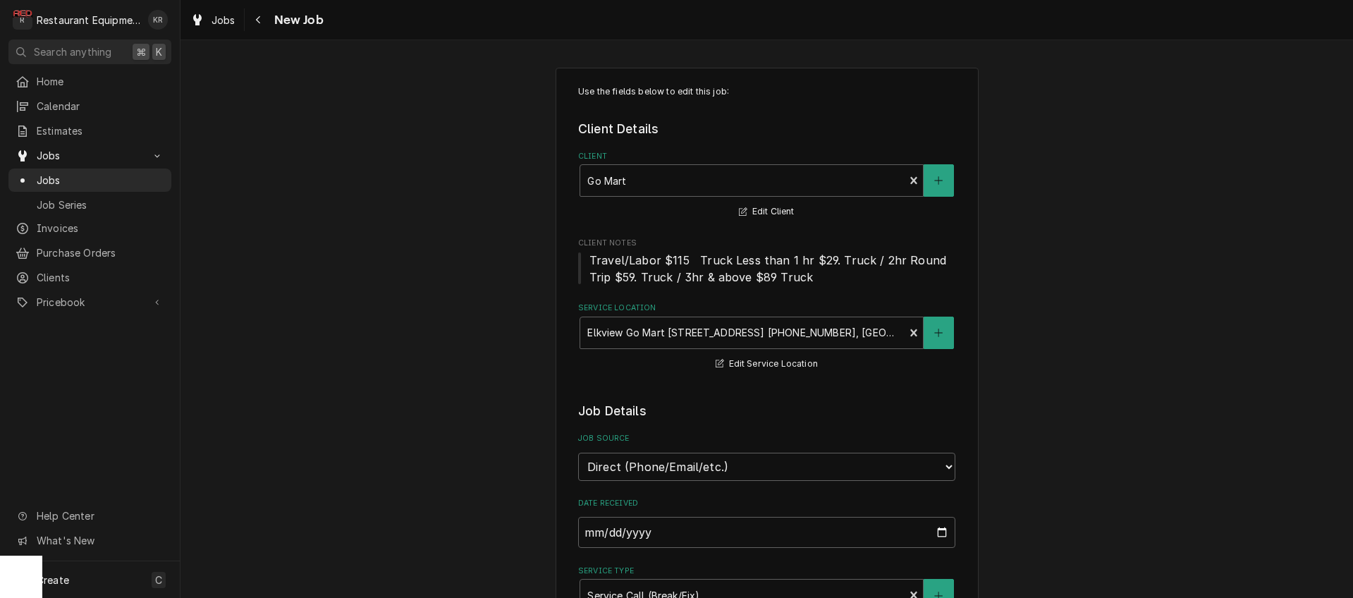
type textarea "x"
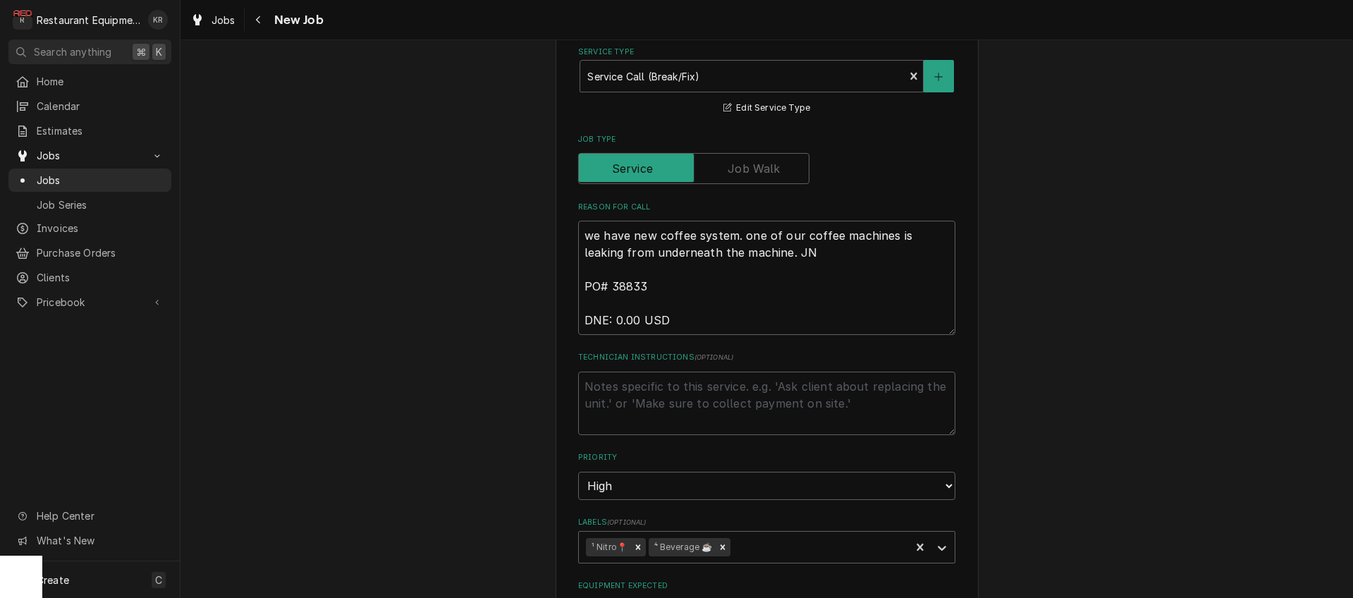
scroll to position [518, 0]
click at [258, 16] on icon "Navigate back" at bounding box center [258, 20] width 6 height 10
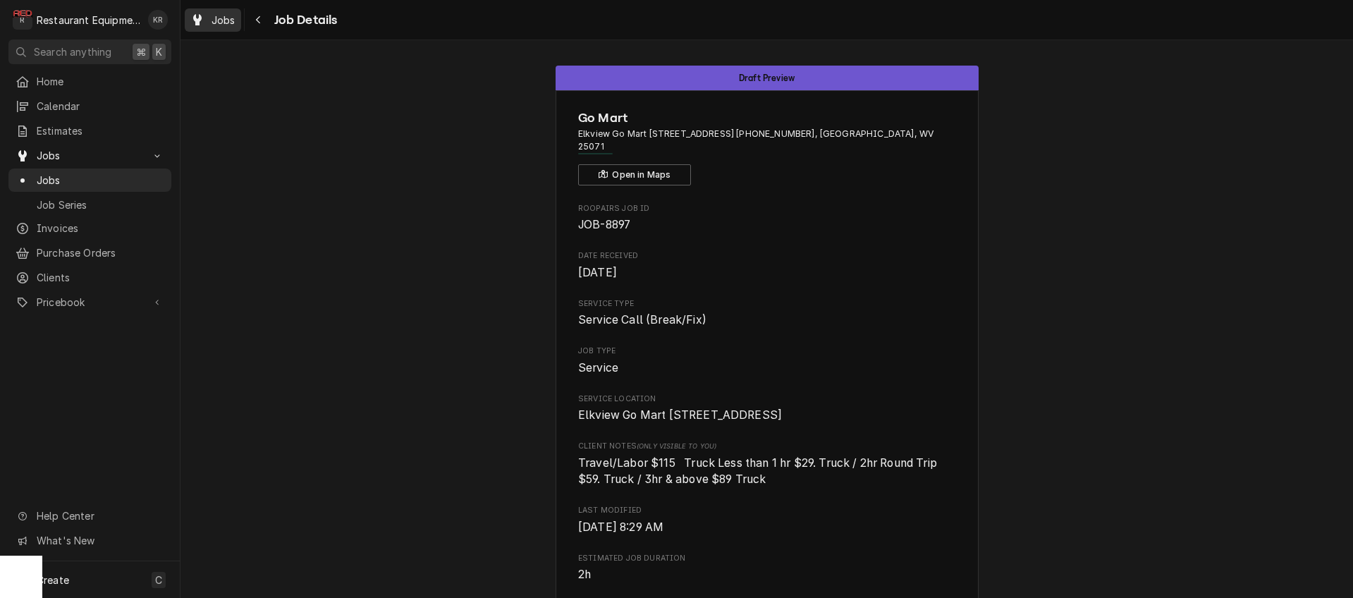
click at [228, 21] on span "Jobs" at bounding box center [223, 20] width 24 height 15
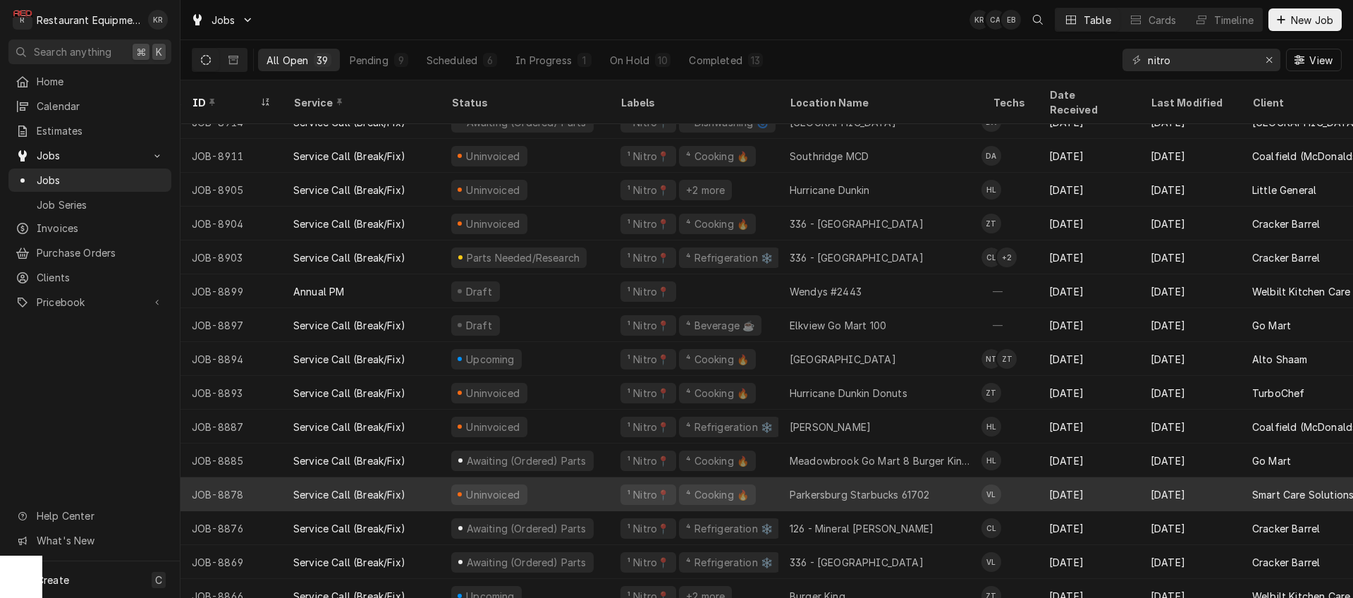
scroll to position [358, 1]
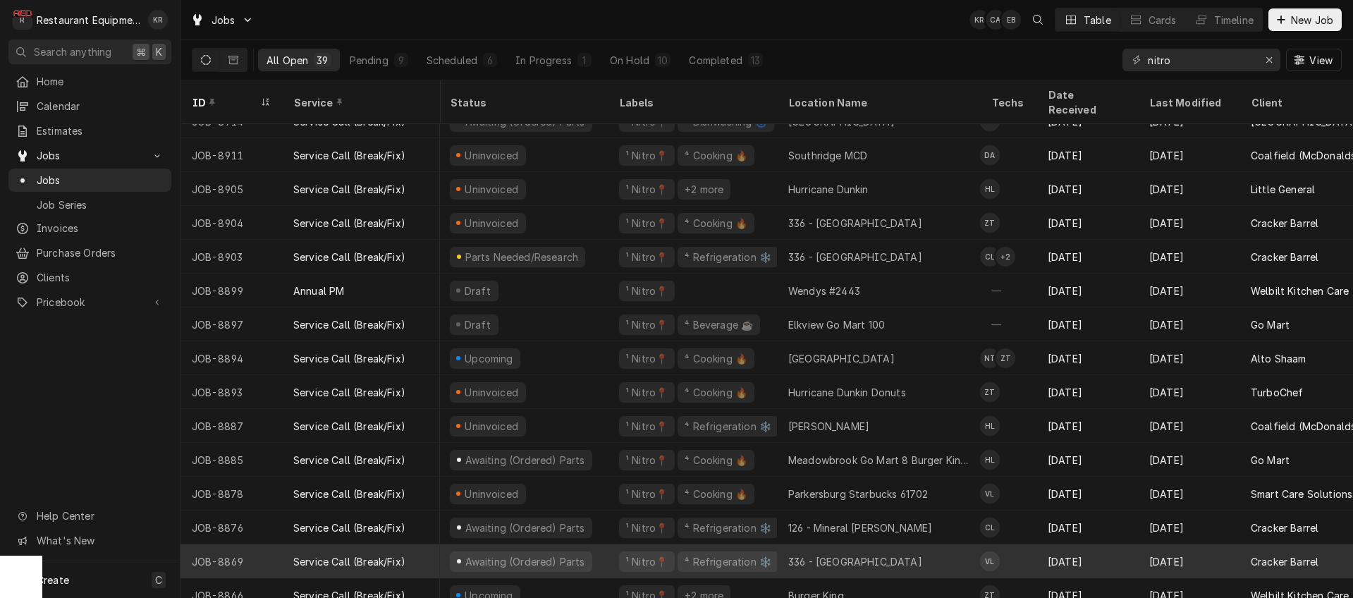
click at [684, 554] on div "⁴ Refrigeration ❄️" at bounding box center [728, 561] width 90 height 15
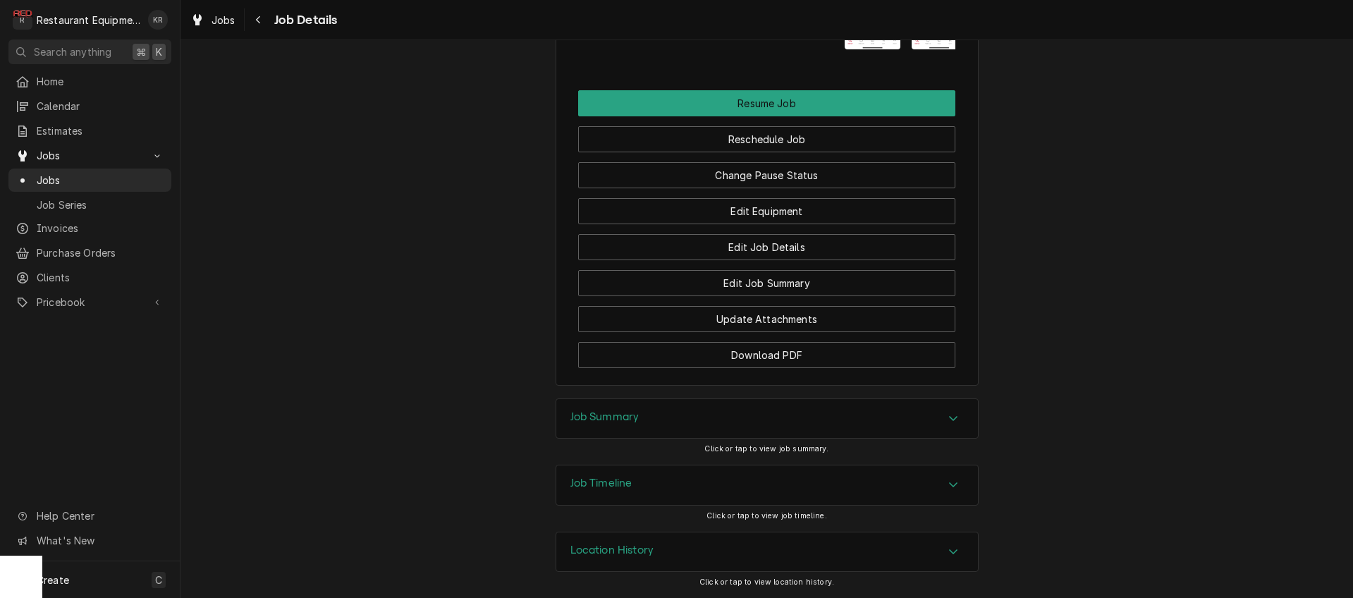
scroll to position [1864, 0]
click at [653, 414] on div "Job Summary" at bounding box center [767, 418] width 422 height 39
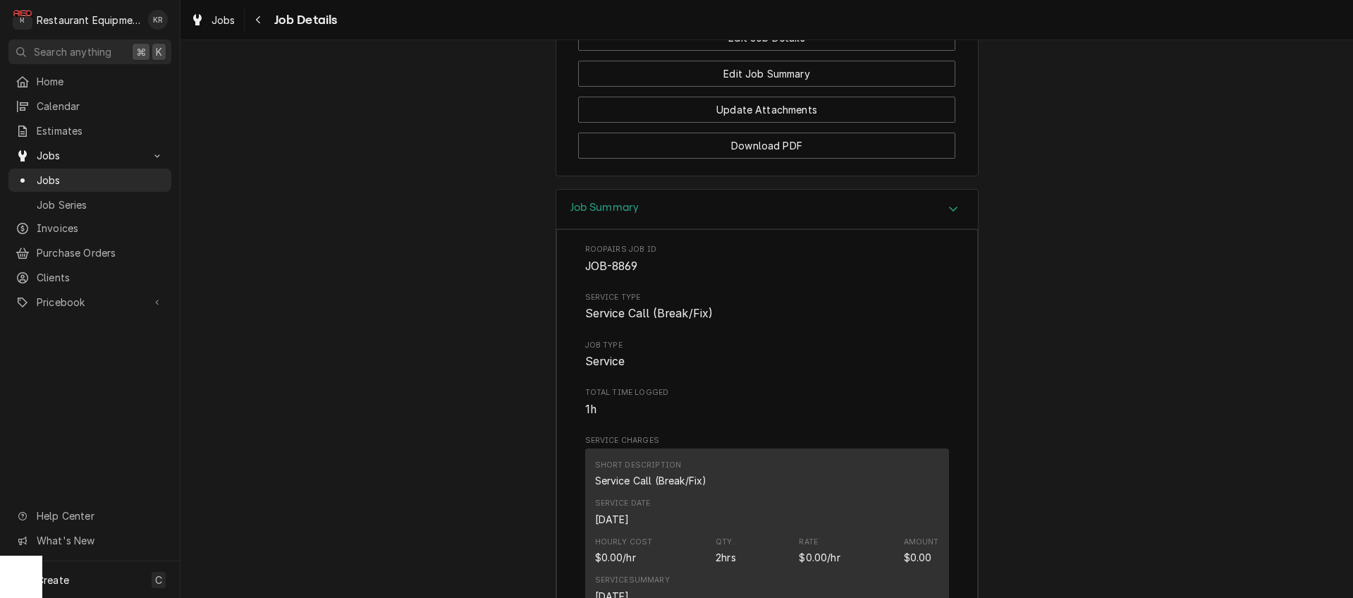
scroll to position [2047, 0]
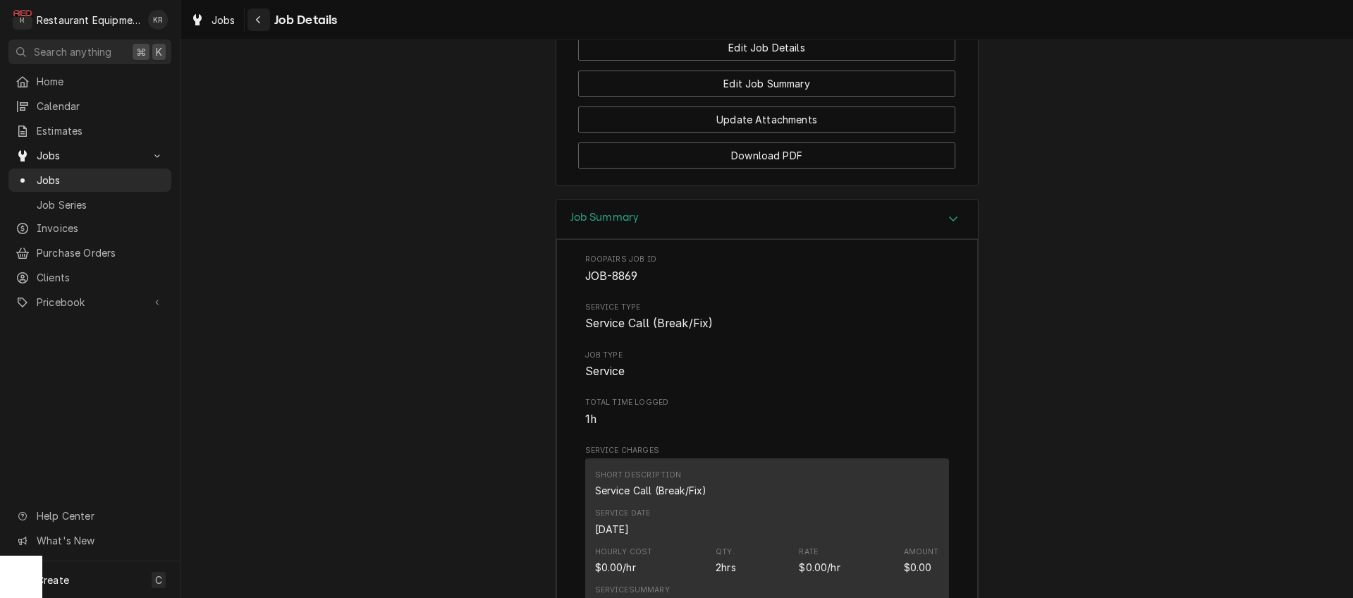
click at [249, 19] on button "Navigate back" at bounding box center [258, 19] width 23 height 23
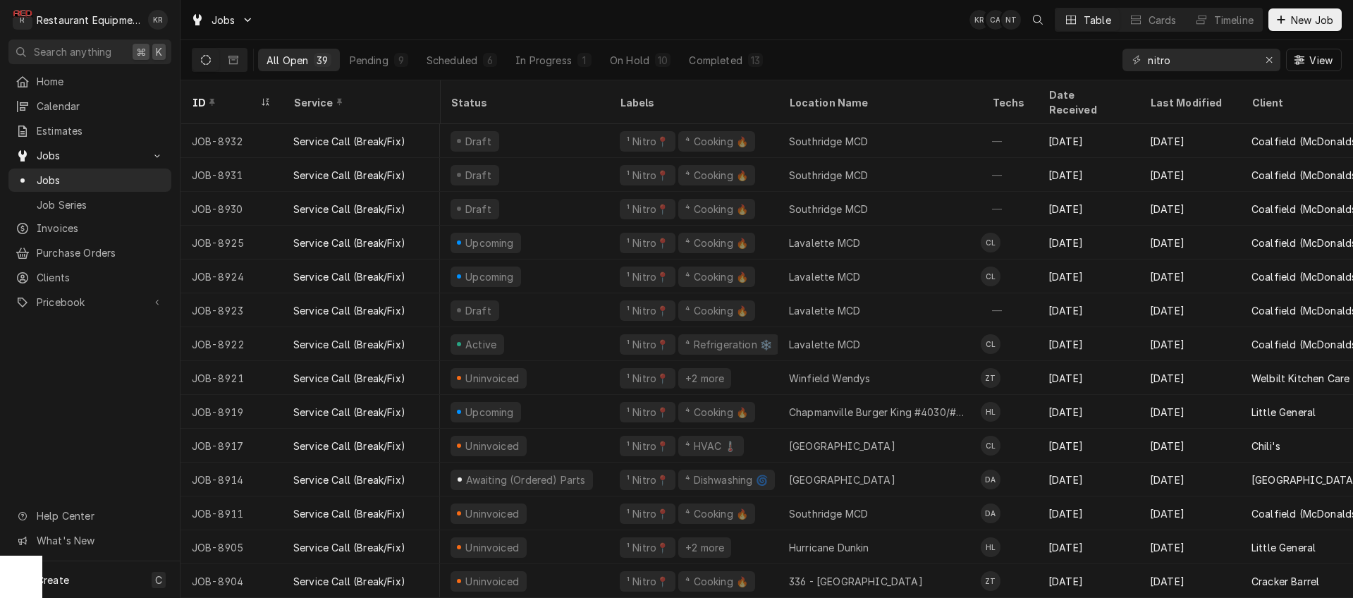
scroll to position [4, 1]
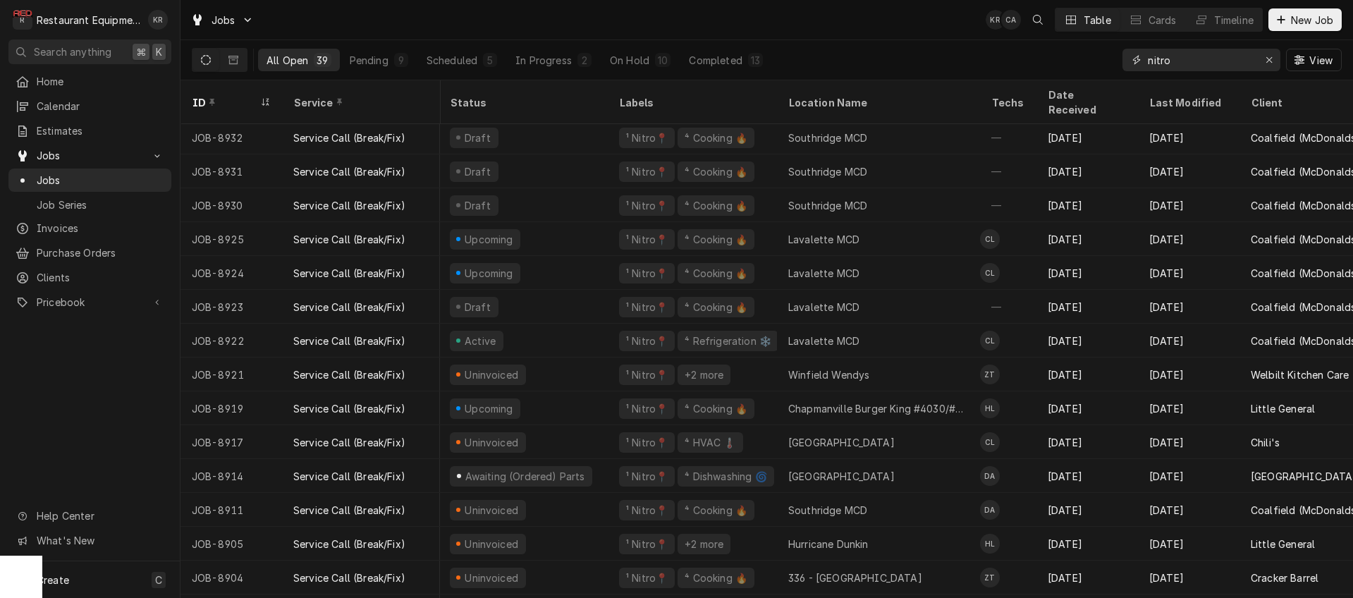
click at [1276, 65] on button "Erase input" at bounding box center [1269, 60] width 23 height 23
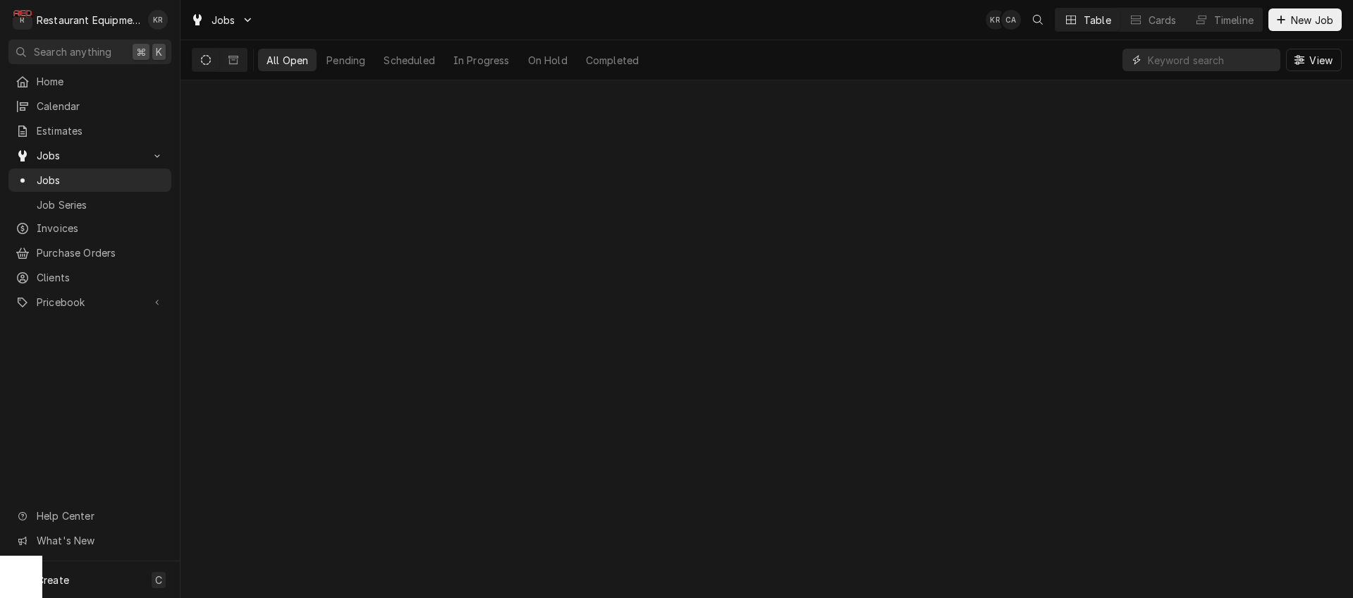
click at [1242, 63] on input "Dynamic Content Wrapper" at bounding box center [1210, 60] width 125 height 23
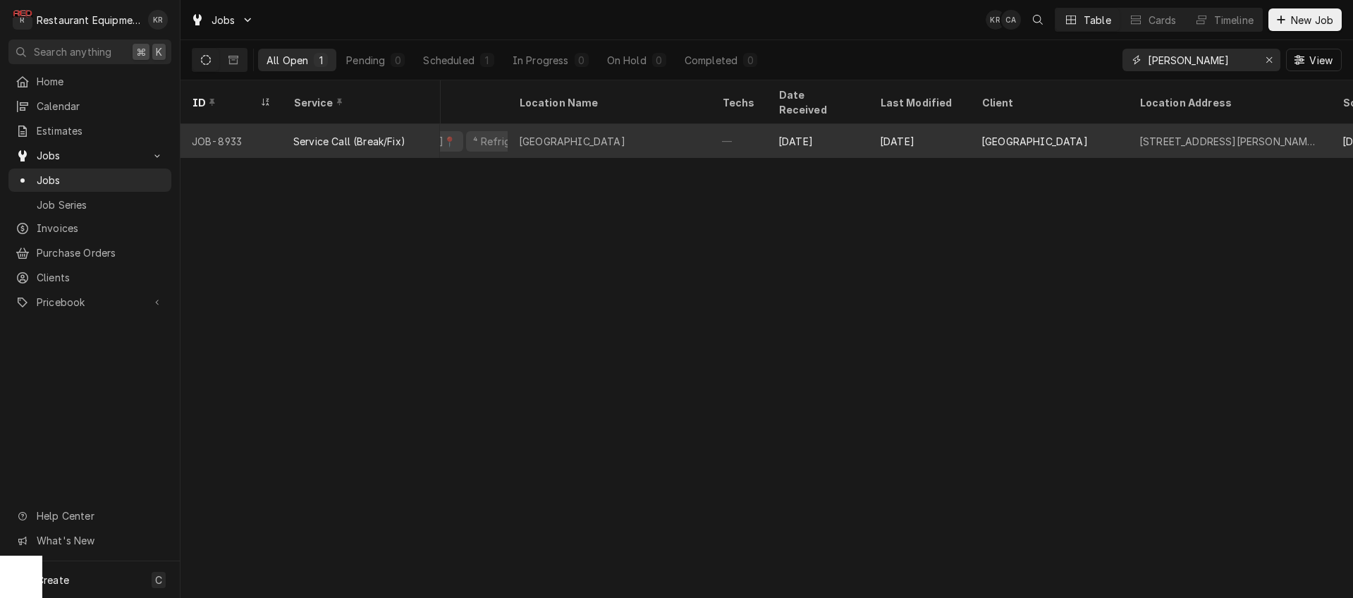
scroll to position [0, 300]
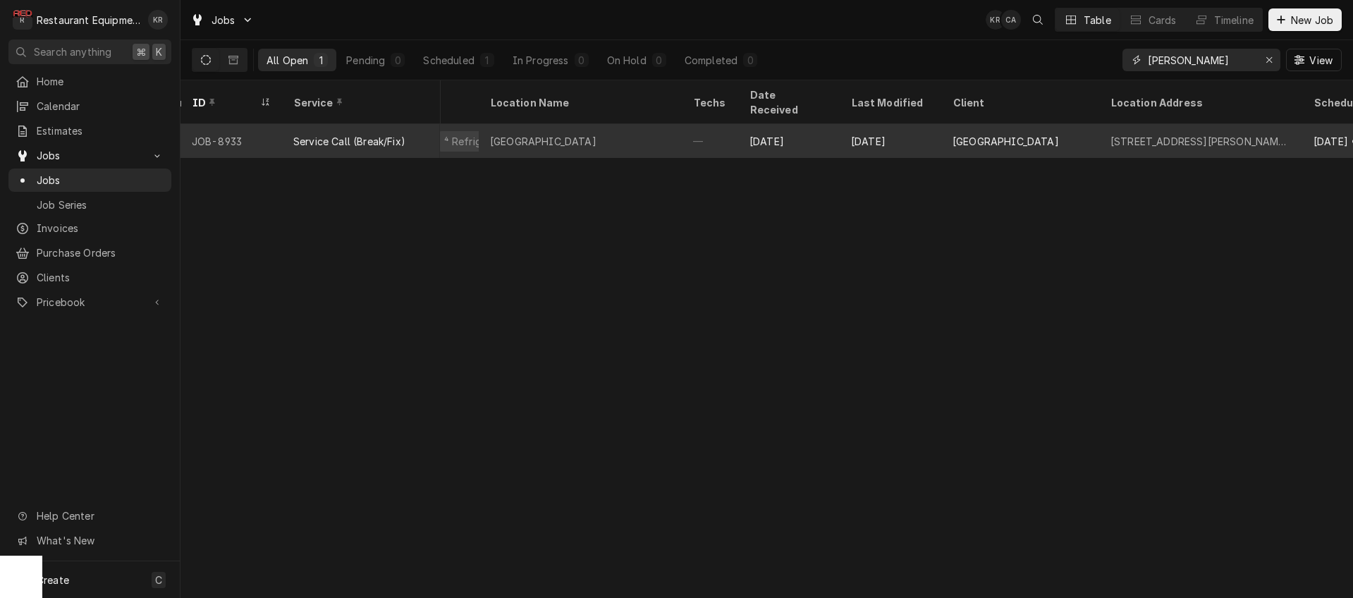
type input "libert"
click at [733, 124] on div "—" at bounding box center [710, 141] width 56 height 34
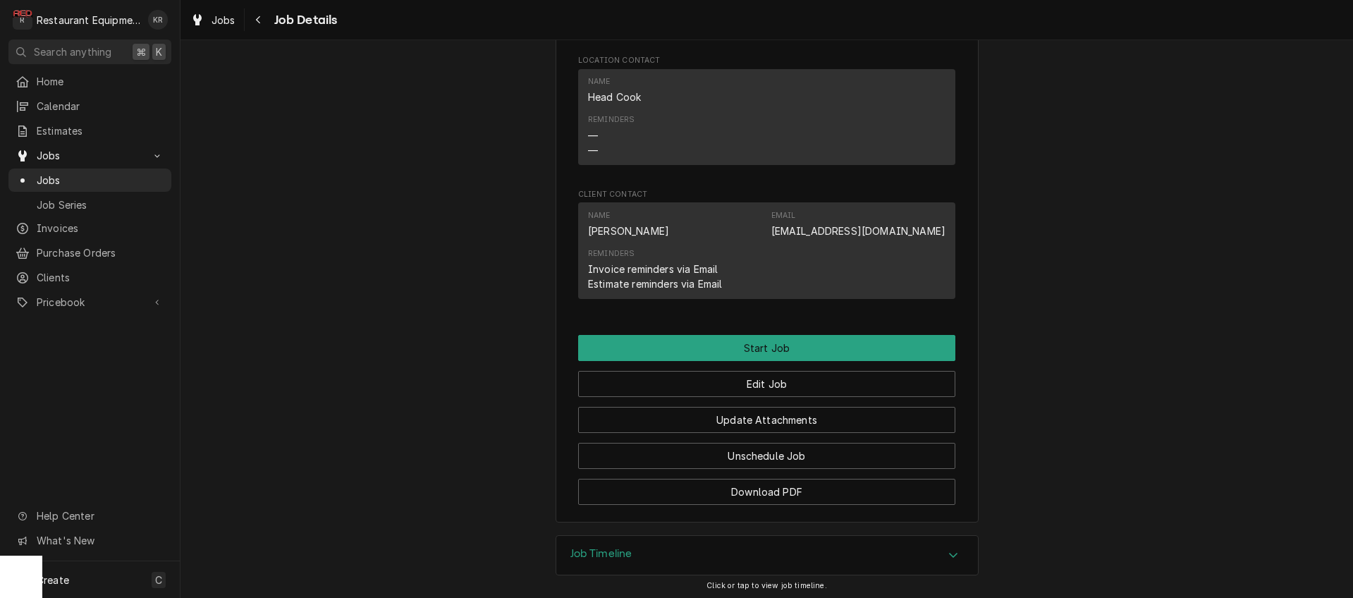
scroll to position [1106, 0]
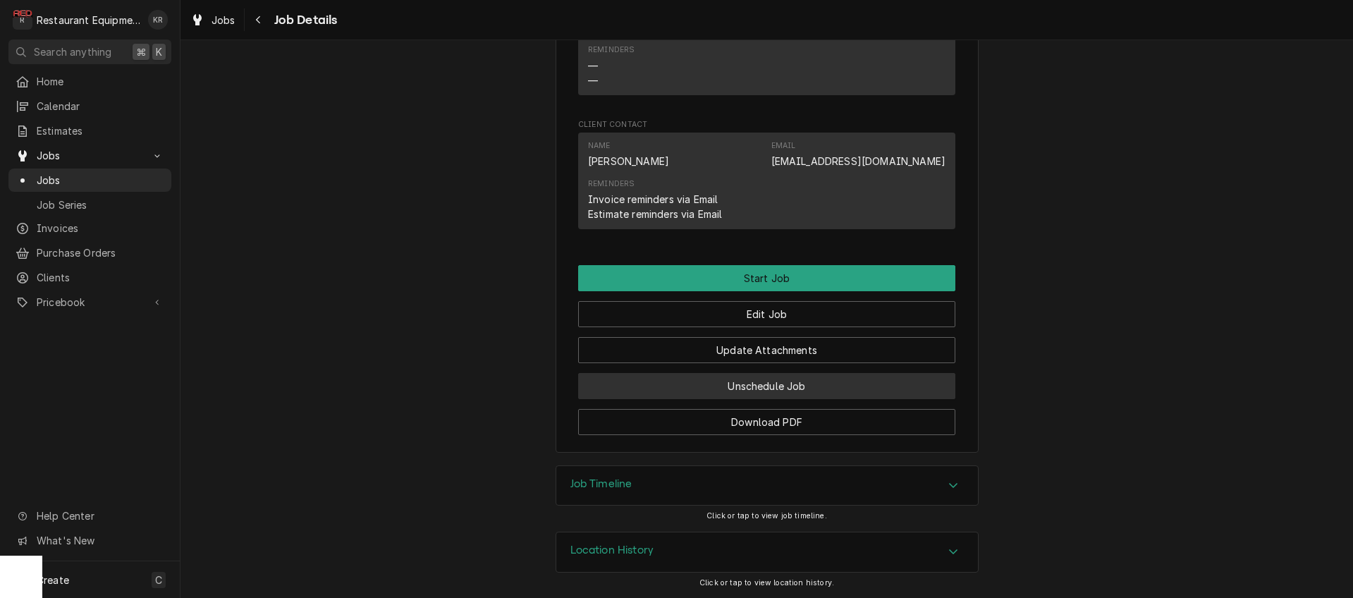
click at [746, 383] on button "Unschedule Job" at bounding box center [766, 386] width 377 height 26
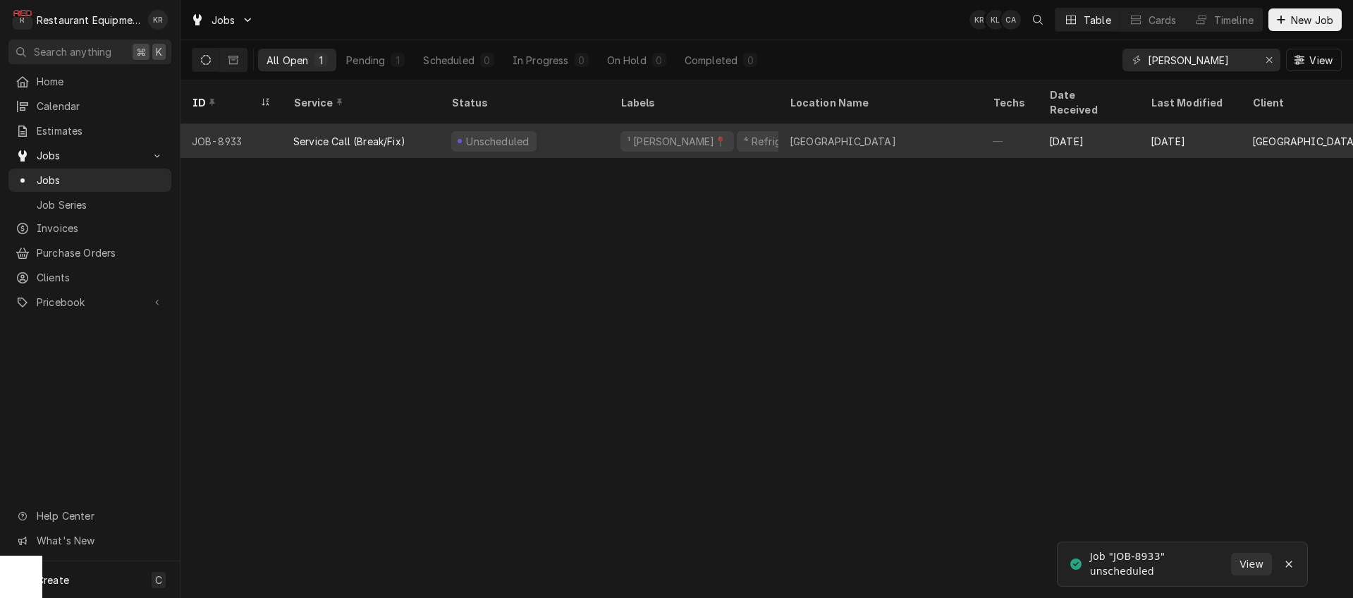
click at [742, 134] on div "⁴ Refrigeration ❄️" at bounding box center [787, 141] width 90 height 15
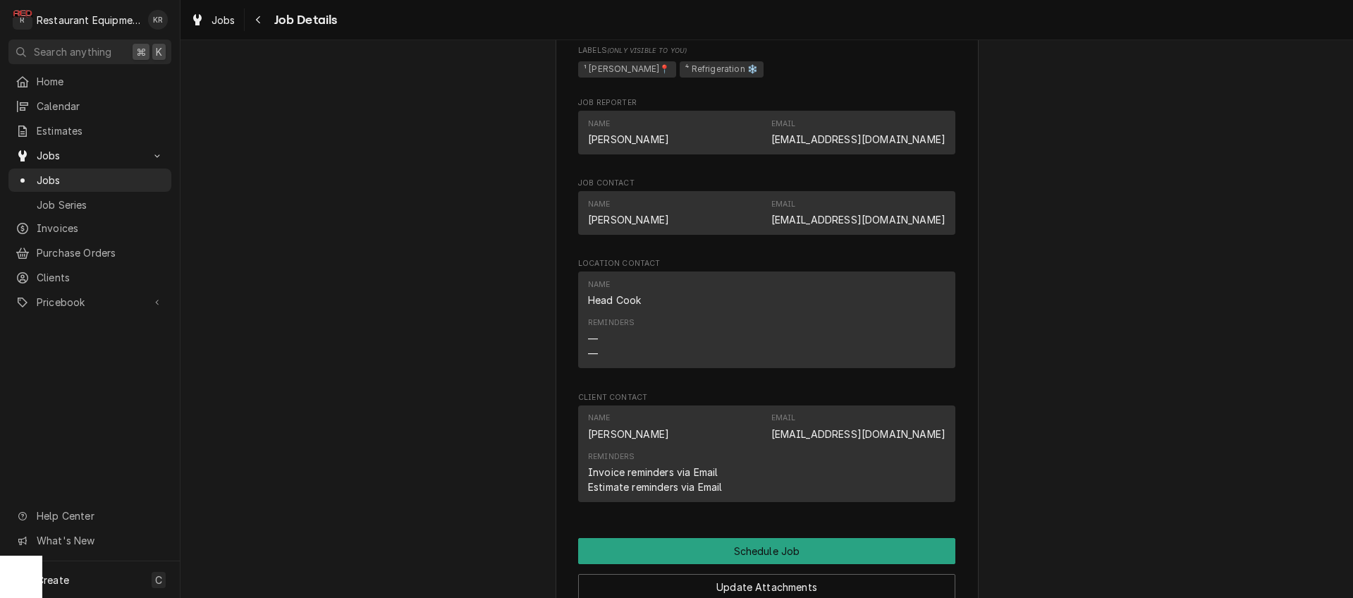
scroll to position [938, 0]
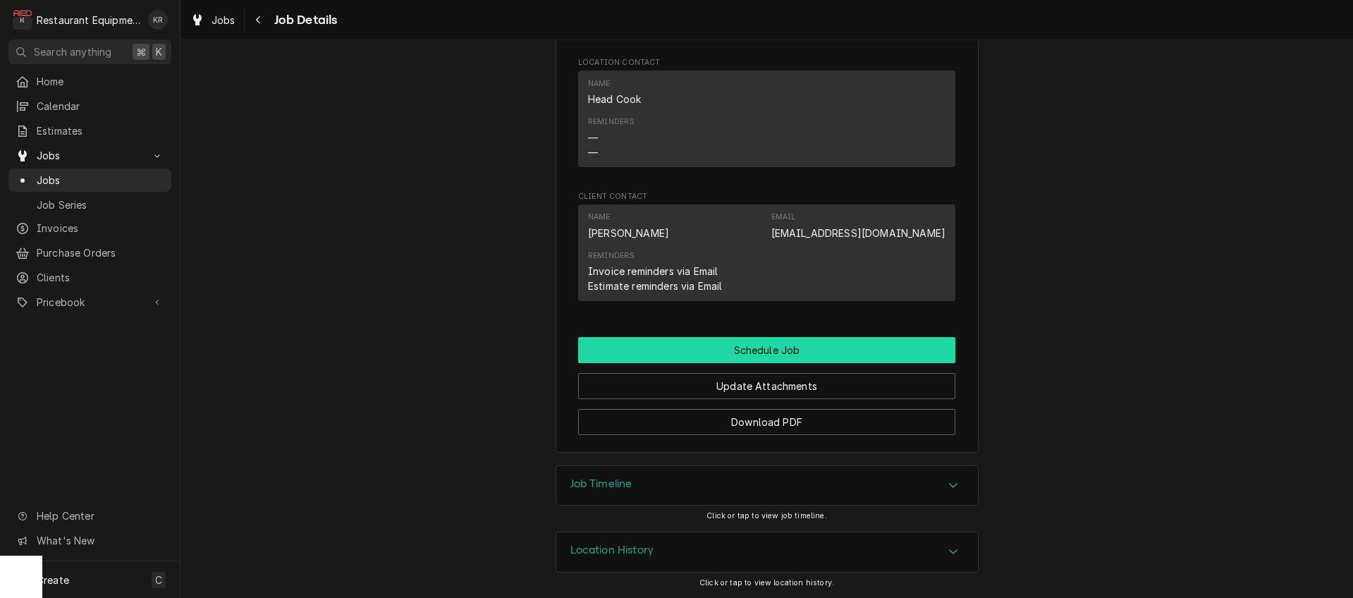
click at [758, 357] on button "Schedule Job" at bounding box center [766, 350] width 377 height 26
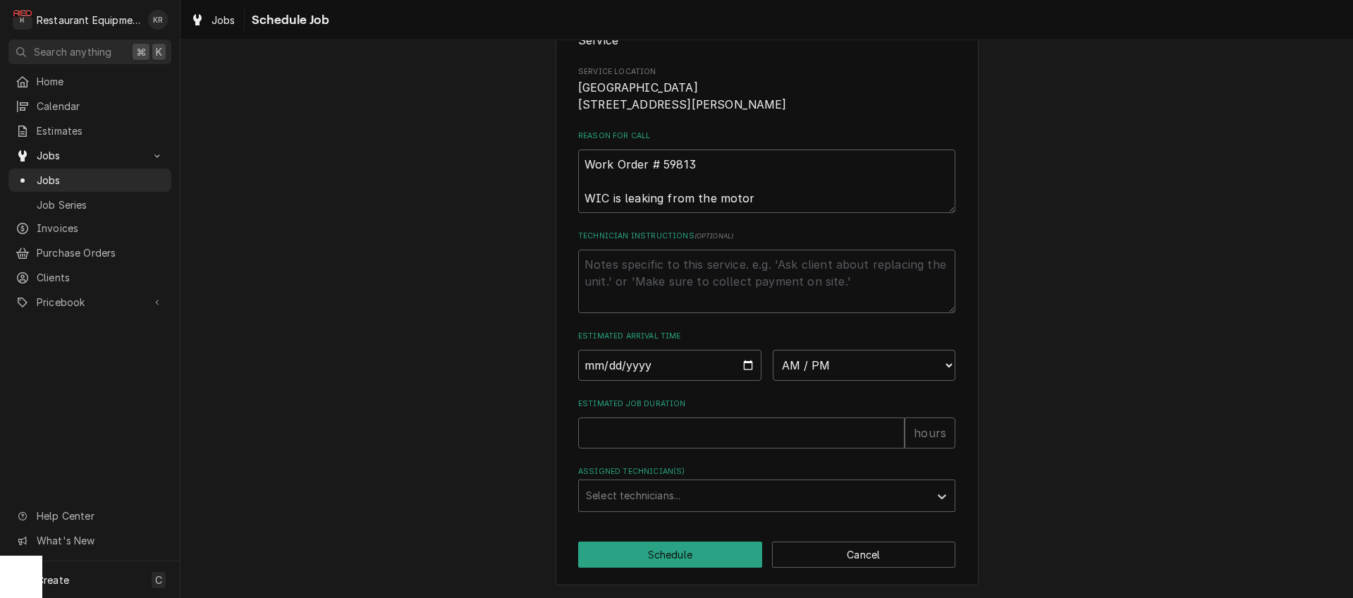
scroll to position [214, 0]
click at [741, 364] on input "Date" at bounding box center [669, 365] width 183 height 31
type input "2025-09-18"
type textarea "x"
click at [773, 350] on select "AM / PM 6:00 AM 6:15 AM 6:30 AM 6:45 AM 7:00 AM 7:15 AM 7:30 AM 7:45 AM 8:00 AM…" at bounding box center [864, 365] width 183 height 31
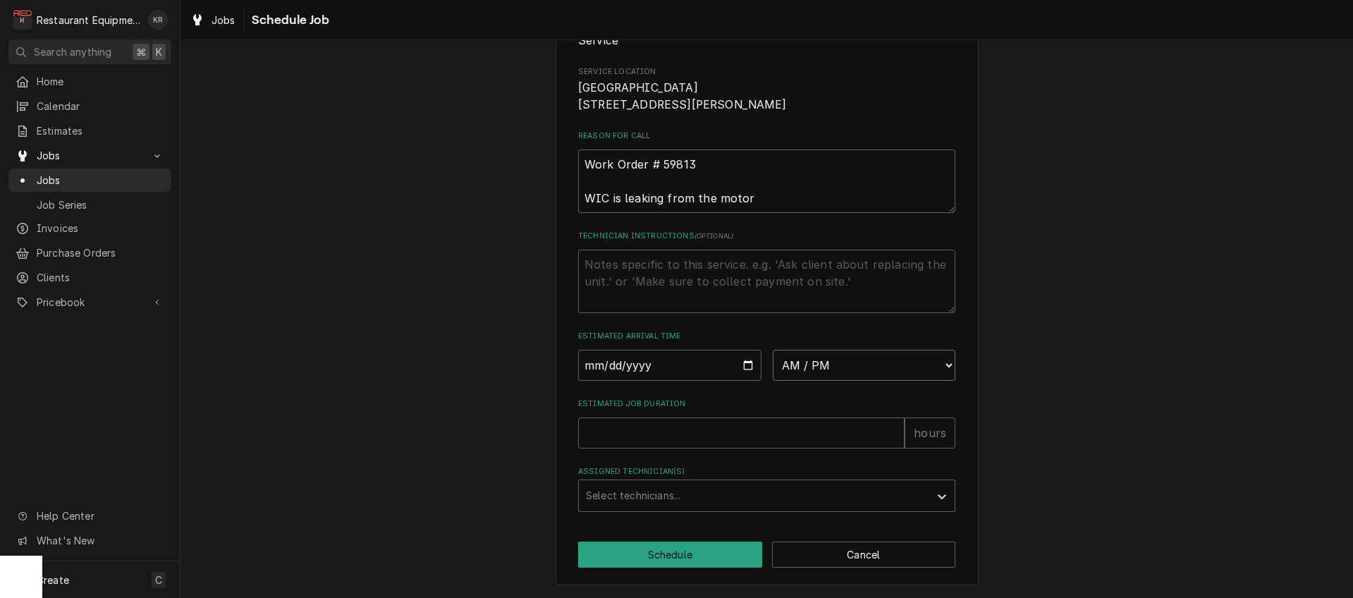
select select "11:00:00"
click option "11:00 AM" at bounding box center [0, 0] width 0 height 0
click at [639, 429] on input "Estimated Job Duration" at bounding box center [741, 432] width 326 height 31
type textarea "x"
type input "1"
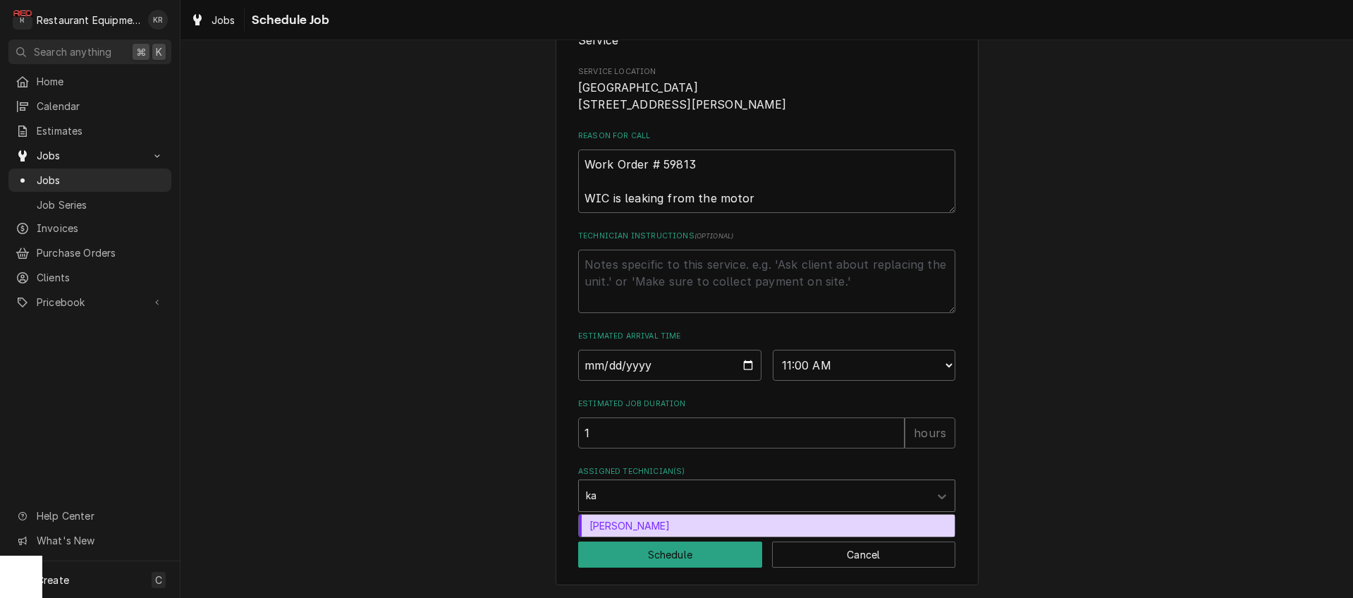
type input "kal"
type textarea "x"
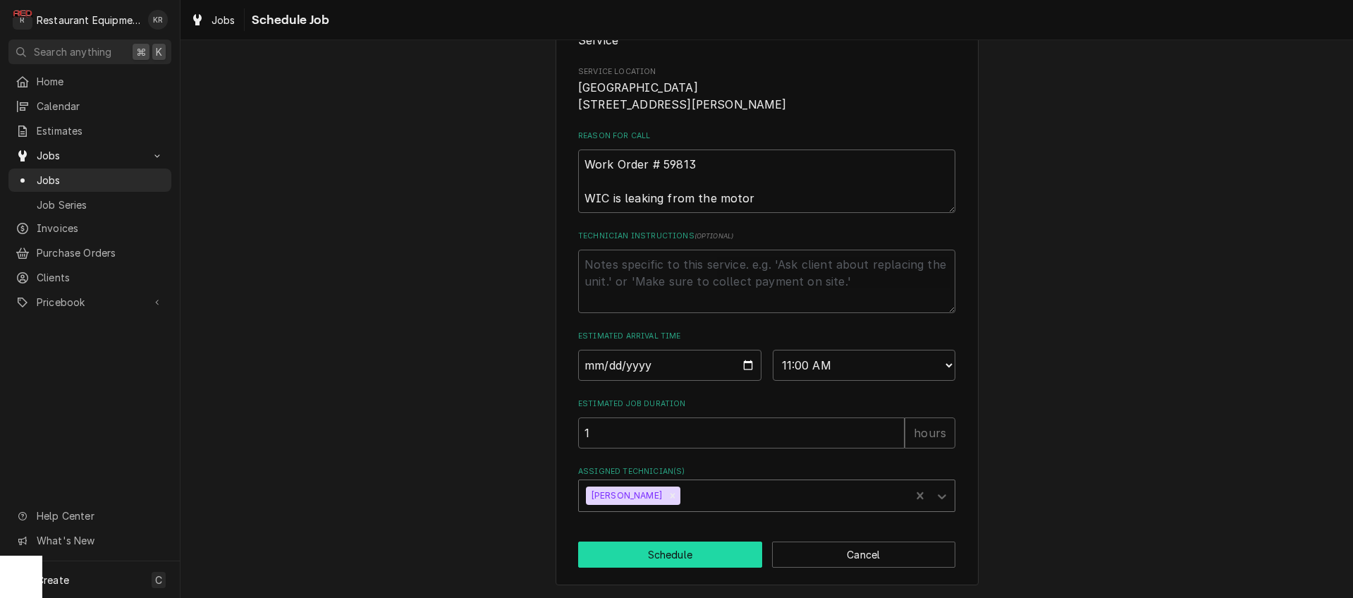
click at [650, 560] on button "Schedule" at bounding box center [670, 554] width 184 height 26
type textarea "x"
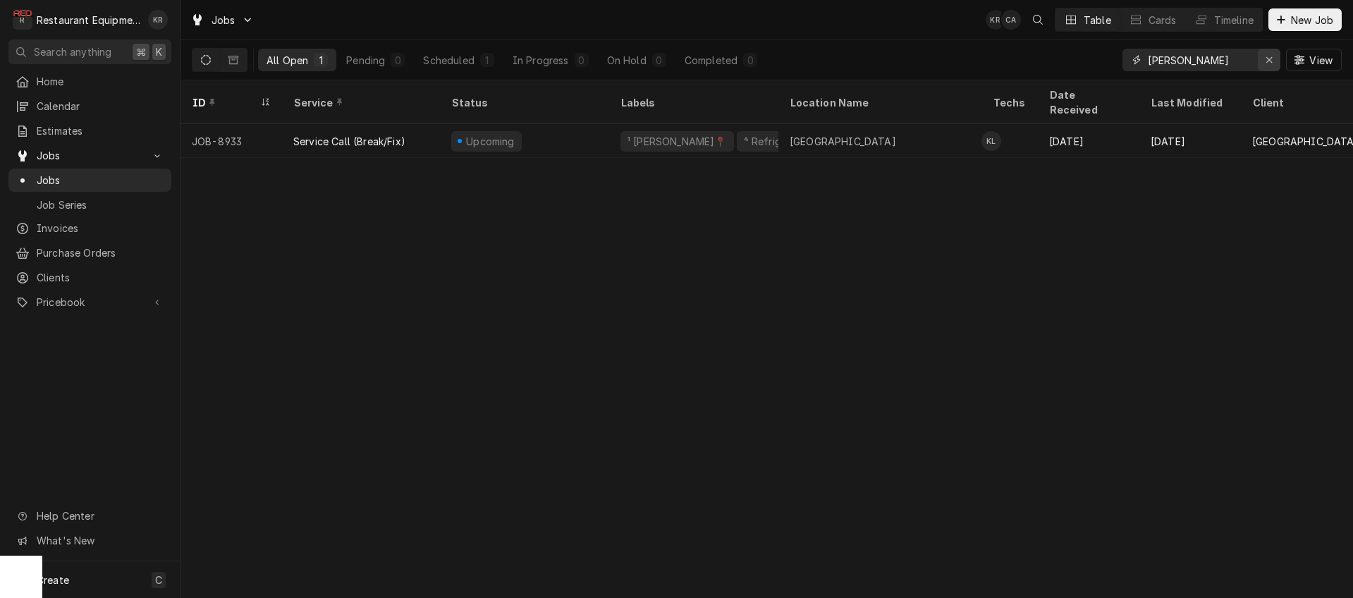
click at [1273, 61] on div "Erase input" at bounding box center [1269, 60] width 14 height 14
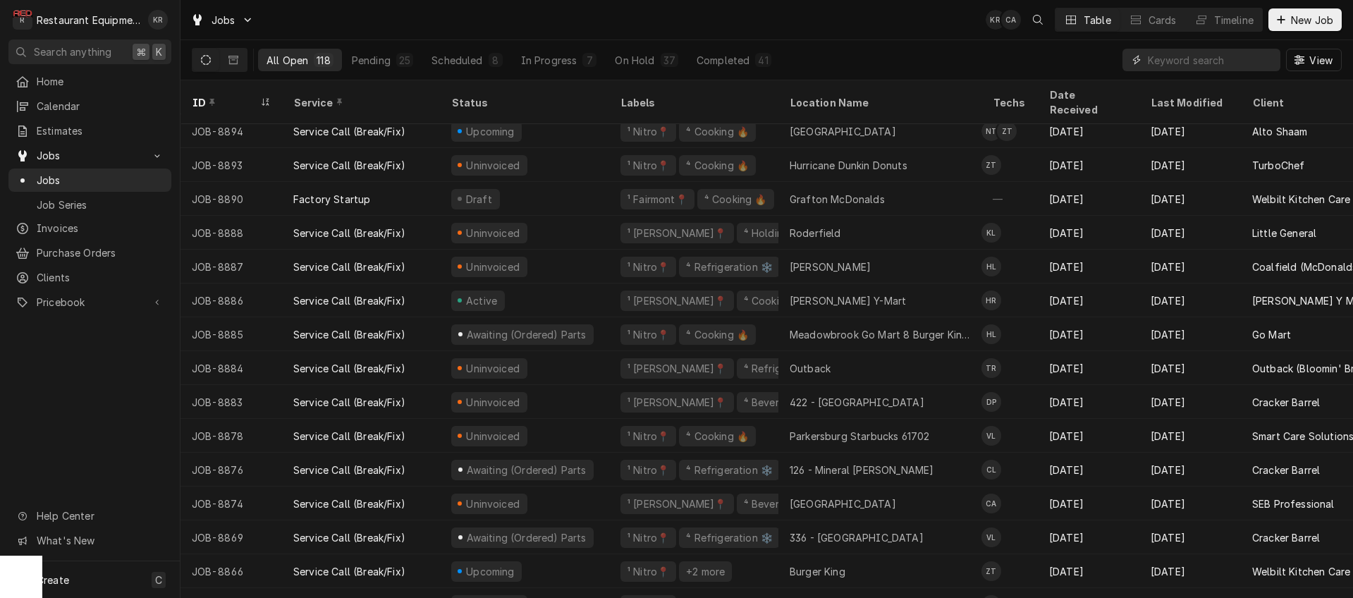
scroll to position [1231, 0]
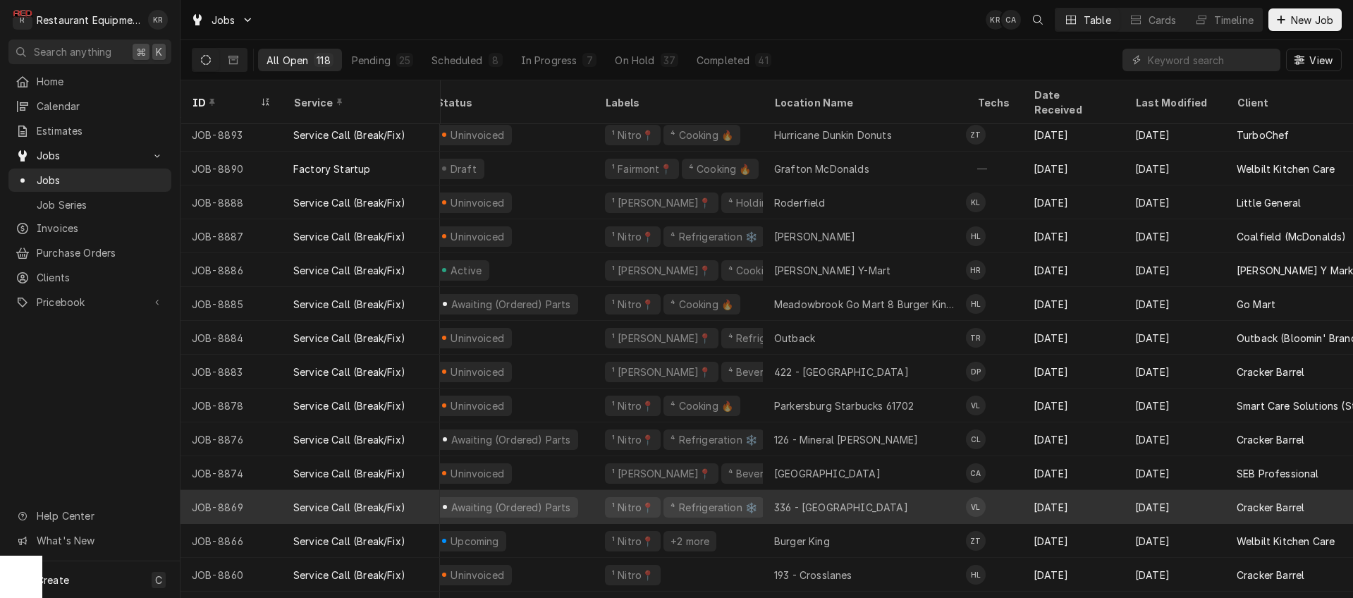
click at [487, 500] on div "Awaiting (Ordered) Parts" at bounding box center [510, 507] width 123 height 15
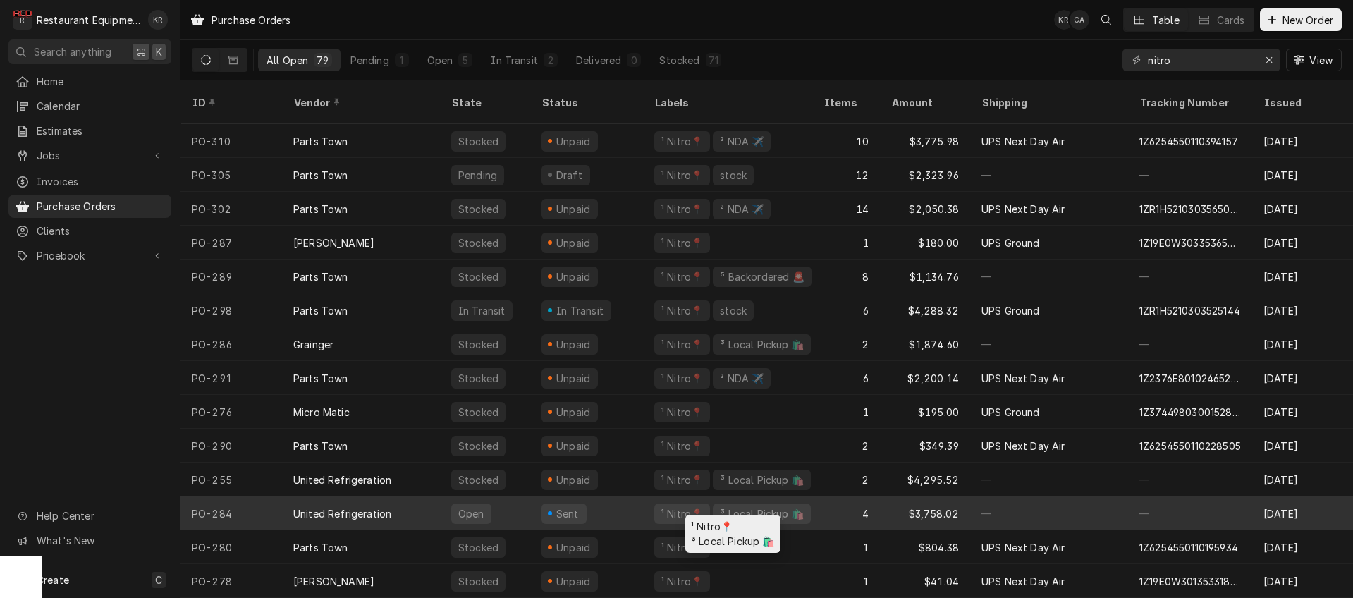
click at [810, 496] on div "¹ Nitro📍 ³ Local Pickup 🛍️" at bounding box center [727, 513] width 169 height 34
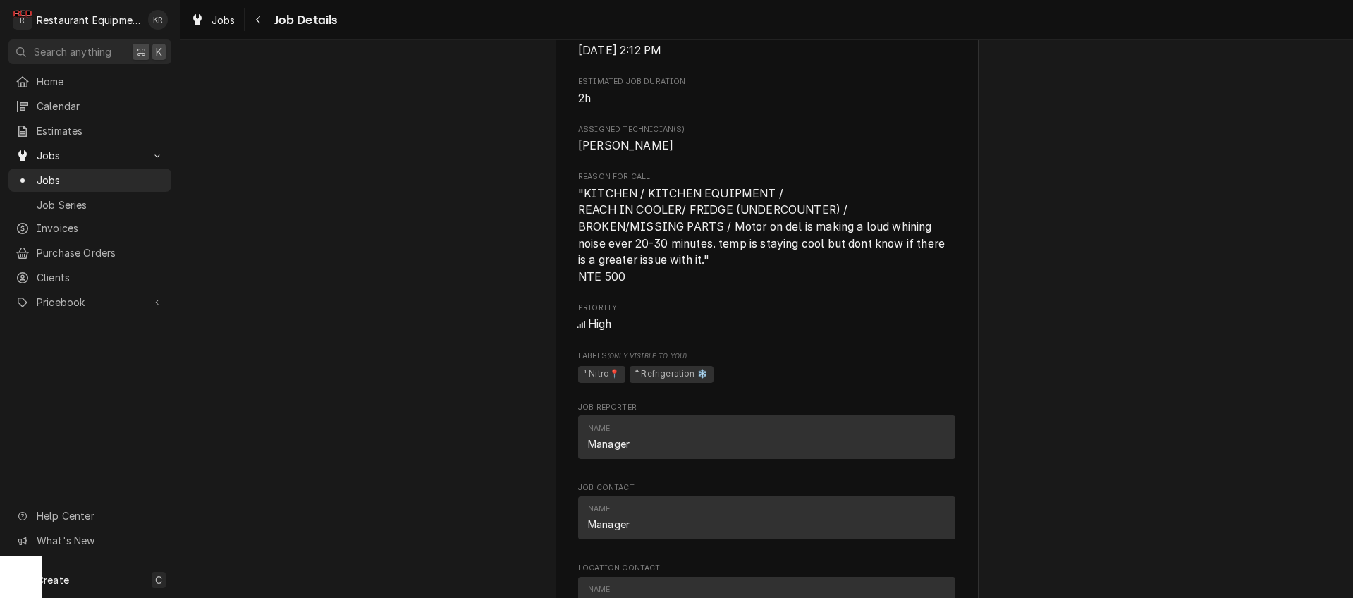
scroll to position [923, 0]
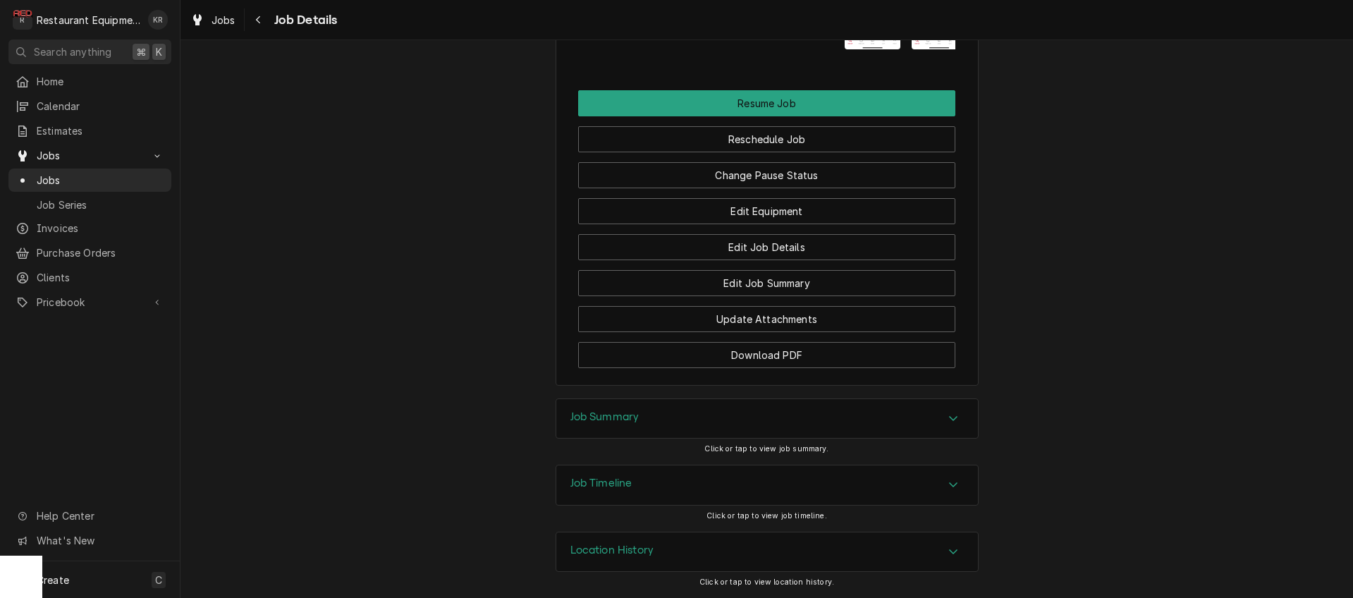
click at [622, 422] on h3 "Job Summary" at bounding box center [604, 416] width 69 height 13
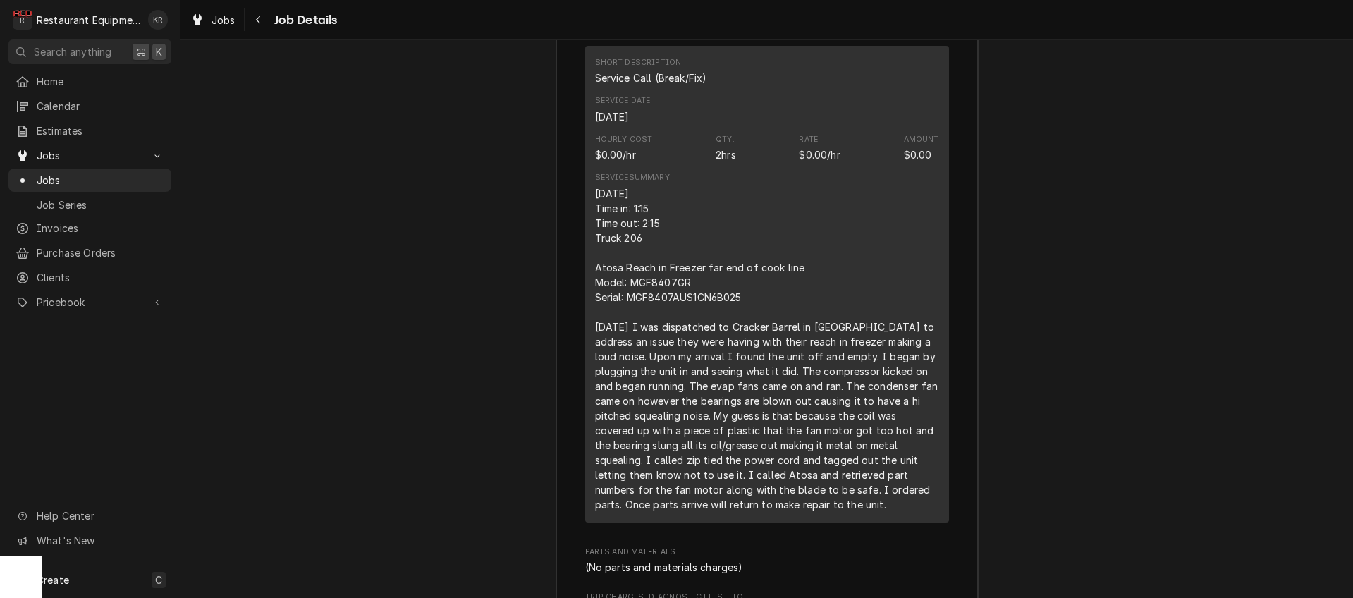
scroll to position [2460, 0]
click at [219, 20] on span "Jobs" at bounding box center [223, 20] width 24 height 15
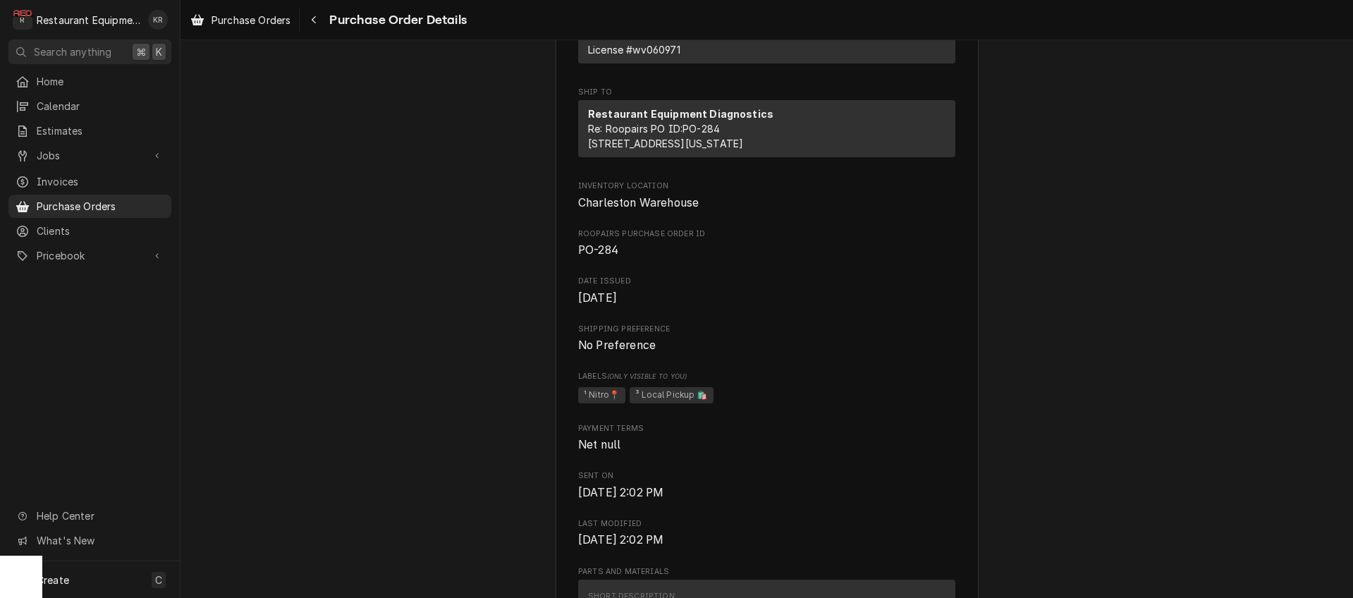
scroll to position [306, 0]
click at [316, 17] on icon "Navigate back" at bounding box center [314, 20] width 4 height 8
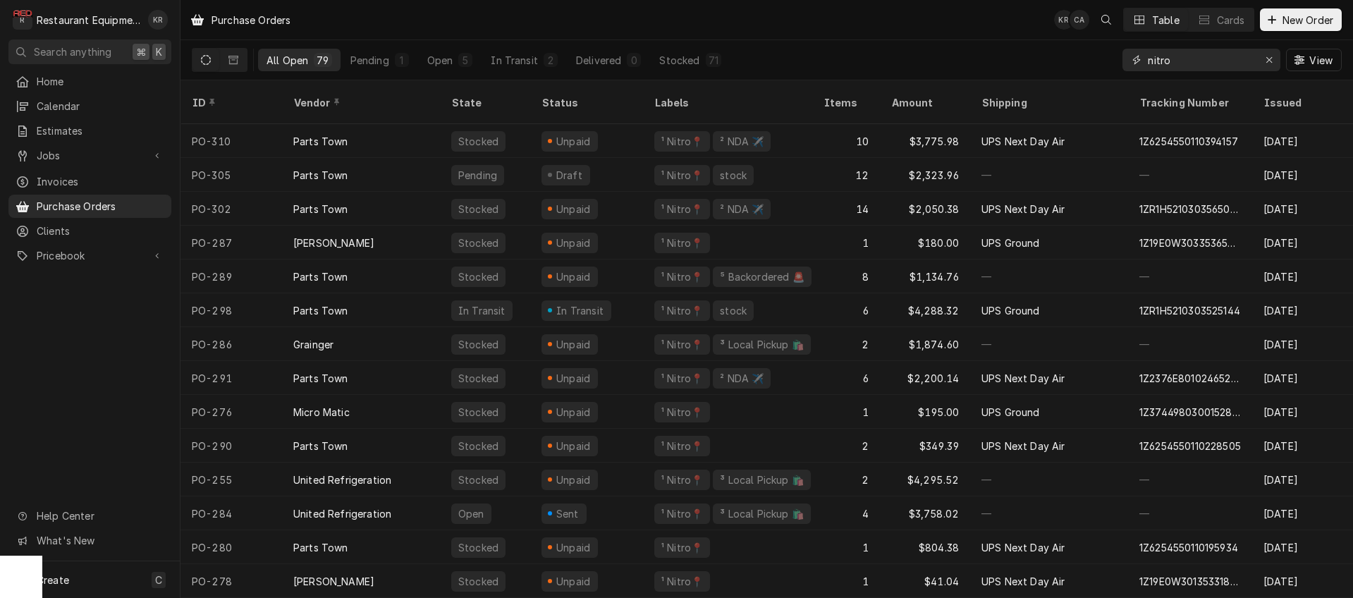
click at [1211, 61] on input "nitro" at bounding box center [1201, 60] width 106 height 23
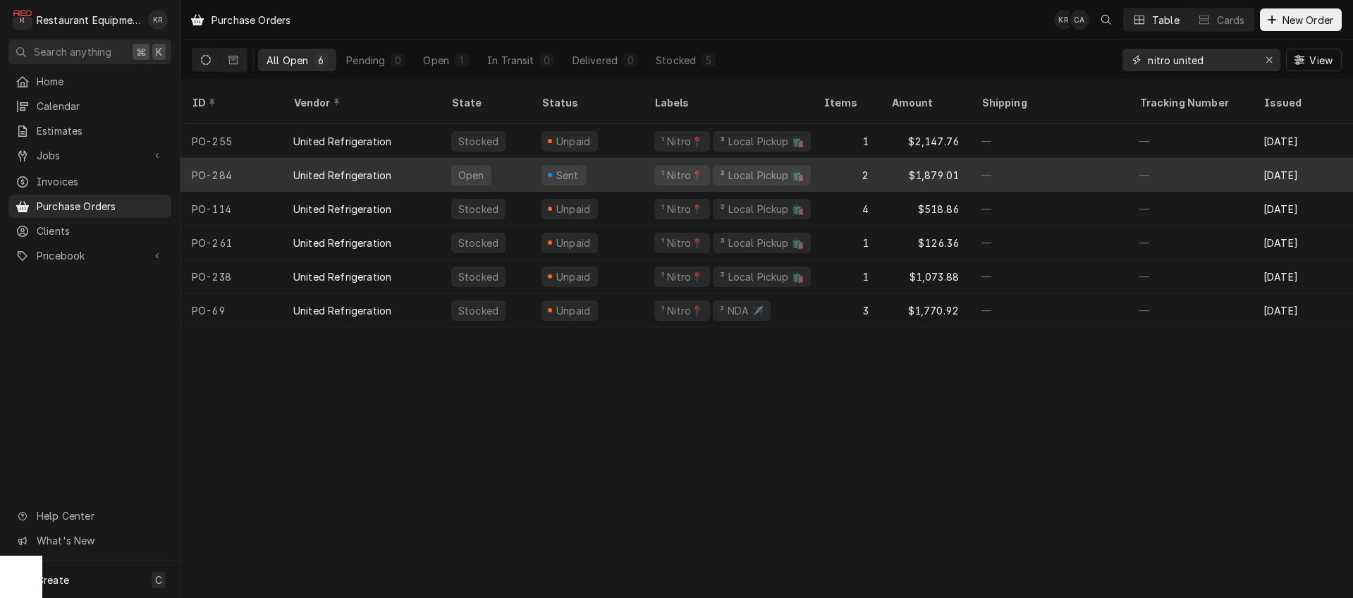
type input "nitro united"
click at [366, 165] on div "United Refrigeration" at bounding box center [361, 175] width 158 height 34
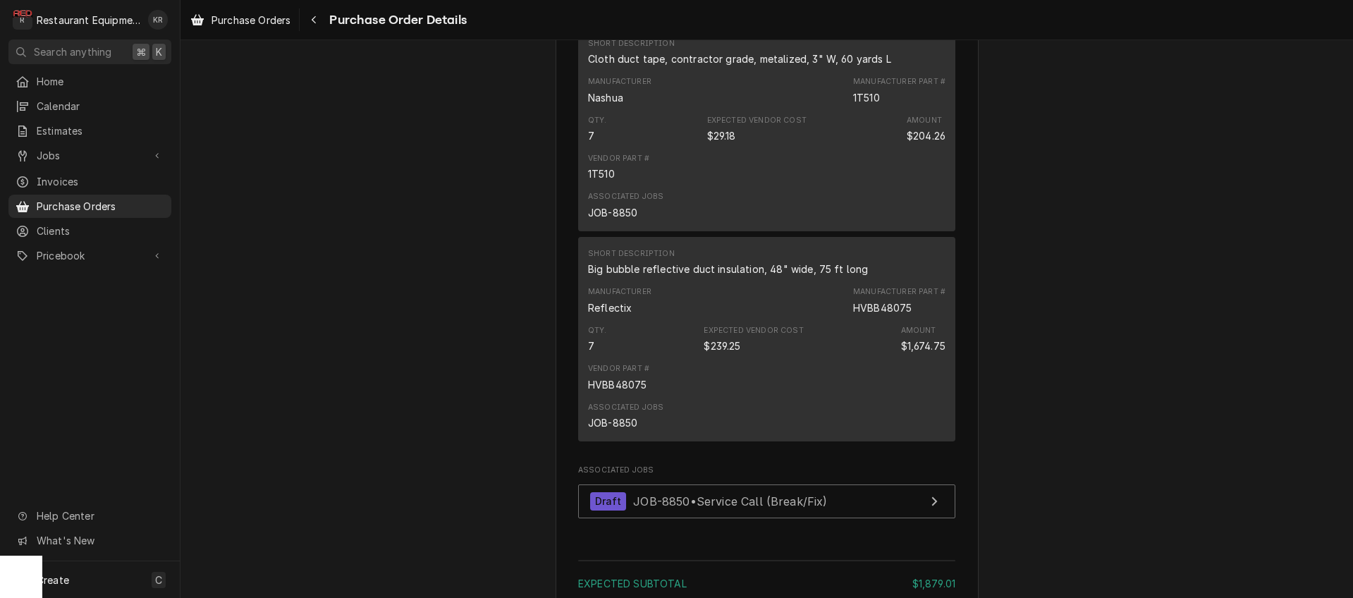
scroll to position [856, 0]
click at [317, 26] on div "Navigate back" at bounding box center [314, 20] width 14 height 14
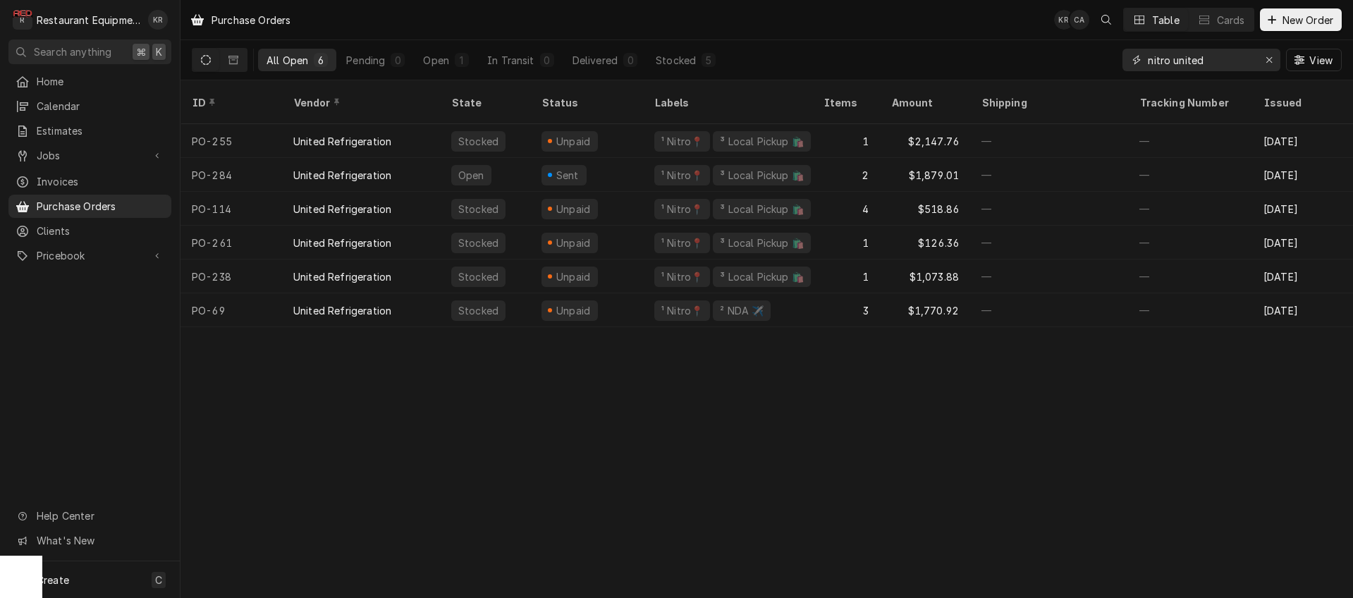
drag, startPoint x: 1217, startPoint y: 59, endPoint x: 1172, endPoint y: 64, distance: 45.5
click at [1172, 64] on input "nitro united" at bounding box center [1201, 60] width 106 height 23
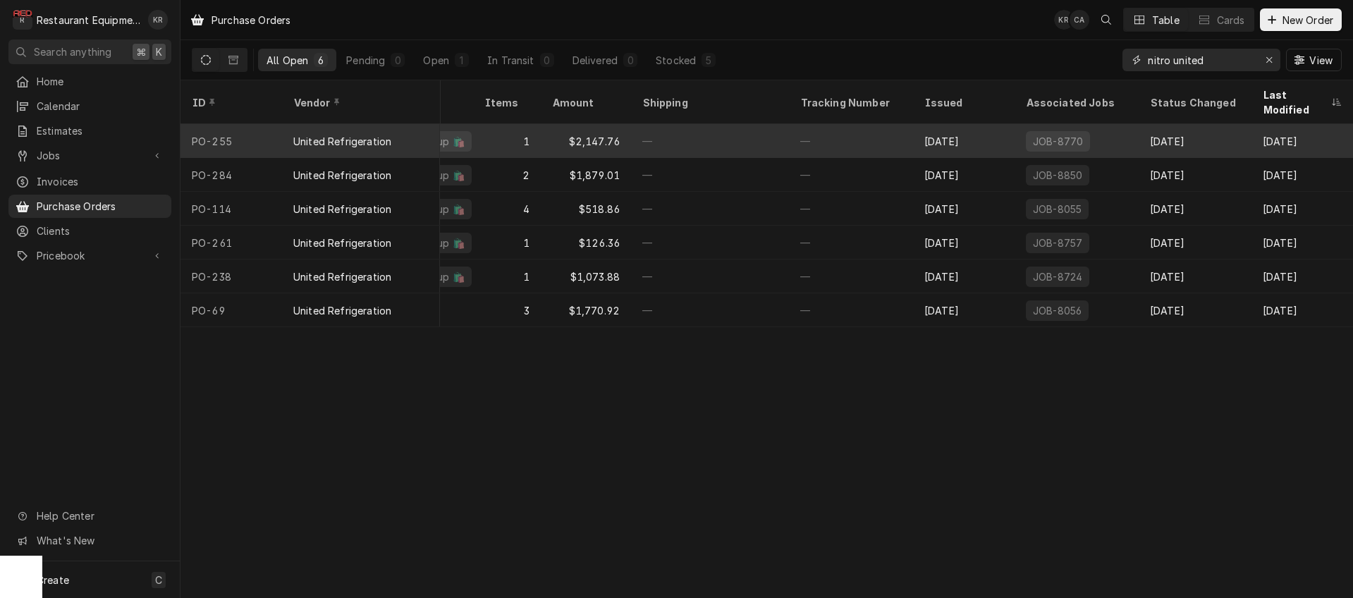
scroll to position [0, 331]
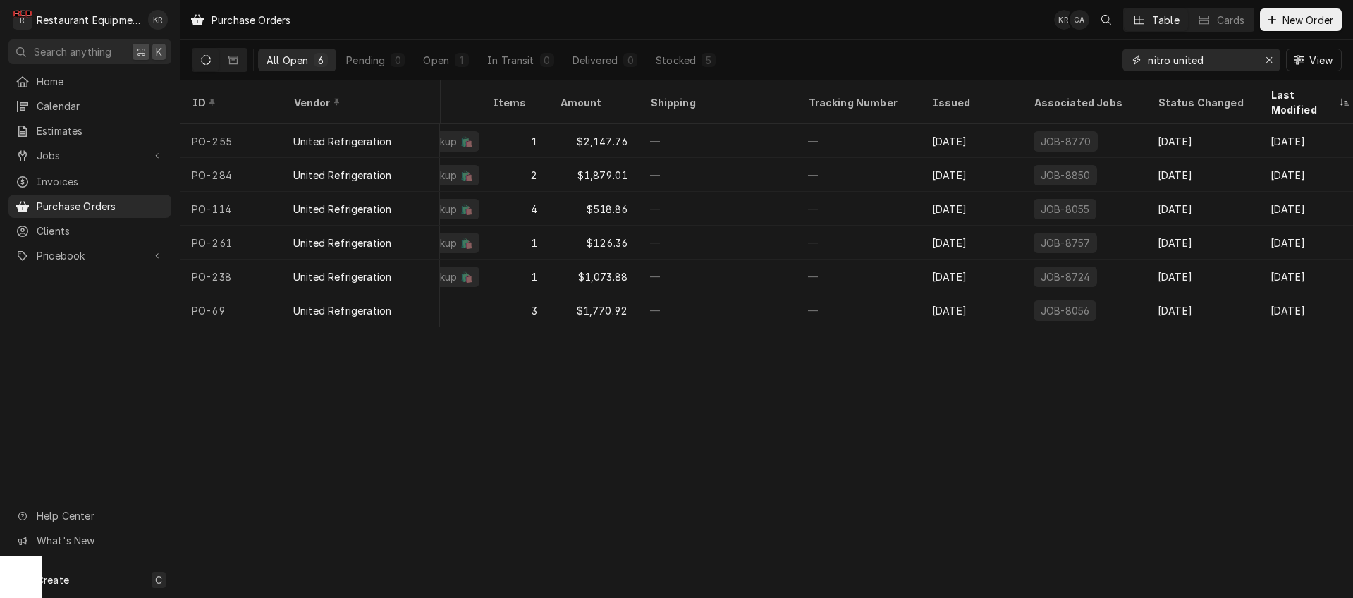
drag, startPoint x: 1186, startPoint y: 61, endPoint x: 1167, endPoint y: 66, distance: 19.7
click at [1167, 66] on input "nitro united" at bounding box center [1201, 60] width 106 height 23
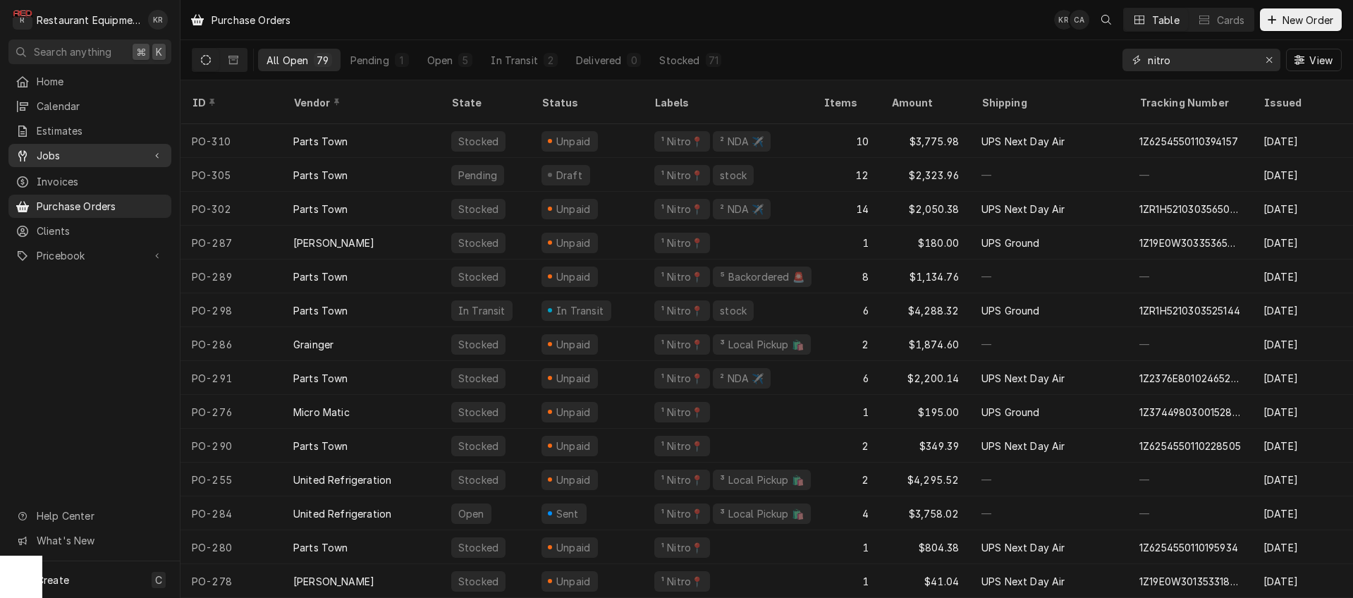
type input "nitro"
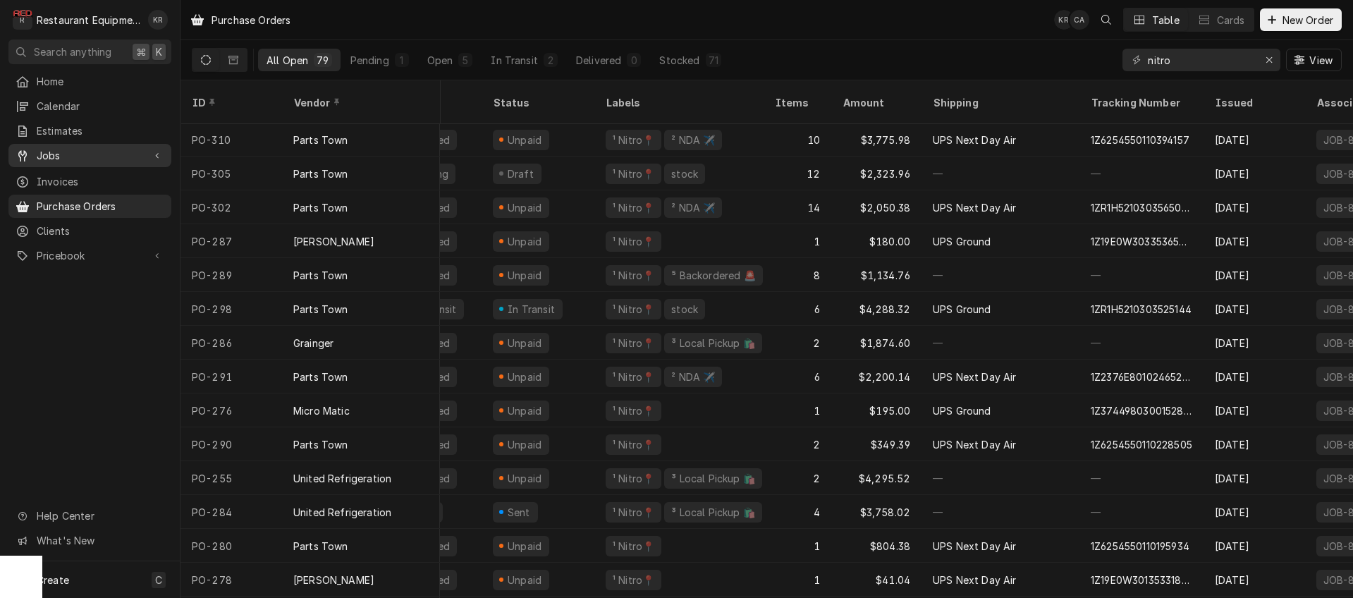
scroll to position [1, 0]
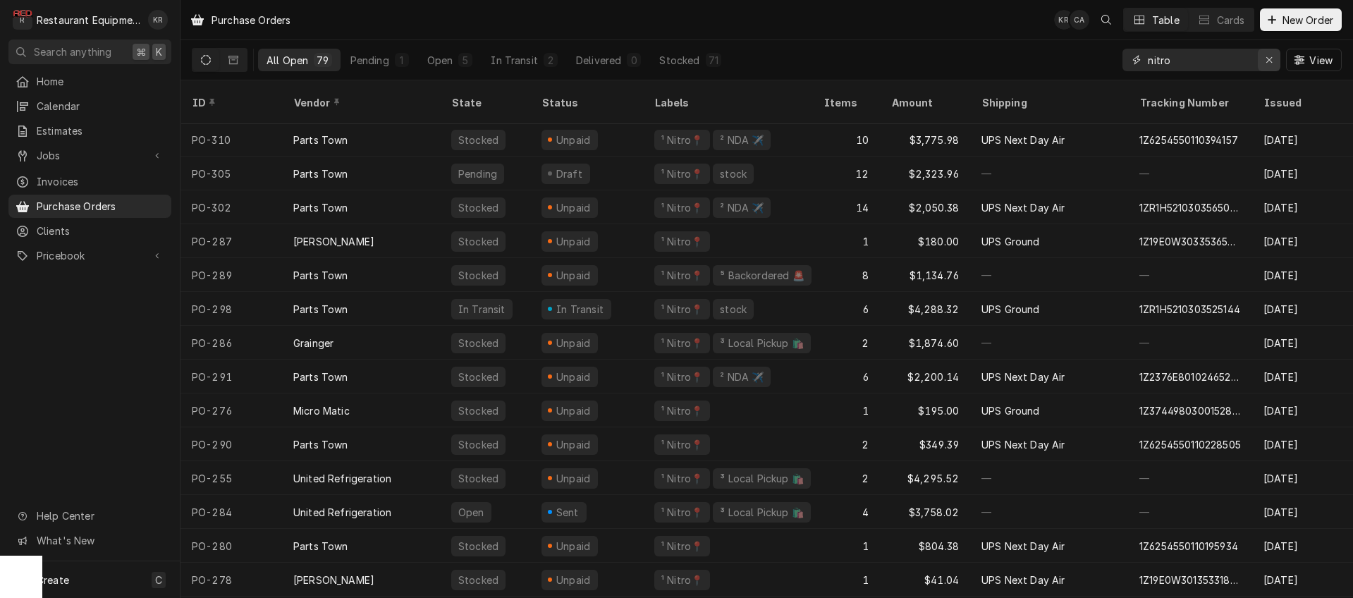
click at [1272, 60] on icon "Erase input" at bounding box center [1269, 60] width 8 height 10
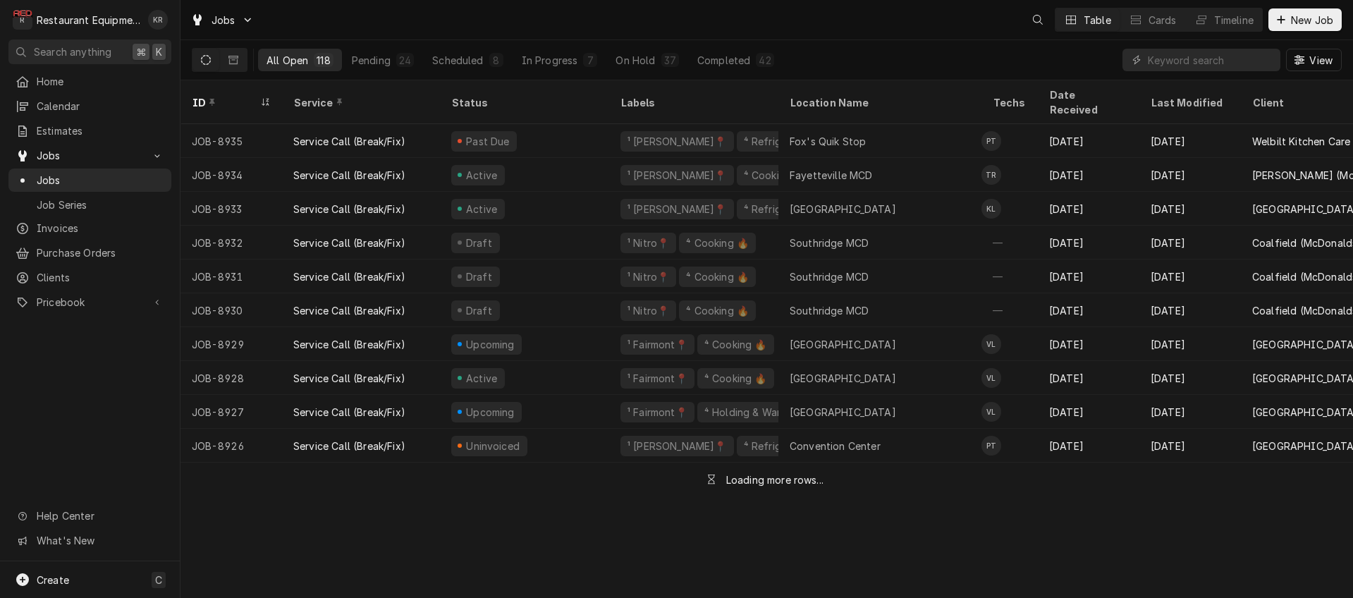
click at [1240, 63] on input "Dynamic Content Wrapper" at bounding box center [1210, 60] width 125 height 23
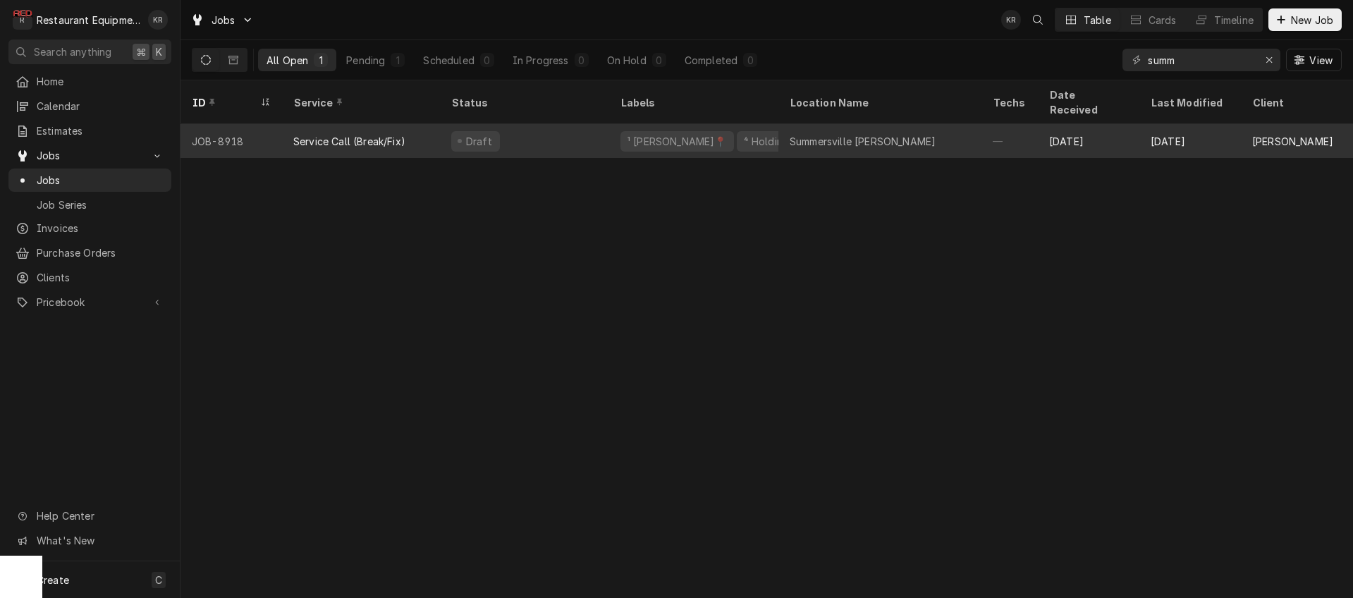
type input "summ"
click at [340, 124] on div "Service Call (Break/Fix)" at bounding box center [361, 141] width 158 height 34
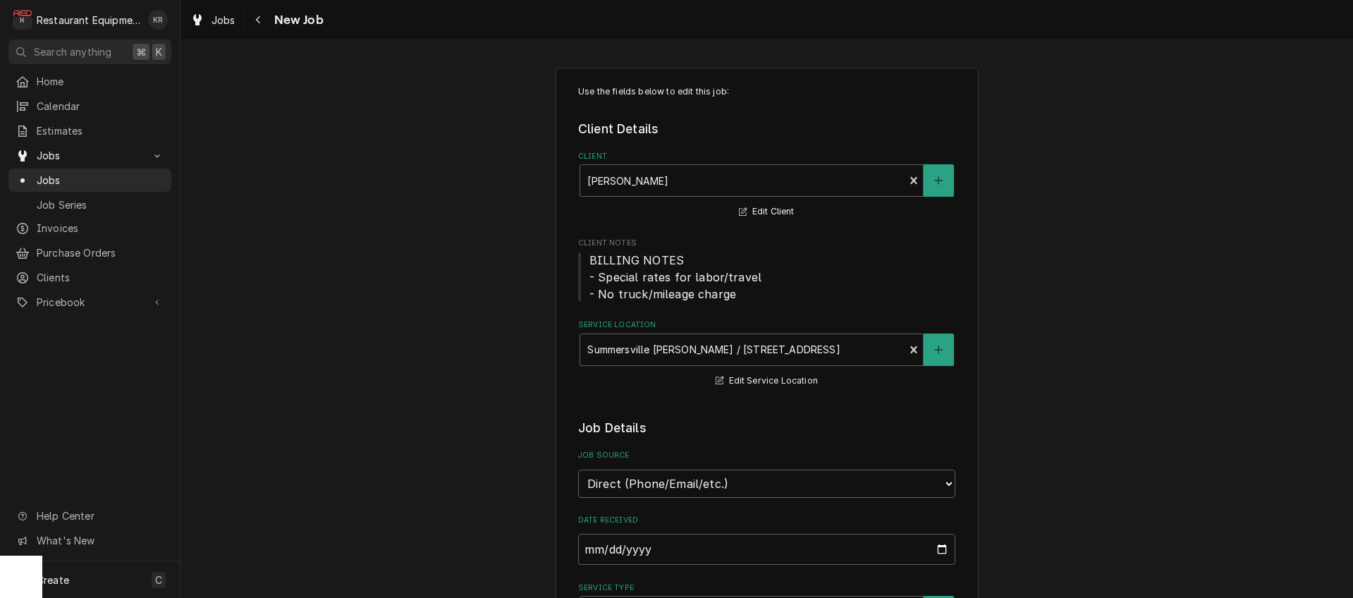
type textarea "x"
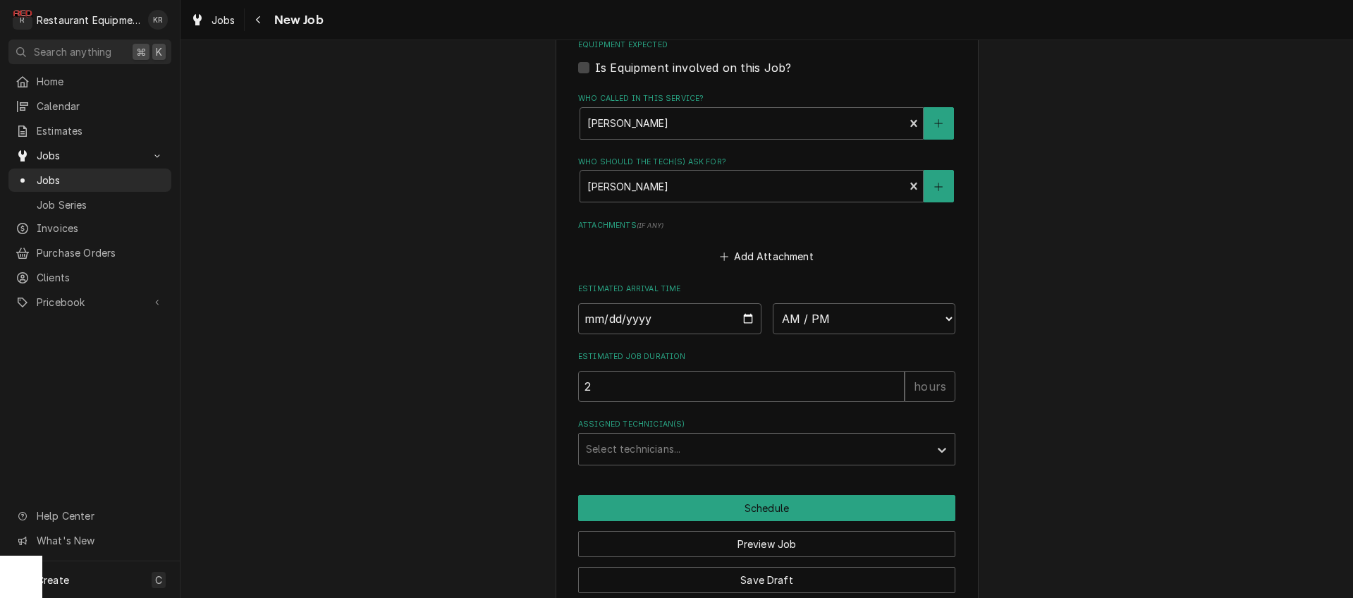
scroll to position [1033, 0]
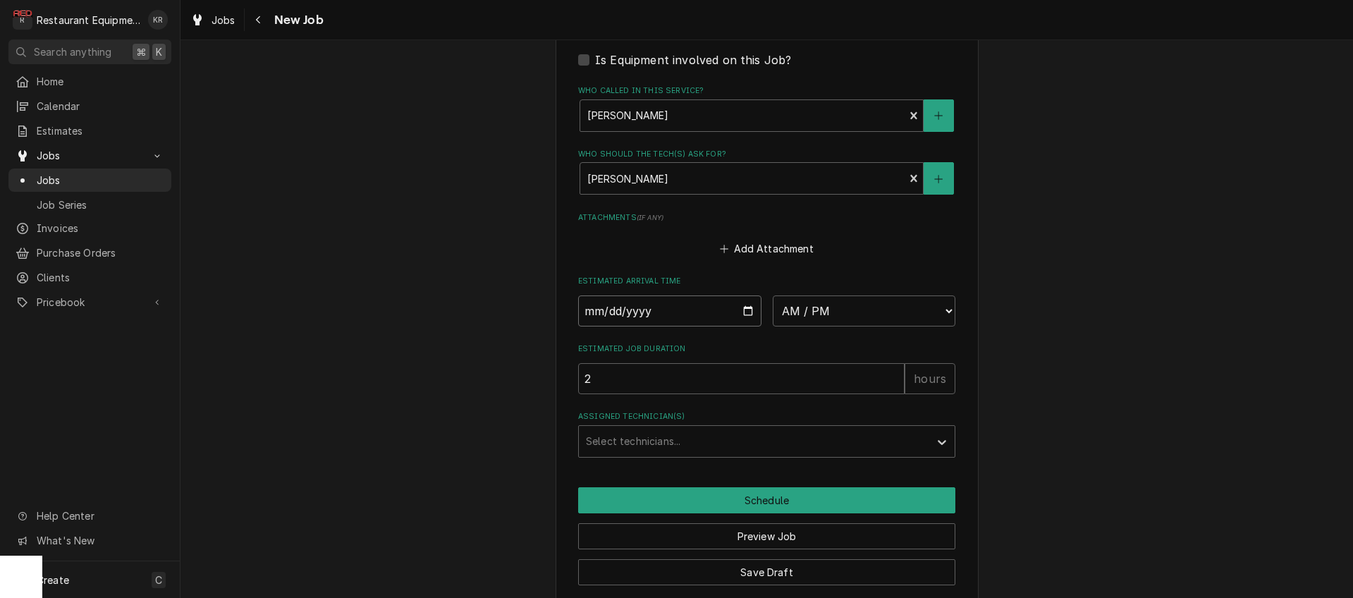
click at [748, 307] on input "Date" at bounding box center [669, 310] width 183 height 31
type input "[DATE]"
type textarea "x"
click at [773, 295] on select "AM / PM 6:00 AM 6:15 AM 6:30 AM 6:45 AM 7:00 AM 7:15 AM 7:30 AM 7:45 AM 8:00 AM…" at bounding box center [864, 310] width 183 height 31
select select "12:30:00"
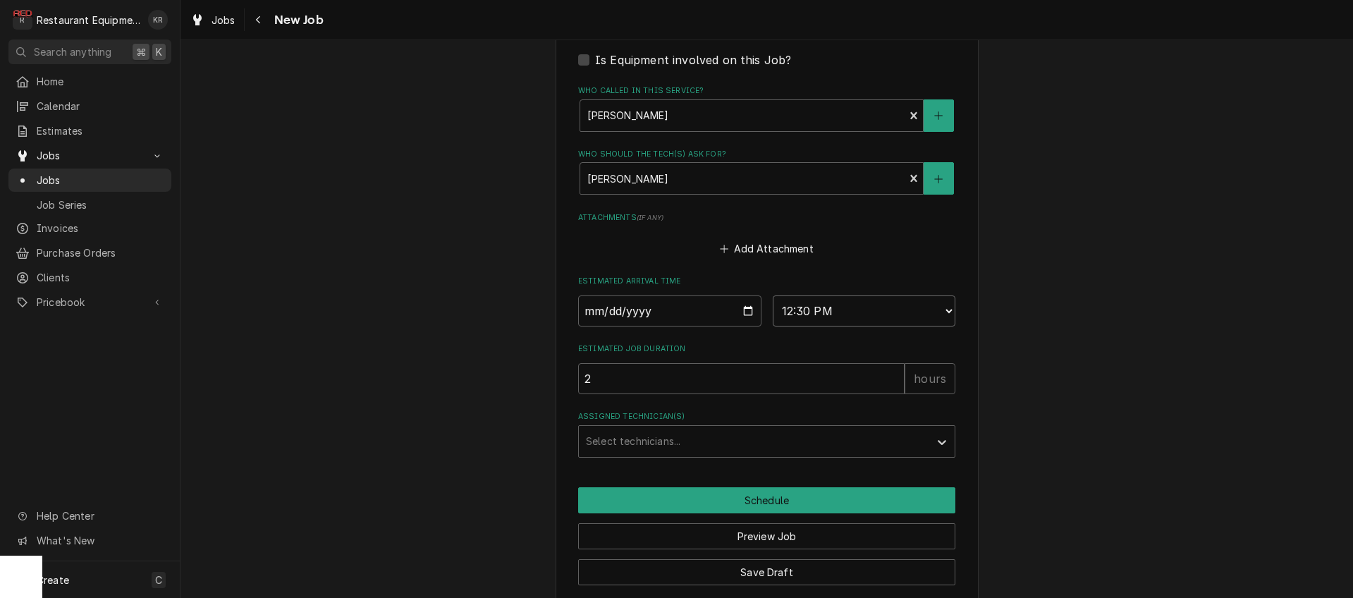
click option "12:30 PM" at bounding box center [0, 0] width 0 height 0
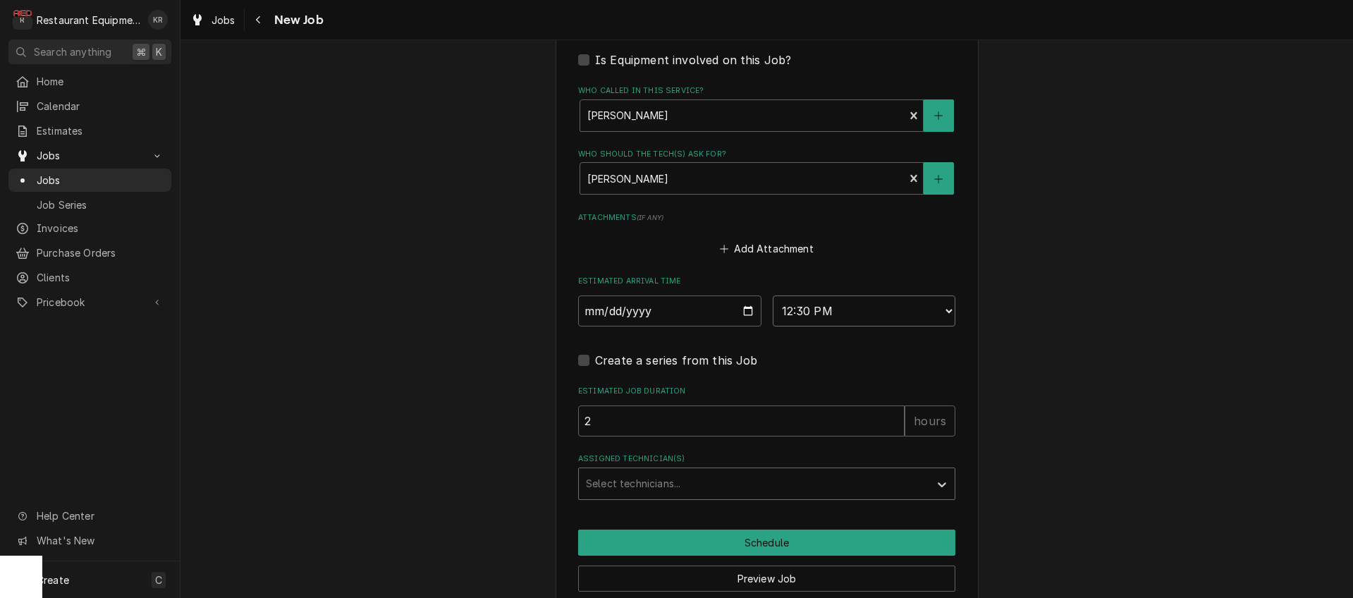
type textarea "x"
click at [651, 484] on div "Assigned Technician(s)" at bounding box center [754, 483] width 336 height 25
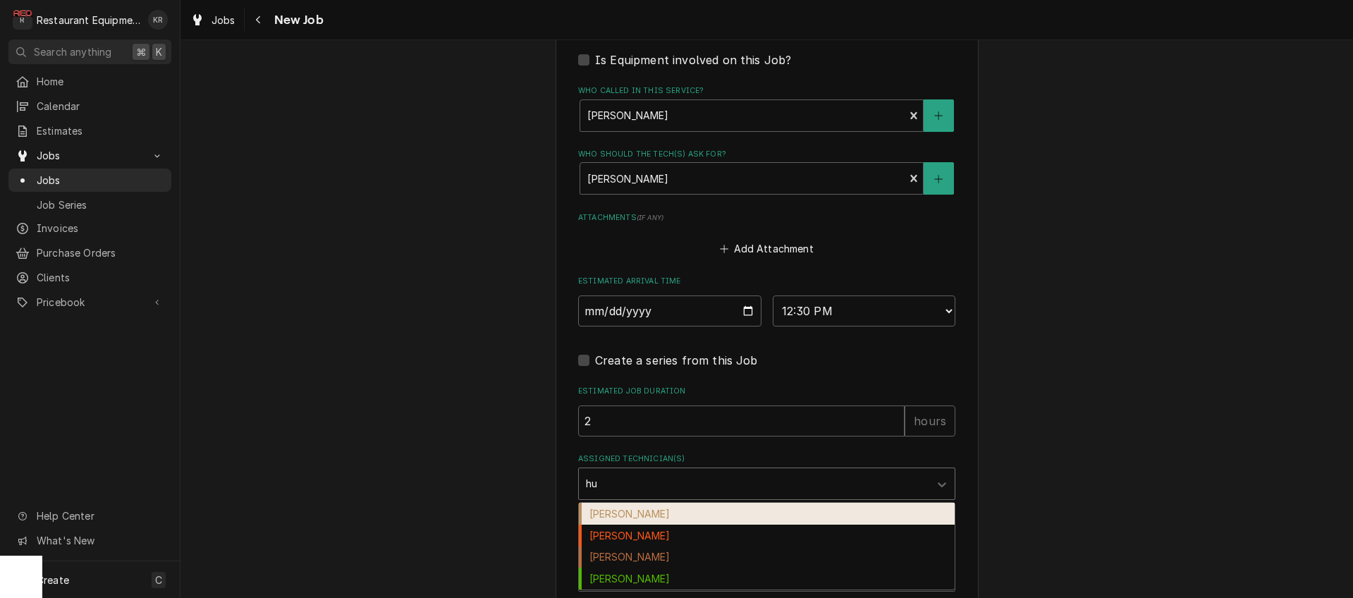
type input "hun"
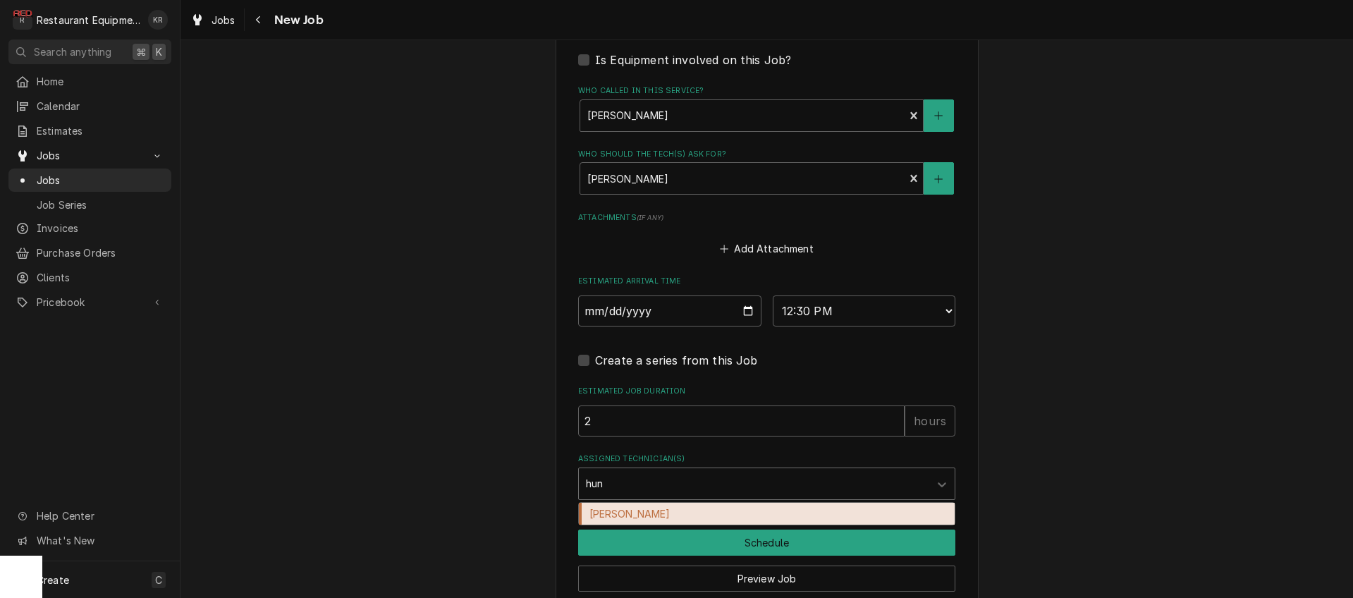
click at [638, 512] on div "Hunter Ralston" at bounding box center [767, 514] width 376 height 22
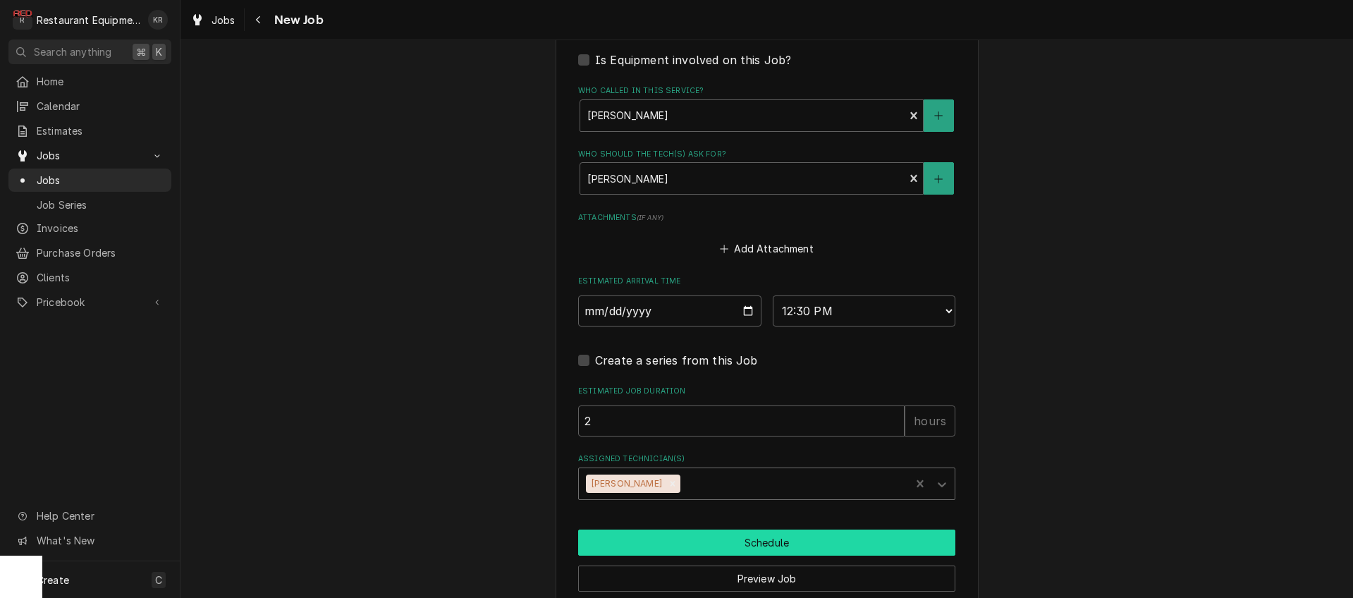
click at [696, 541] on button "Schedule" at bounding box center [766, 542] width 377 height 26
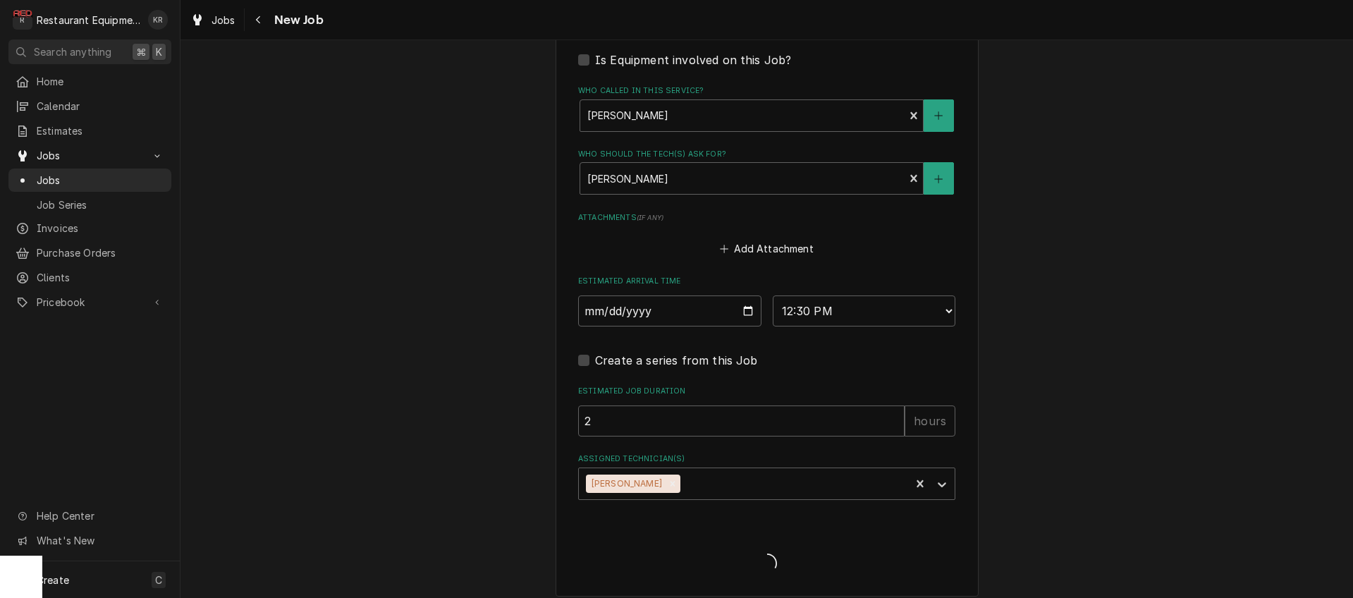
type textarea "x"
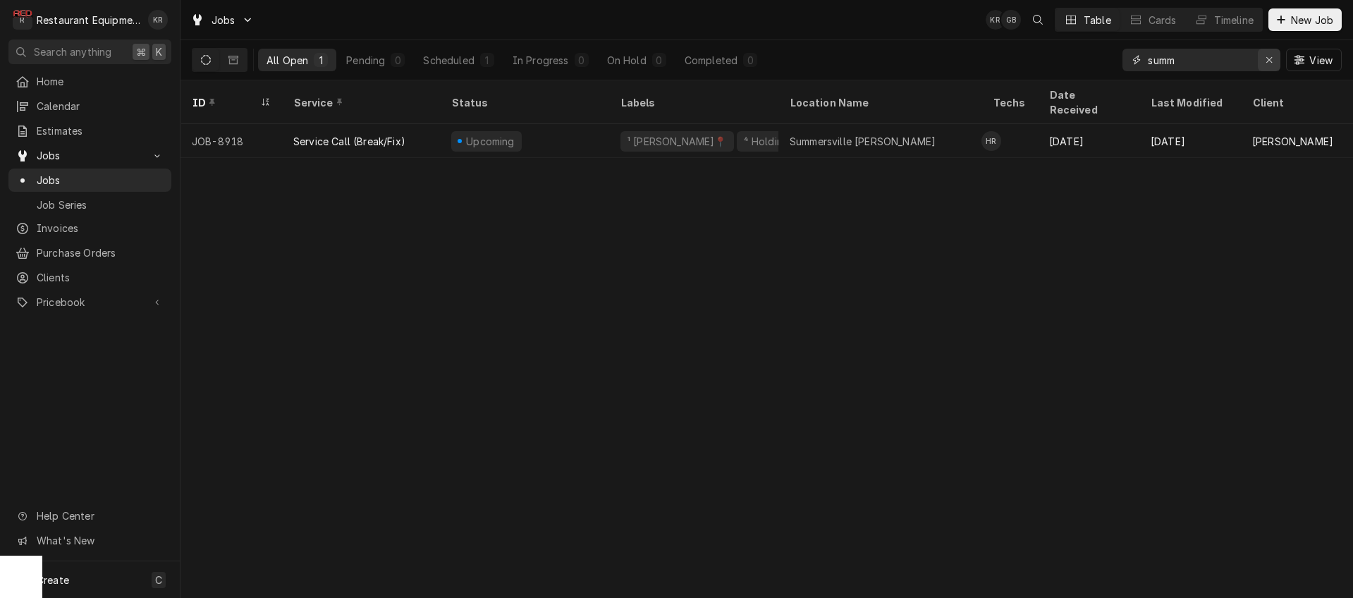
click at [1269, 61] on icon "Erase input" at bounding box center [1269, 60] width 6 height 6
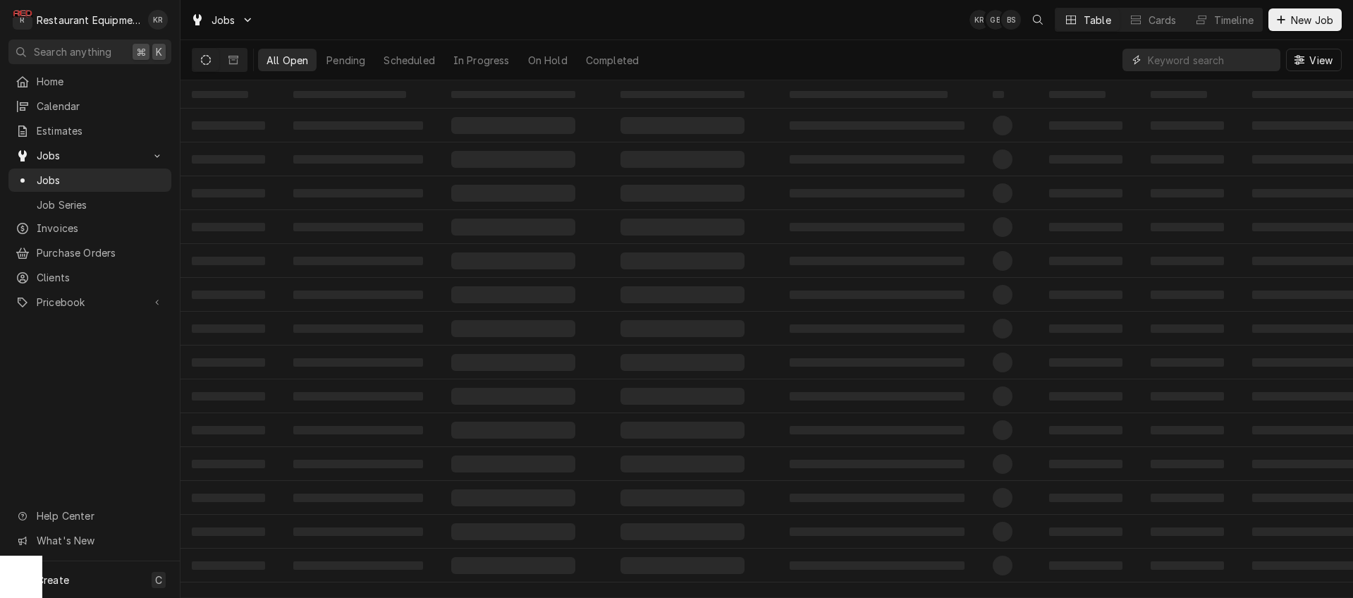
click at [1195, 60] on input "Dynamic Content Wrapper" at bounding box center [1210, 60] width 125 height 23
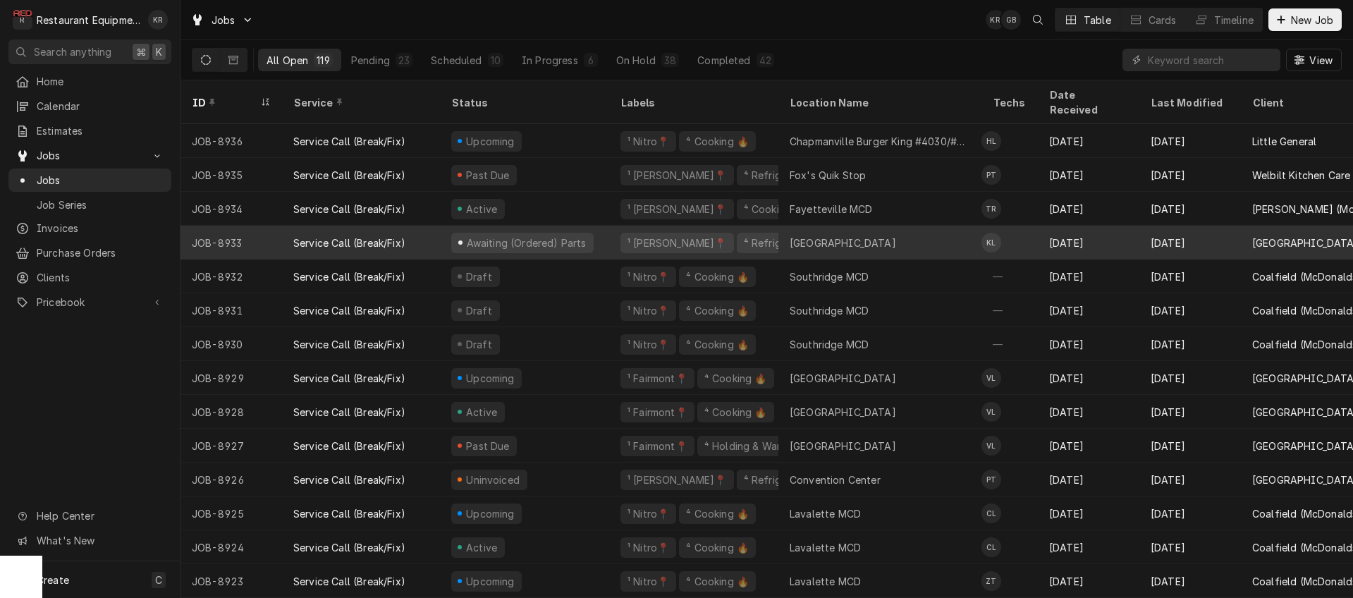
click at [543, 235] on div "Awaiting (Ordered) Parts" at bounding box center [526, 242] width 123 height 15
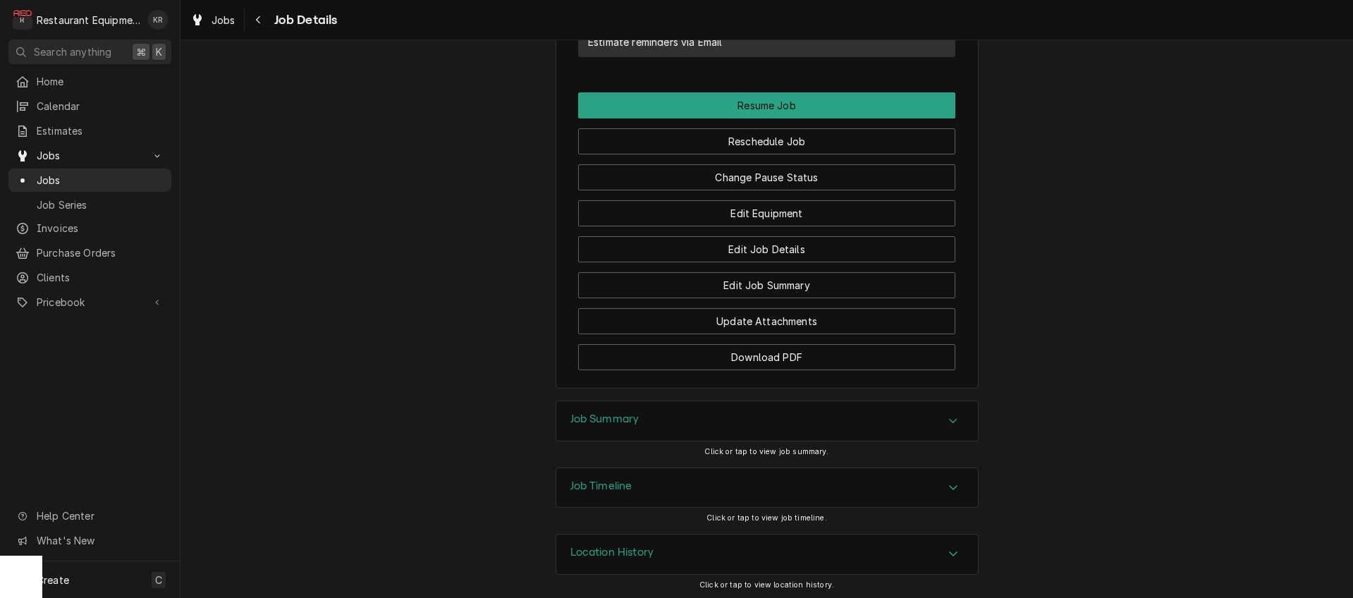
scroll to position [1481, 0]
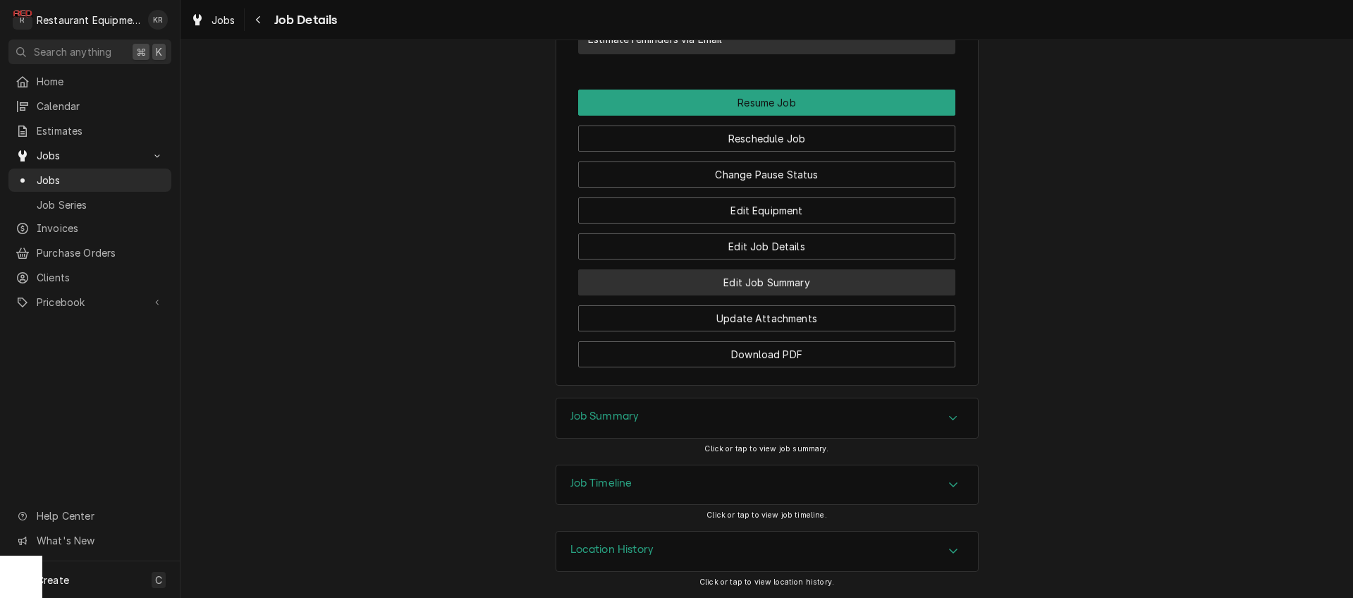
click at [760, 295] on button "Edit Job Summary" at bounding box center [766, 282] width 377 height 26
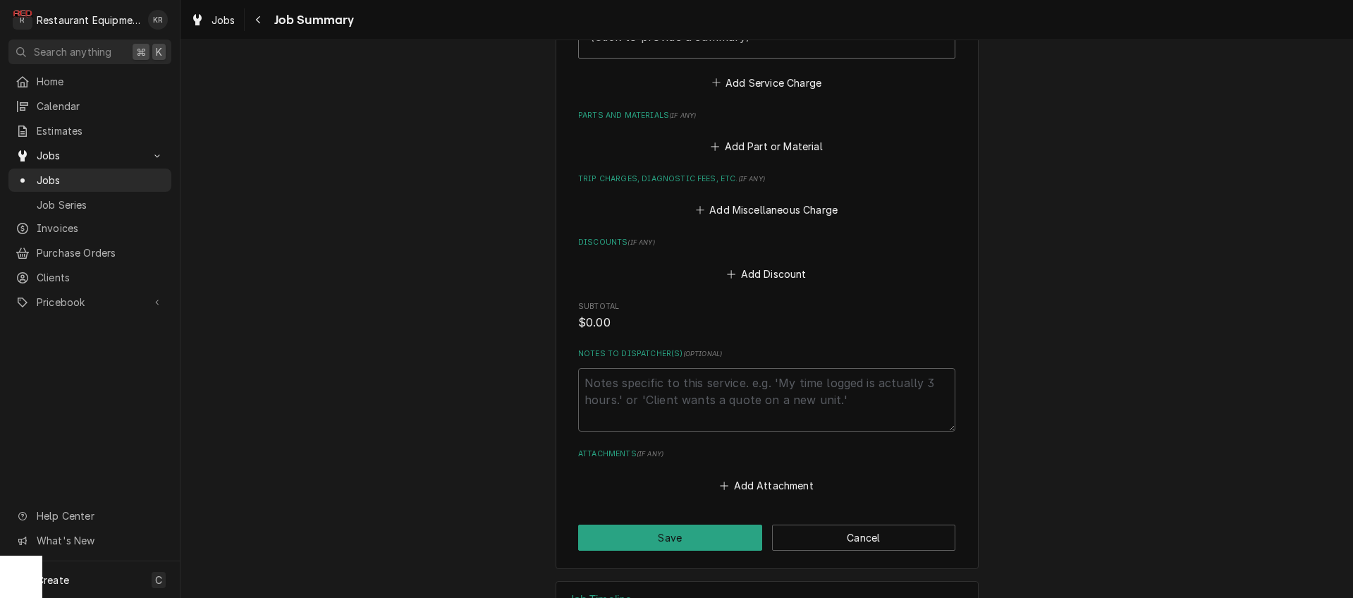
scroll to position [586, 0]
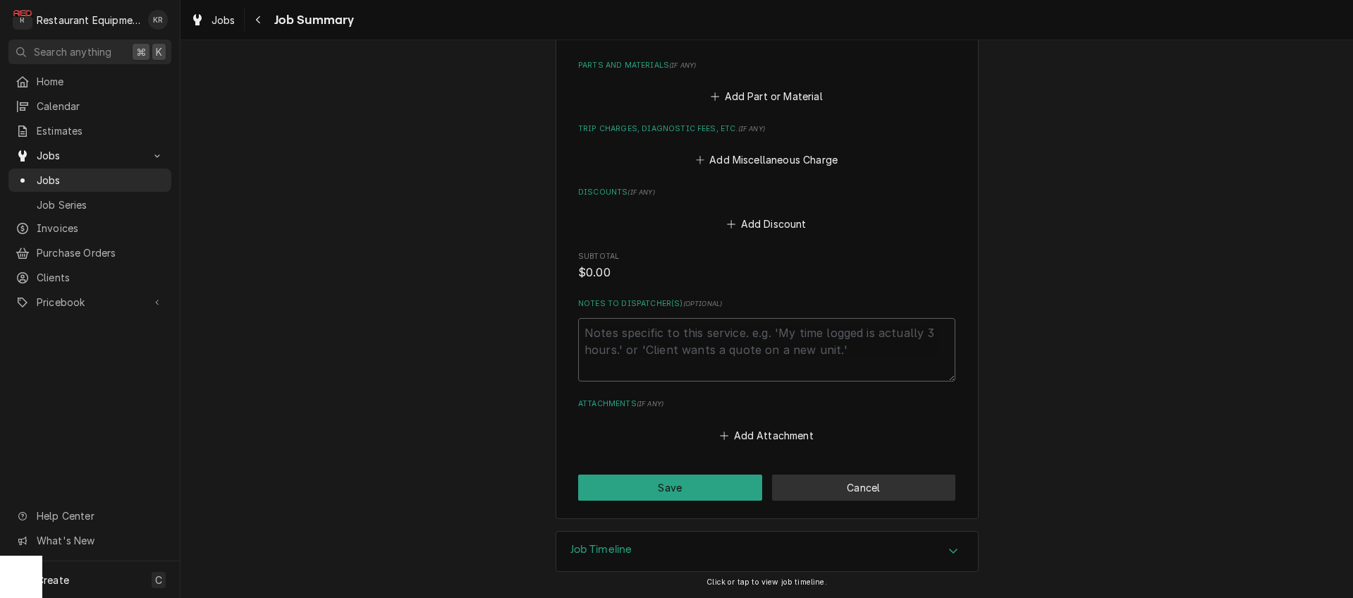
click at [864, 484] on button "Cancel" at bounding box center [864, 487] width 184 height 26
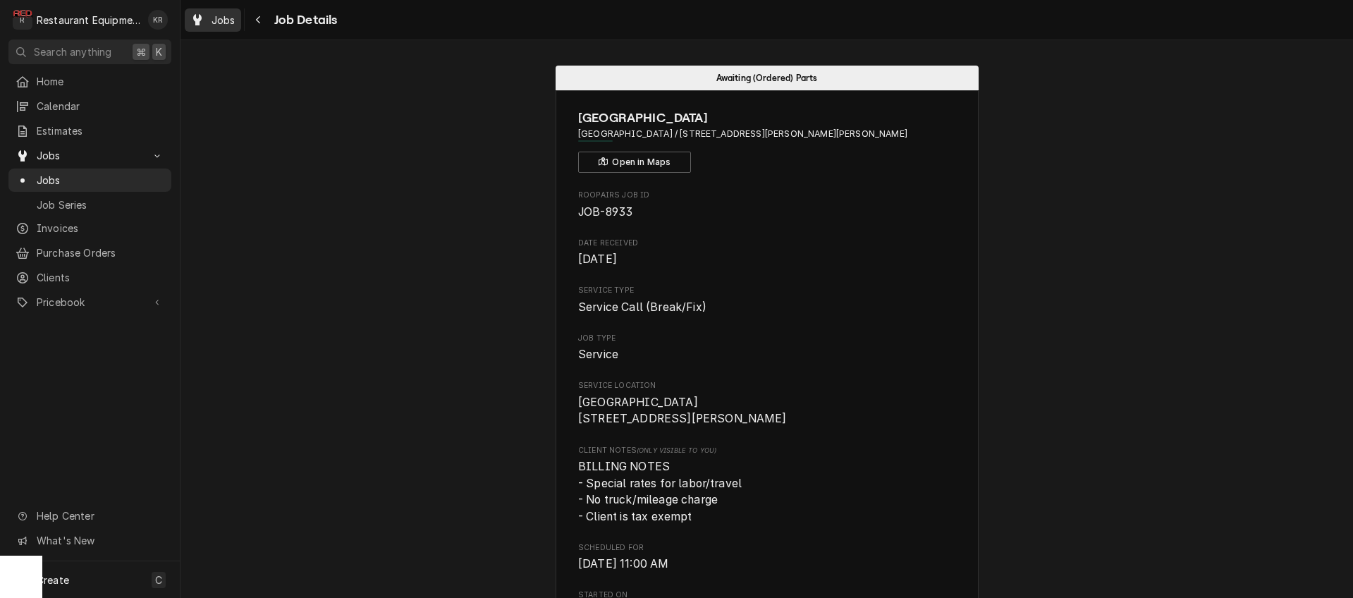
click at [226, 19] on span "Jobs" at bounding box center [223, 20] width 24 height 15
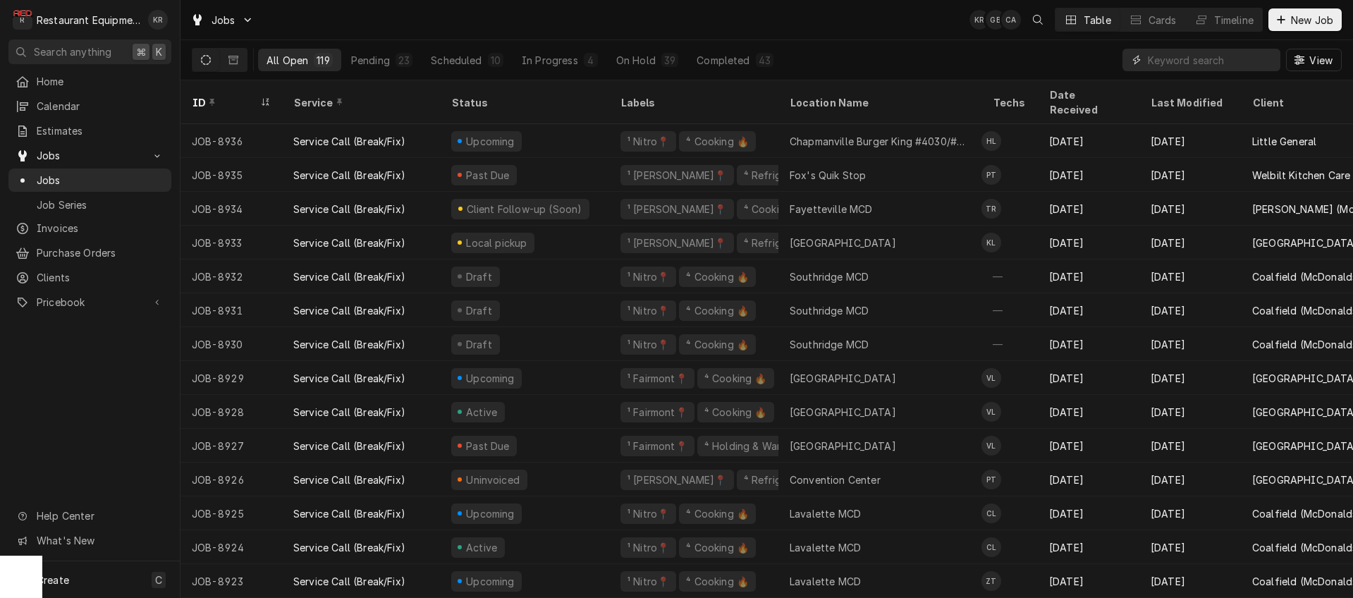
click at [1159, 55] on input "Dynamic Content Wrapper" at bounding box center [1210, 60] width 125 height 23
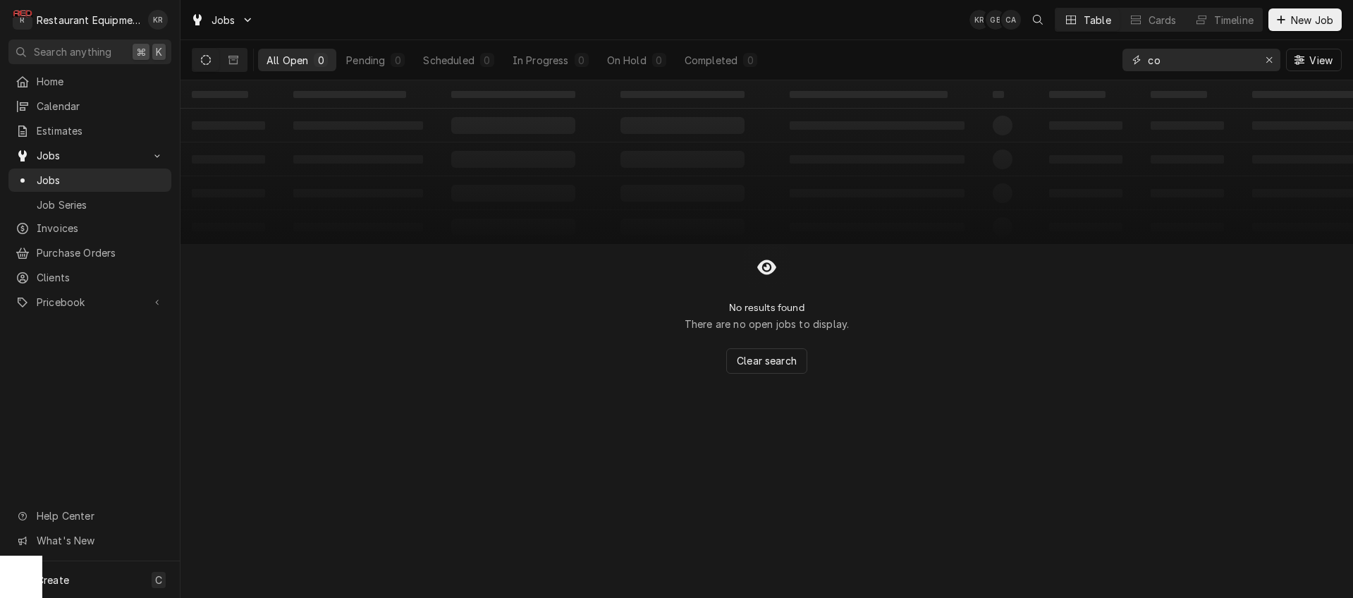
type input "c"
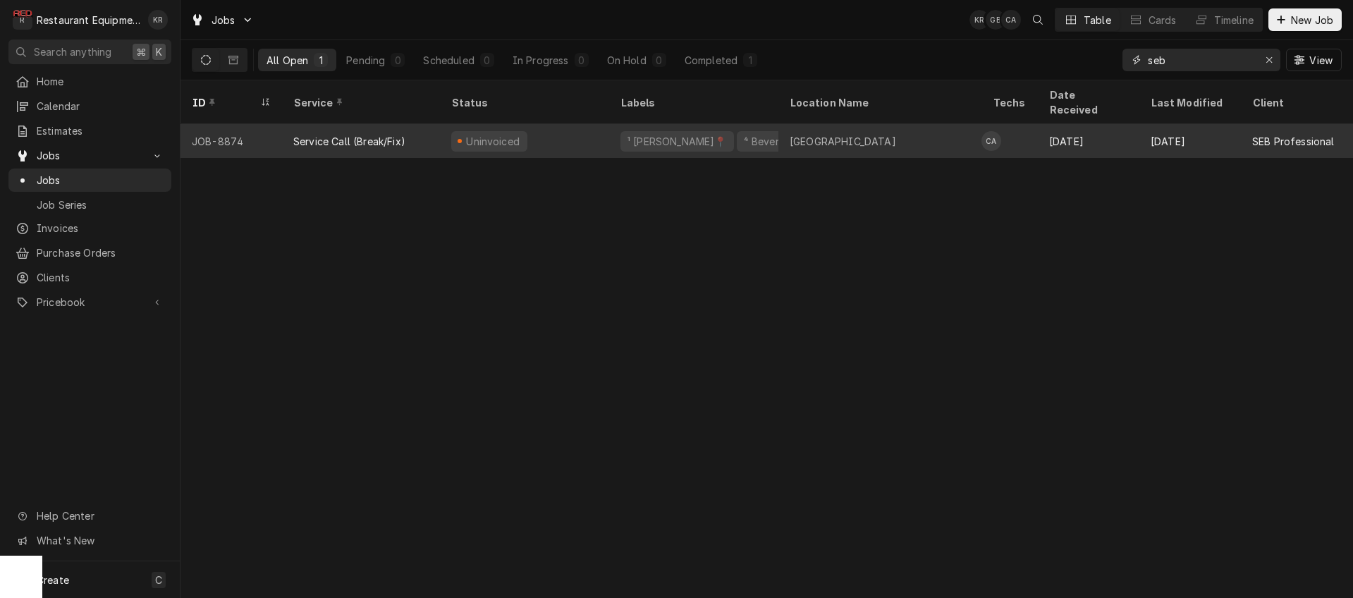
type input "seb"
click at [450, 124] on div "Uninvoiced" at bounding box center [524, 141] width 169 height 34
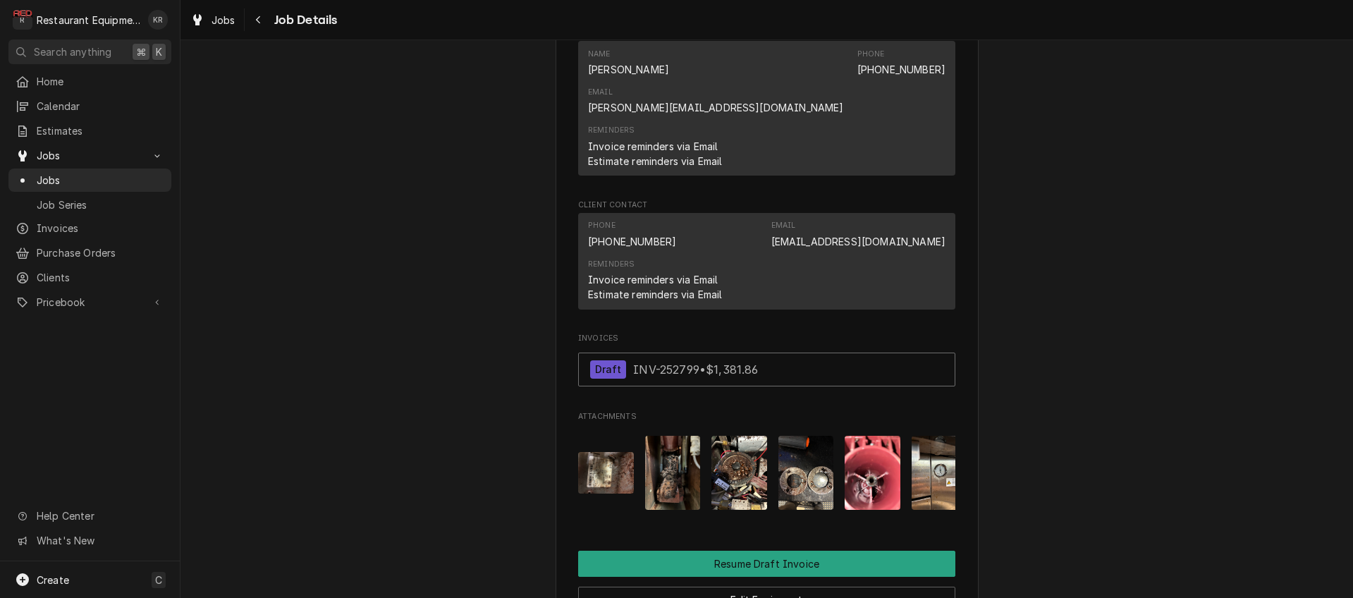
scroll to position [1909, 0]
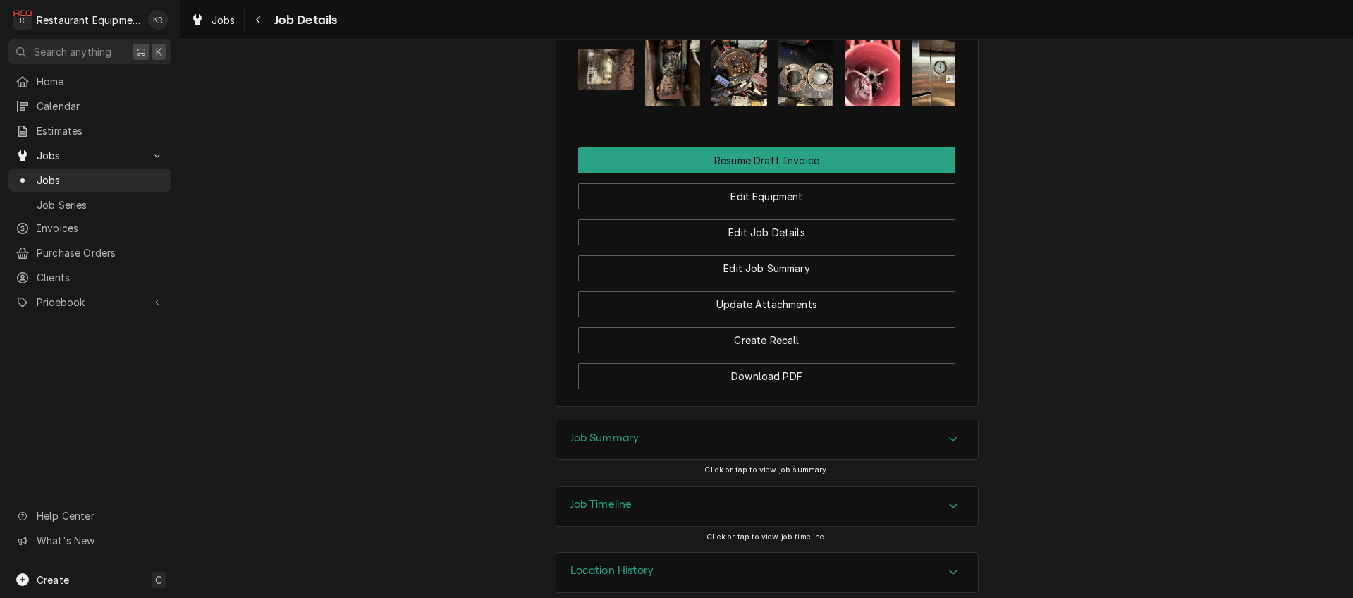
click at [587, 431] on h3 "Job Summary" at bounding box center [604, 437] width 69 height 13
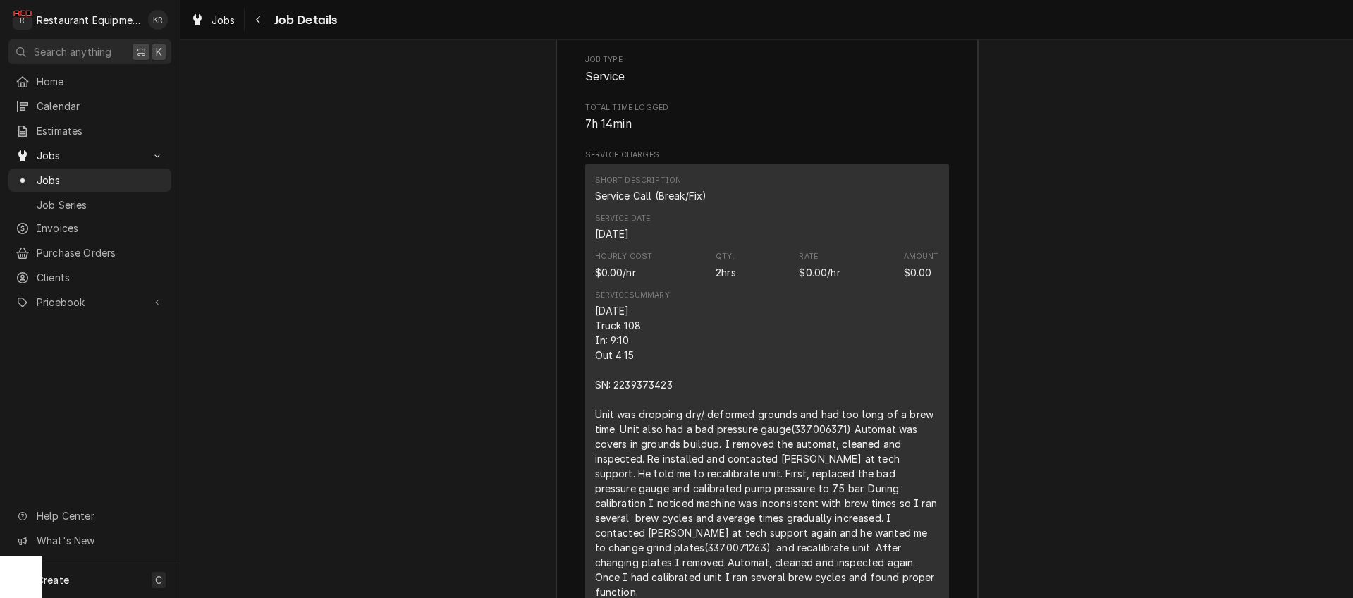
scroll to position [2428, 0]
